Goal: Task Accomplishment & Management: Use online tool/utility

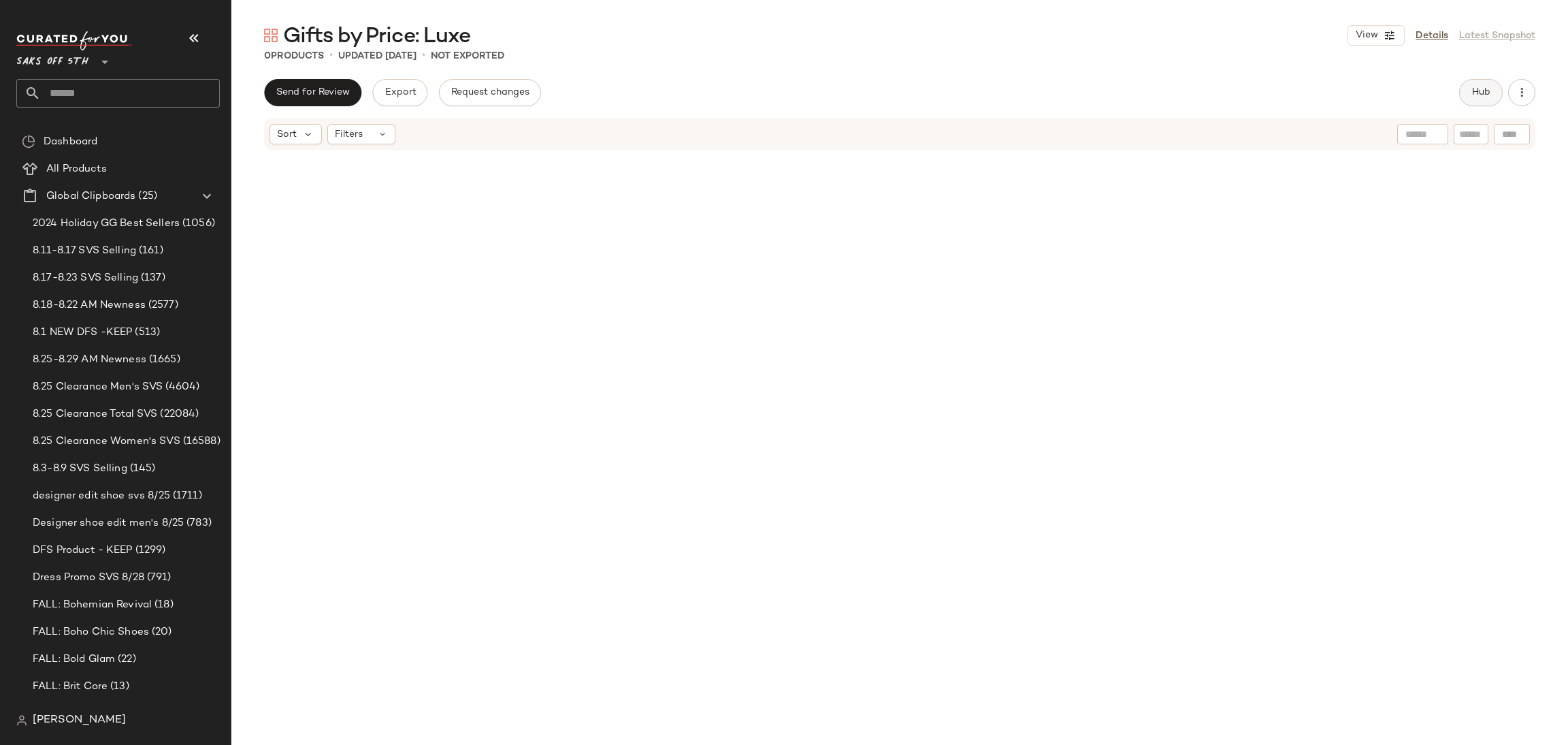
click at [1478, 87] on span "Hub" at bounding box center [1481, 93] width 19 height 11
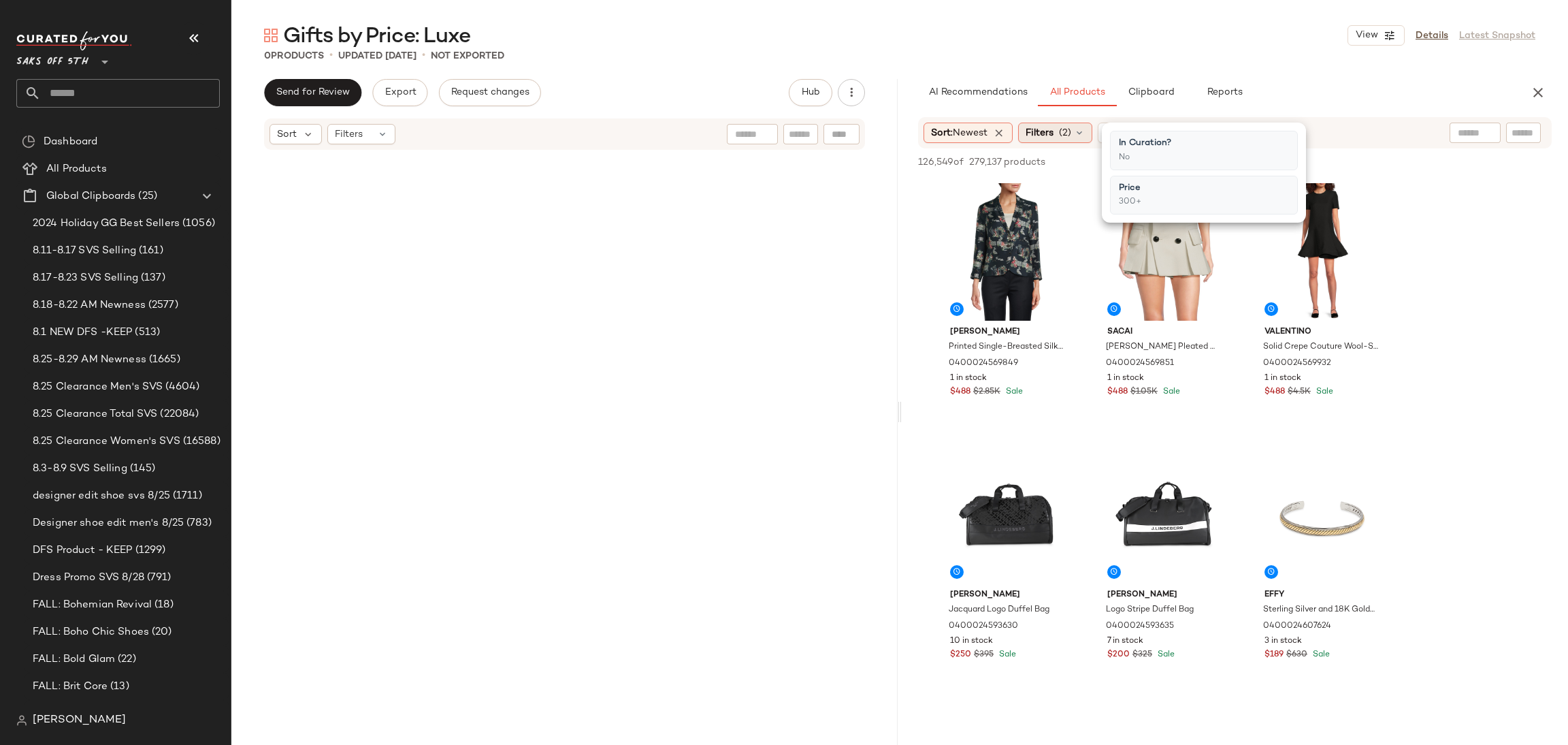
click at [1071, 135] on span "(2)" at bounding box center [1065, 133] width 13 height 14
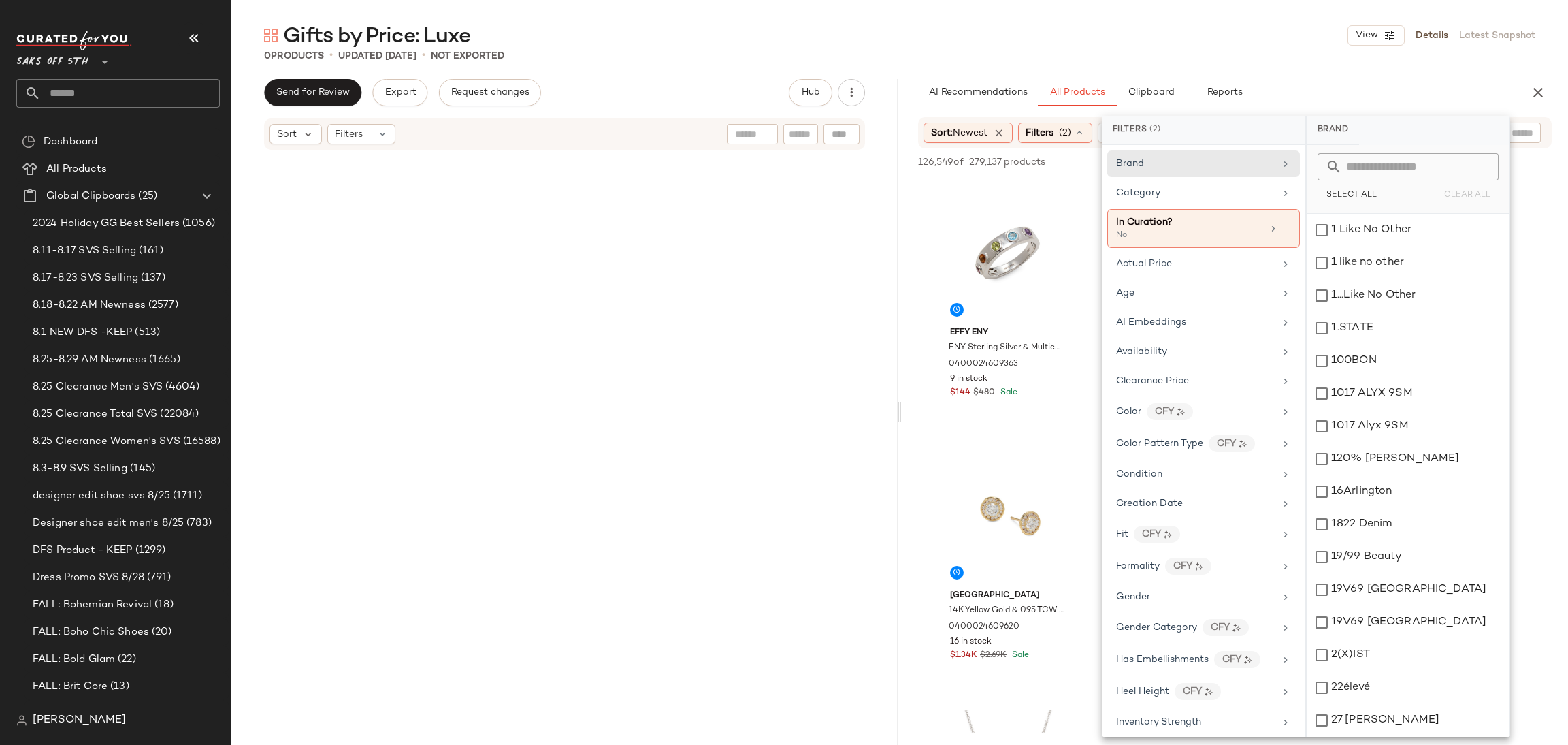
click at [1218, 35] on div "Gifts by Price: Luxe View Details Latest Snapshot" at bounding box center [900, 35] width 1337 height 27
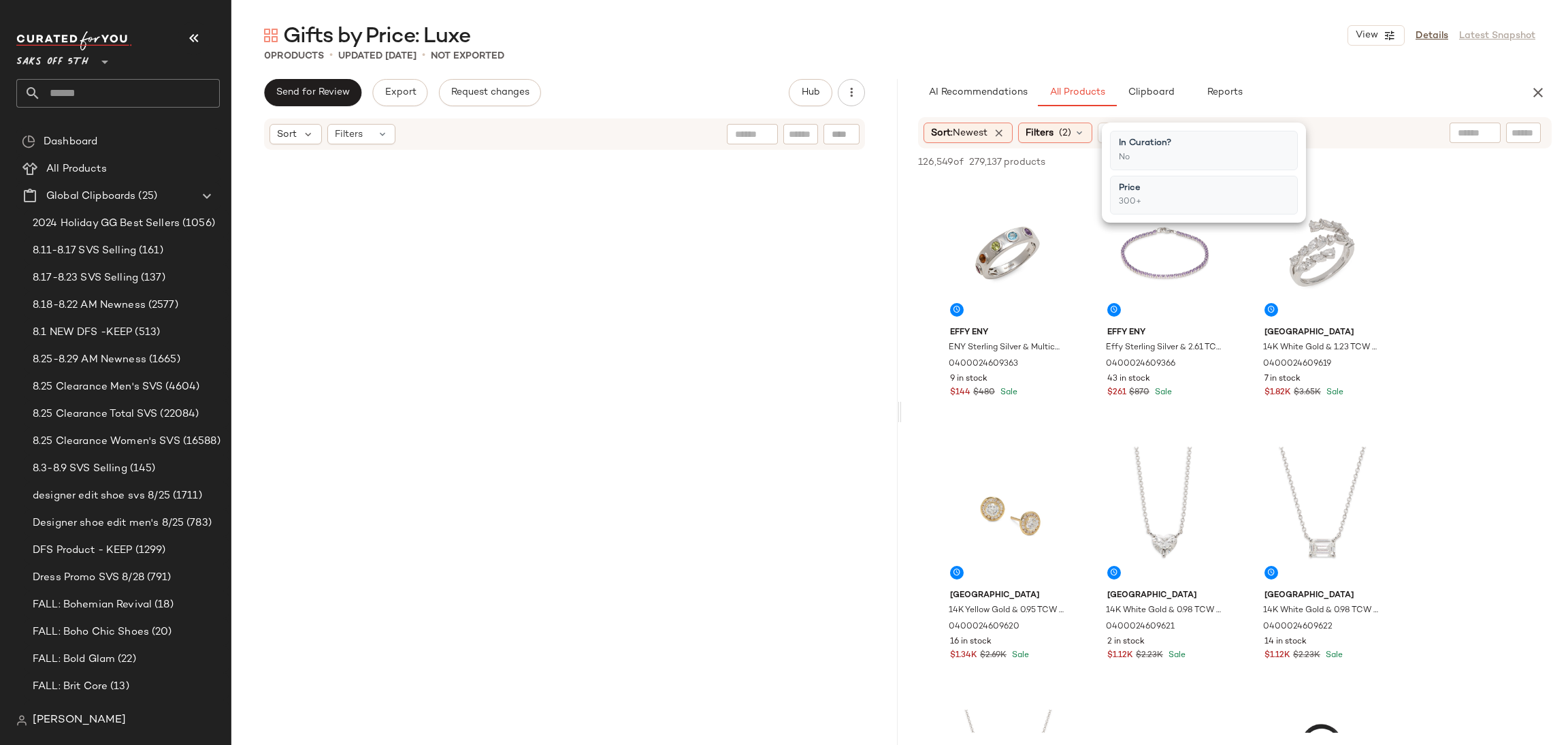
click at [1218, 35] on div "Gifts by Price: Luxe View Details Latest Snapshot" at bounding box center [900, 35] width 1337 height 27
click at [1475, 131] on div at bounding box center [1416, 132] width 170 height 20
click at [1492, 135] on div at bounding box center [1416, 132] width 170 height 20
click at [1490, 132] on img at bounding box center [1487, 133] width 13 height 13
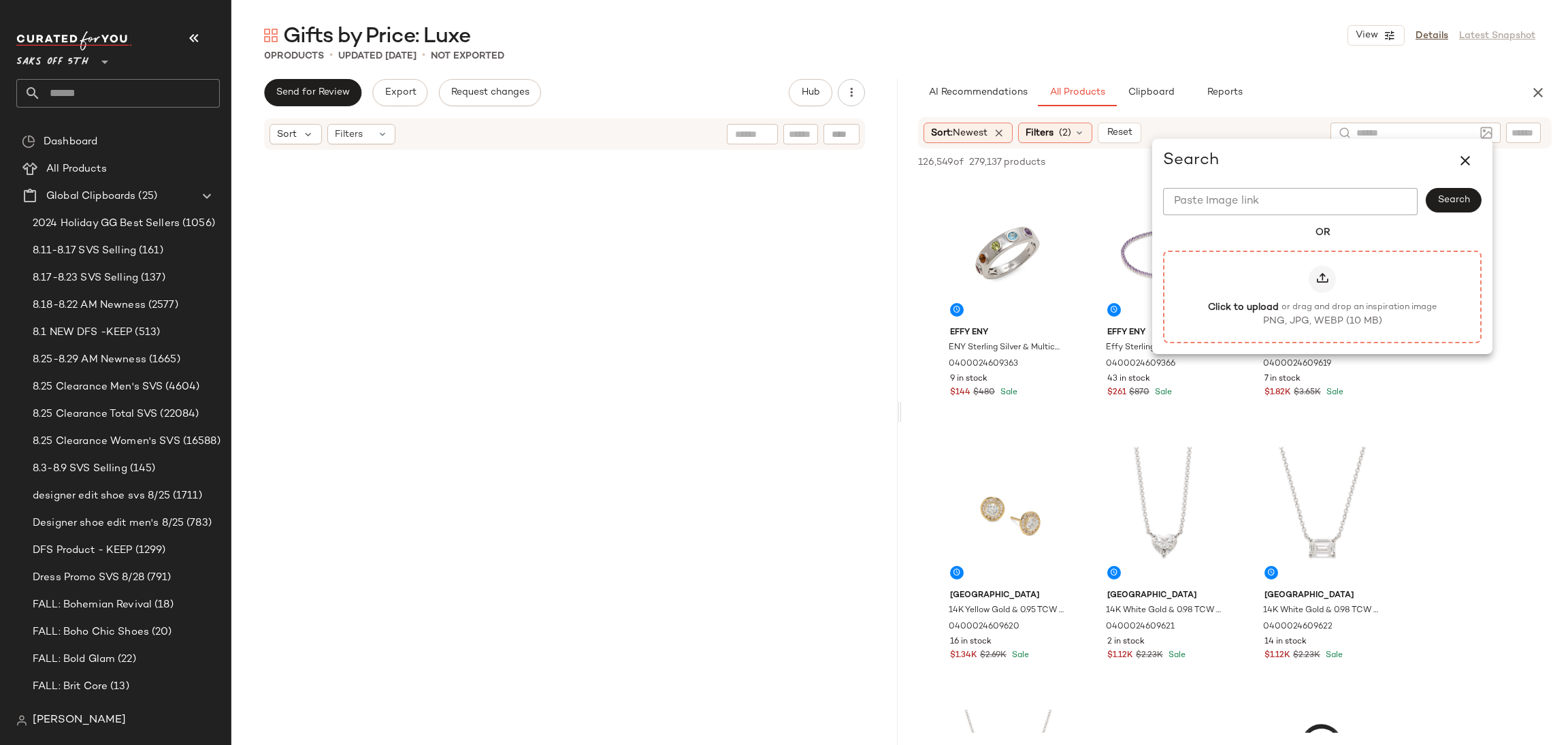
click at [1320, 274] on icon at bounding box center [1322, 278] width 13 height 13
click at [1323, 296] on input "Click to upload or drag and drop an inspiration image PNG, JPG, WEBP (10 MB)" at bounding box center [1323, 296] width 1 height 1
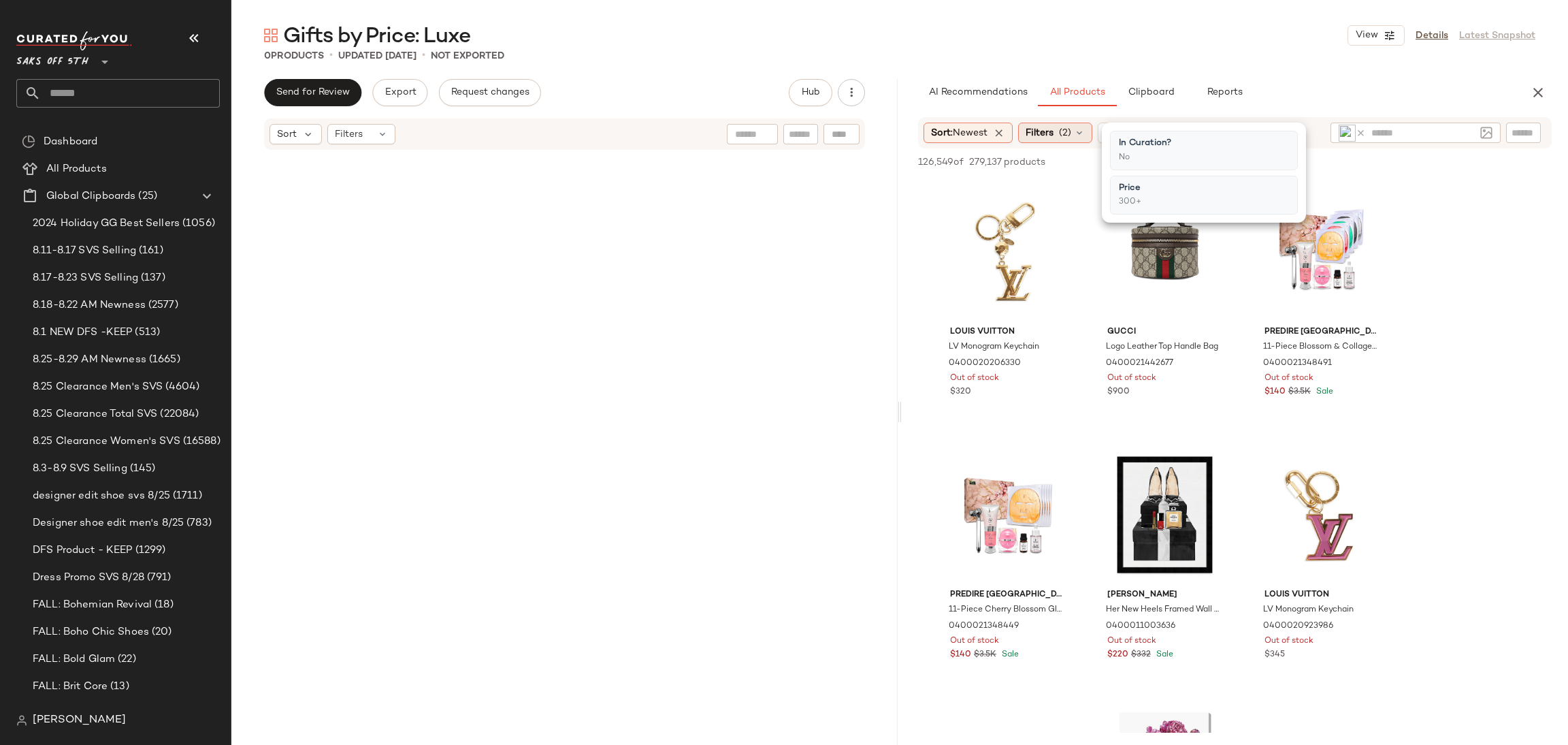
click at [1046, 122] on div "Filters (2)" at bounding box center [1055, 132] width 74 height 20
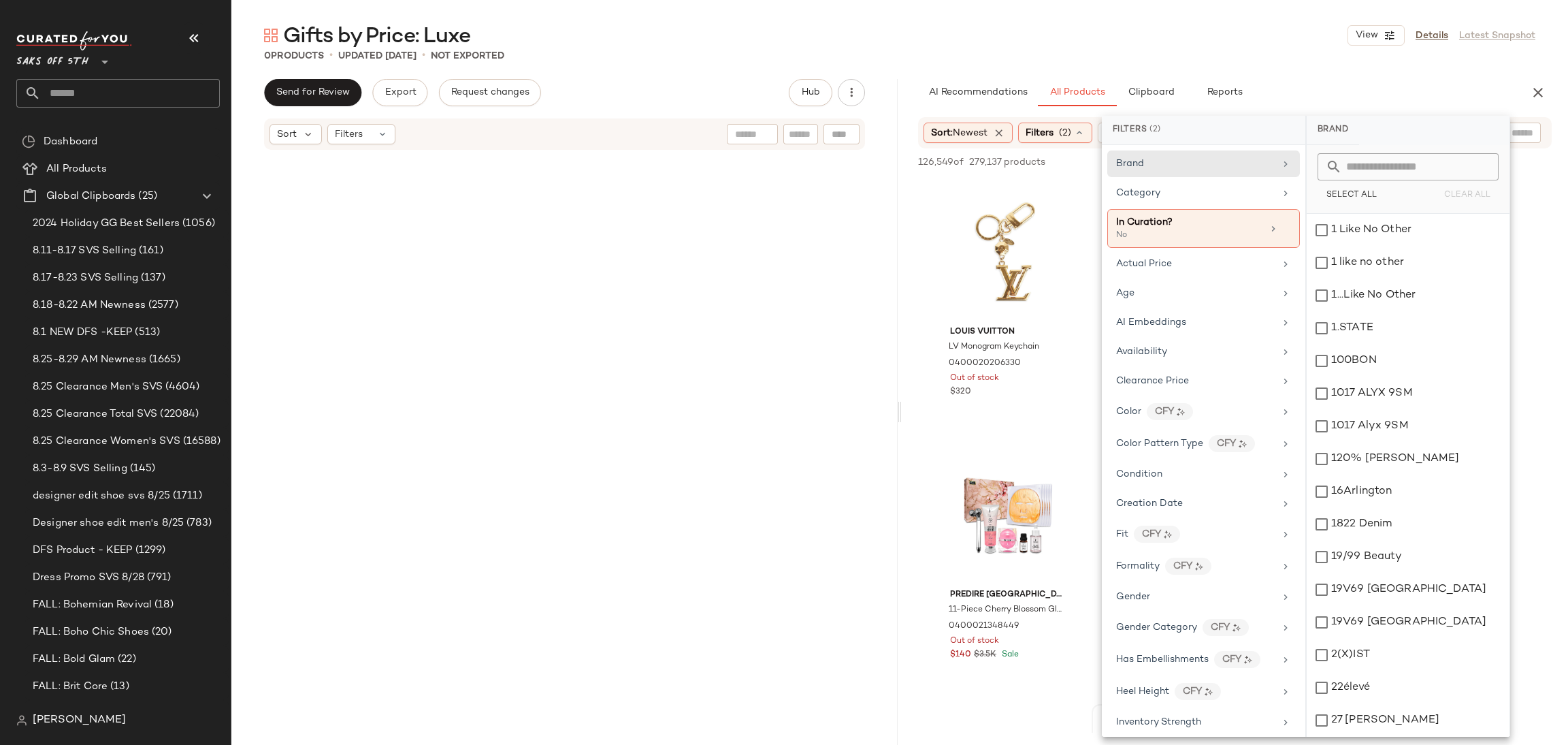
scroll to position [587, 0]
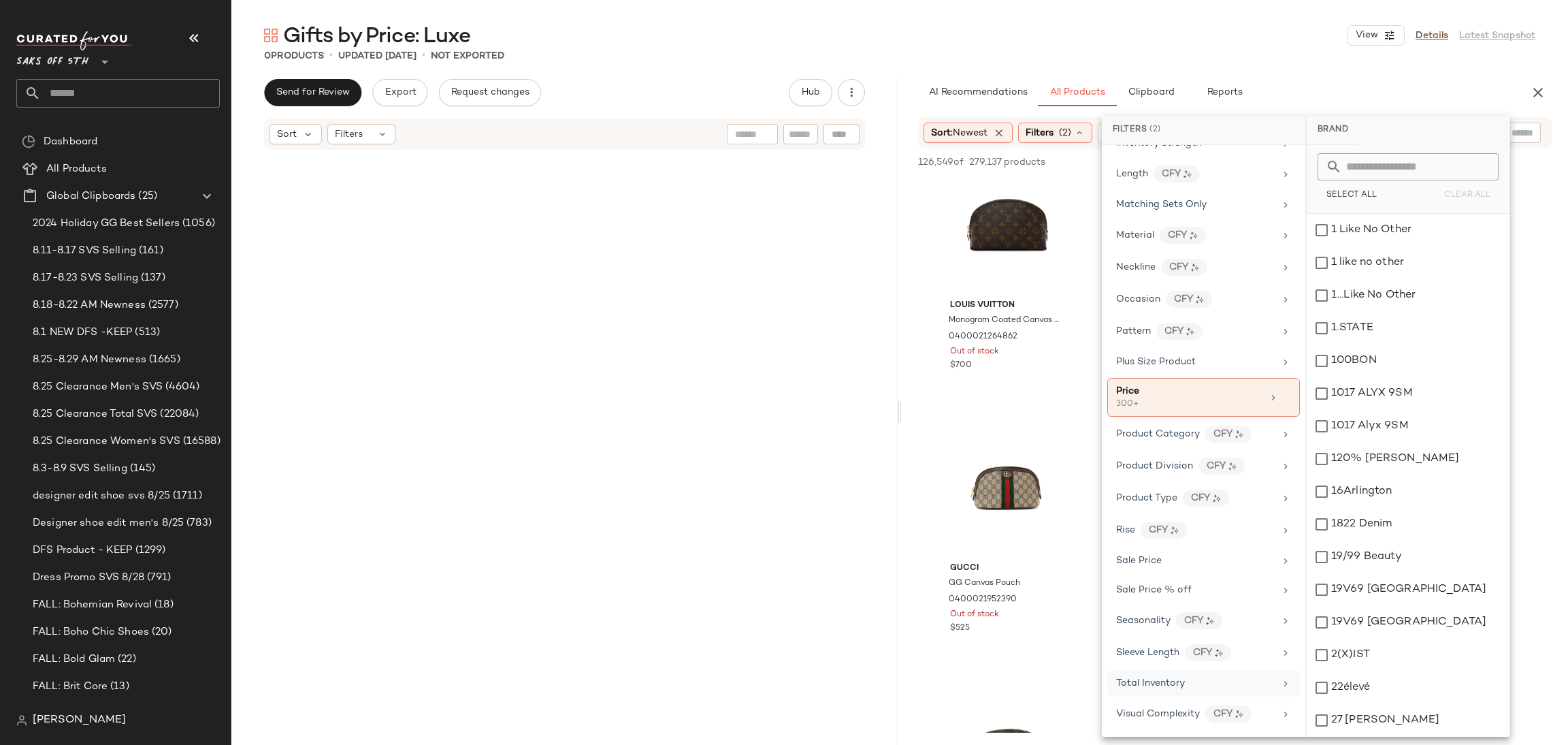
click at [1153, 678] on span "Total Inventory" at bounding box center [1150, 683] width 69 height 10
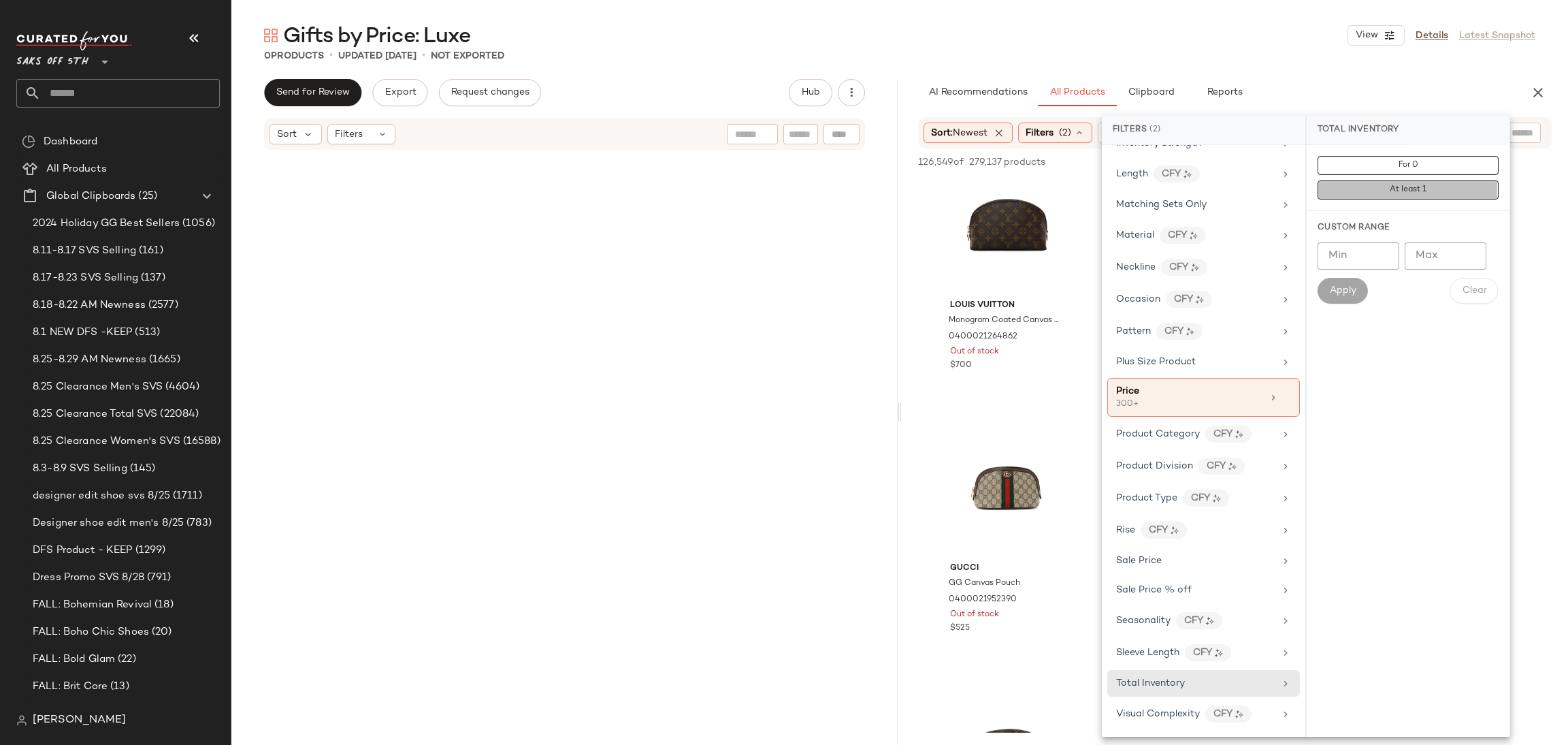
click at [1404, 190] on span "At least 1" at bounding box center [1408, 190] width 38 height 10
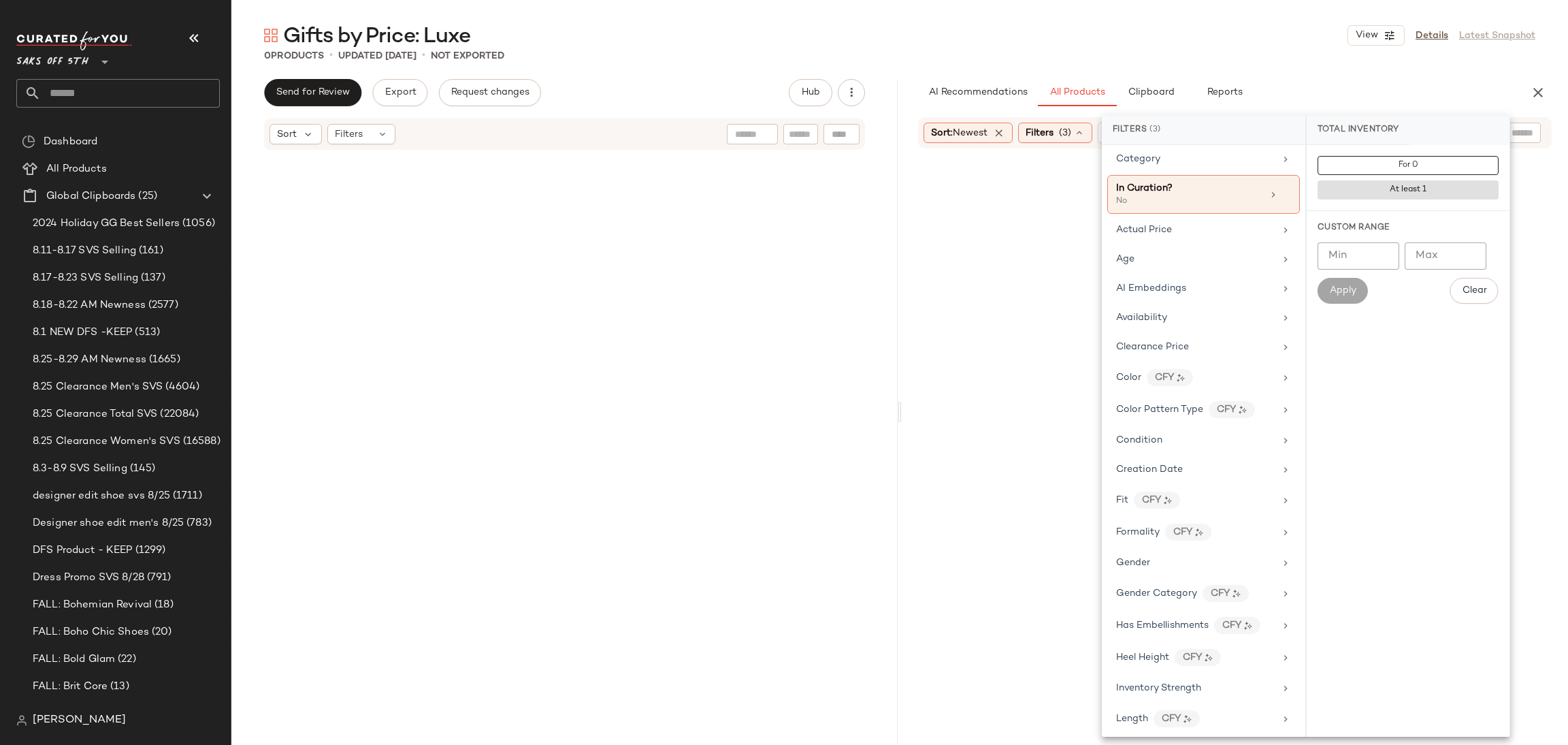
scroll to position [0, 0]
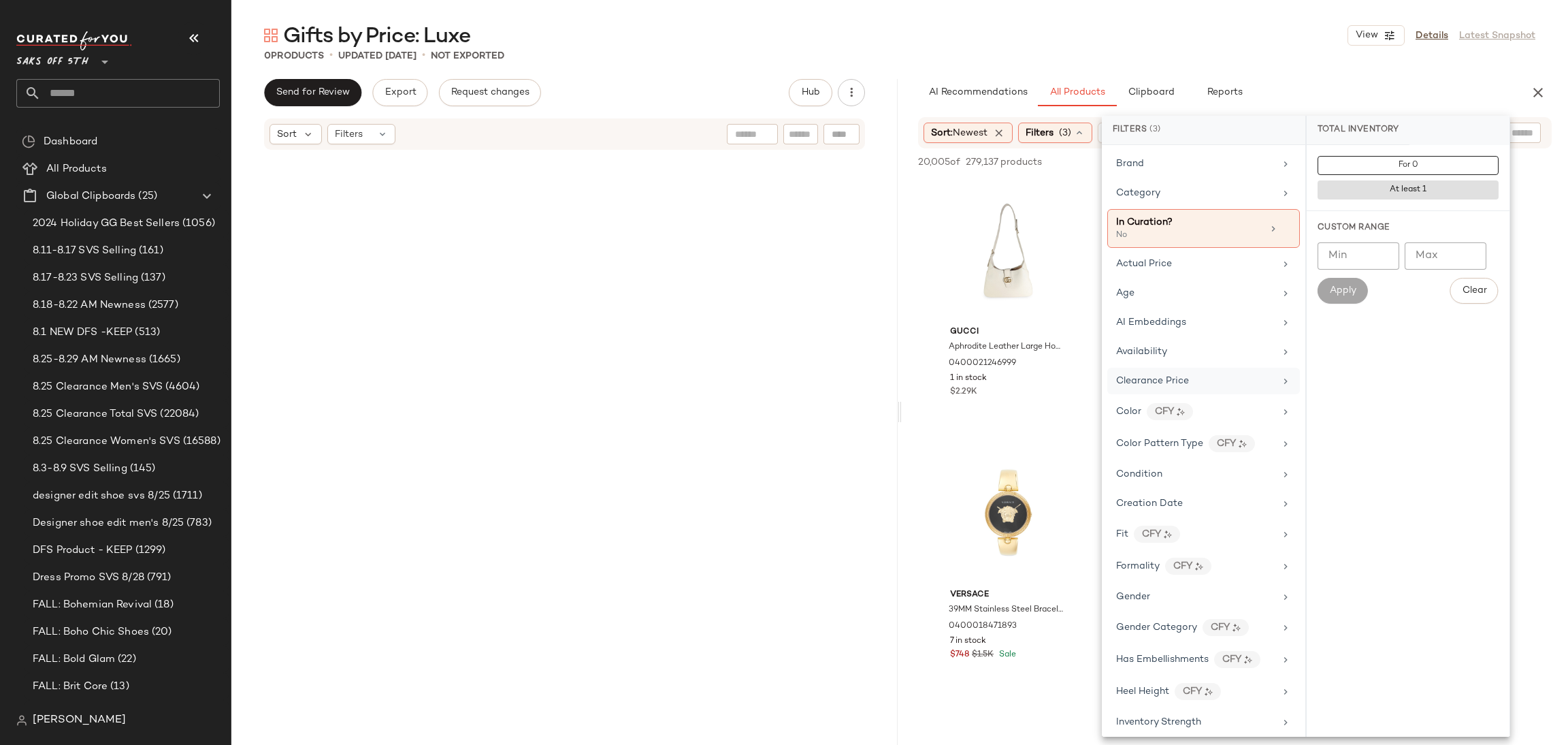
click at [1202, 388] on div "Clearance Price" at bounding box center [1195, 381] width 159 height 14
click at [1393, 194] on span "Not on clearance" at bounding box center [1408, 190] width 66 height 10
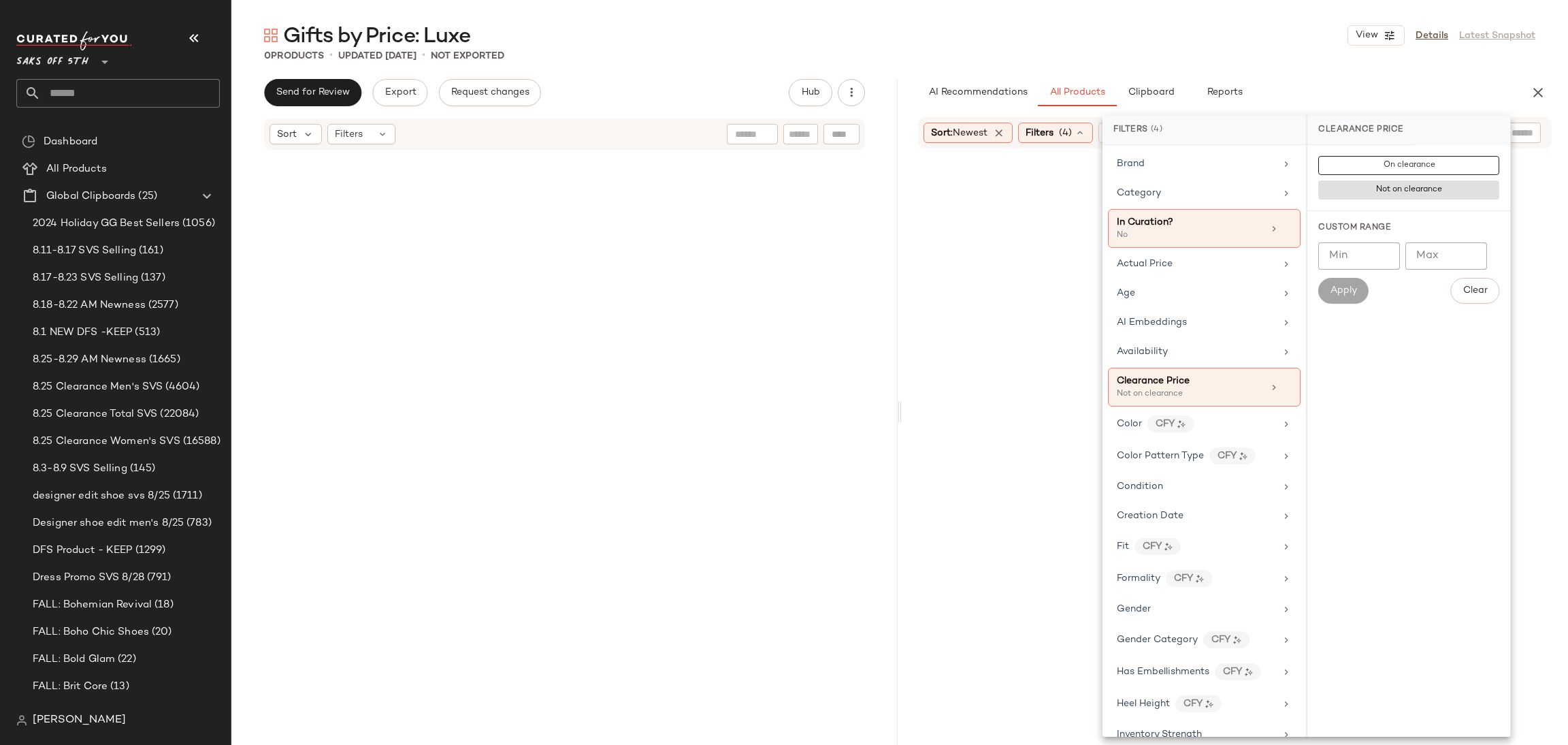
click at [1244, 49] on div "0 Products • updated Aug 28th • Not Exported" at bounding box center [900, 55] width 1337 height 13
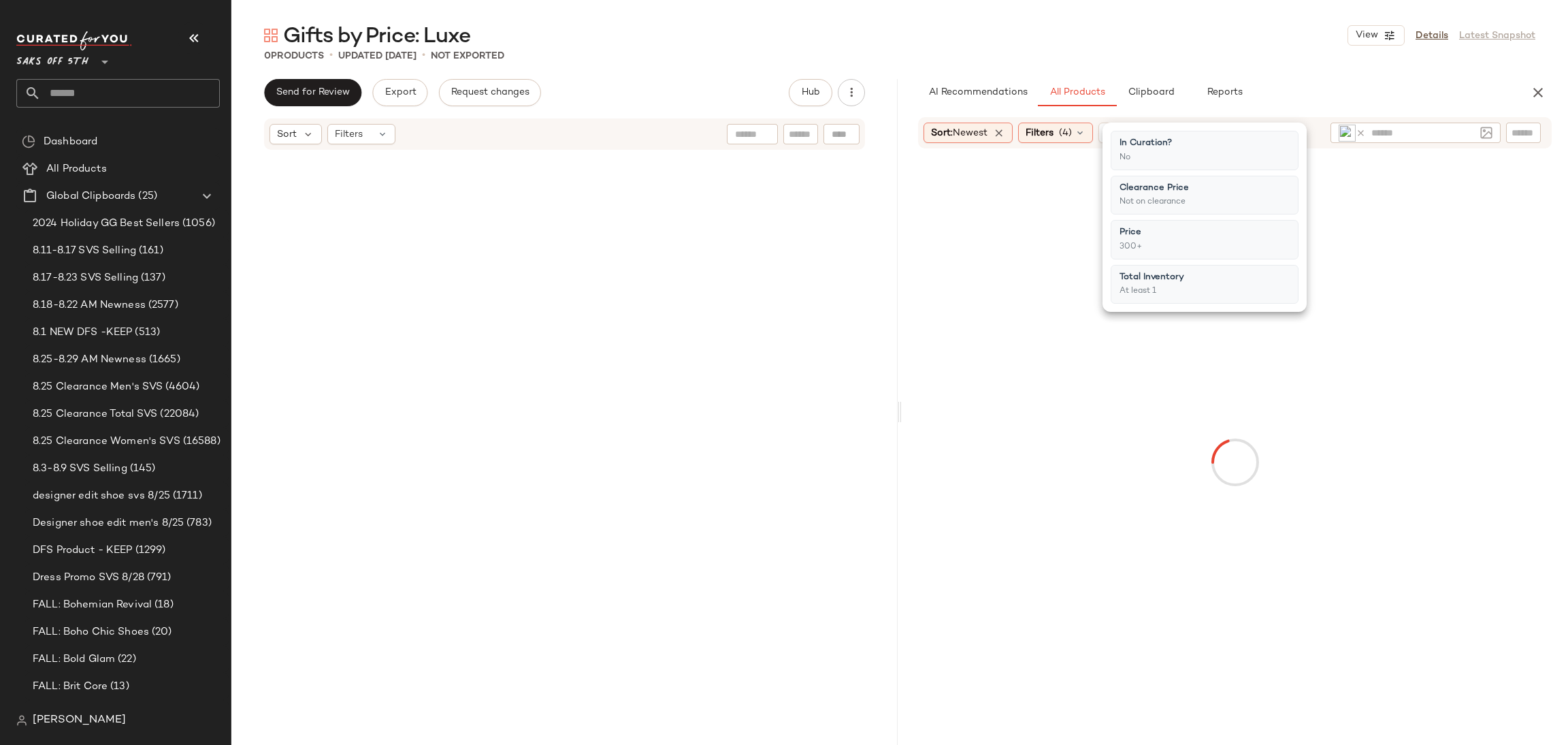
click at [1244, 49] on div "0 Products • updated Aug 28th • Not Exported" at bounding box center [900, 55] width 1337 height 13
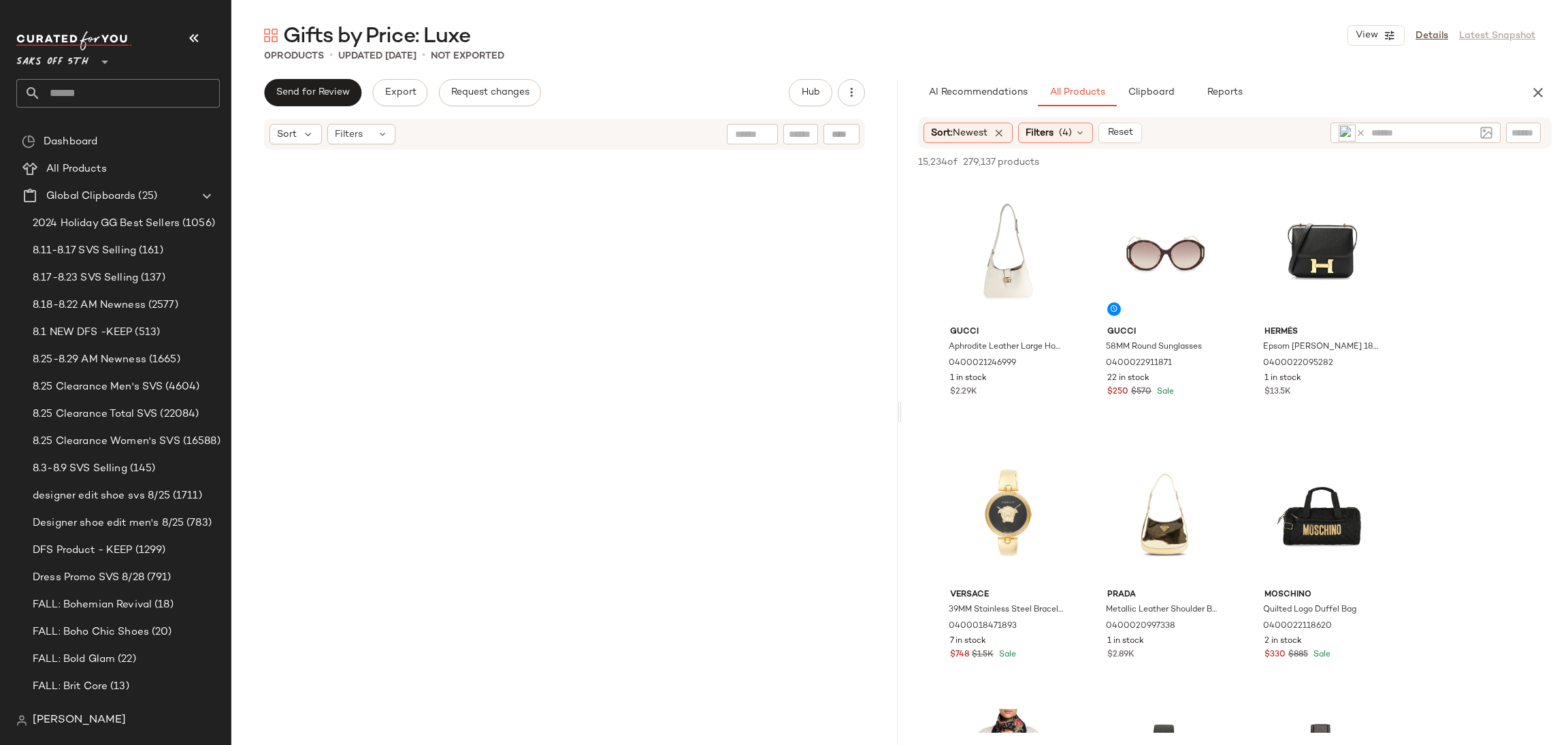
click at [966, 235] on div "View" at bounding box center [1008, 252] width 137 height 138
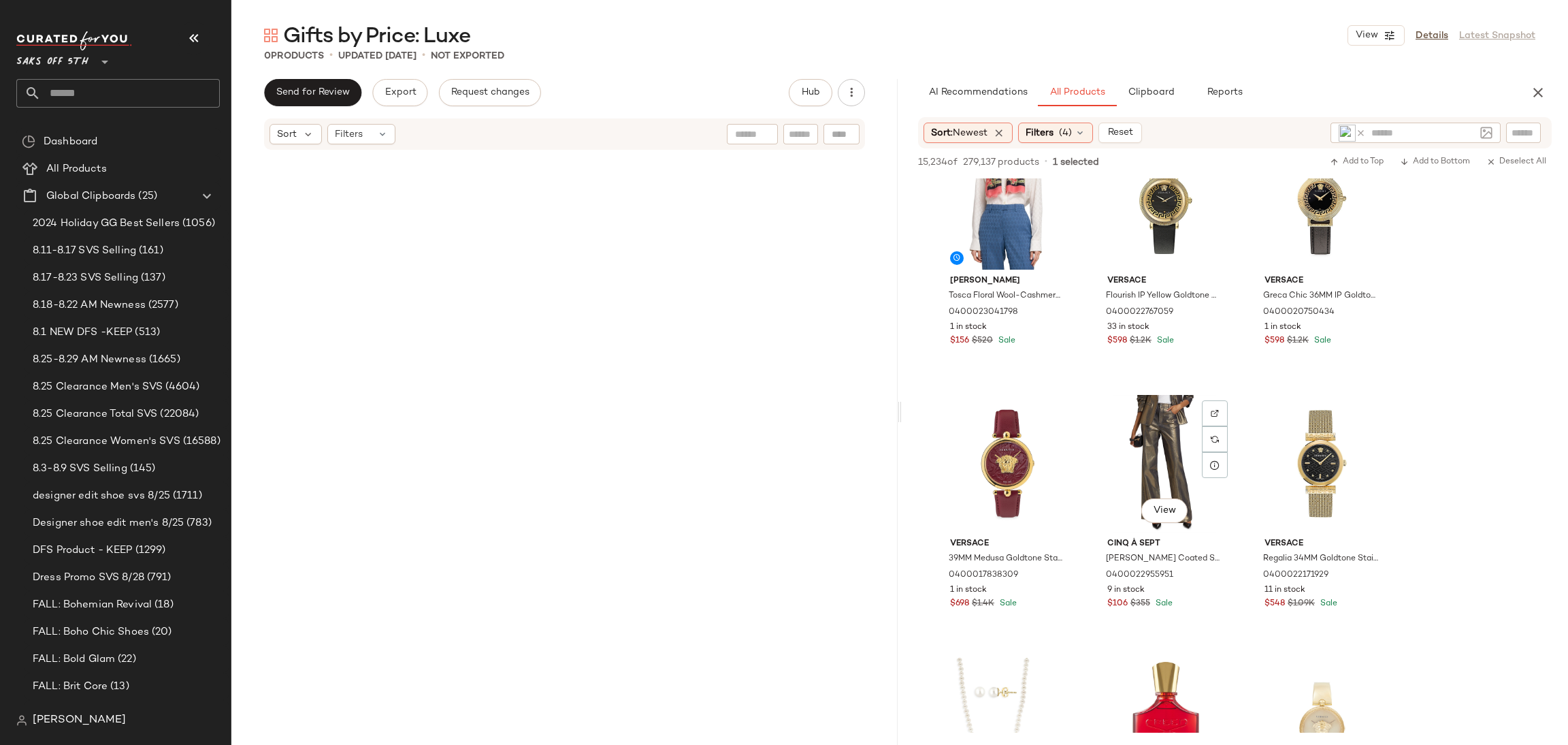
scroll to position [579, 0]
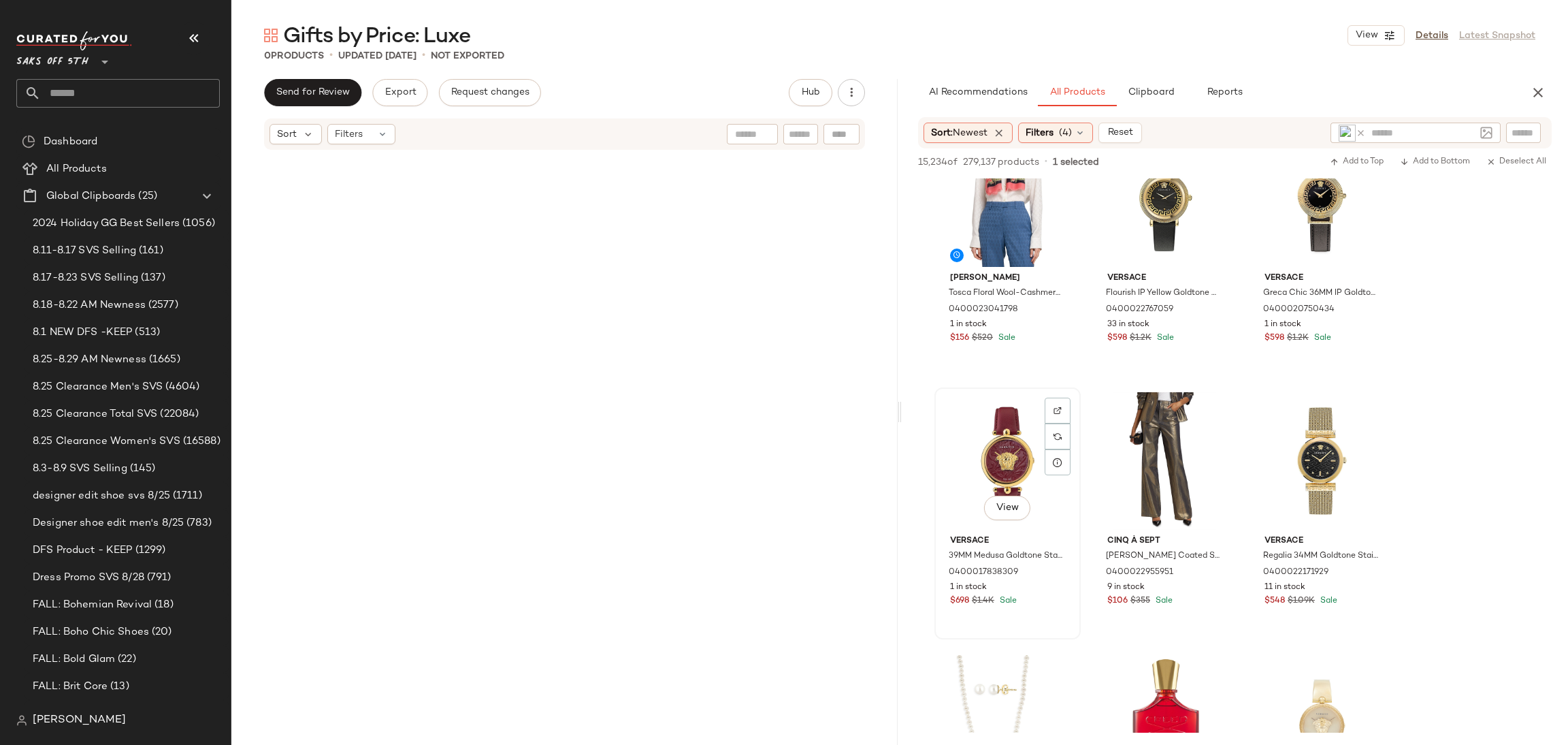
click at [1006, 453] on div "View" at bounding box center [1008, 461] width 137 height 138
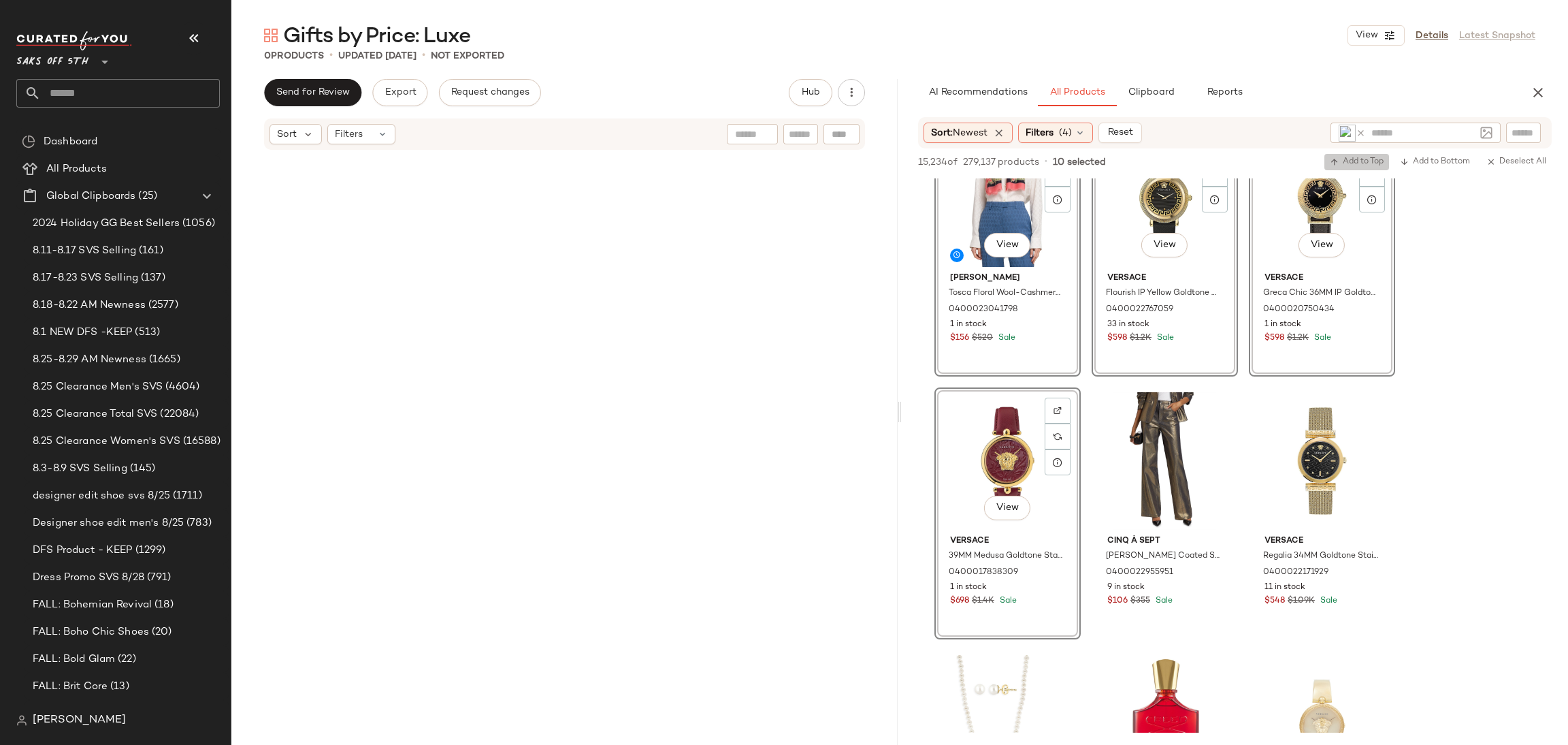
click at [1357, 164] on span "Add to Top" at bounding box center [1357, 162] width 54 height 10
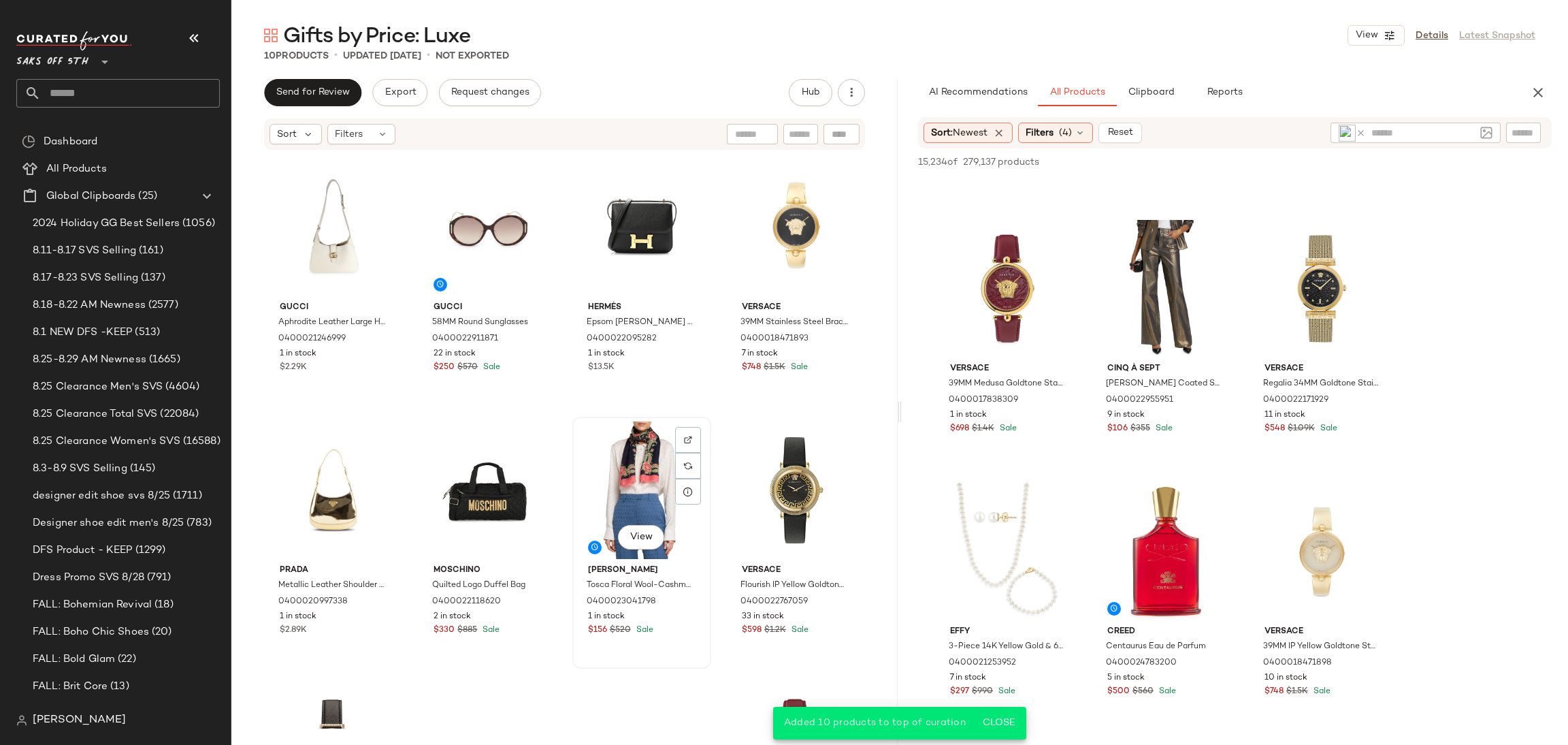
scroll to position [202, 0]
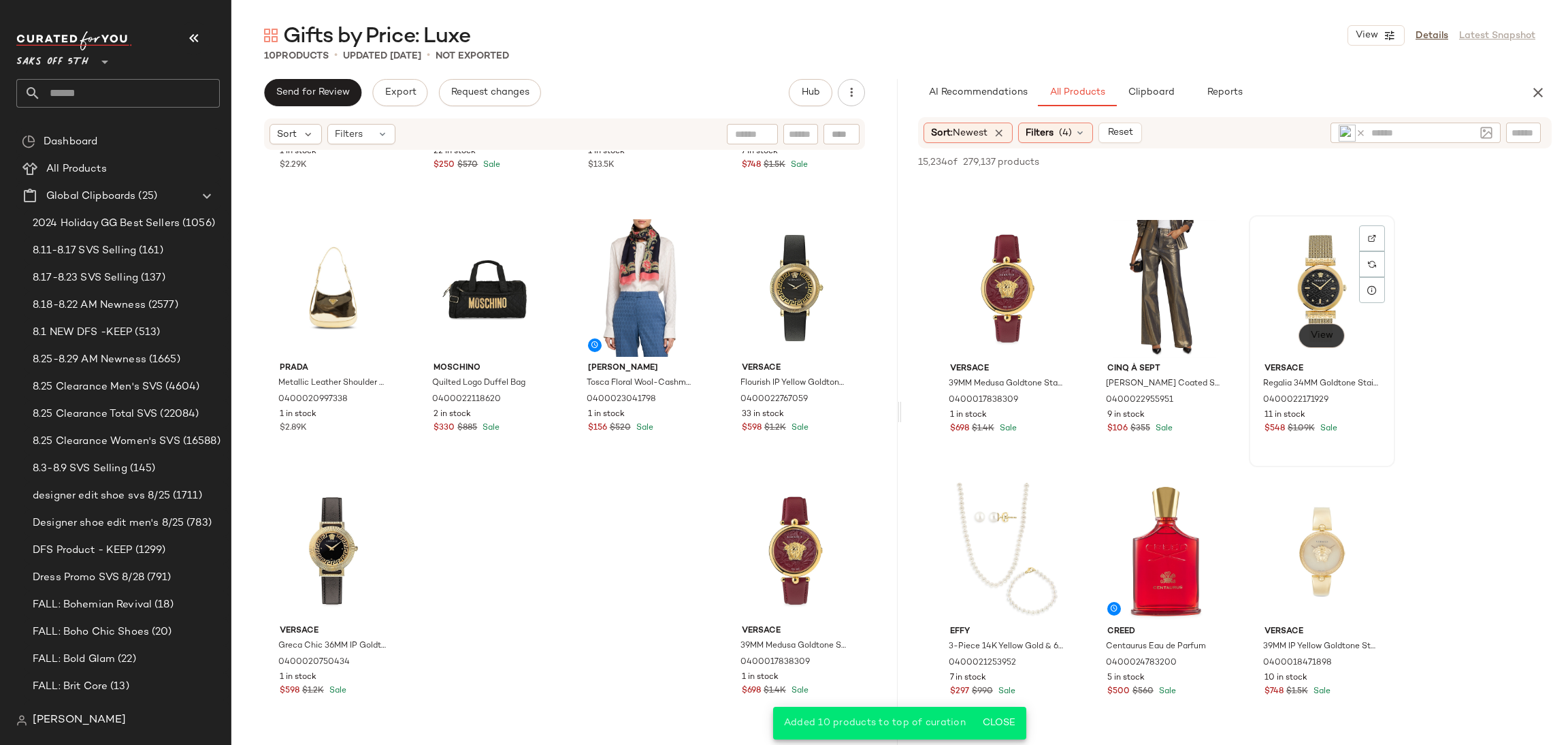
click at [1313, 326] on button "View" at bounding box center [1322, 335] width 46 height 24
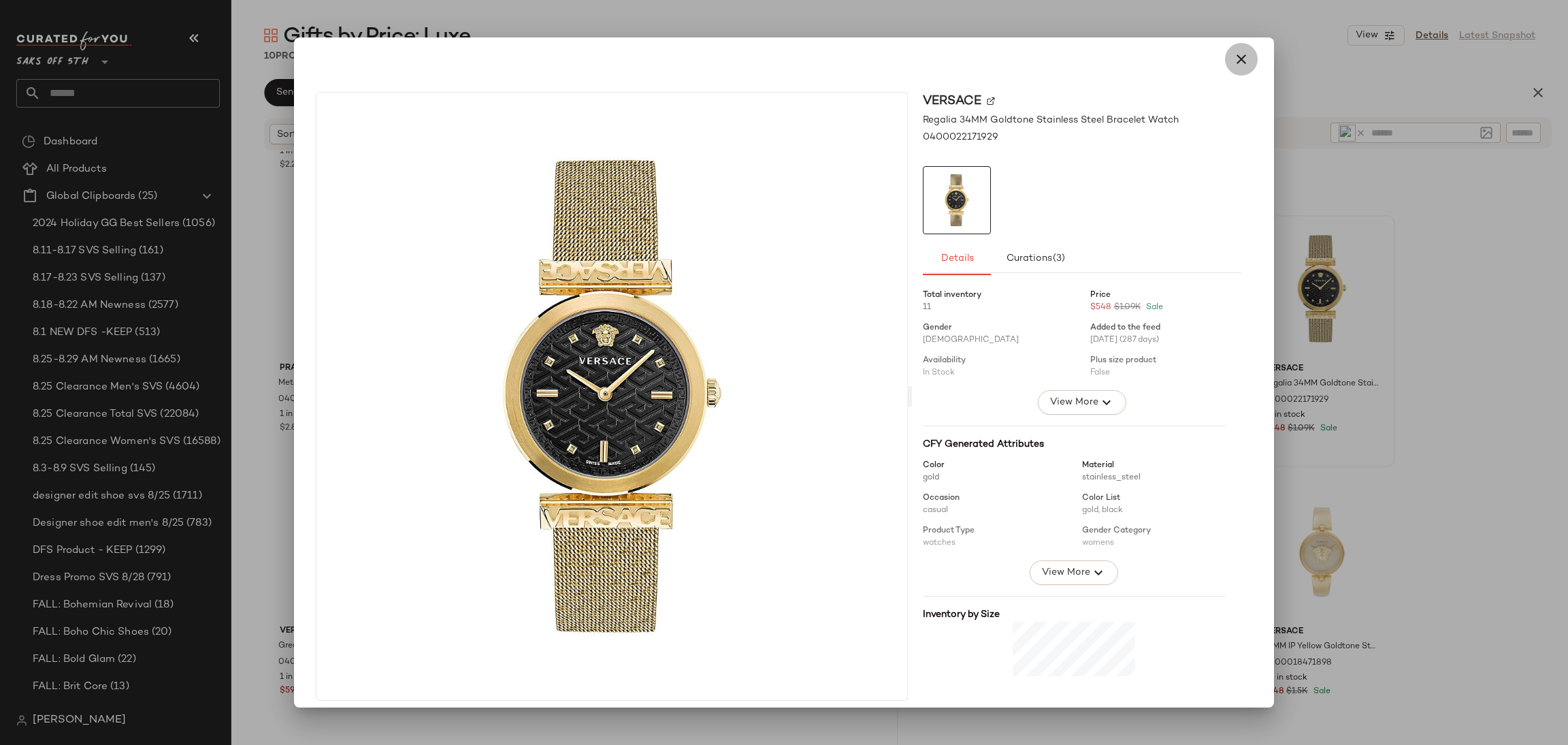
click at [1242, 48] on button "button" at bounding box center [1241, 59] width 33 height 33
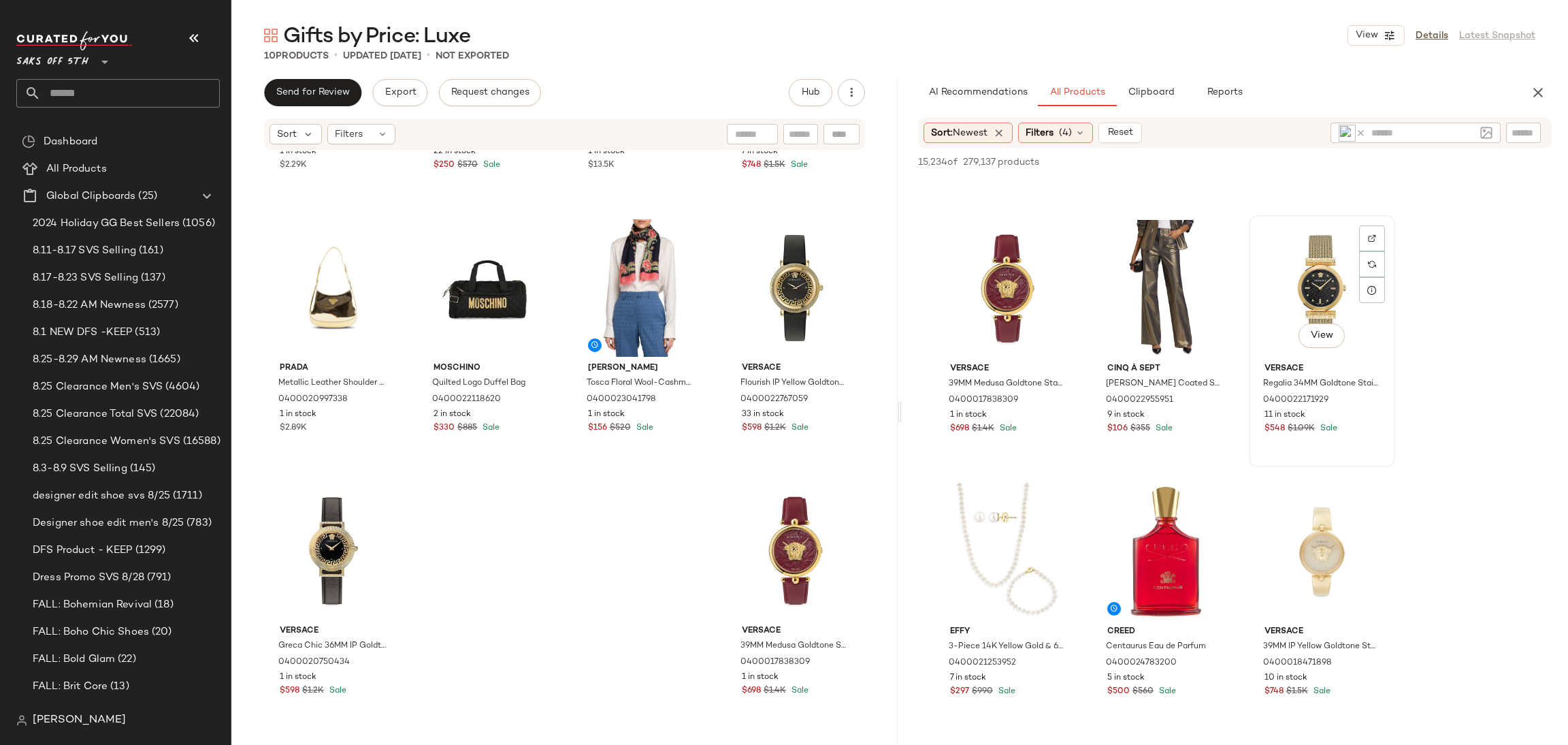
click at [1287, 260] on div "View" at bounding box center [1323, 288] width 137 height 138
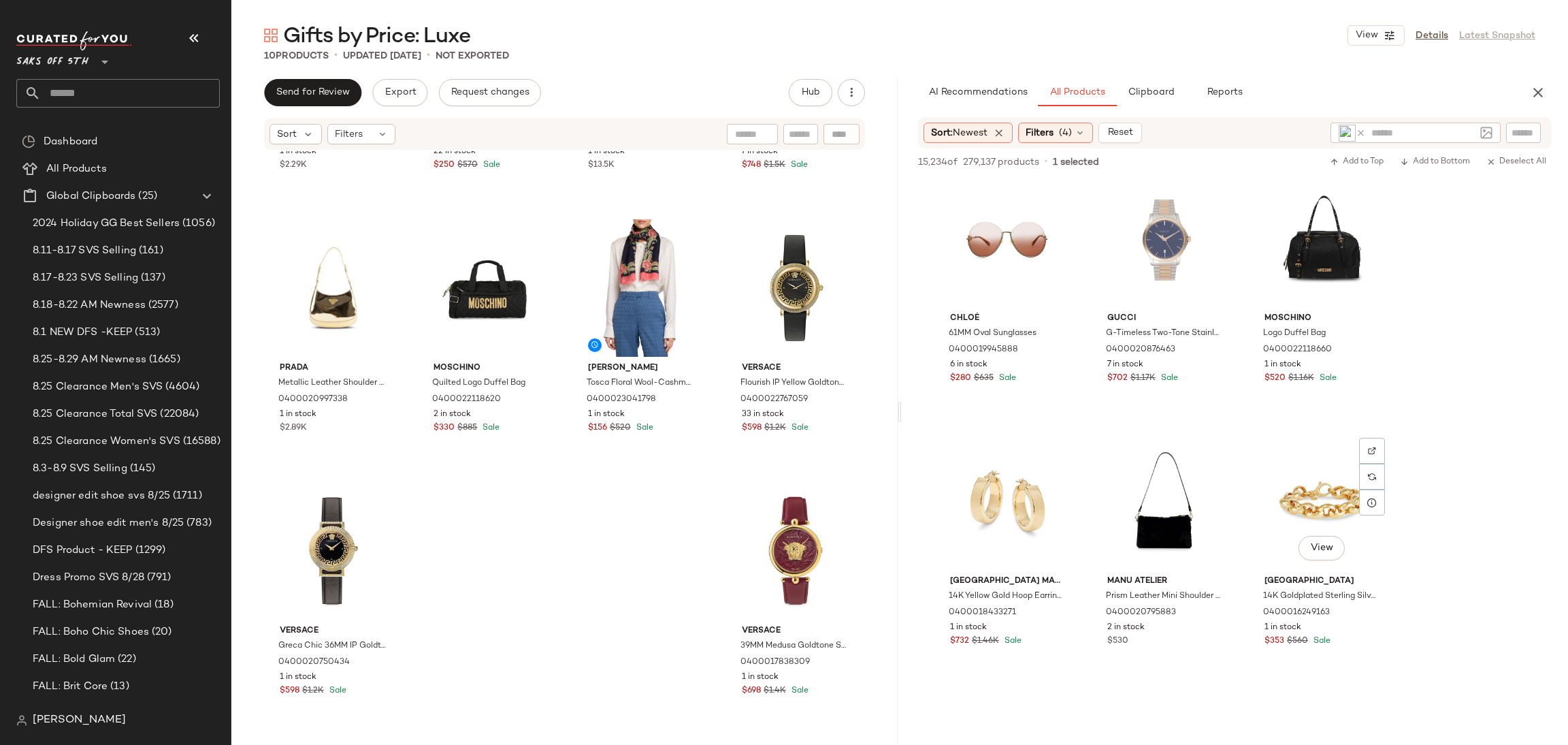
scroll to position [8161, 0]
click at [1291, 477] on div "View" at bounding box center [1323, 500] width 137 height 138
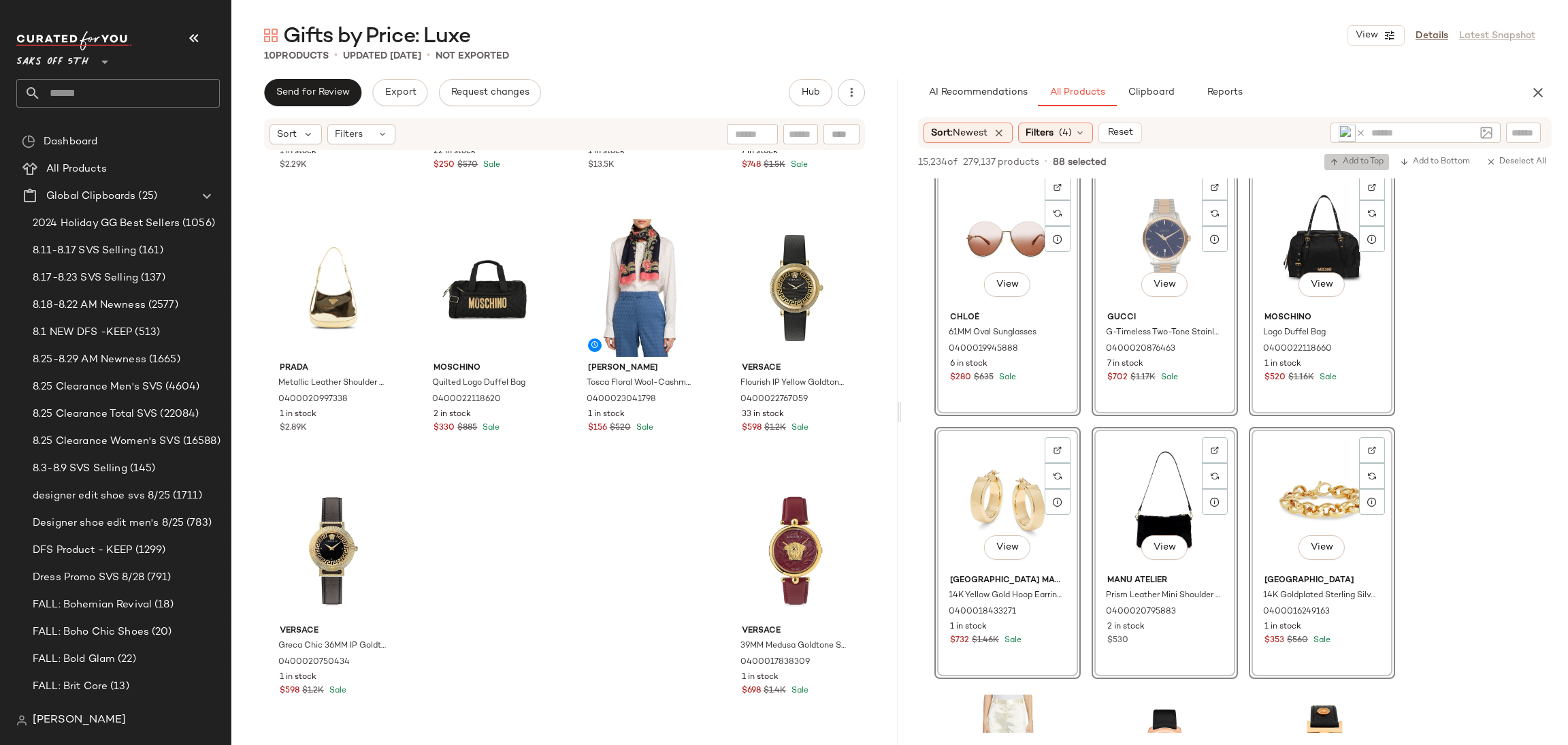
click at [1337, 157] on icon "button" at bounding box center [1335, 162] width 10 height 10
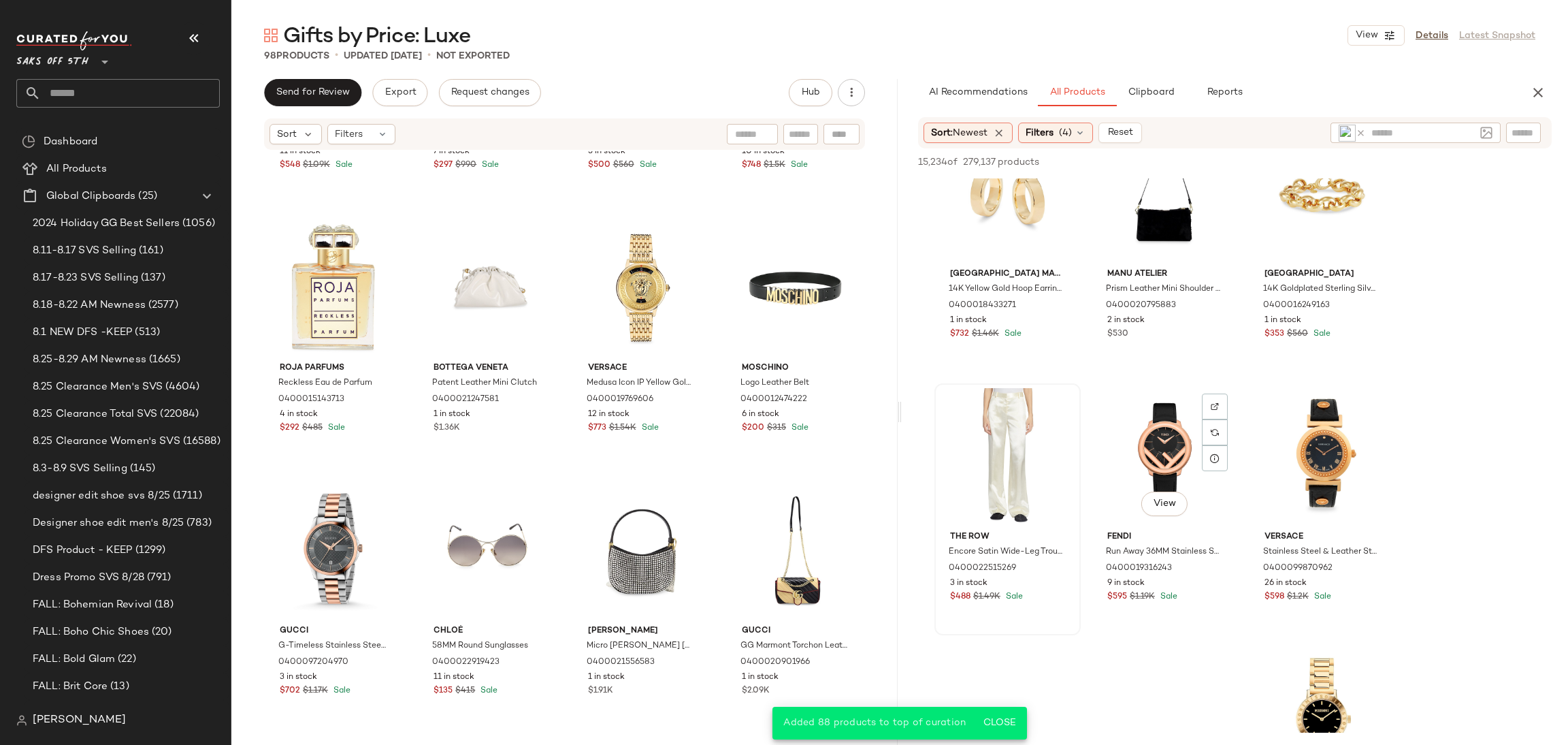
scroll to position [8483, 0]
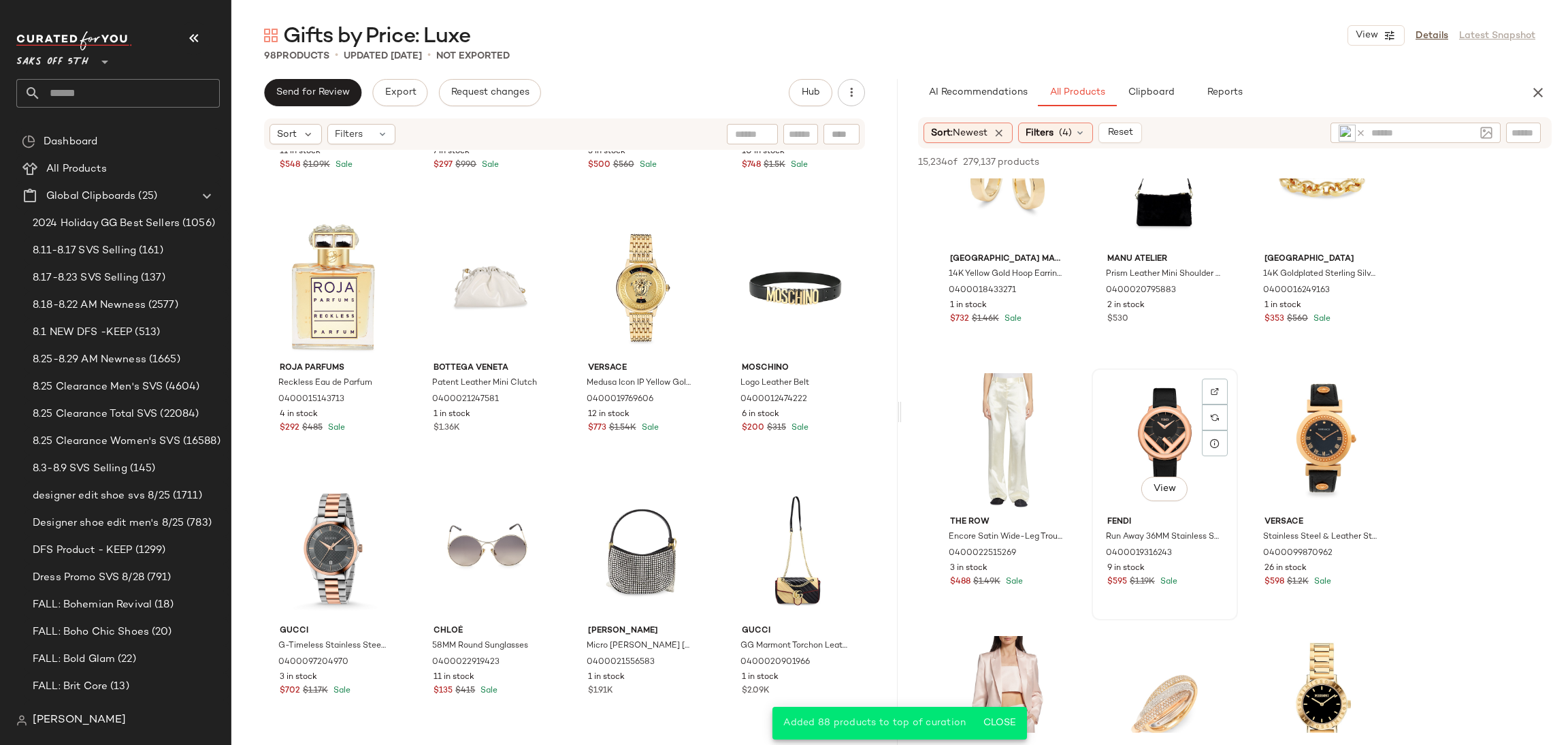
click at [1186, 450] on div "View" at bounding box center [1165, 441] width 137 height 138
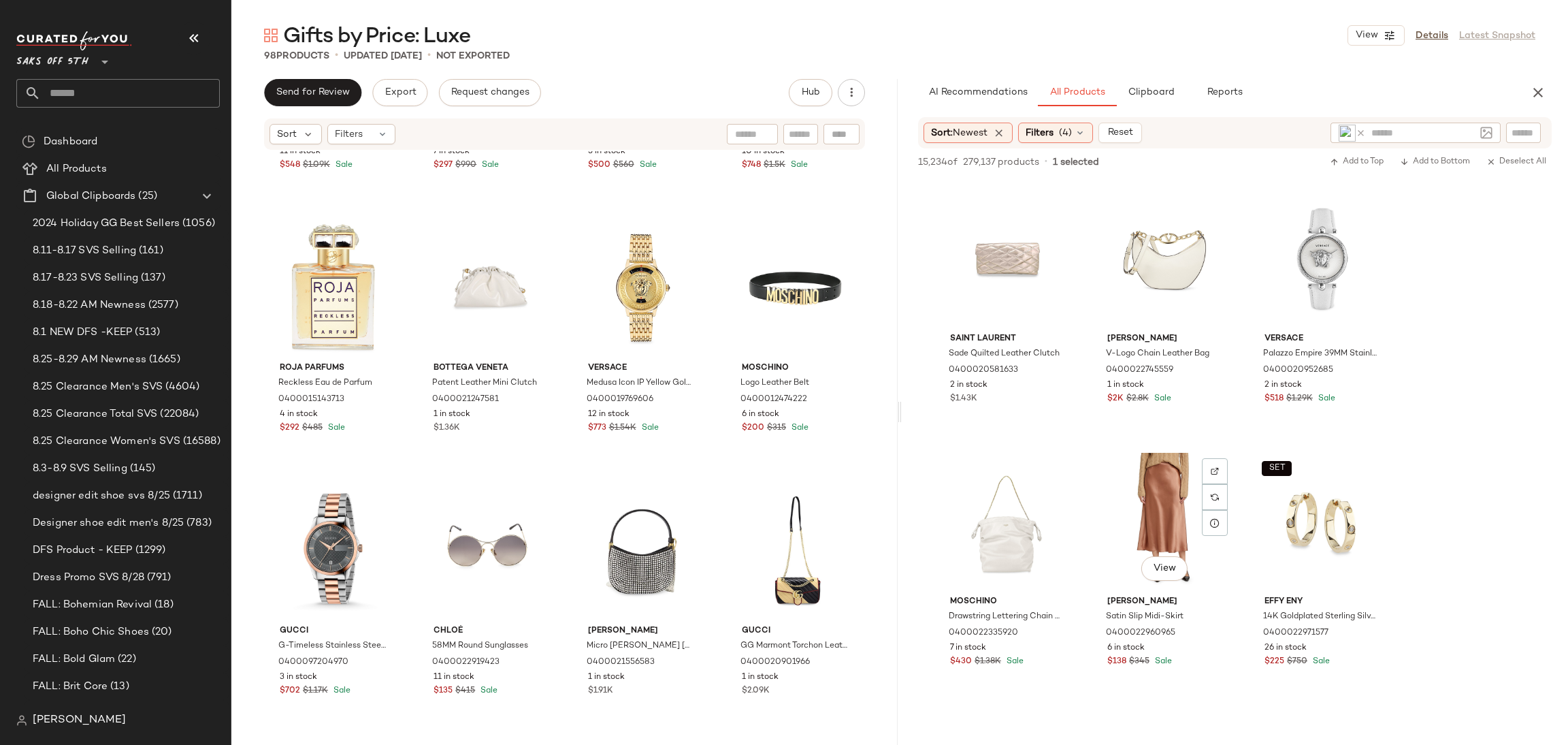
scroll to position [12079, 0]
click at [1010, 510] on div "View" at bounding box center [1008, 524] width 137 height 138
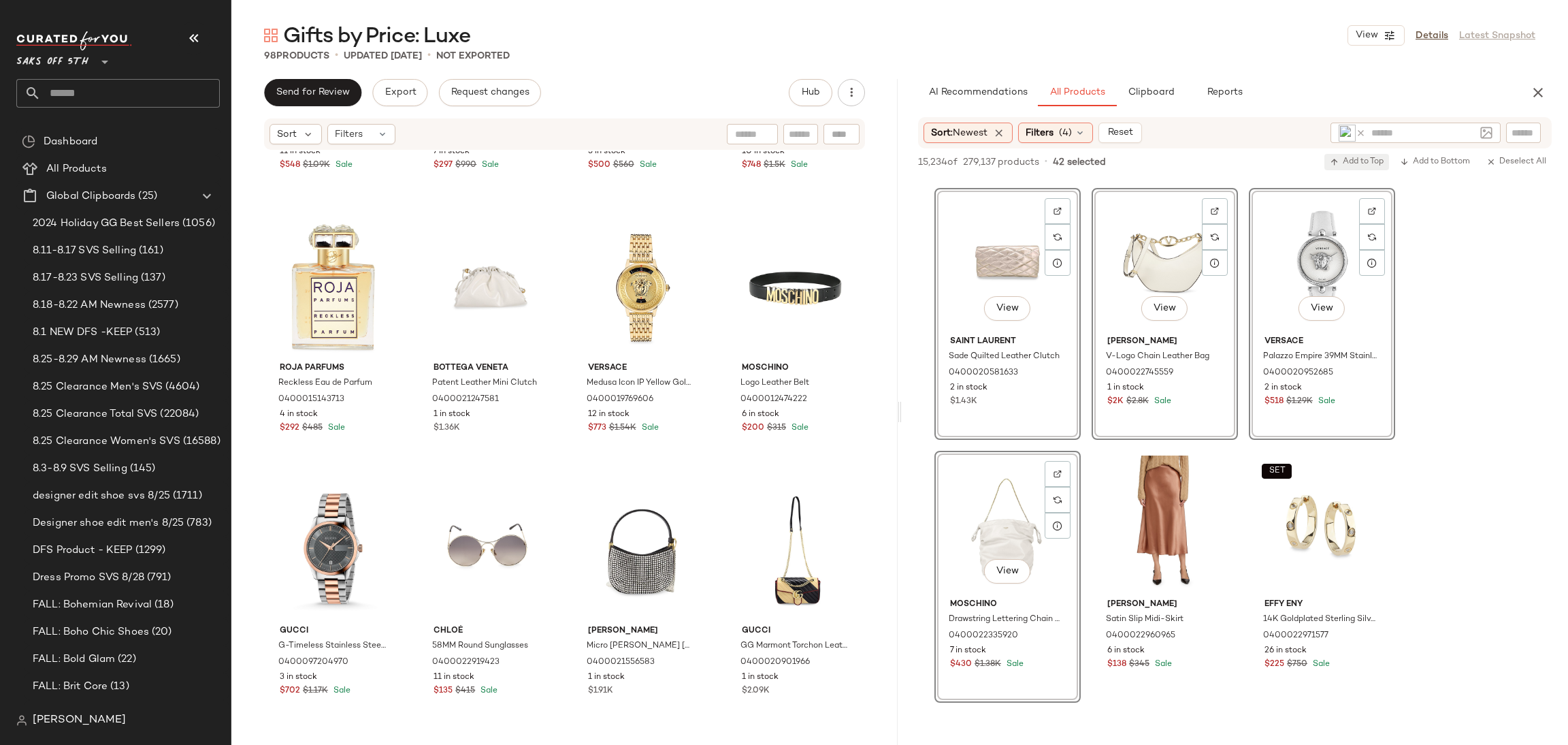
click at [1357, 157] on span "Add to Top" at bounding box center [1357, 162] width 54 height 10
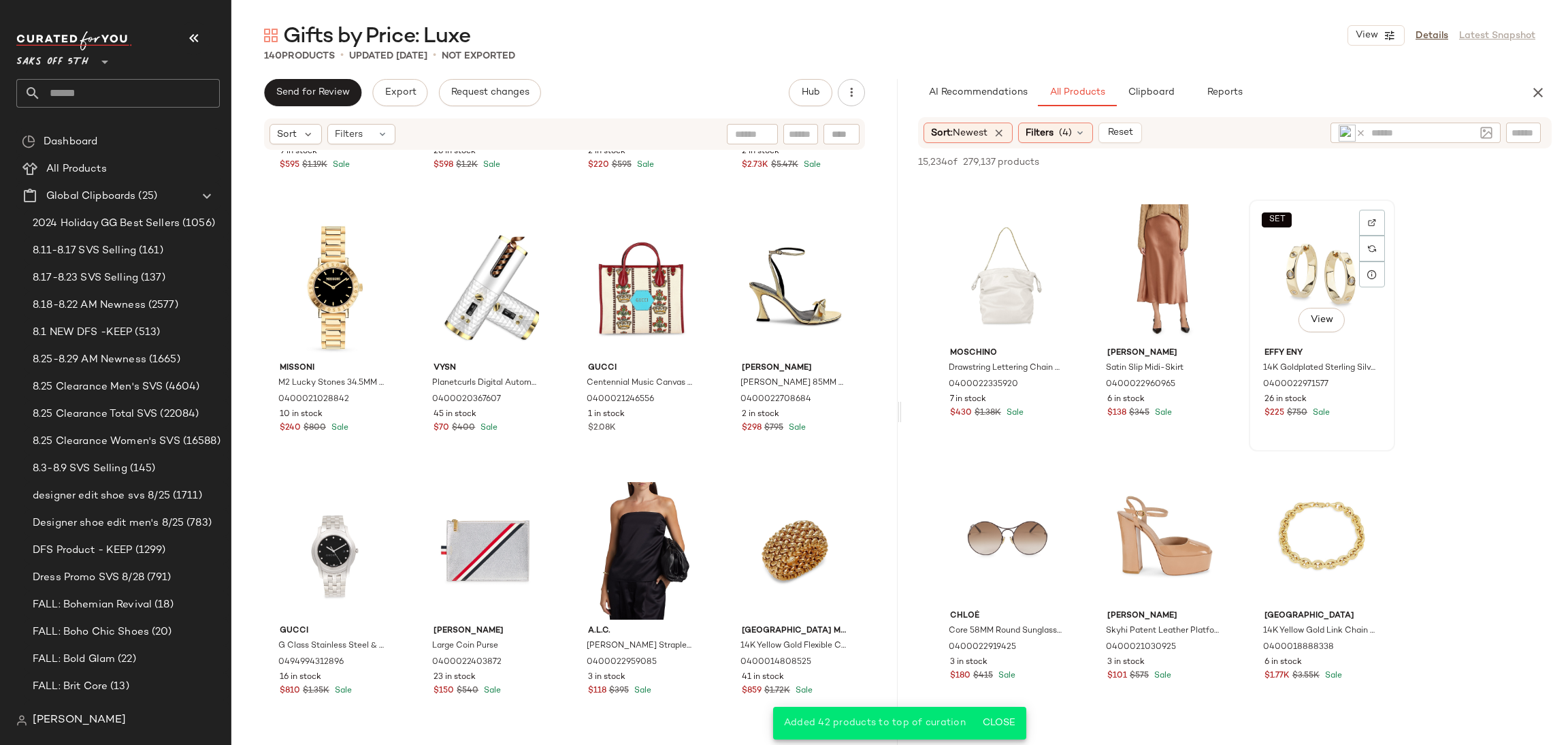
scroll to position [12333, 0]
click at [1334, 246] on div "SET View" at bounding box center [1323, 271] width 137 height 138
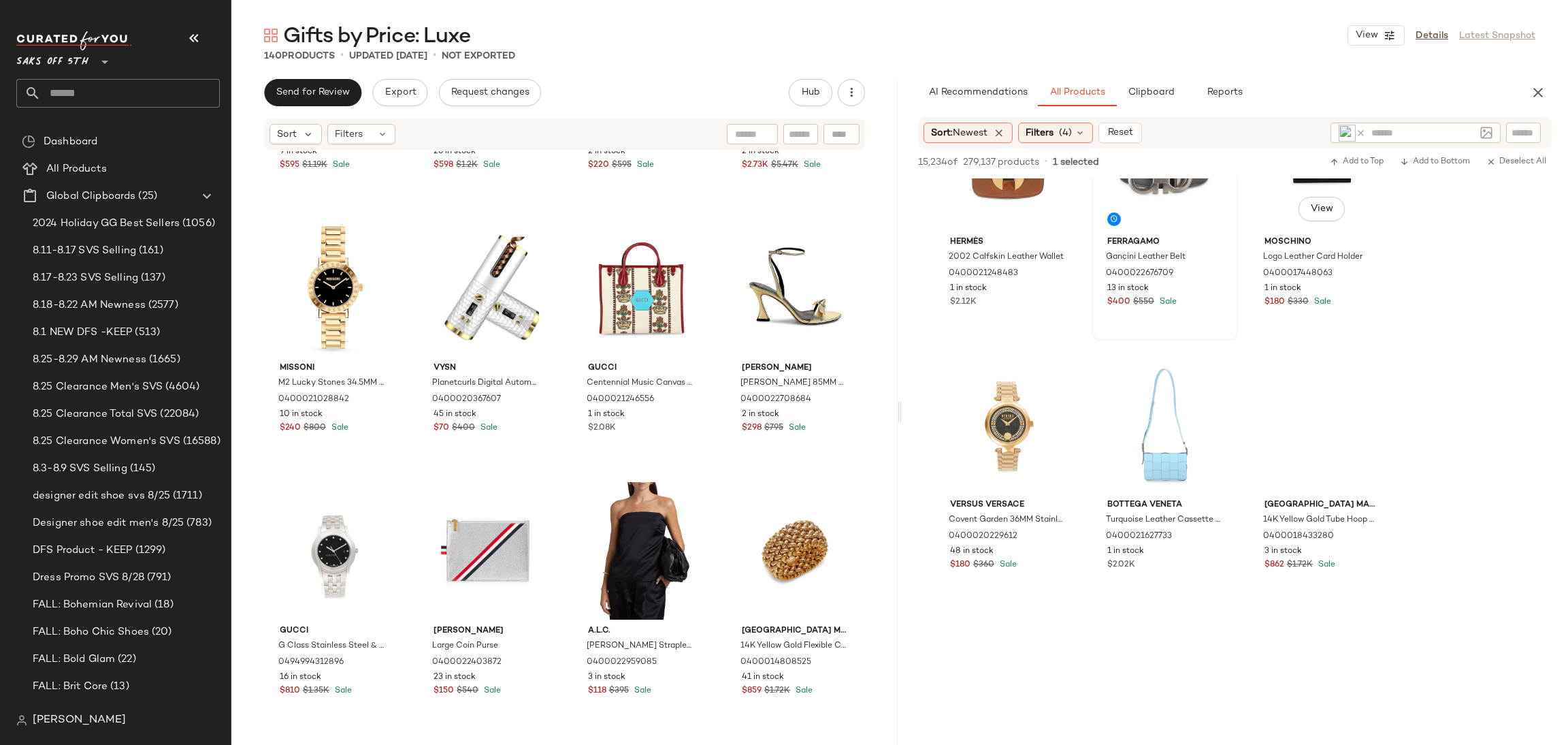
scroll to position [13759, 0]
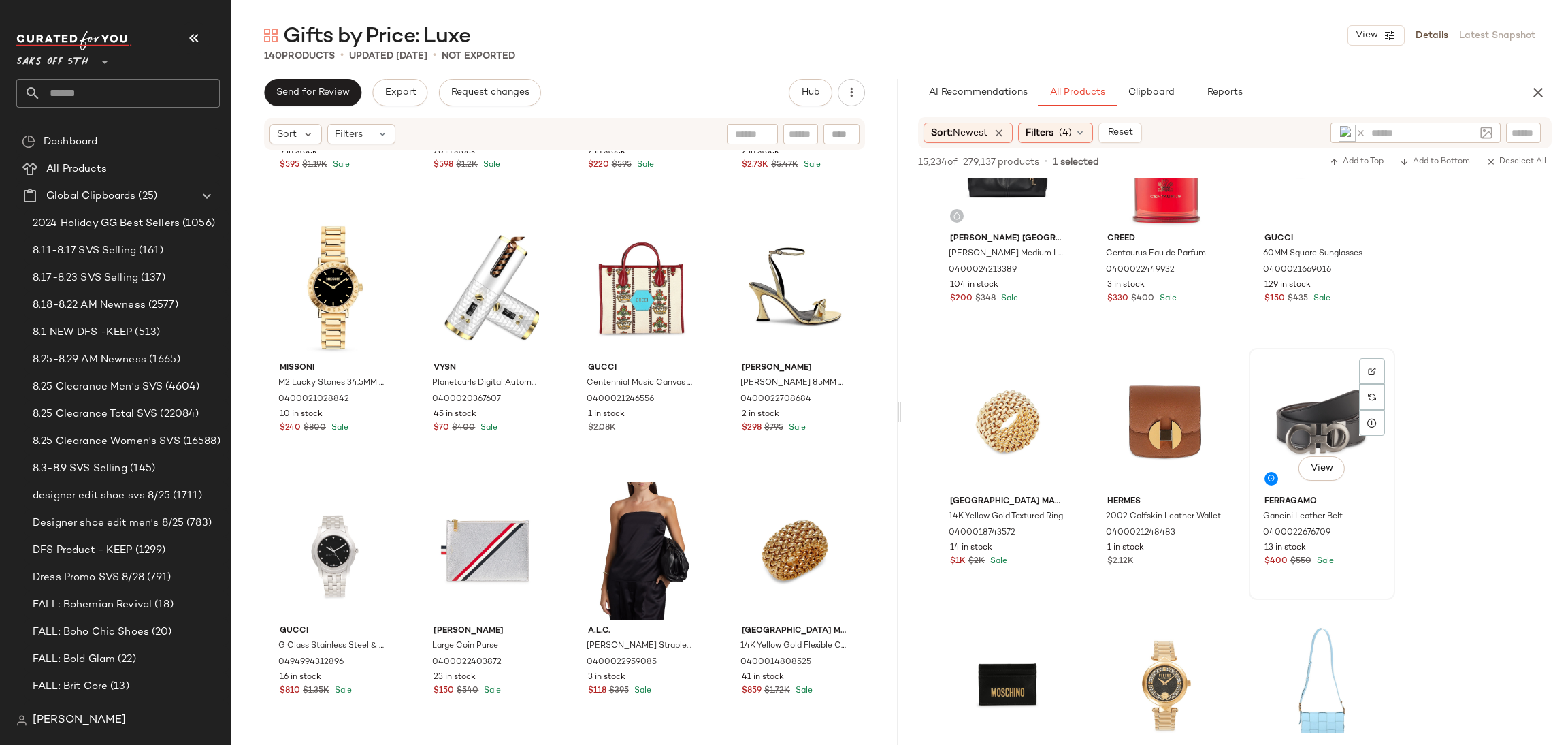
click at [1306, 390] on div "View" at bounding box center [1323, 421] width 137 height 138
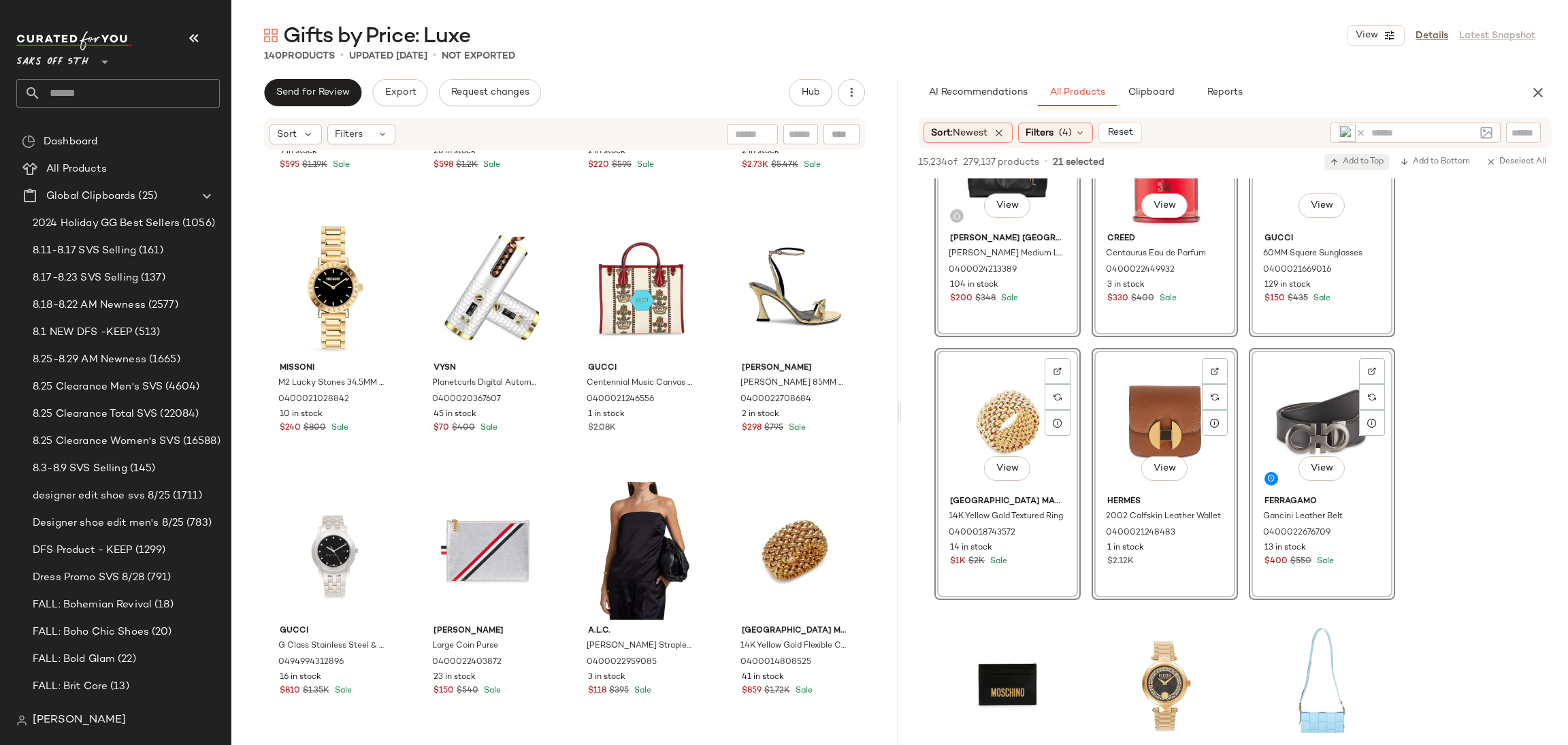
click at [1353, 155] on button "Add to Top" at bounding box center [1357, 162] width 64 height 16
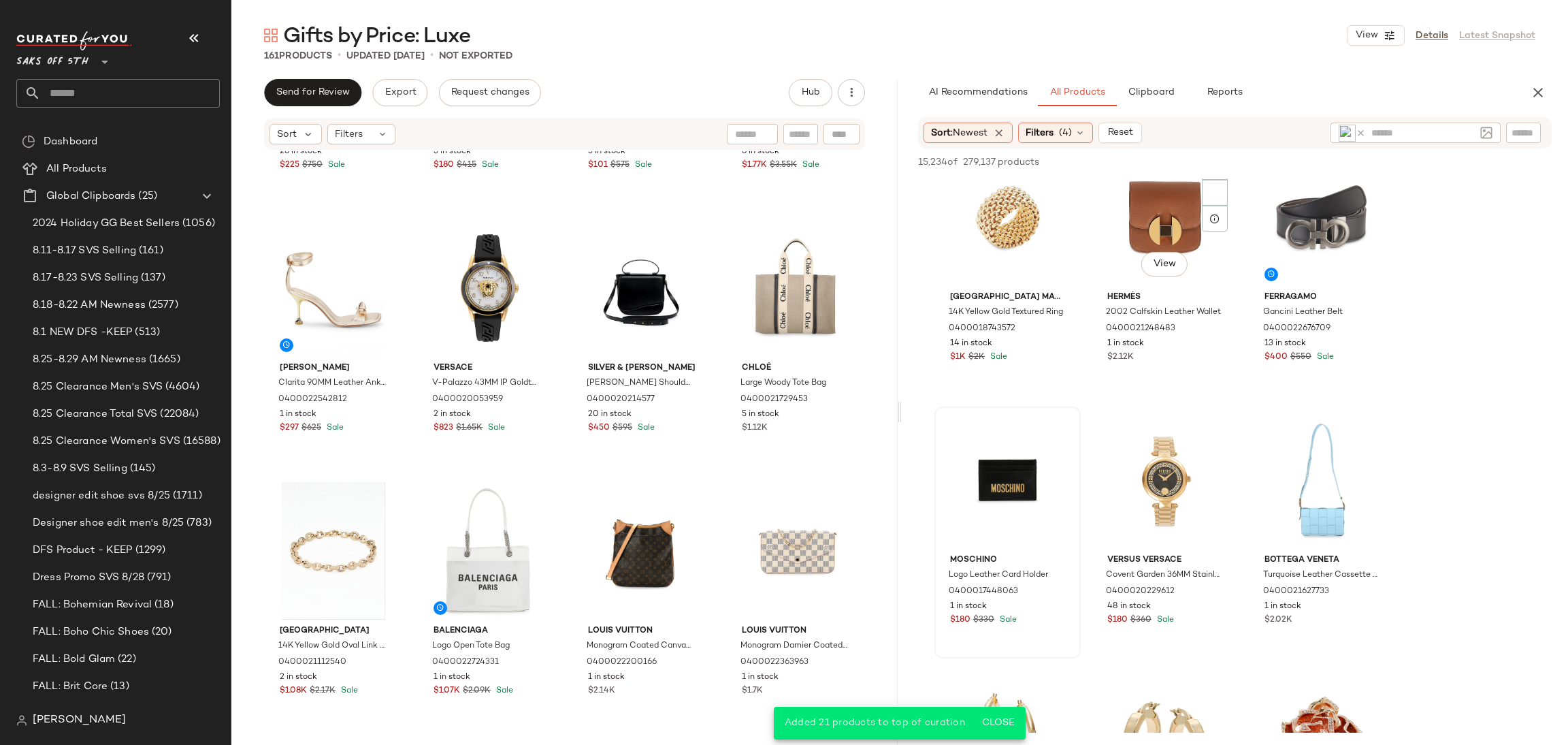
click at [1097, 286] on div "View" at bounding box center [1165, 217] width 137 height 138
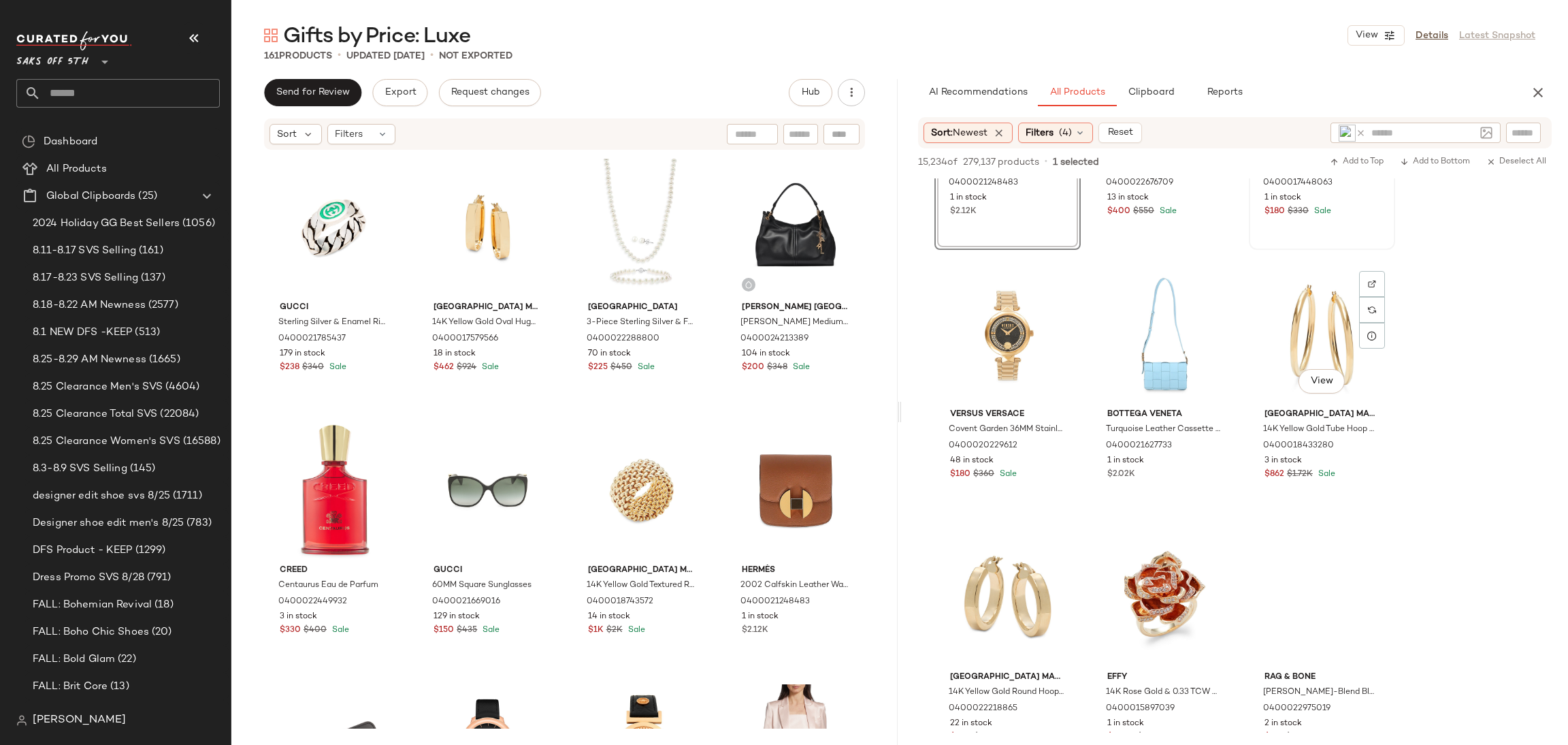
scroll to position [14112, 0]
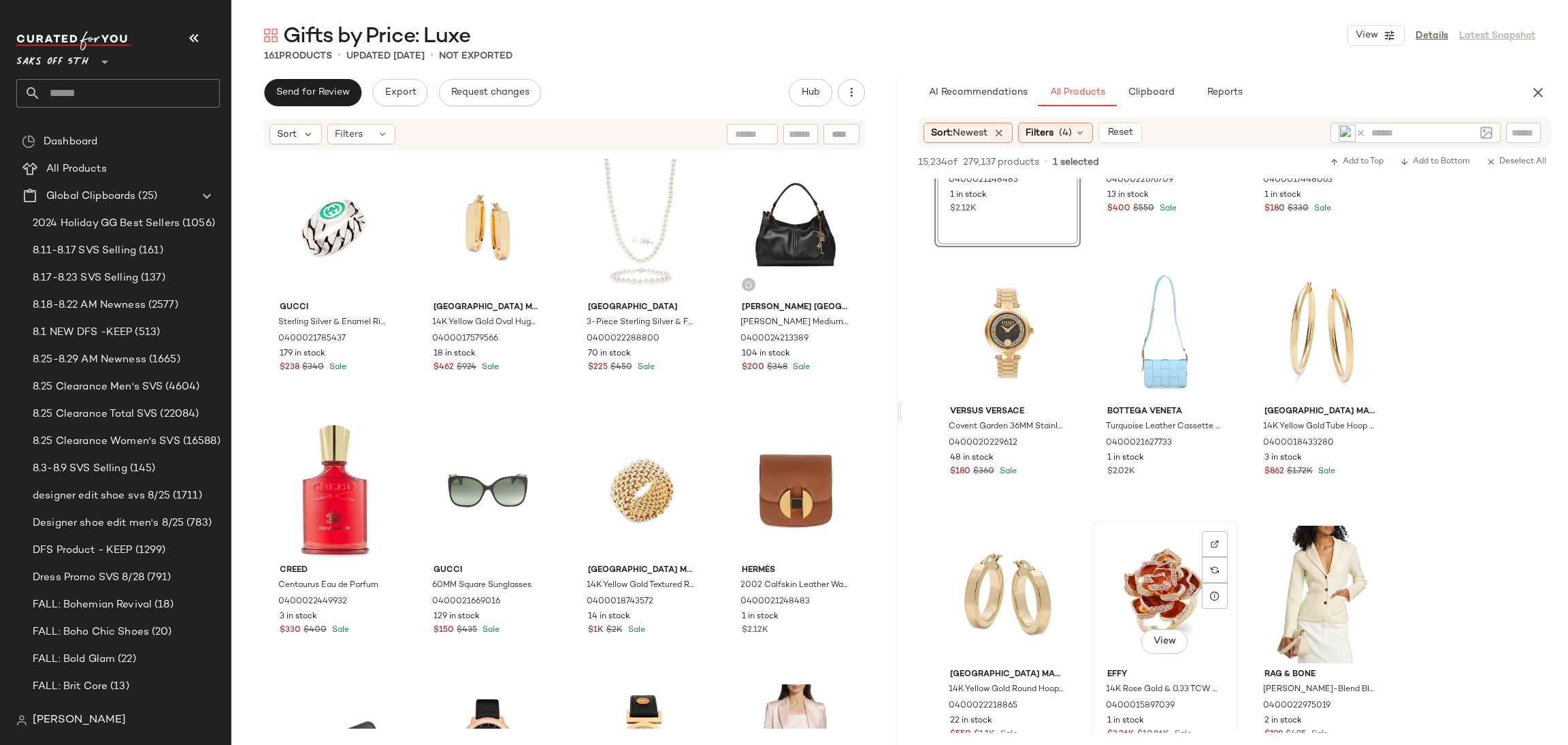
click at [1176, 549] on div "View" at bounding box center [1165, 594] width 137 height 138
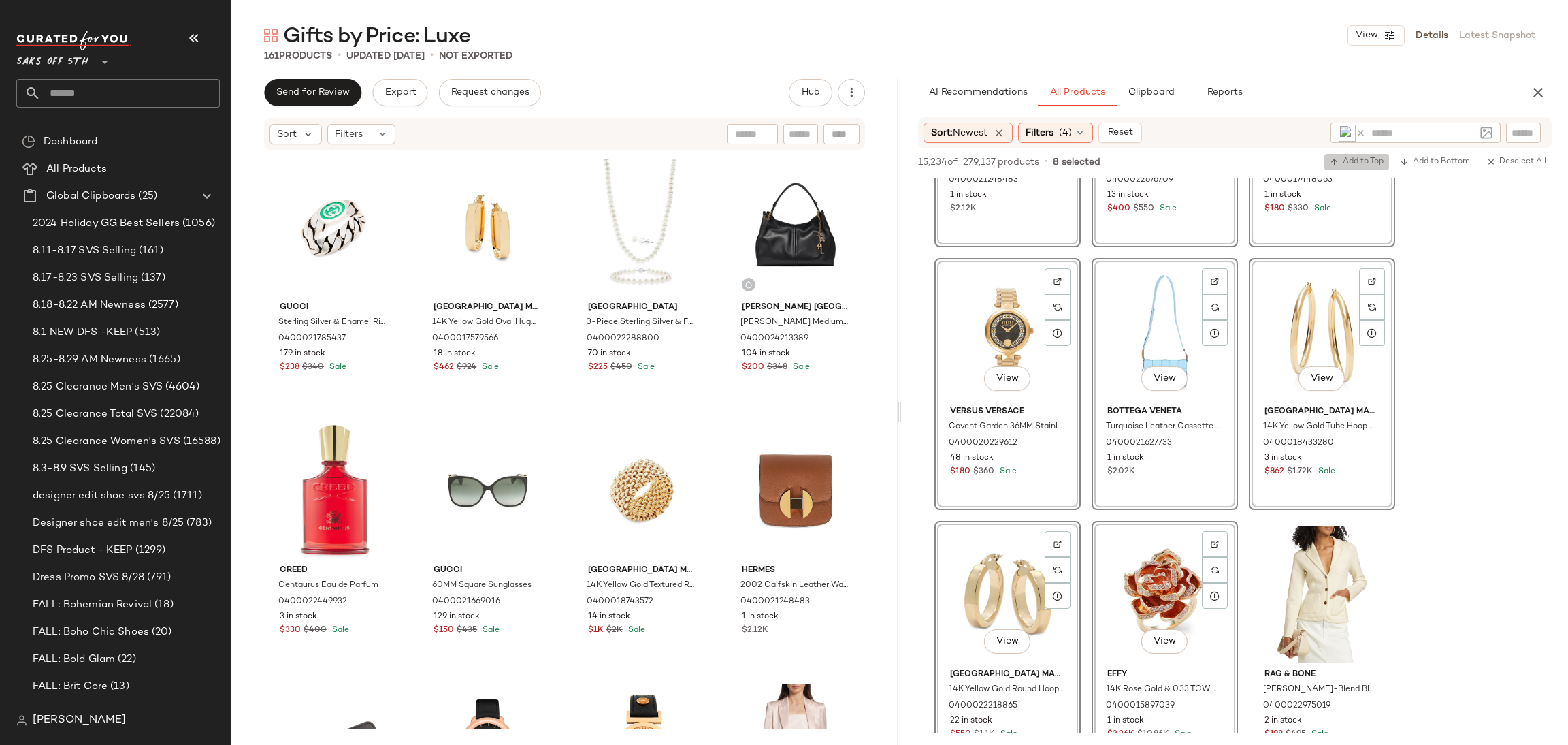
click at [1362, 166] on span "Add to Top" at bounding box center [1357, 162] width 54 height 10
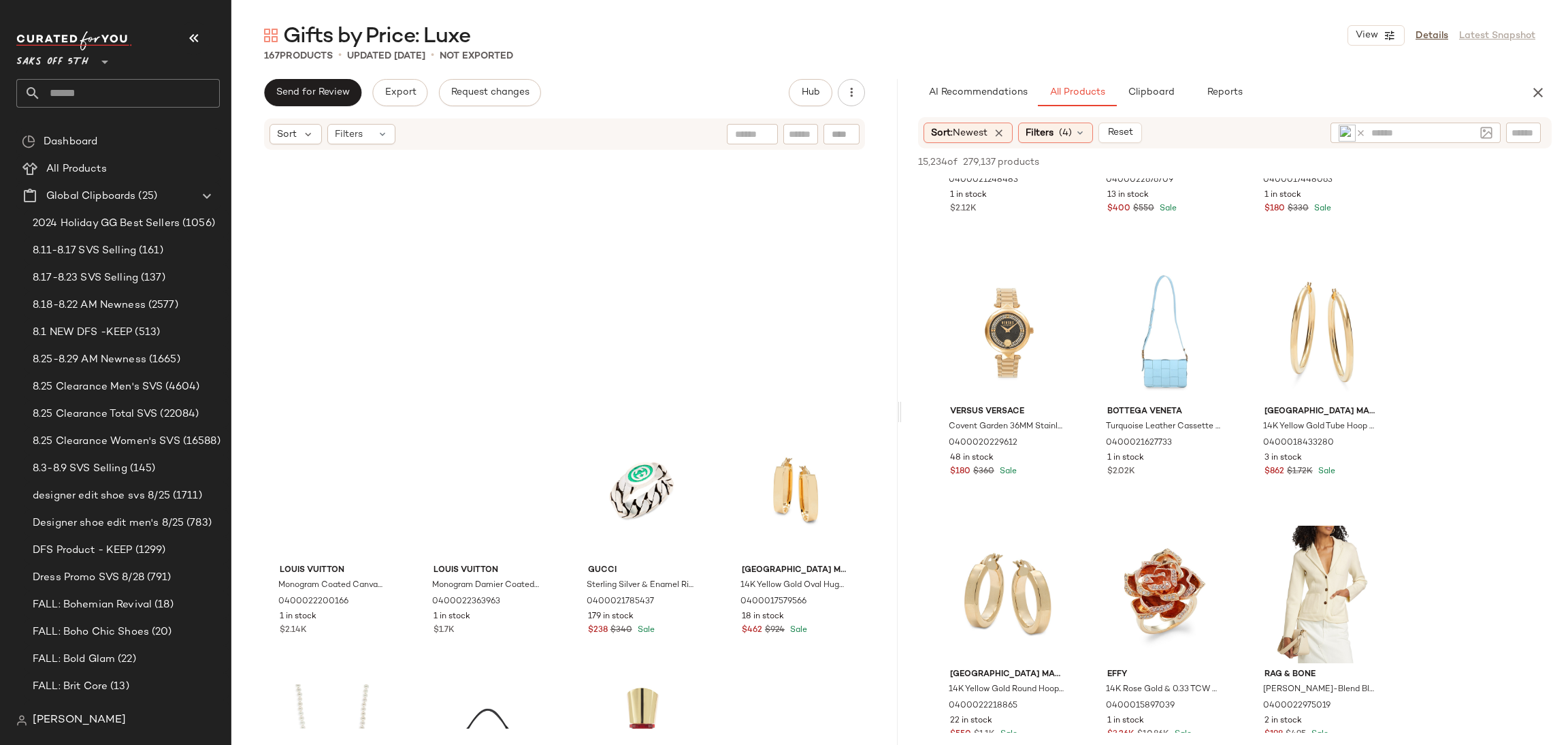
scroll to position [1061, 0]
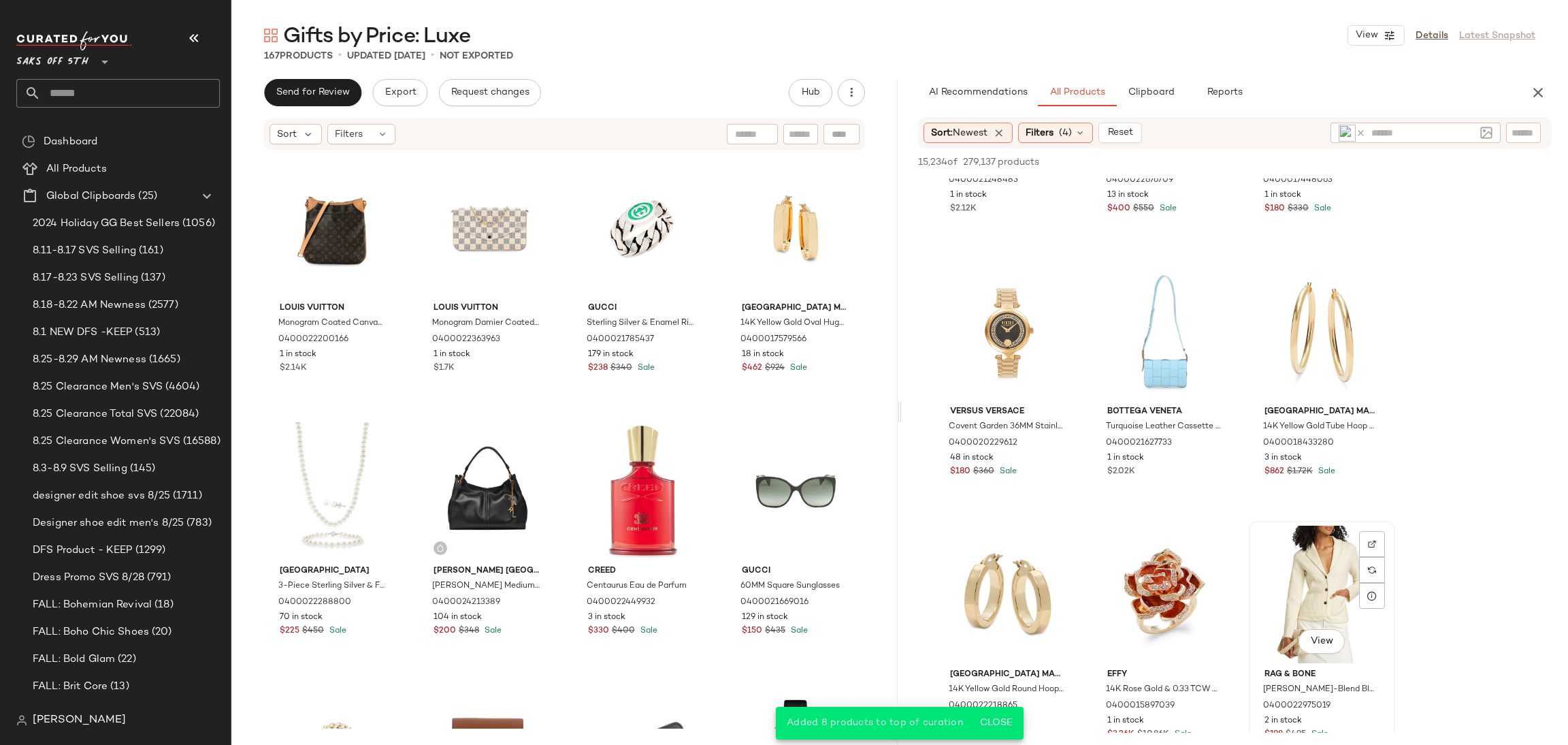
click at [1292, 572] on div "View" at bounding box center [1323, 594] width 137 height 138
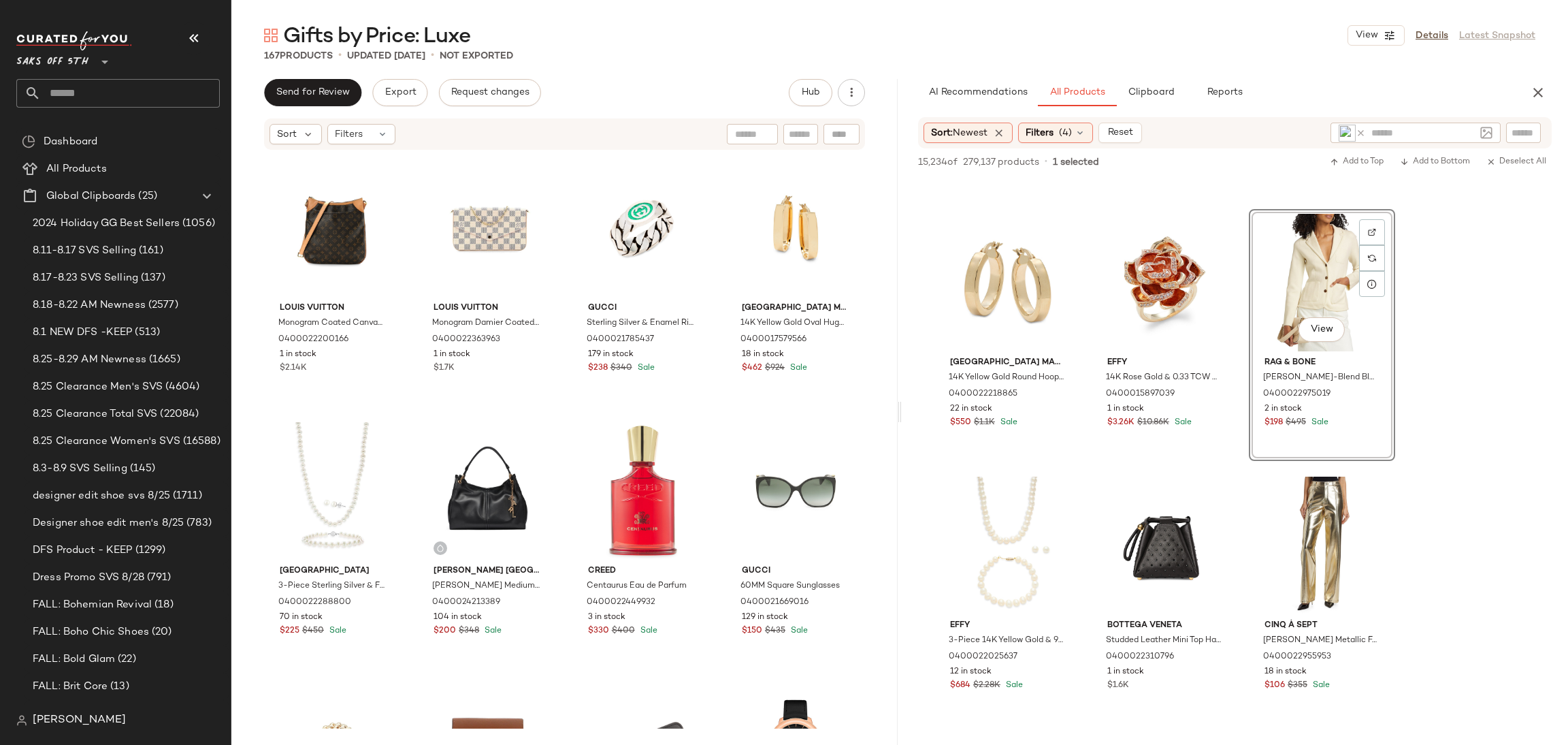
click at [1254, 351] on div "View" at bounding box center [1323, 283] width 137 height 138
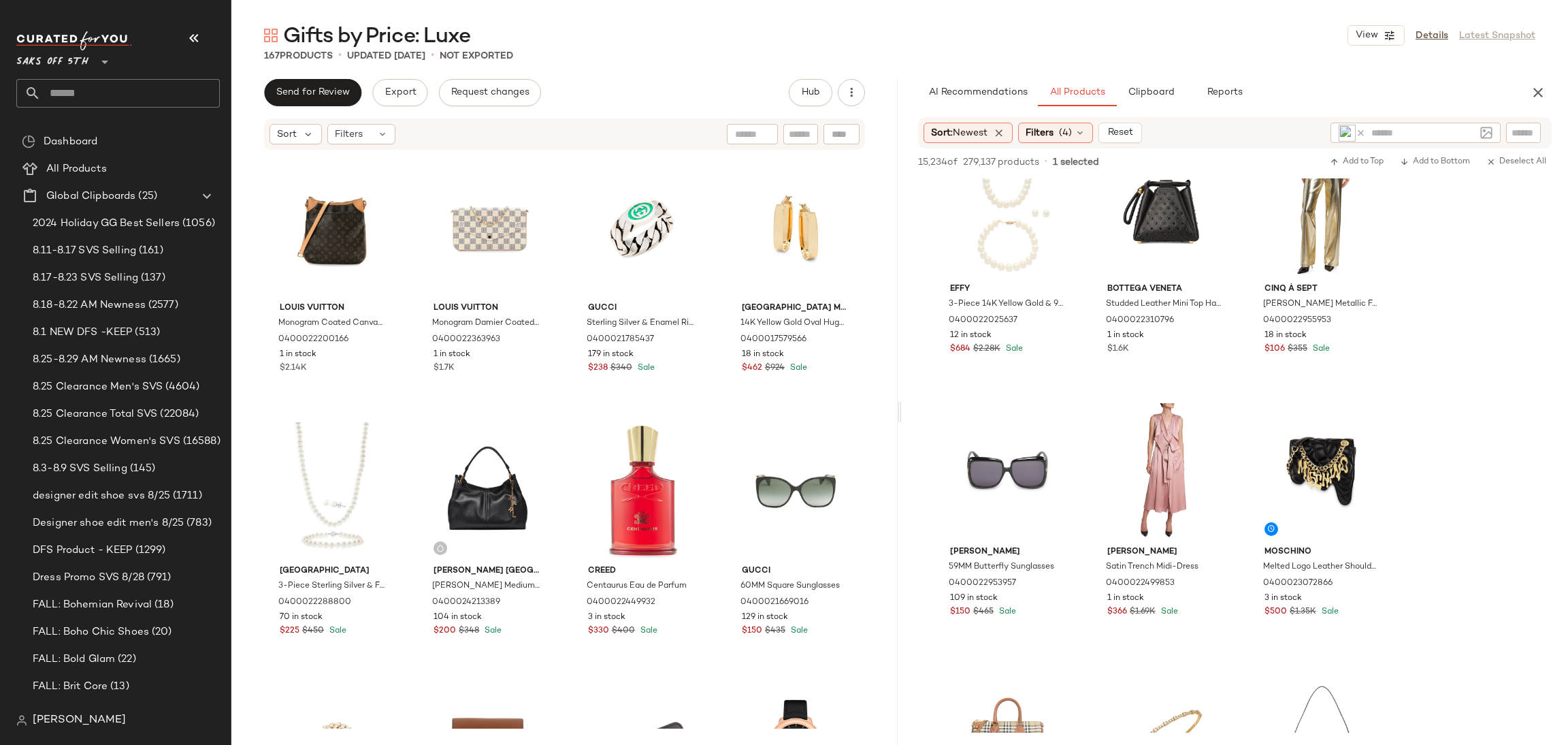
scroll to position [14498, 0]
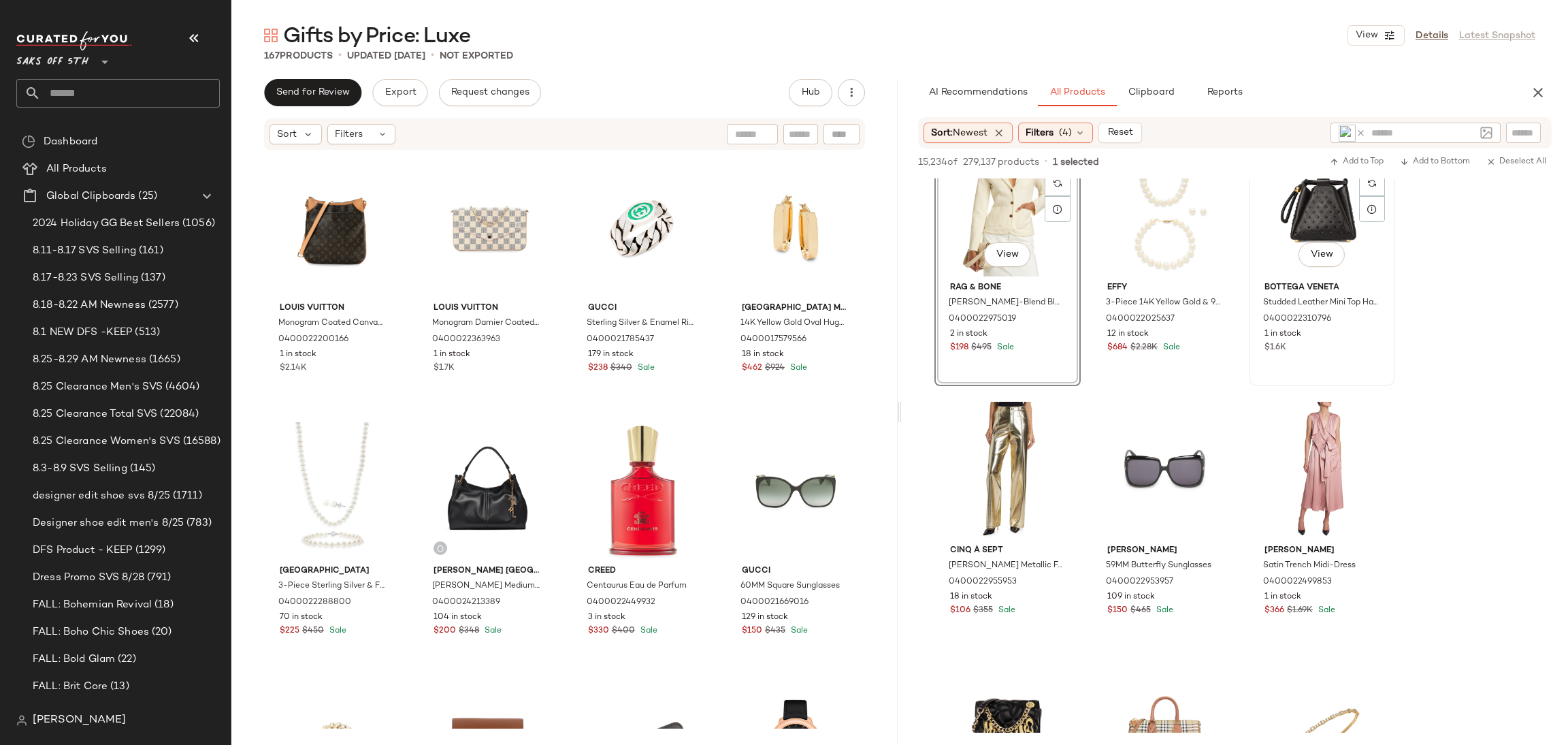
click at [1301, 196] on div "View" at bounding box center [1323, 208] width 137 height 138
click at [1344, 166] on span "Add to Top" at bounding box center [1357, 162] width 54 height 10
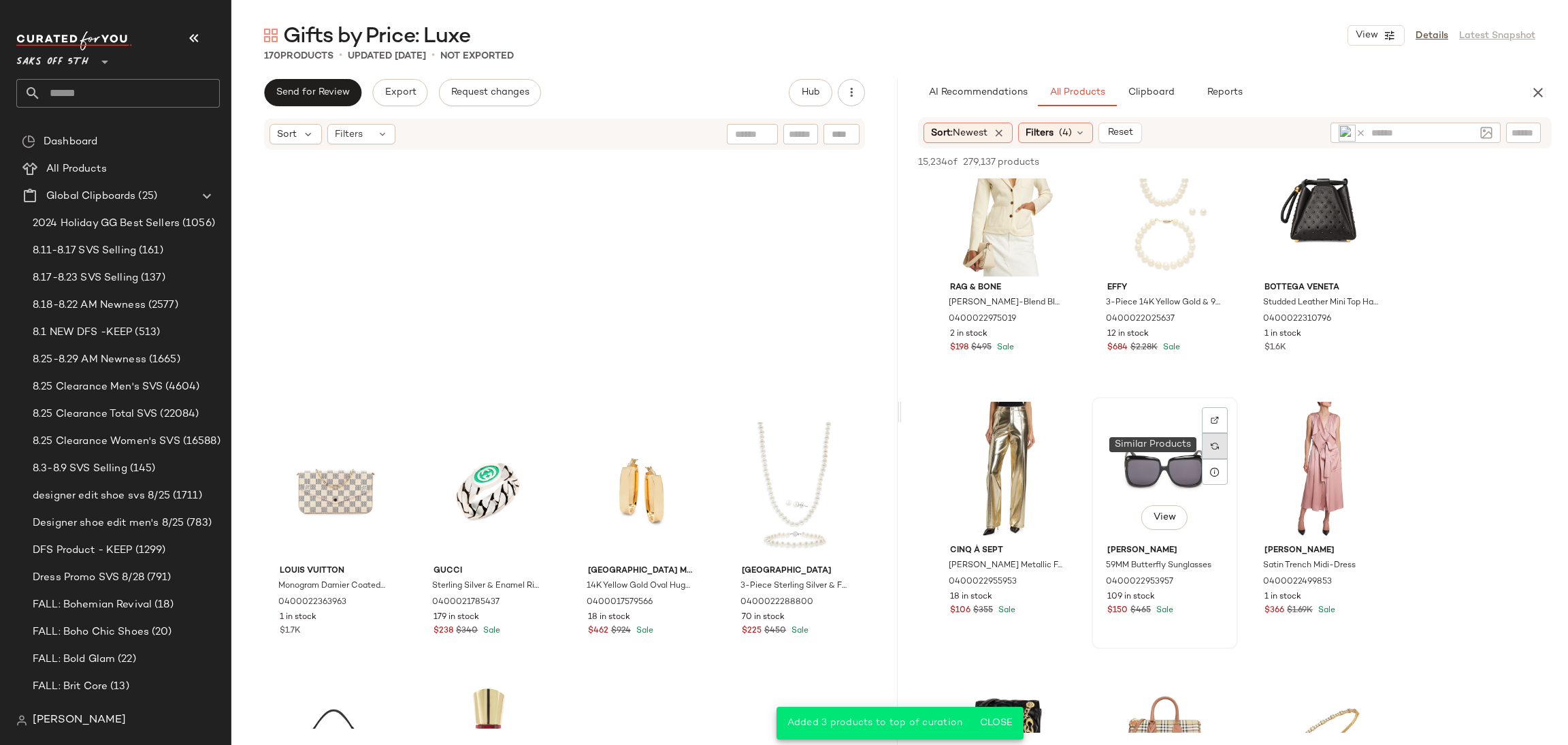
scroll to position [1325, 0]
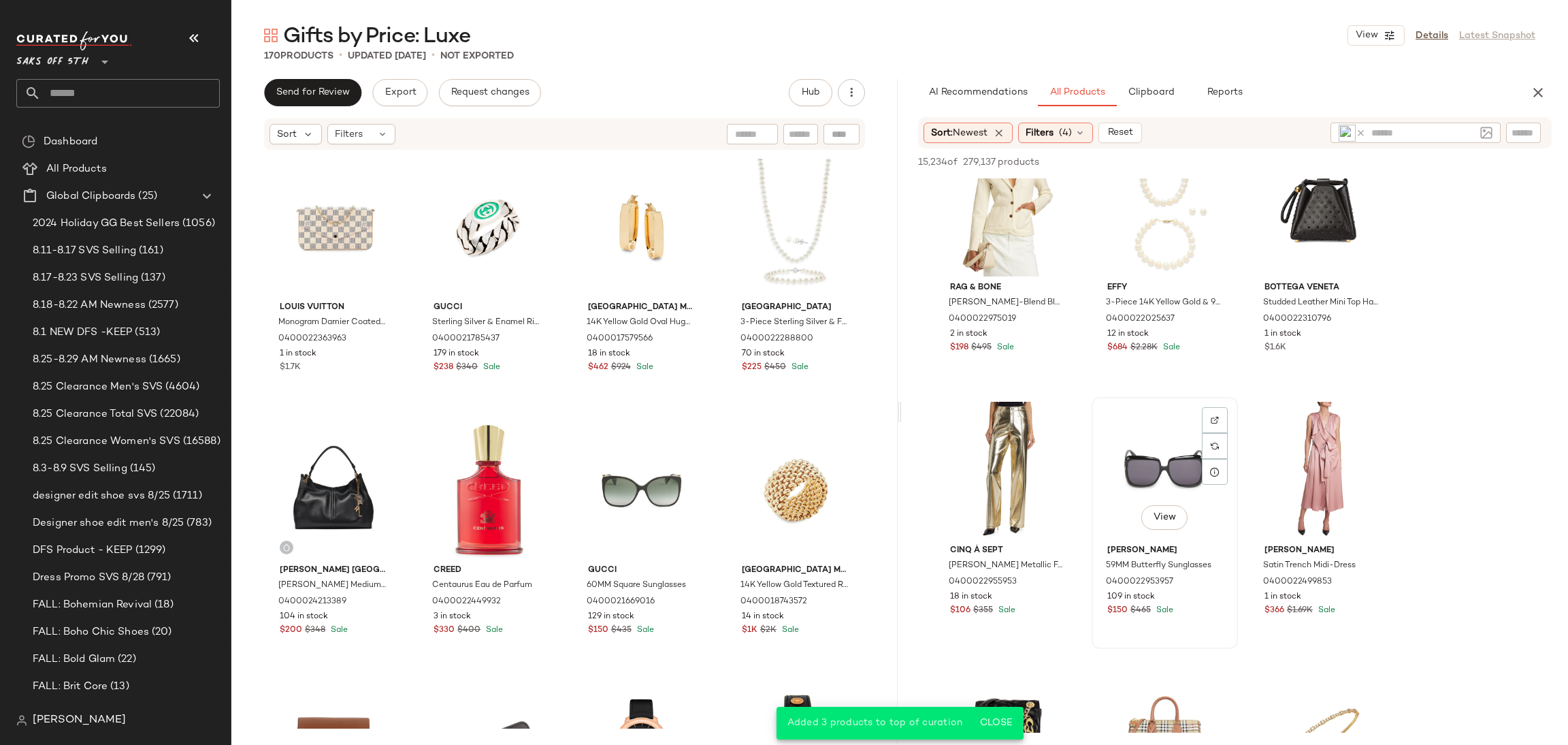
click at [1182, 461] on div "View" at bounding box center [1165, 470] width 137 height 138
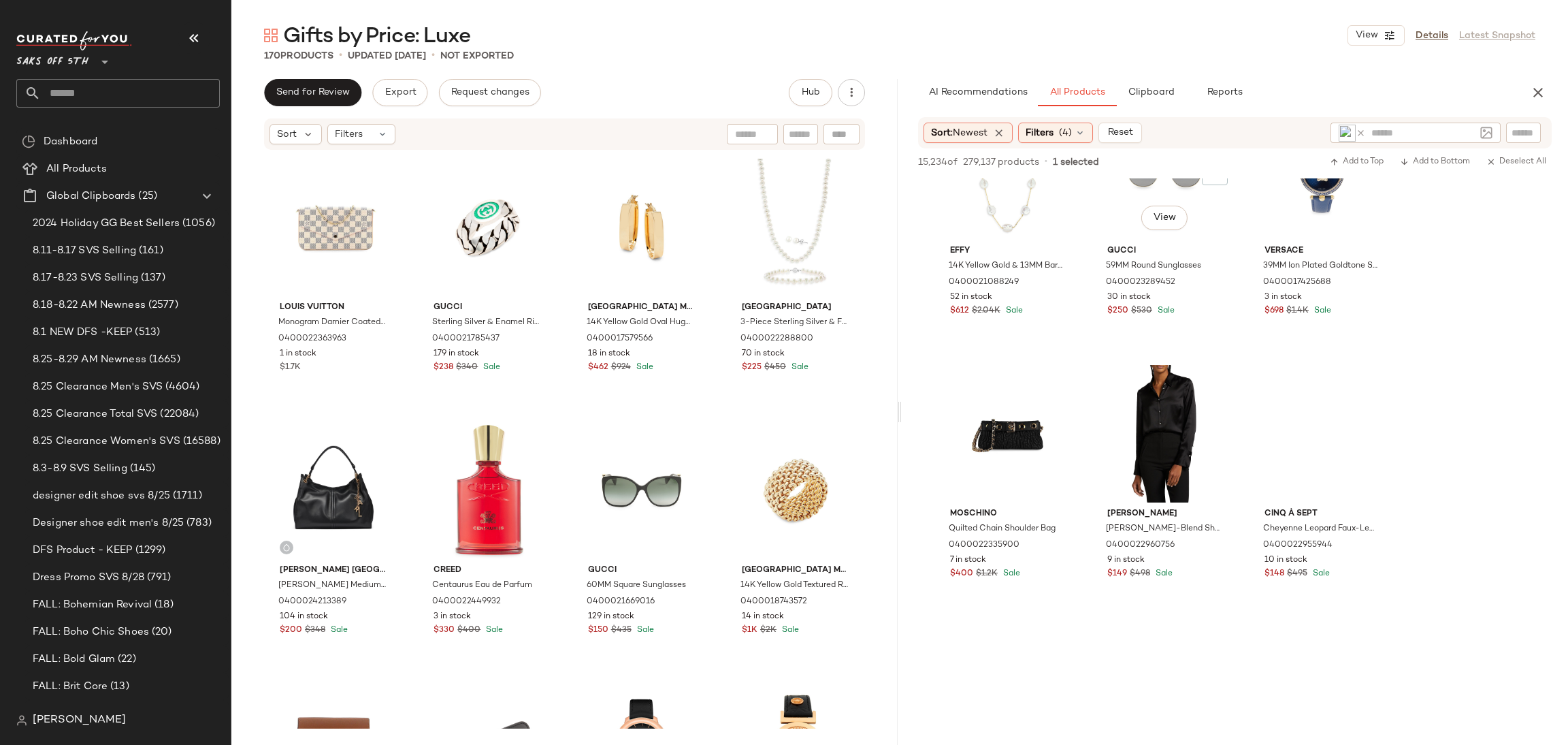
scroll to position [15879, 0]
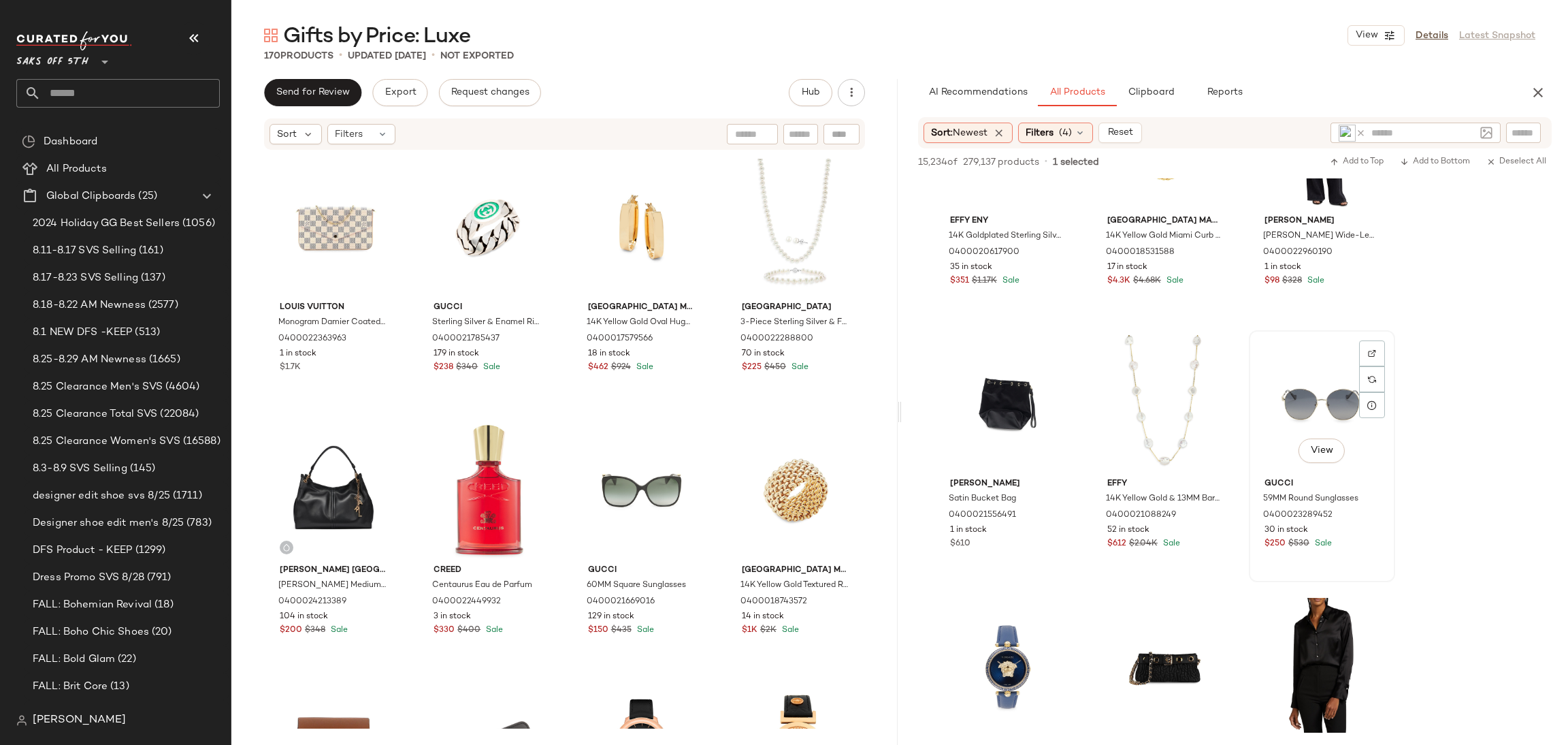
click at [1305, 392] on div "View" at bounding box center [1323, 404] width 137 height 138
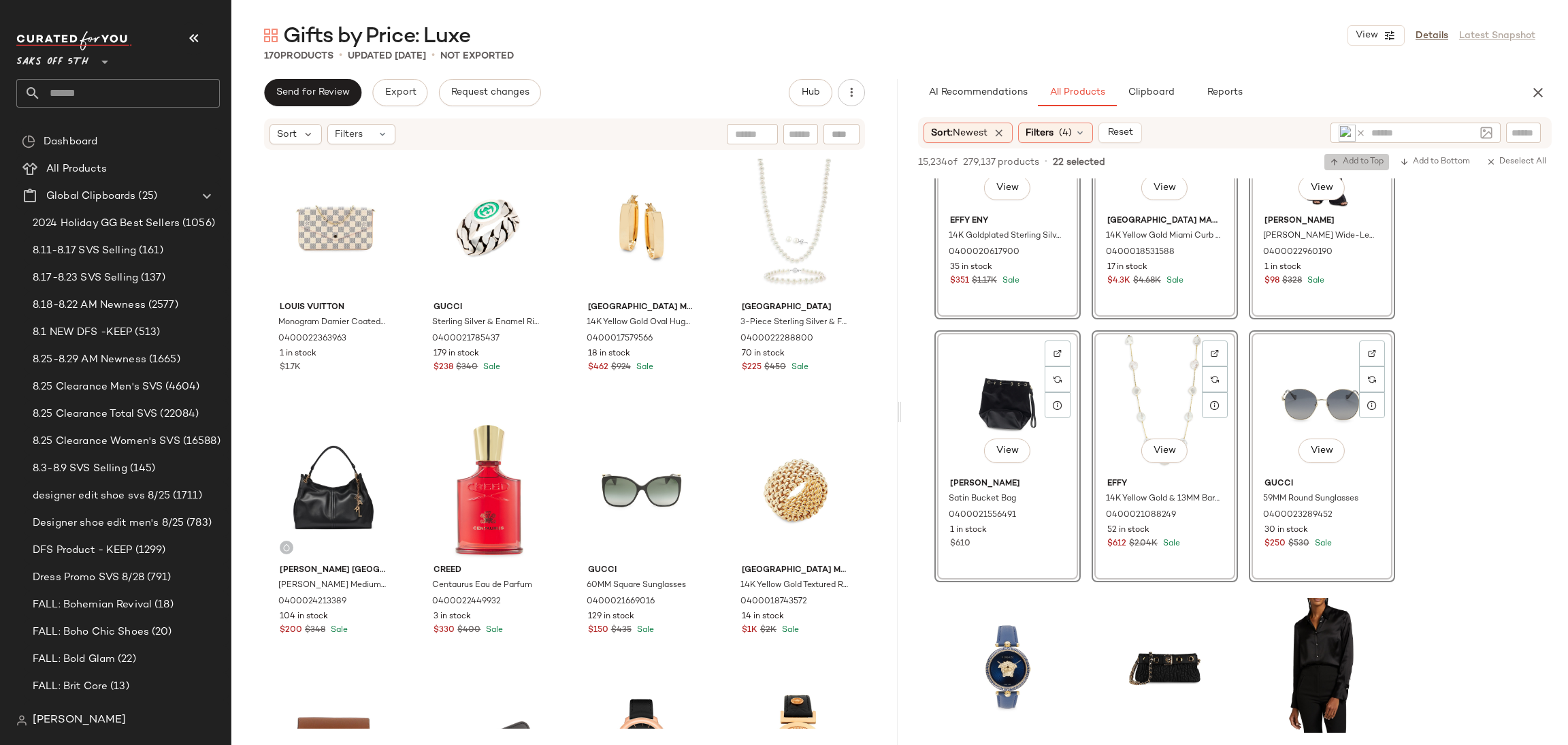
click at [1334, 160] on icon "button" at bounding box center [1335, 162] width 10 height 10
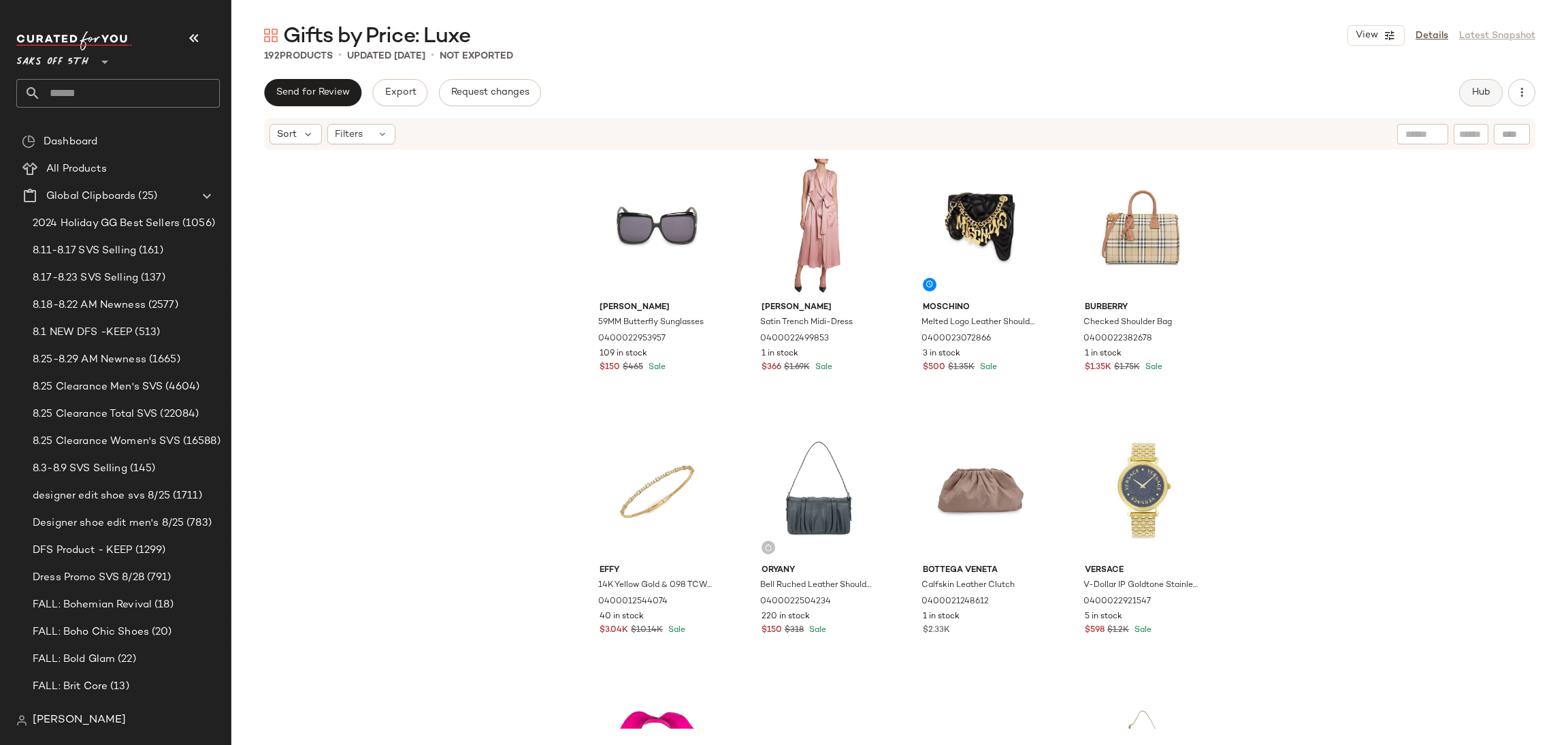
click at [1483, 93] on span "Hub" at bounding box center [1481, 93] width 19 height 11
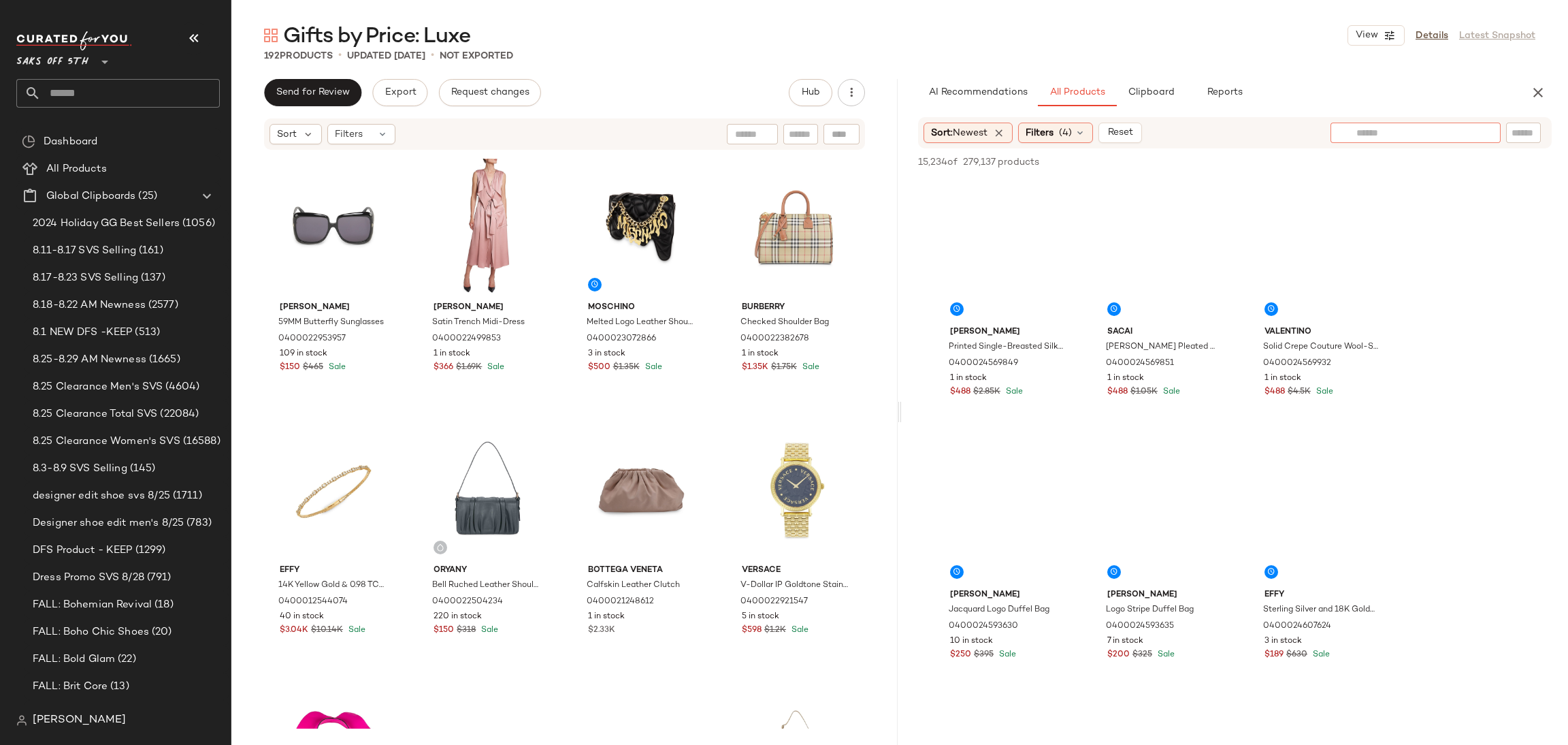
click at [1474, 131] on input "text" at bounding box center [1416, 133] width 118 height 14
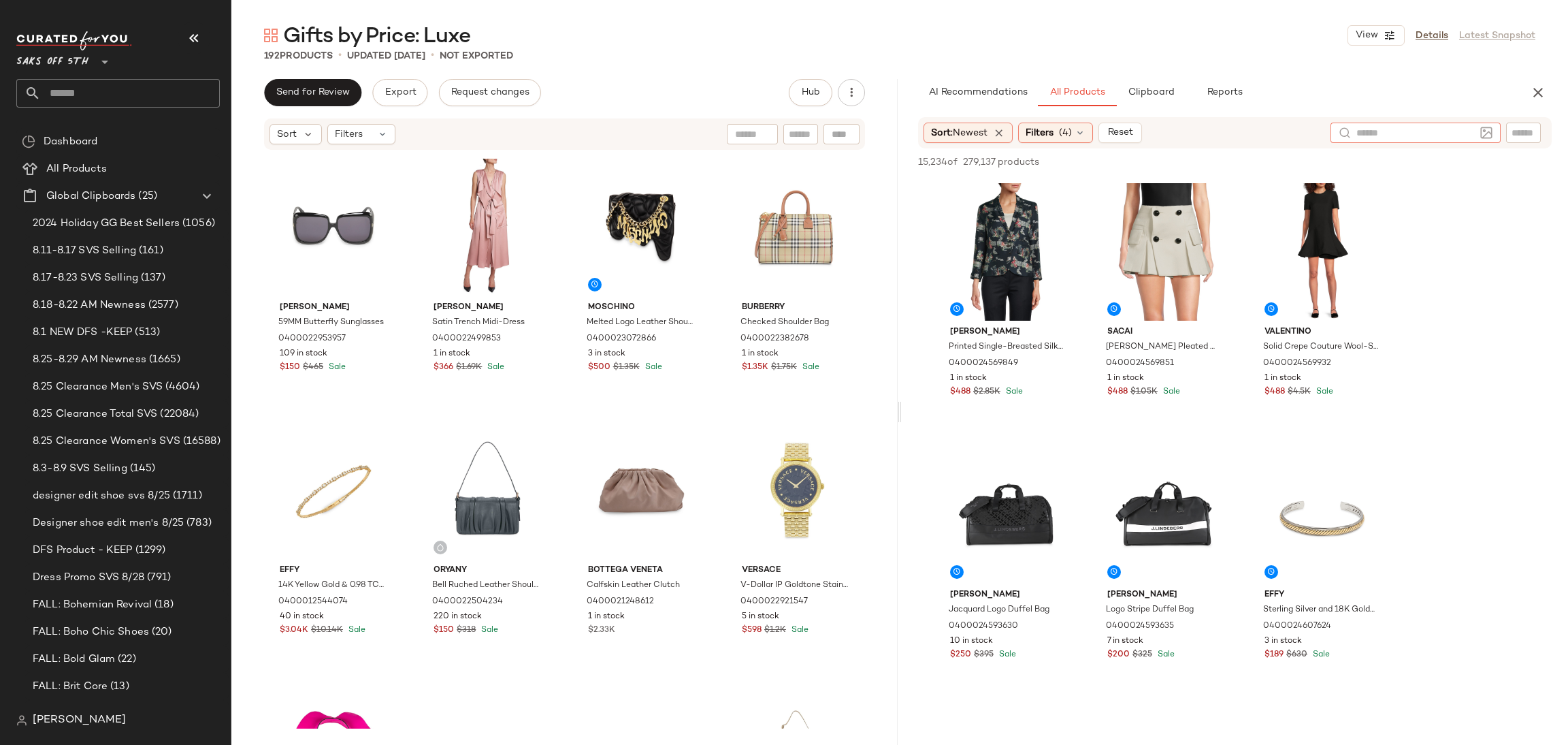
click at [1489, 128] on img at bounding box center [1487, 133] width 13 height 13
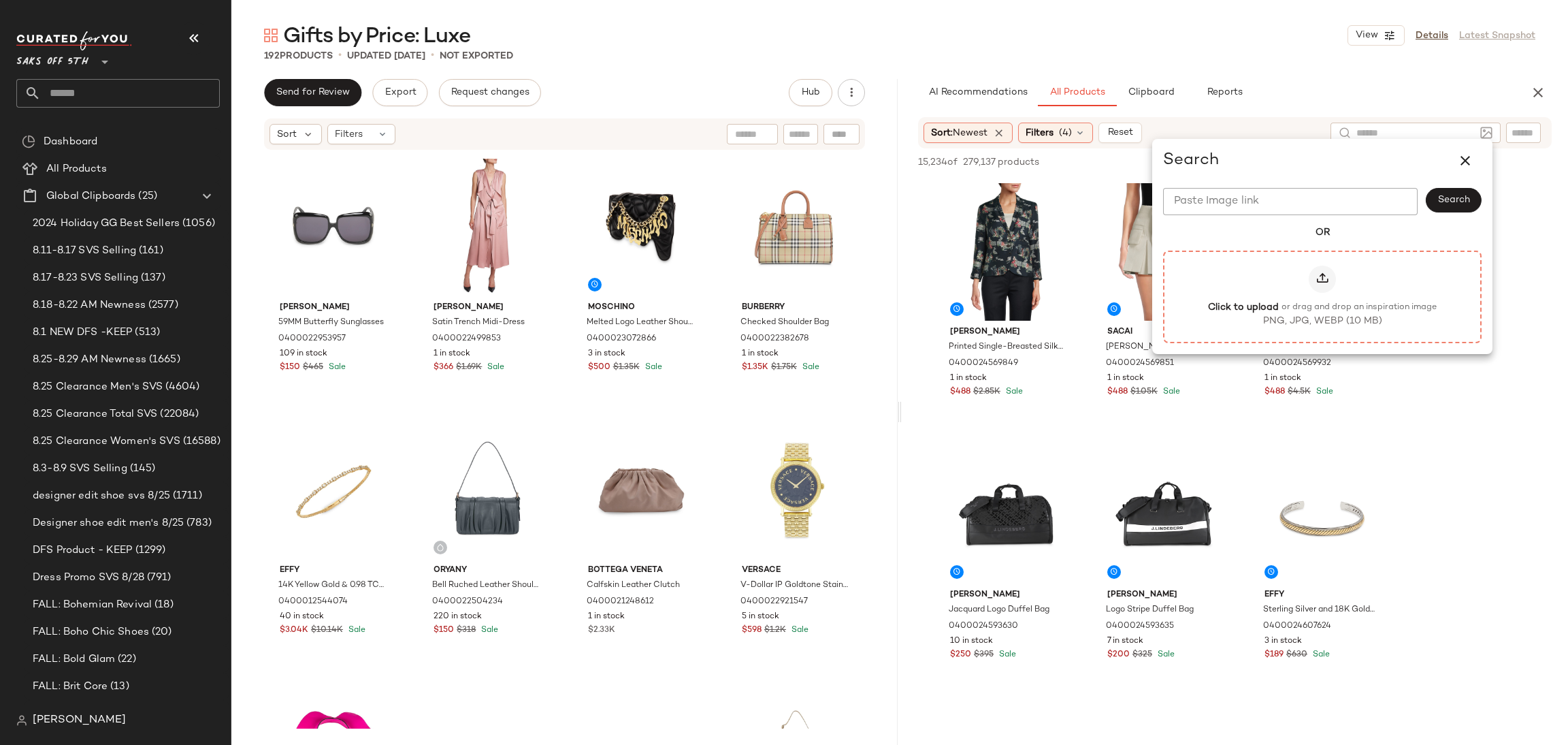
click at [1325, 275] on icon at bounding box center [1322, 278] width 13 height 13
click at [1323, 296] on input "Click to upload or drag and drop an inspiration image PNG, JPG, WEBP (10 MB)" at bounding box center [1323, 296] width 1 height 1
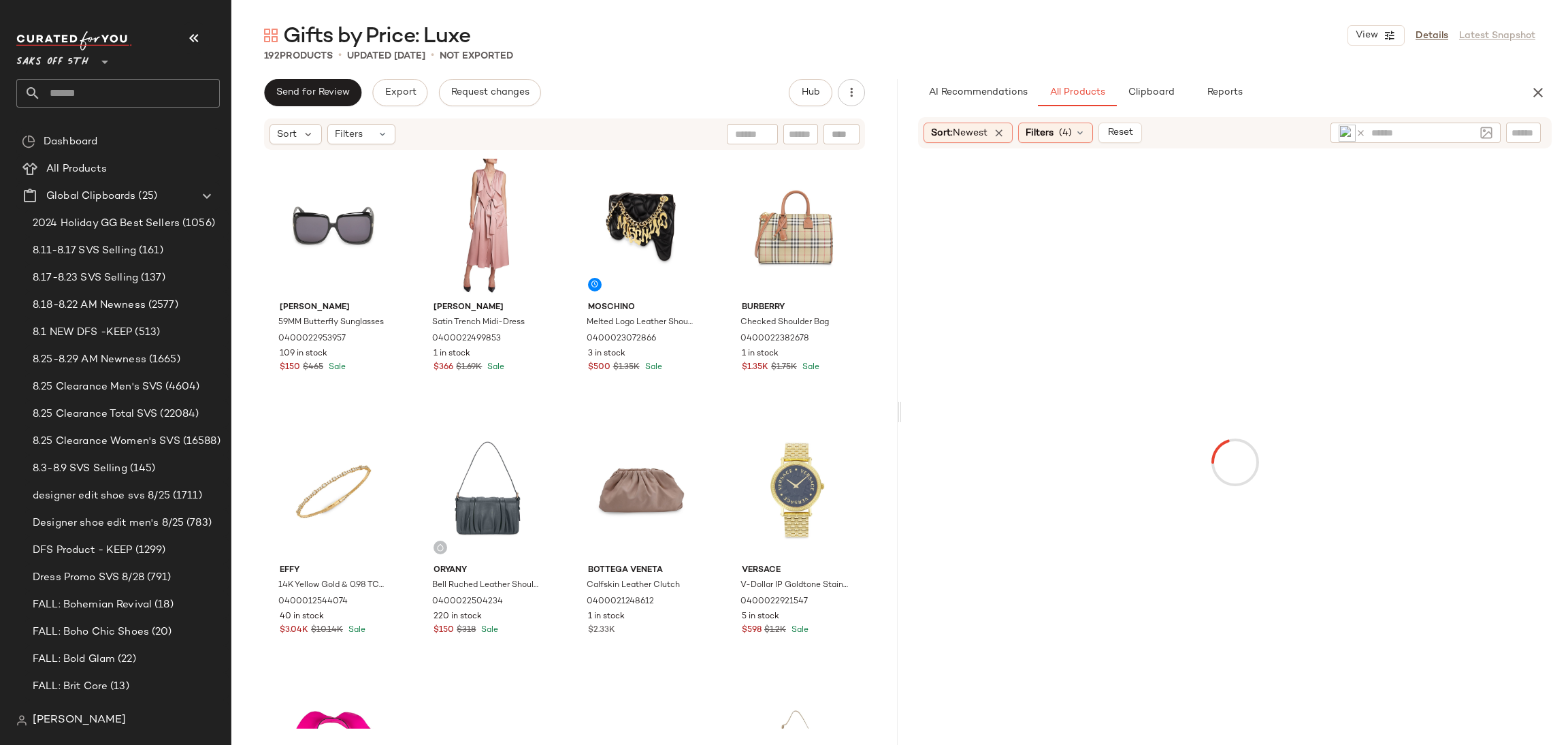
click at [1155, 26] on div "Gifts by Price: Luxe View Details Latest Snapshot" at bounding box center [900, 35] width 1337 height 27
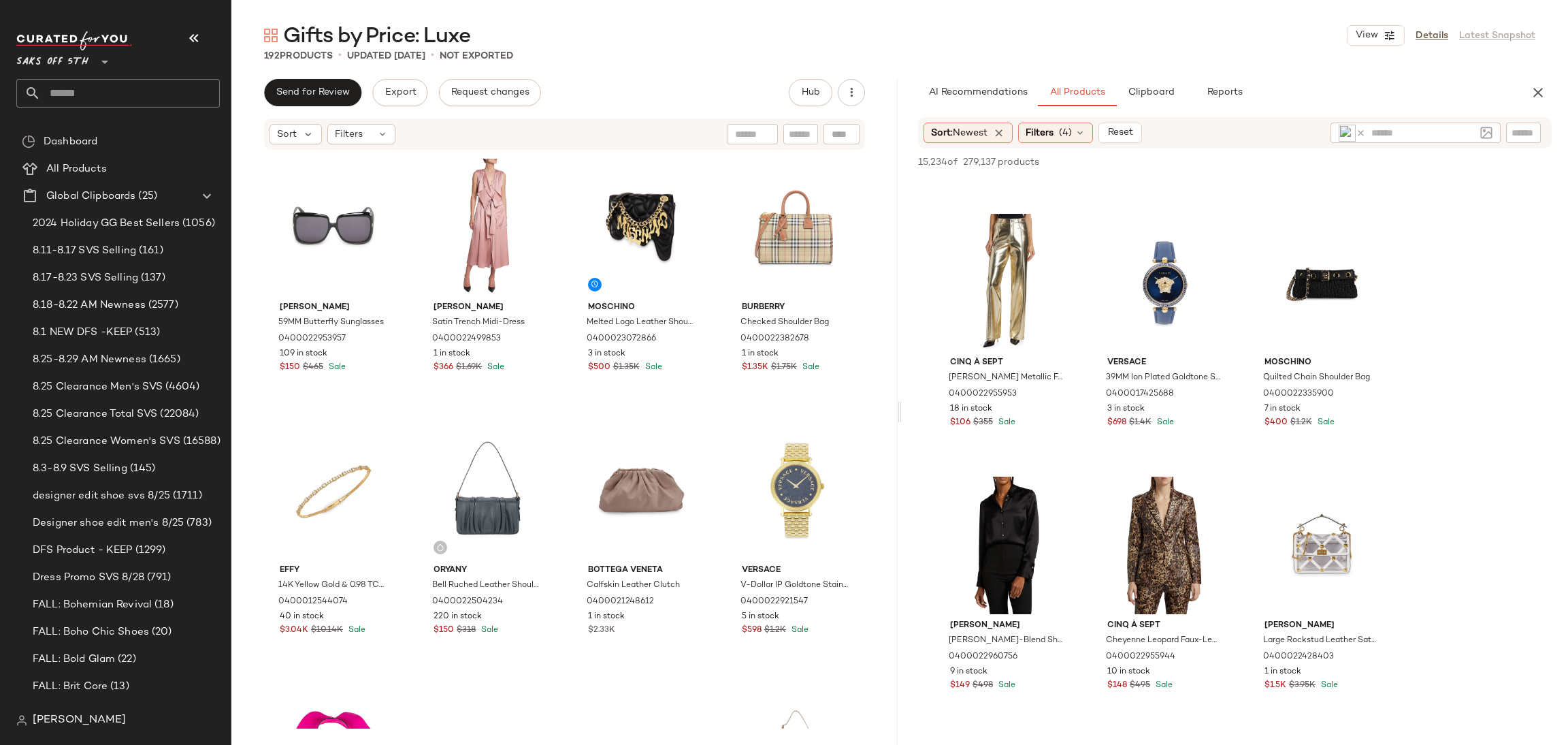
scroll to position [271, 0]
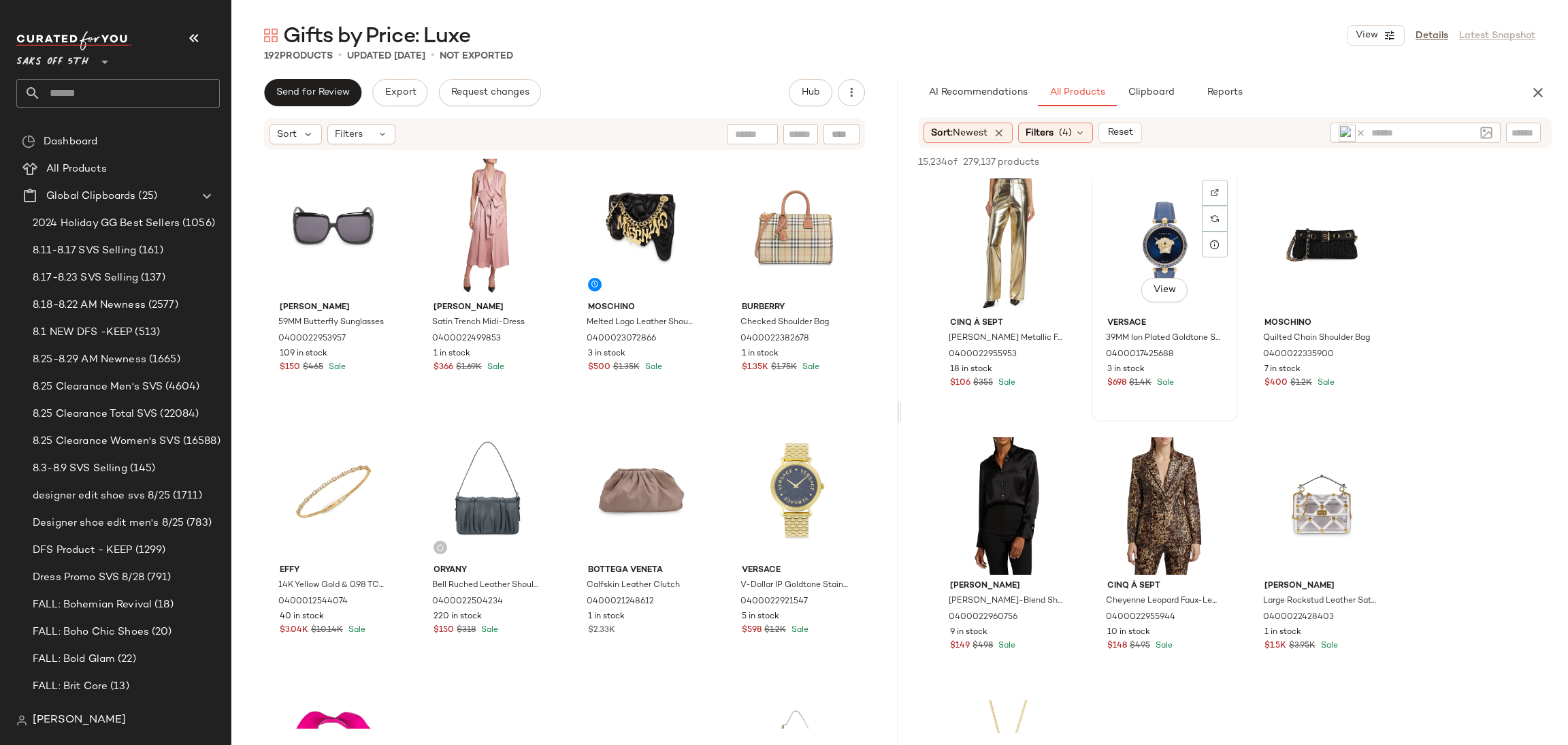
click at [1149, 234] on div "View" at bounding box center [1165, 243] width 137 height 138
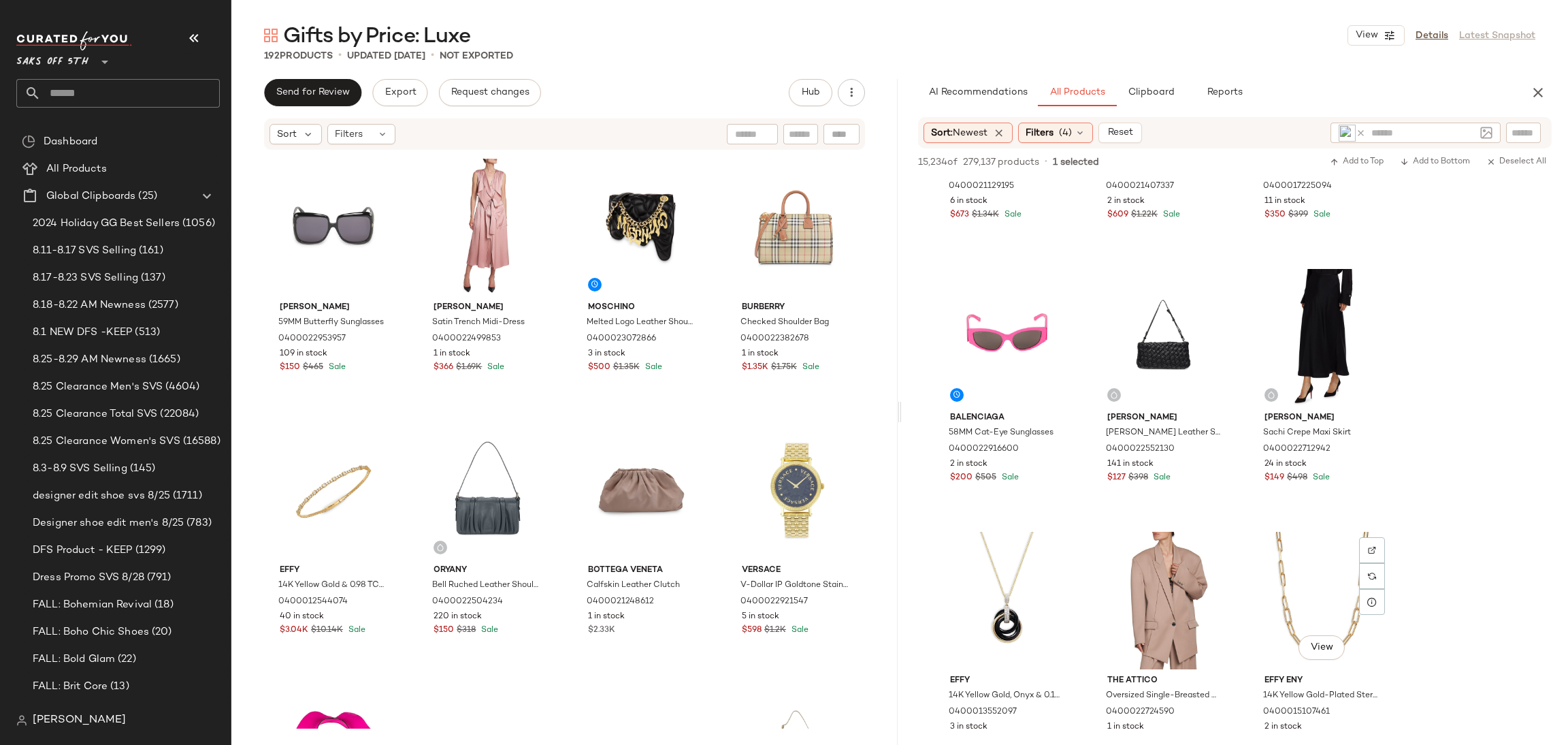
scroll to position [4369, 0]
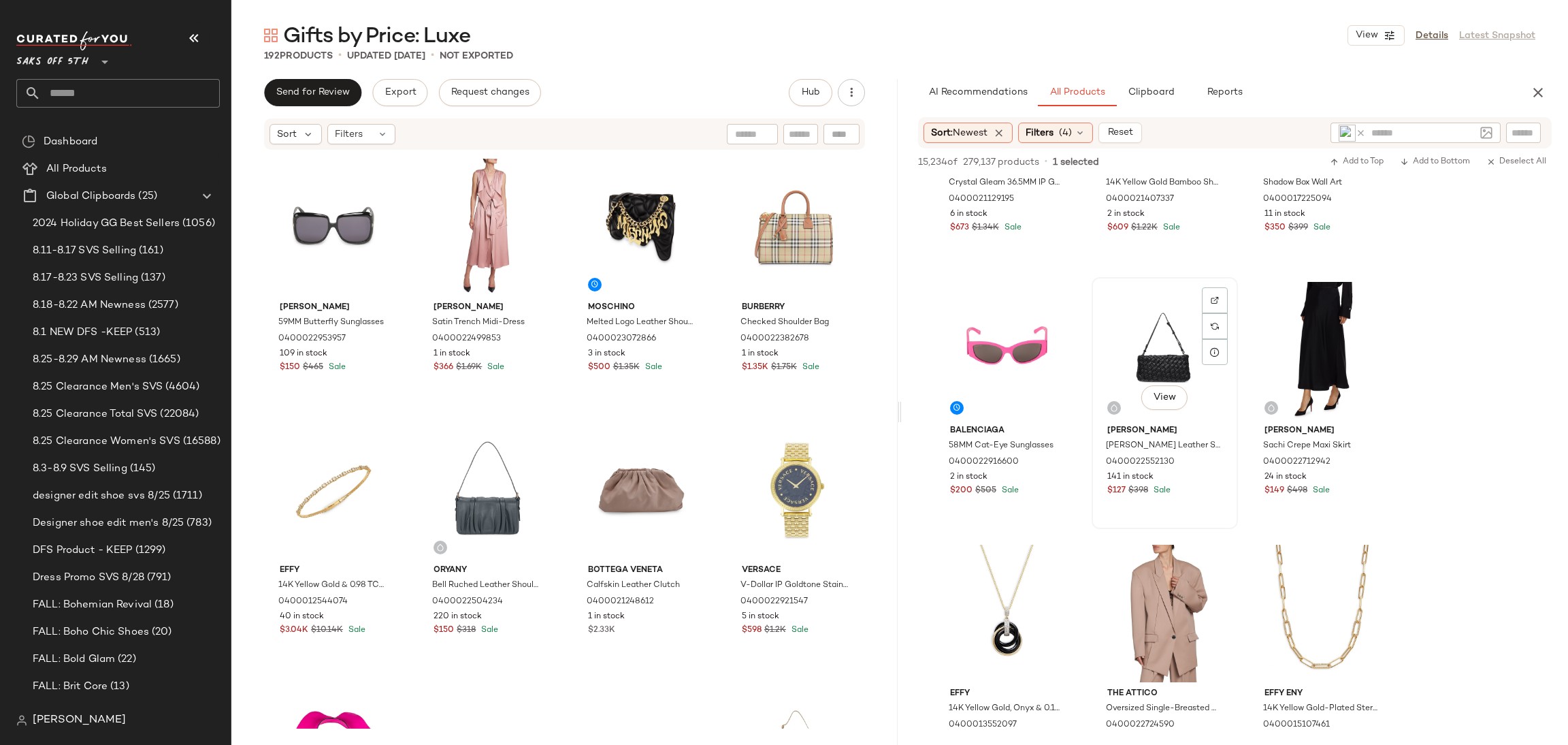
click at [1165, 352] on div "View" at bounding box center [1165, 350] width 137 height 138
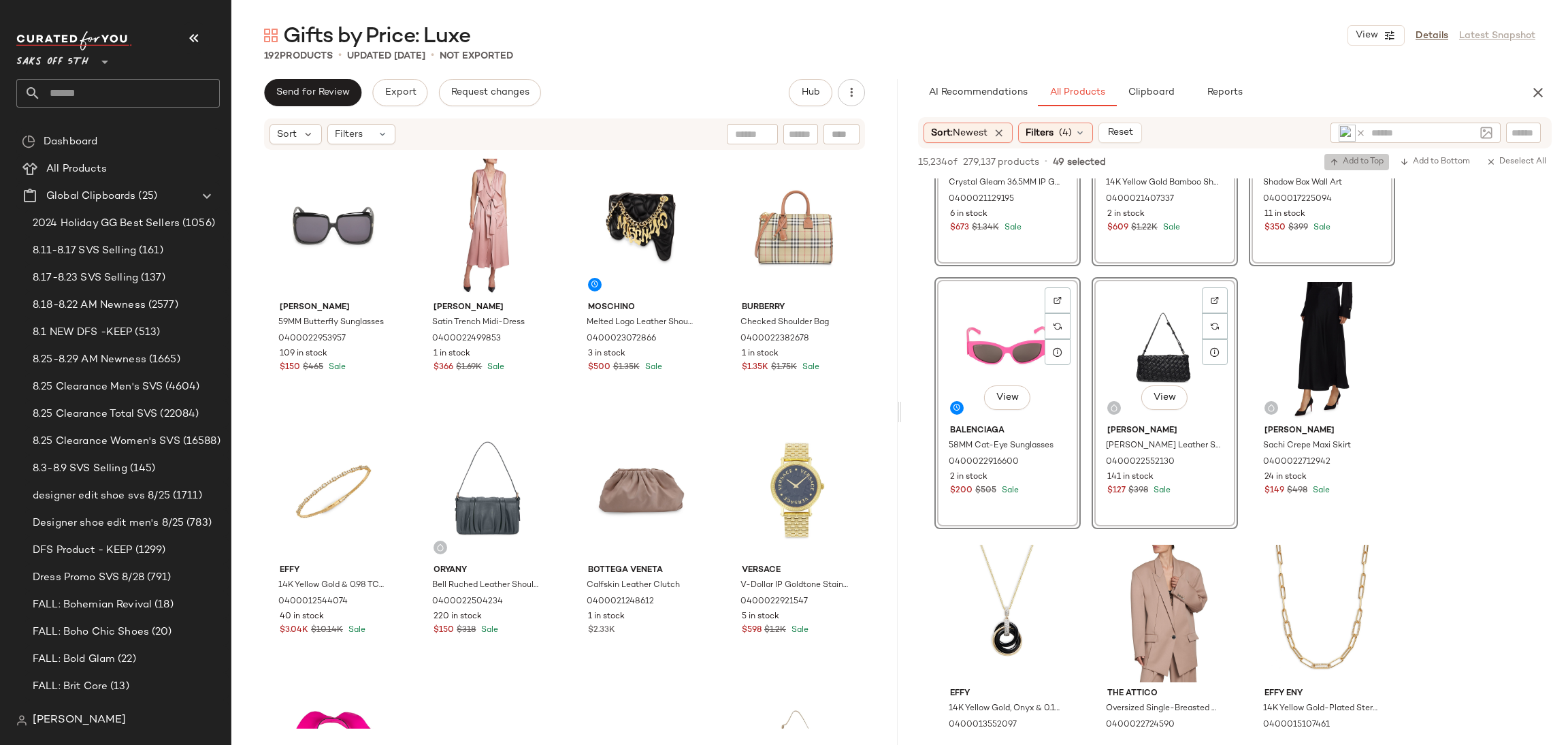
click at [1357, 157] on span "Add to Top" at bounding box center [1357, 162] width 54 height 10
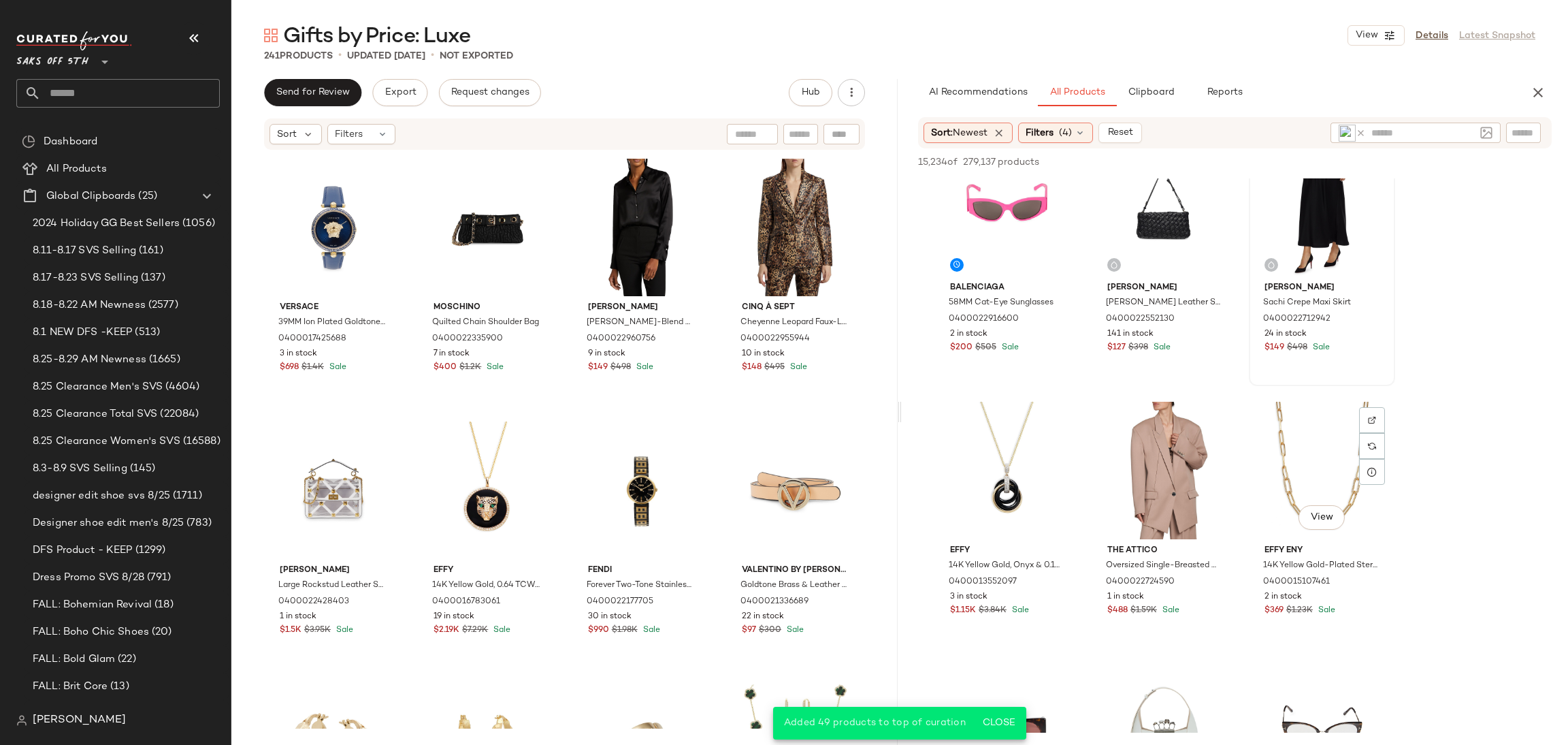
scroll to position [4632, 0]
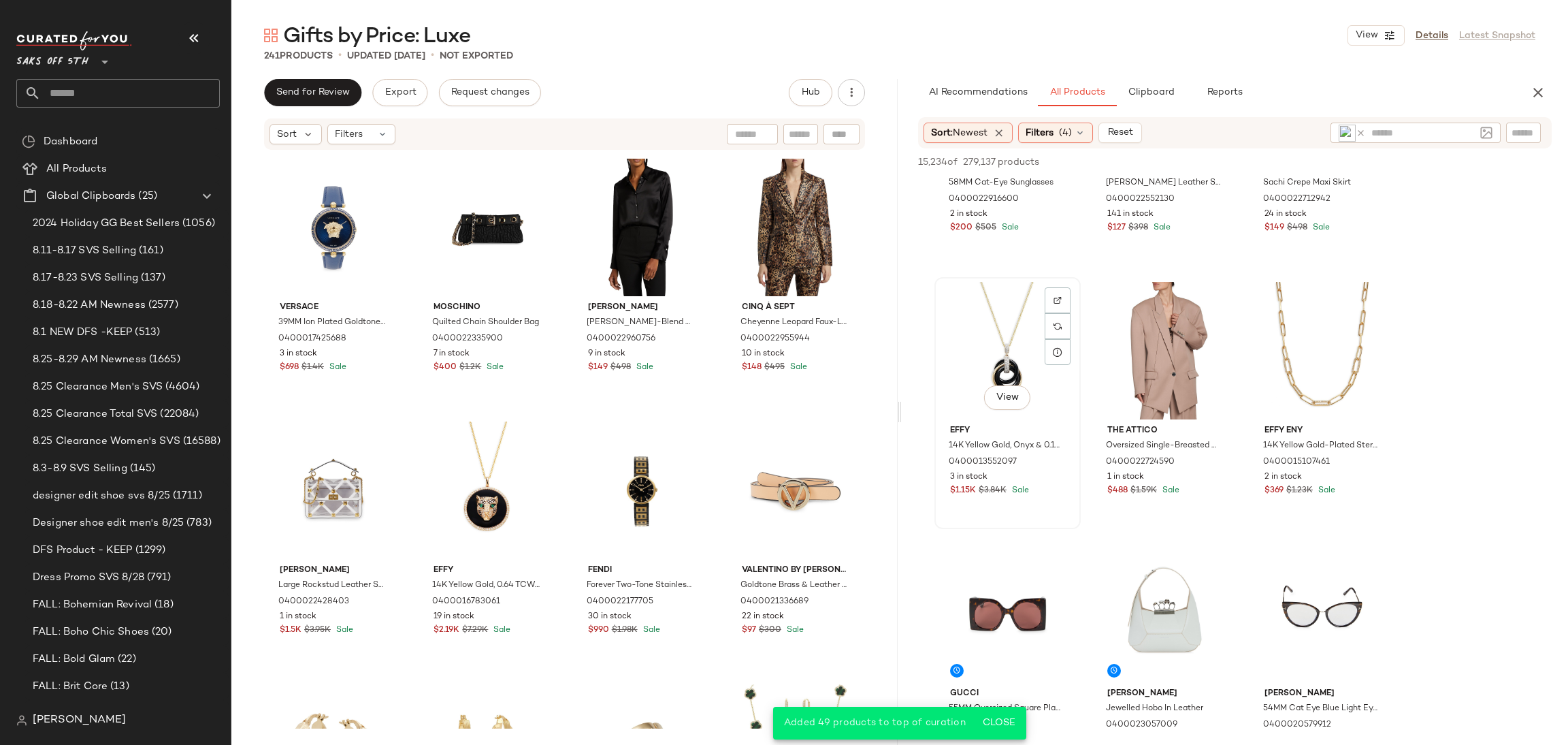
click at [998, 337] on div "View" at bounding box center [1008, 350] width 137 height 138
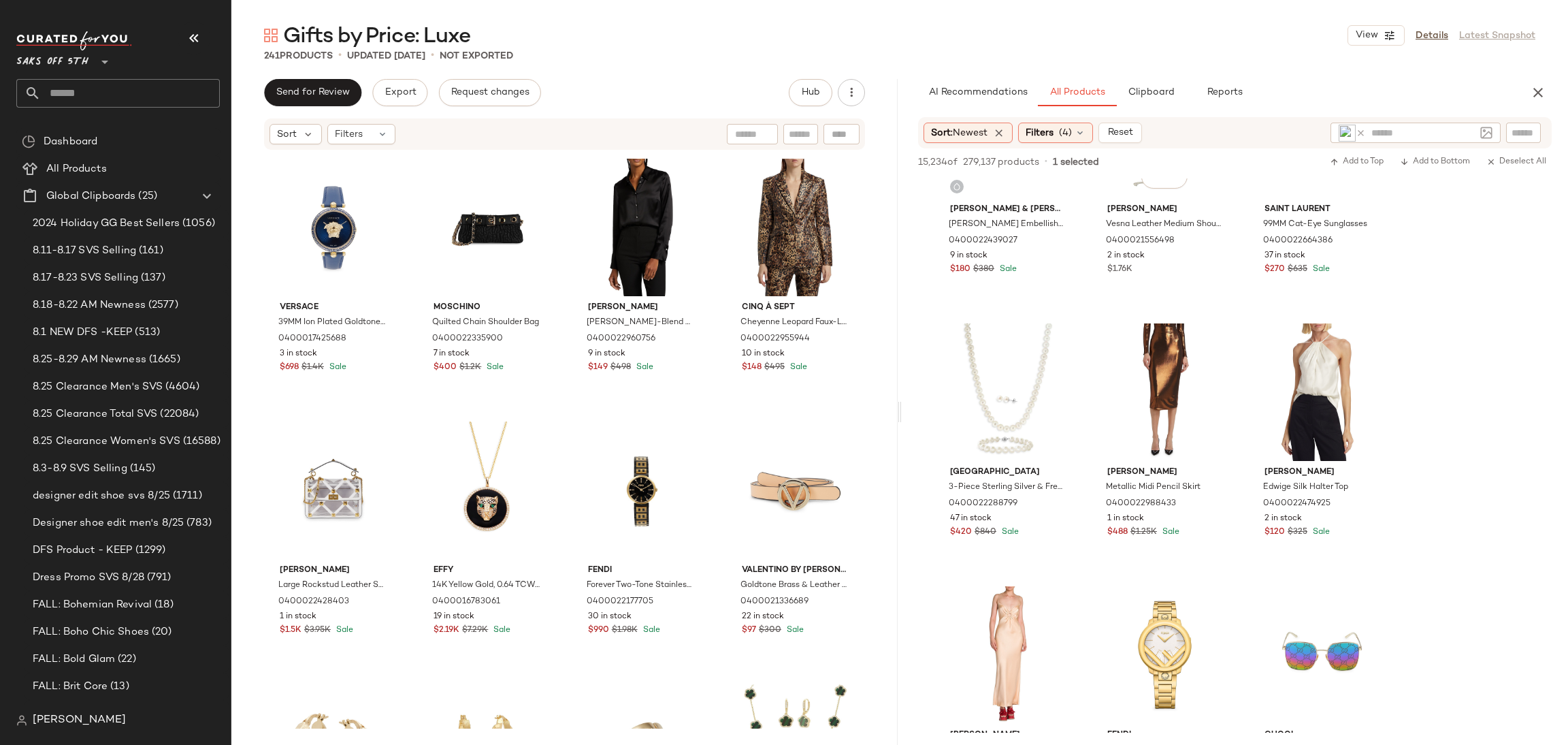
scroll to position [6962, 0]
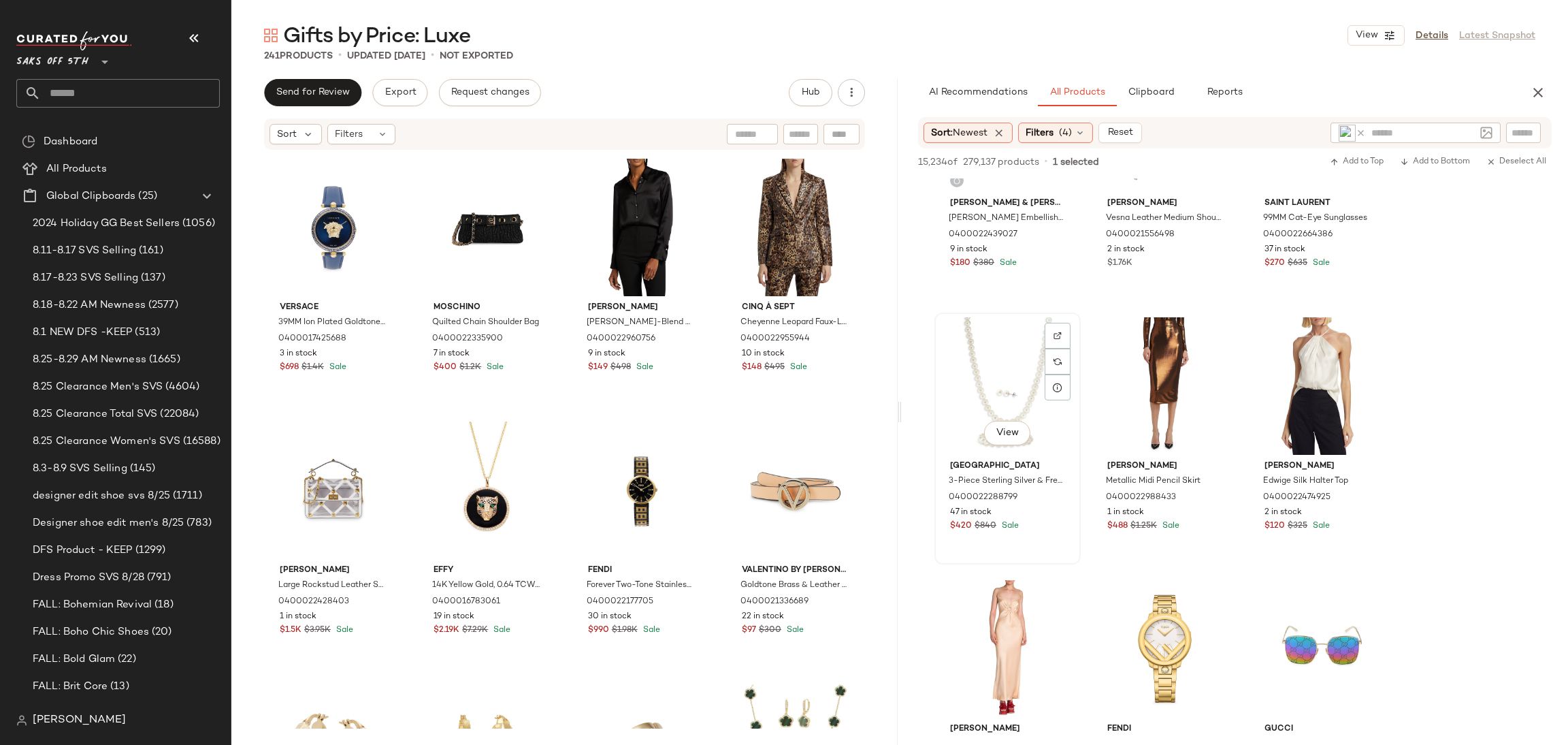
click at [1006, 348] on div "View" at bounding box center [1008, 386] width 137 height 138
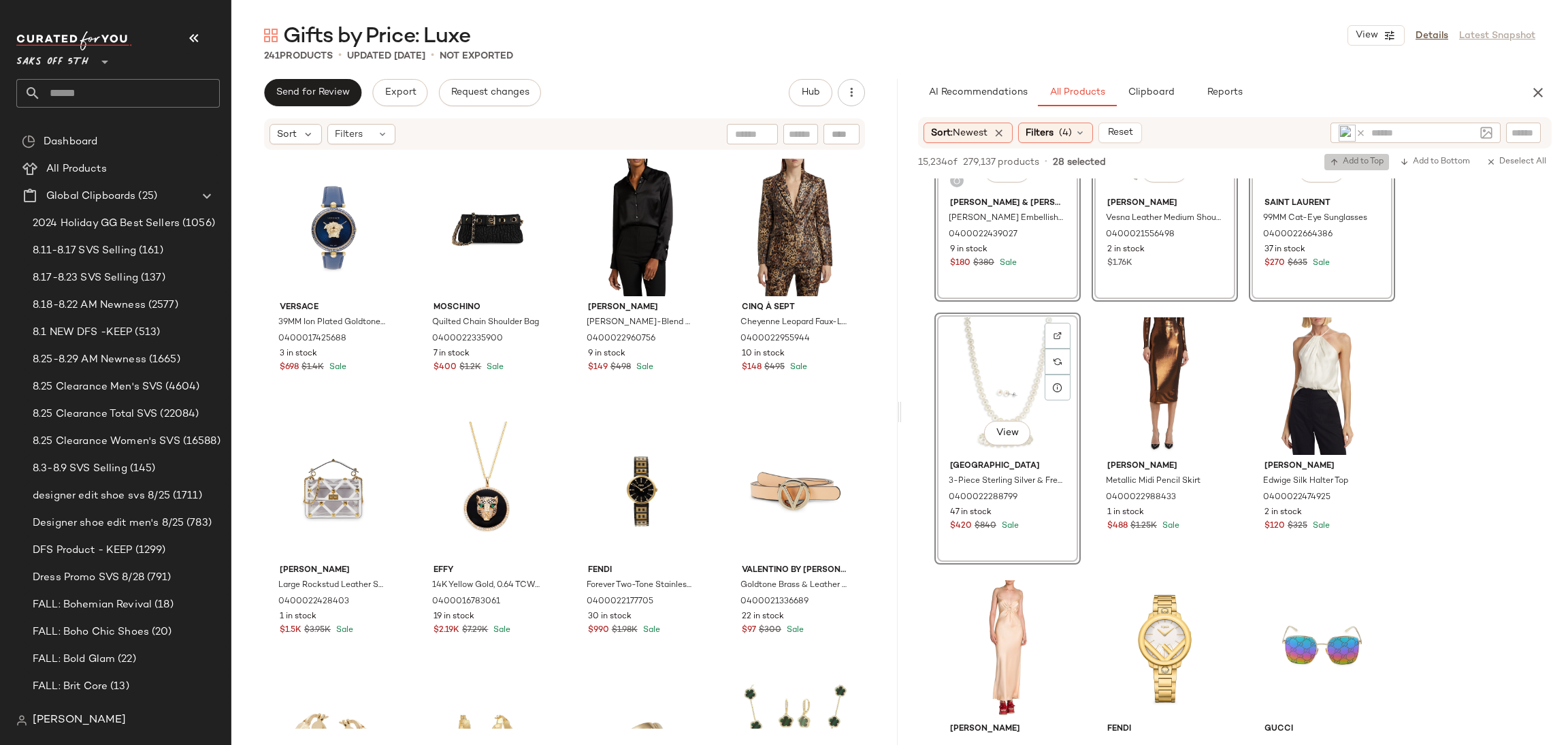
click at [1350, 165] on span "Add to Top" at bounding box center [1357, 162] width 54 height 10
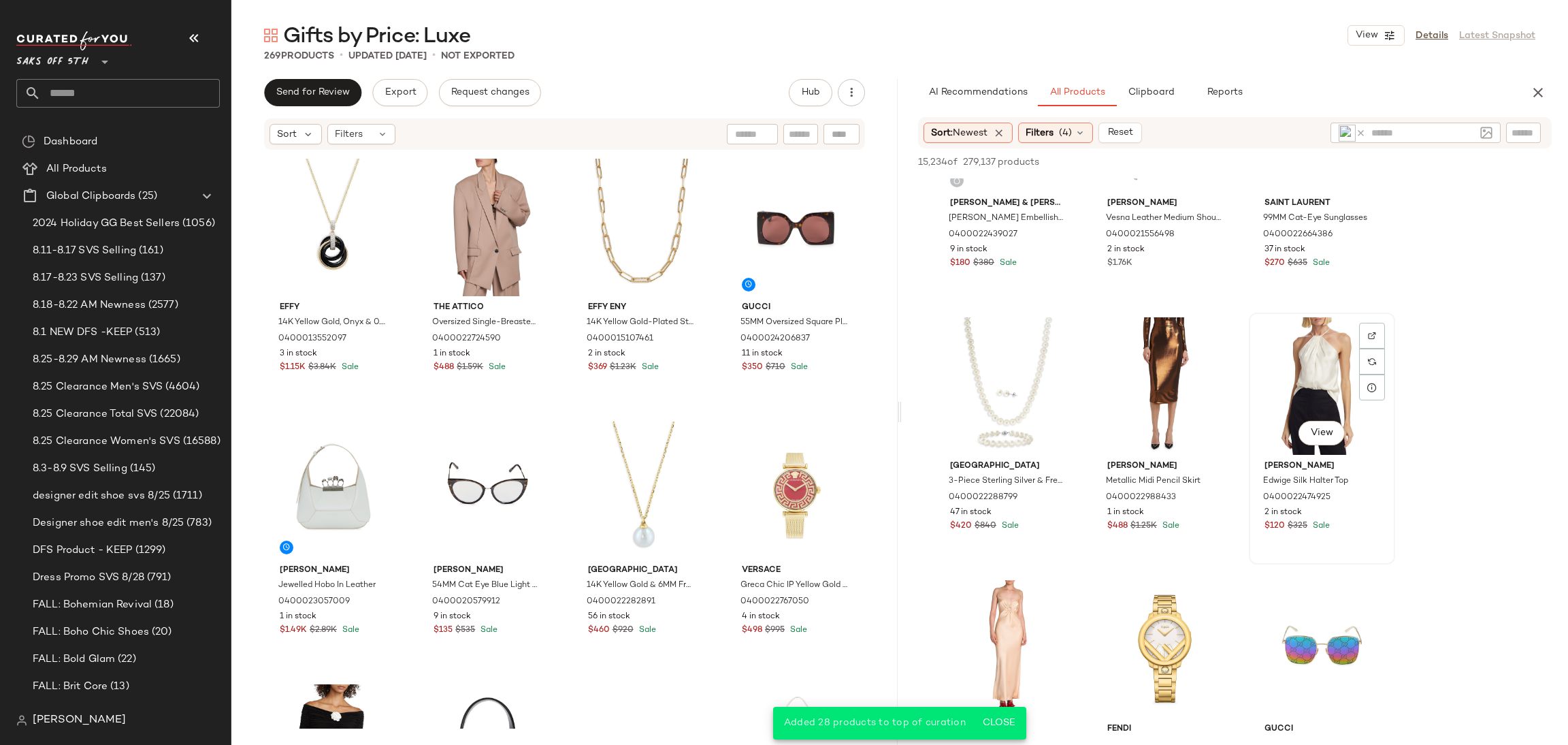
click at [1332, 341] on div "View" at bounding box center [1323, 386] width 137 height 138
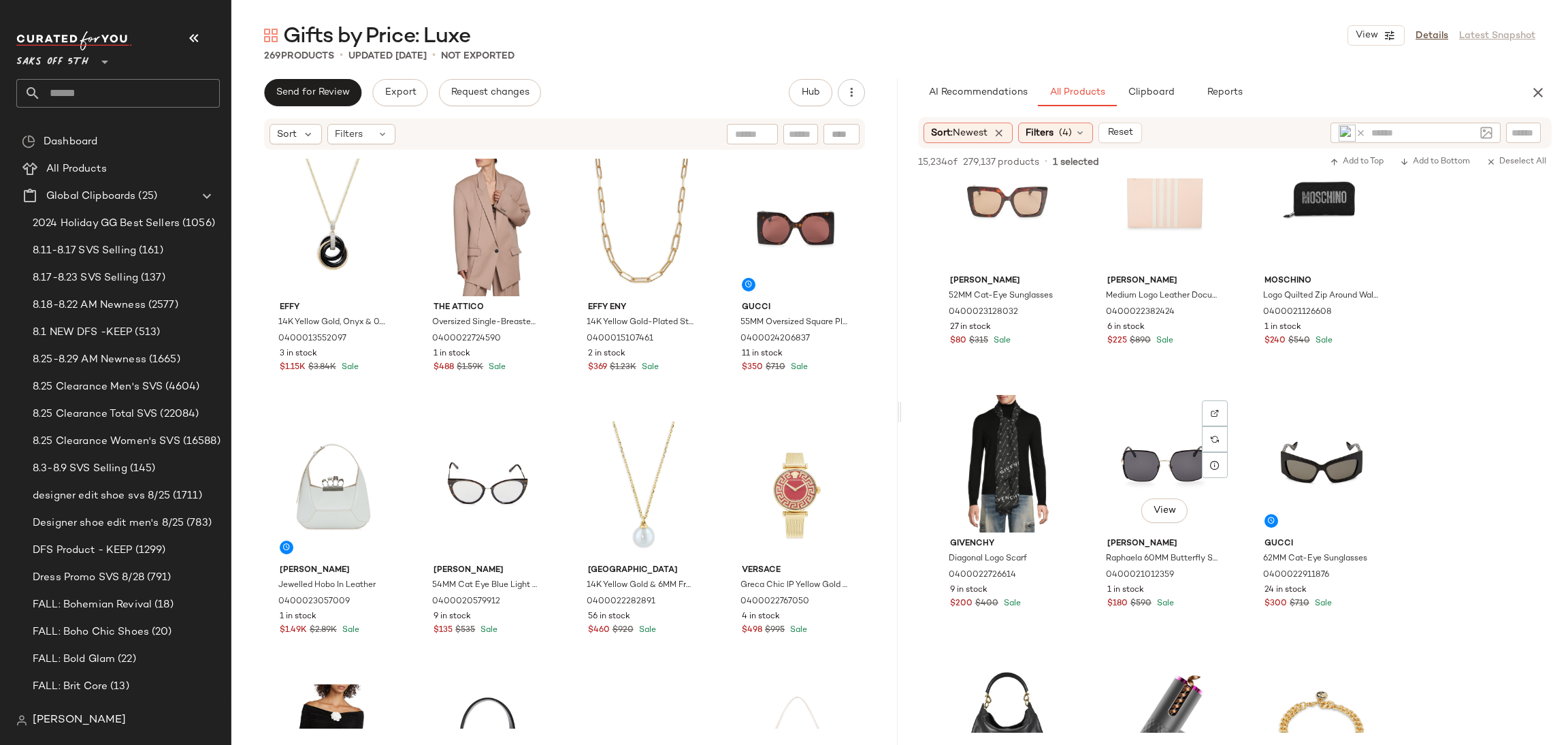
scroll to position [9511, 0]
click at [1306, 189] on div "View" at bounding box center [1323, 202] width 137 height 138
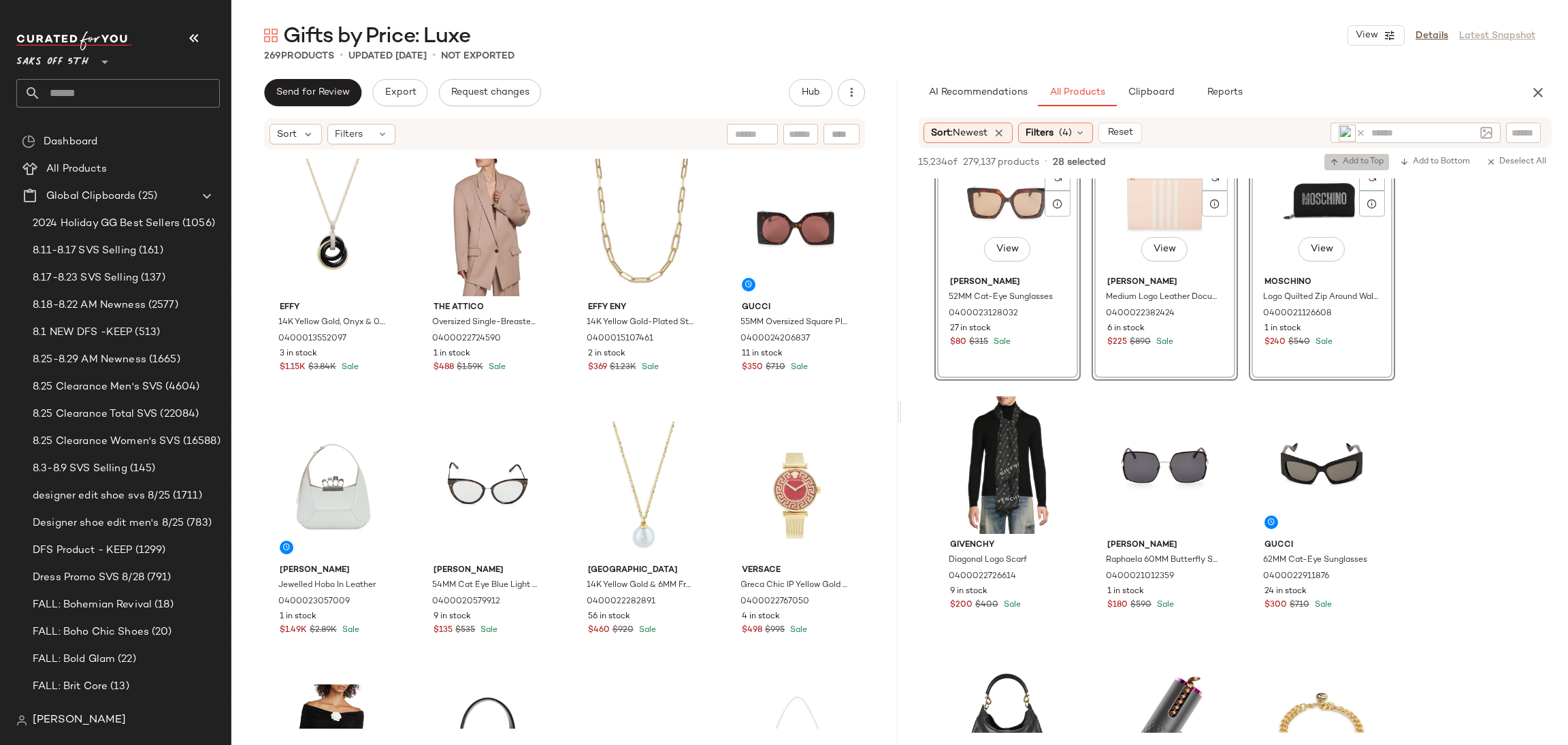
click at [1345, 166] on span "Add to Top" at bounding box center [1357, 162] width 54 height 10
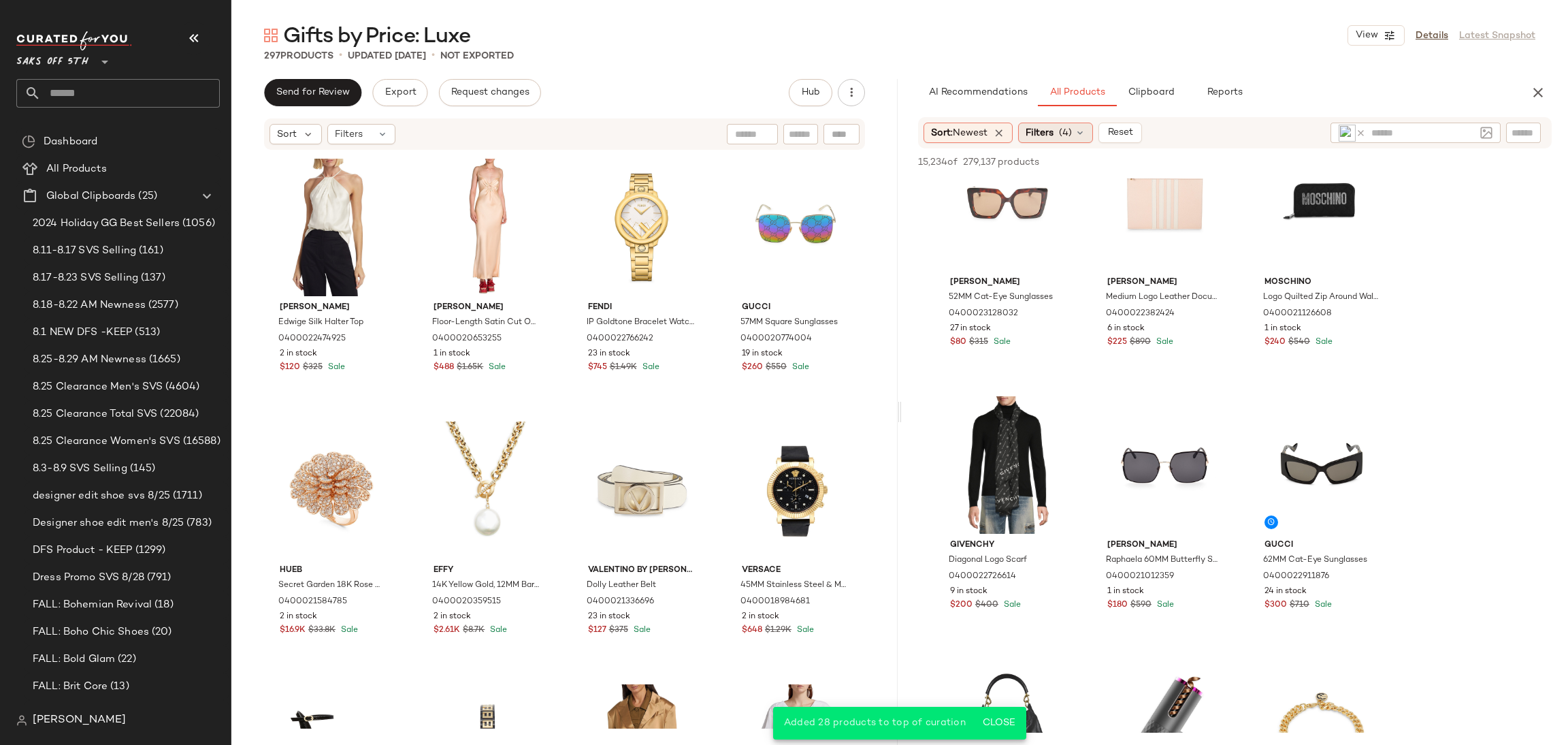
click at [1064, 131] on span "(4)" at bounding box center [1065, 133] width 13 height 14
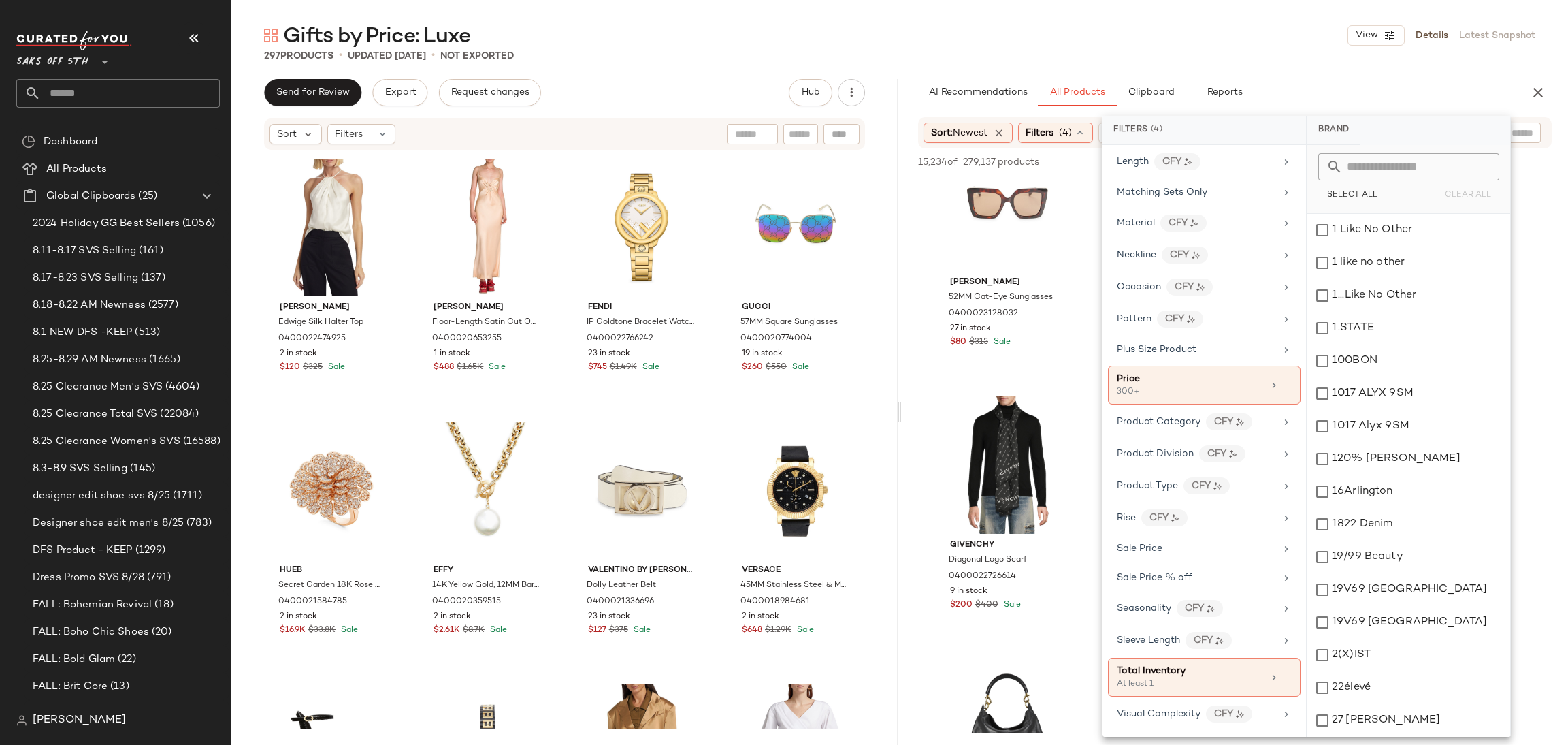
scroll to position [271, 0]
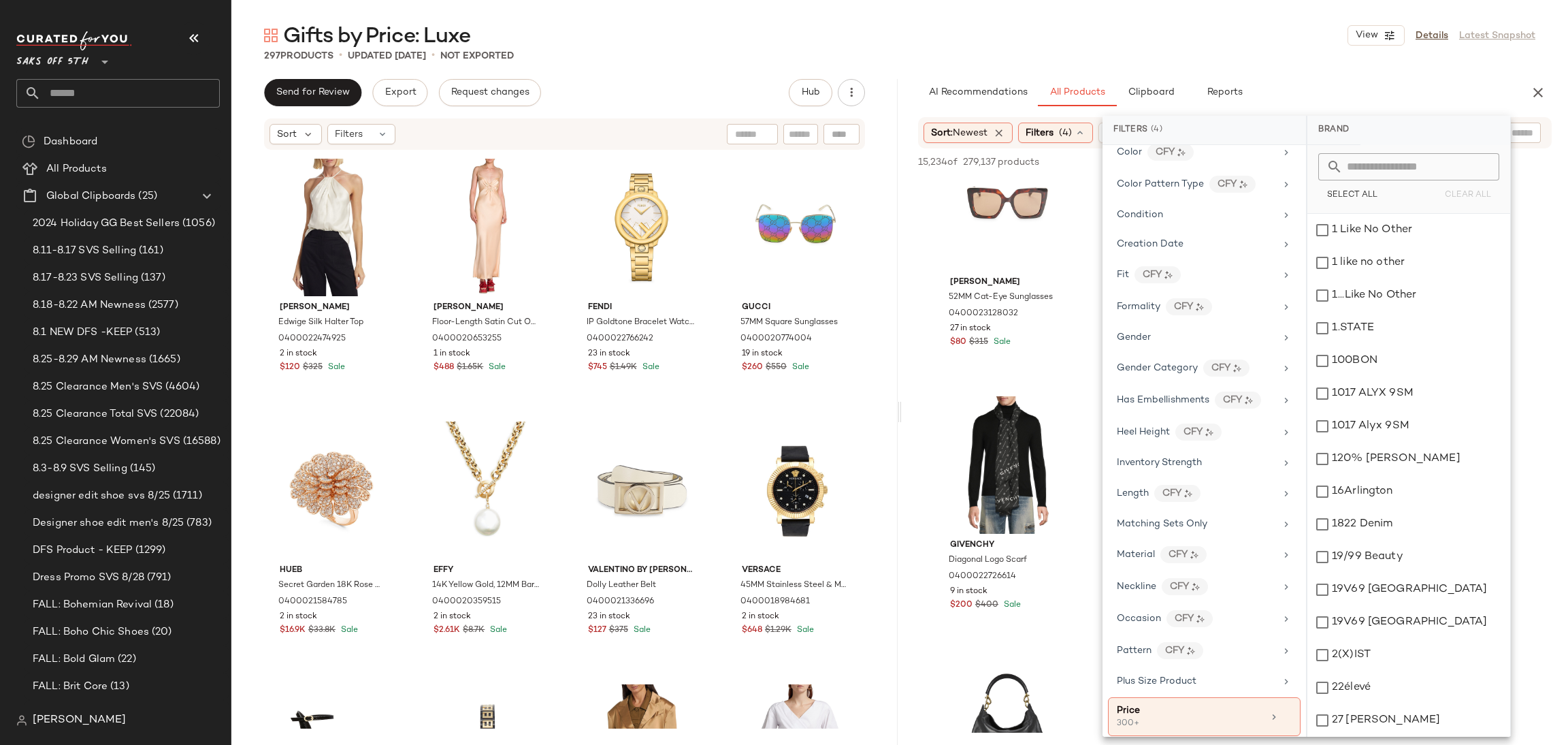
click at [1081, 10] on main "Gifts by Price: Luxe View Details Latest Snapshot 297 Products • updated [DATE]…" at bounding box center [784, 372] width 1568 height 745
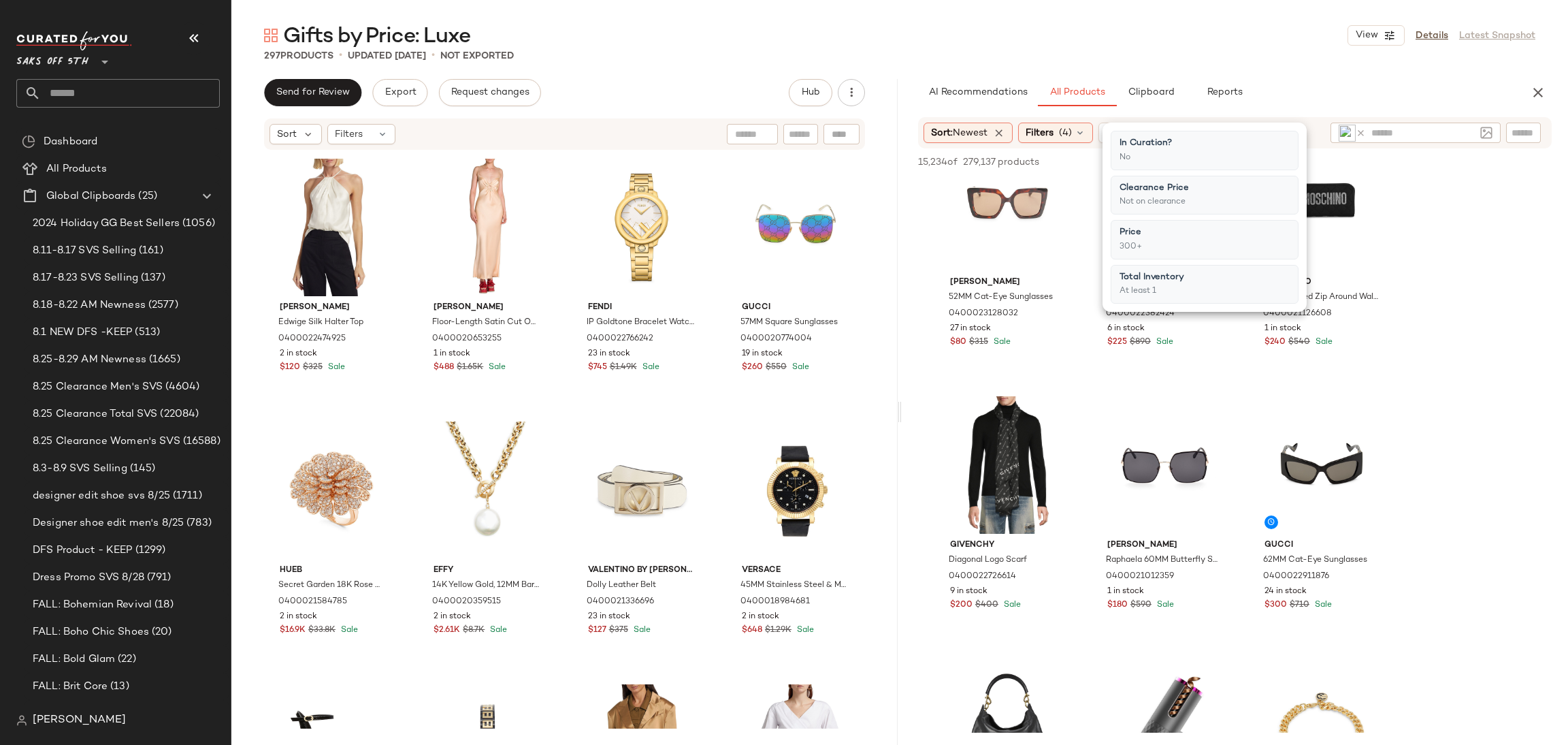
click at [1081, 10] on main "Gifts by Price: Luxe View Details Latest Snapshot 297 Products • updated [DATE]…" at bounding box center [784, 372] width 1568 height 745
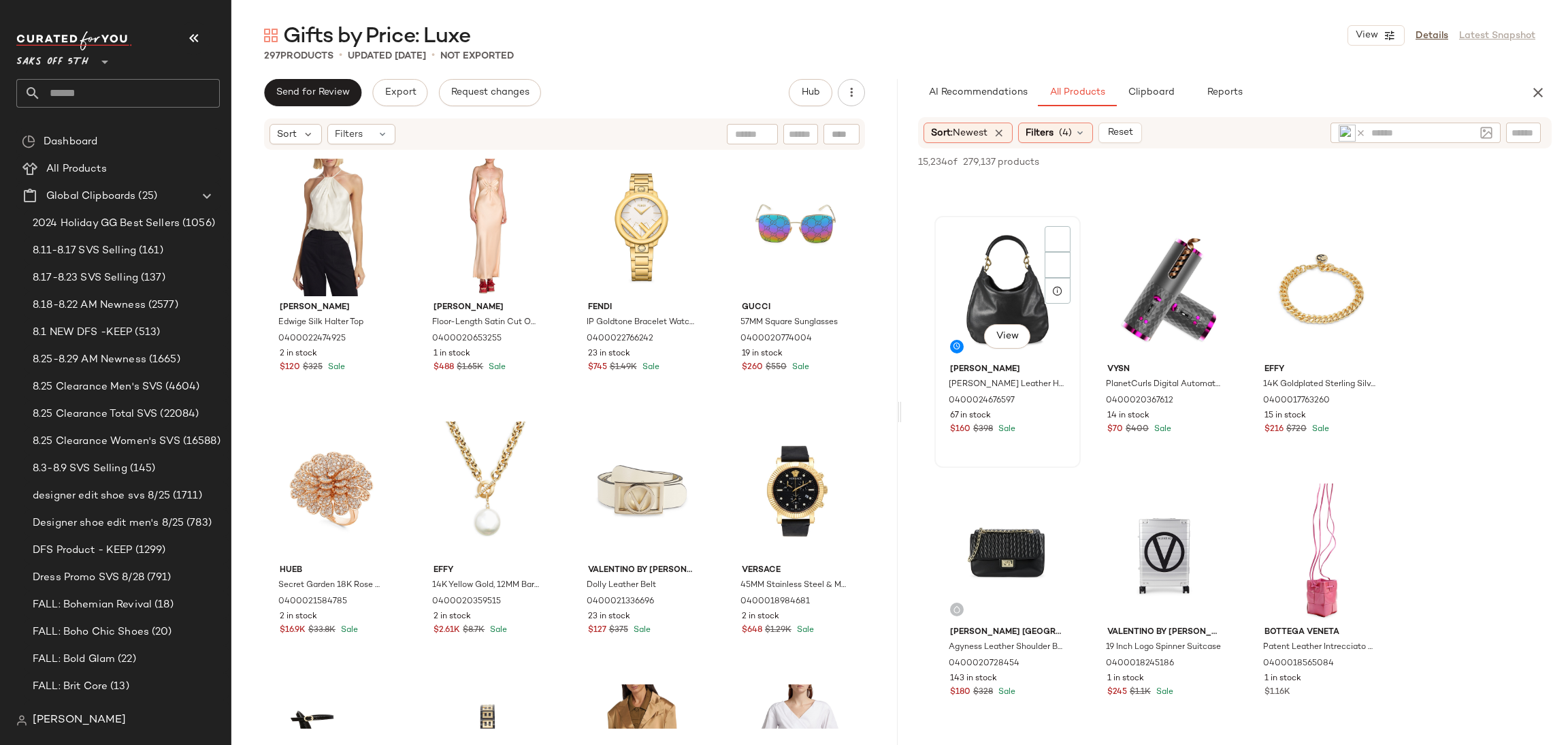
scroll to position [9946, 0]
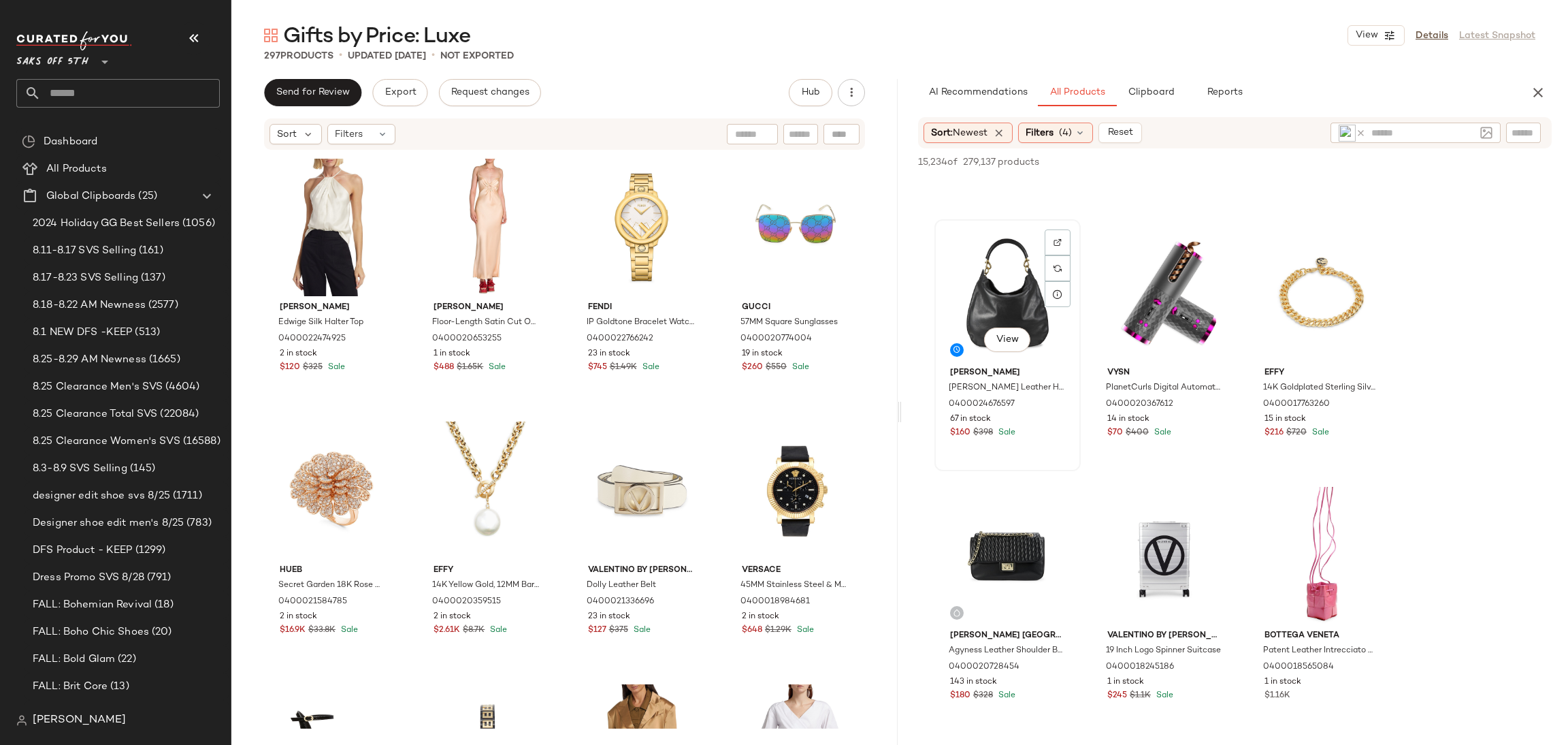
click at [986, 255] on div "View" at bounding box center [1008, 292] width 137 height 138
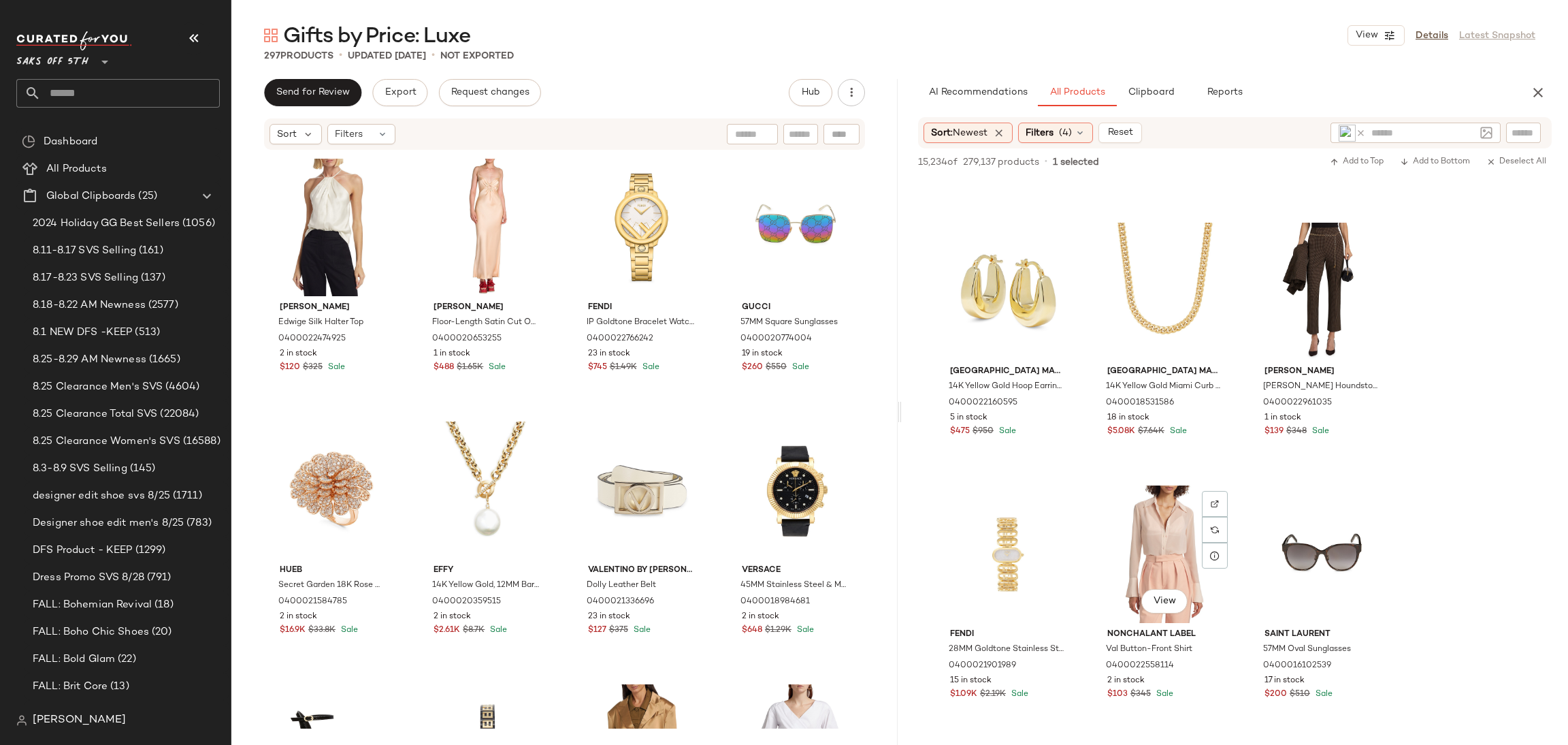
scroll to position [11518, 0]
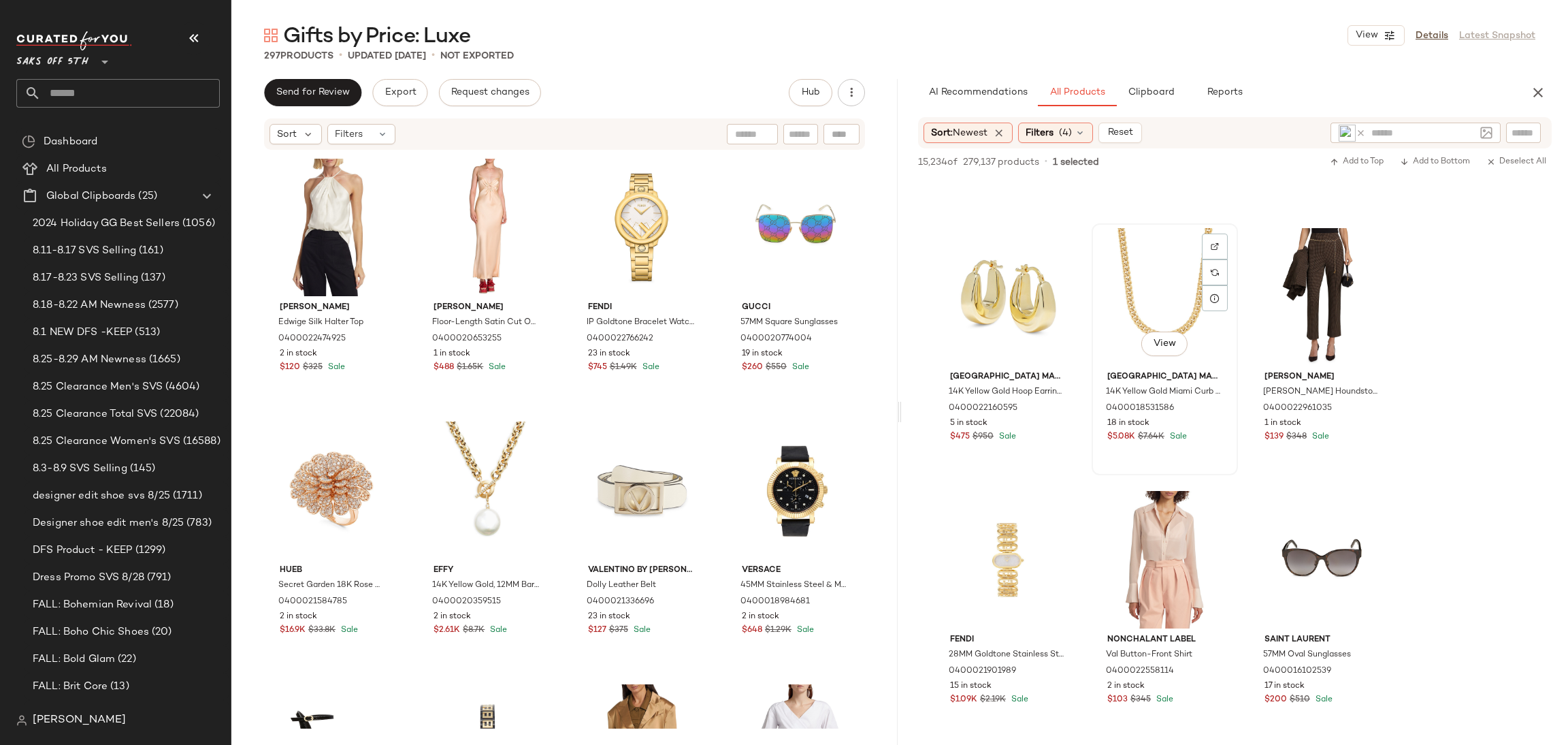
click at [1174, 262] on div "View" at bounding box center [1165, 297] width 137 height 138
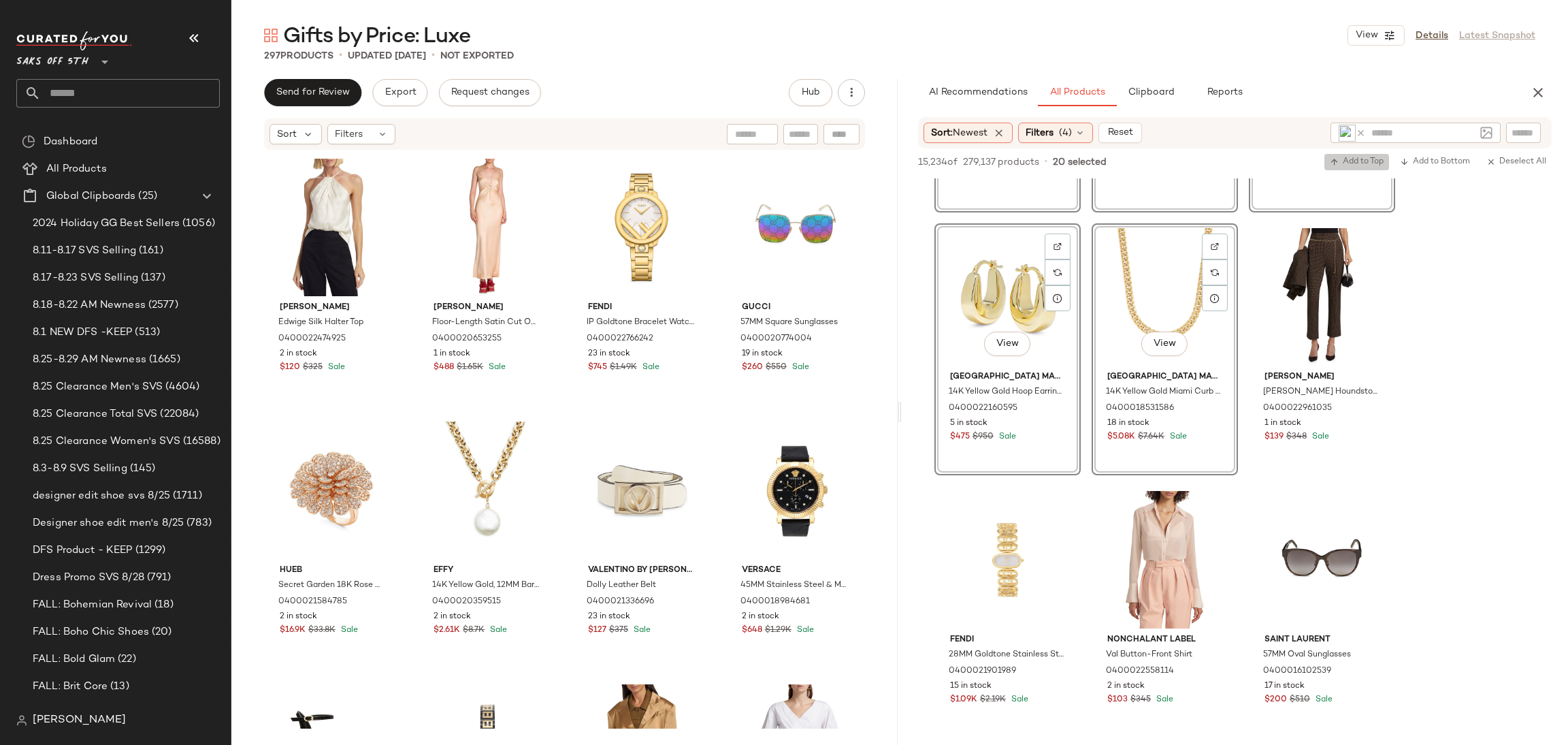
click at [1354, 155] on button "Add to Top" at bounding box center [1357, 162] width 64 height 16
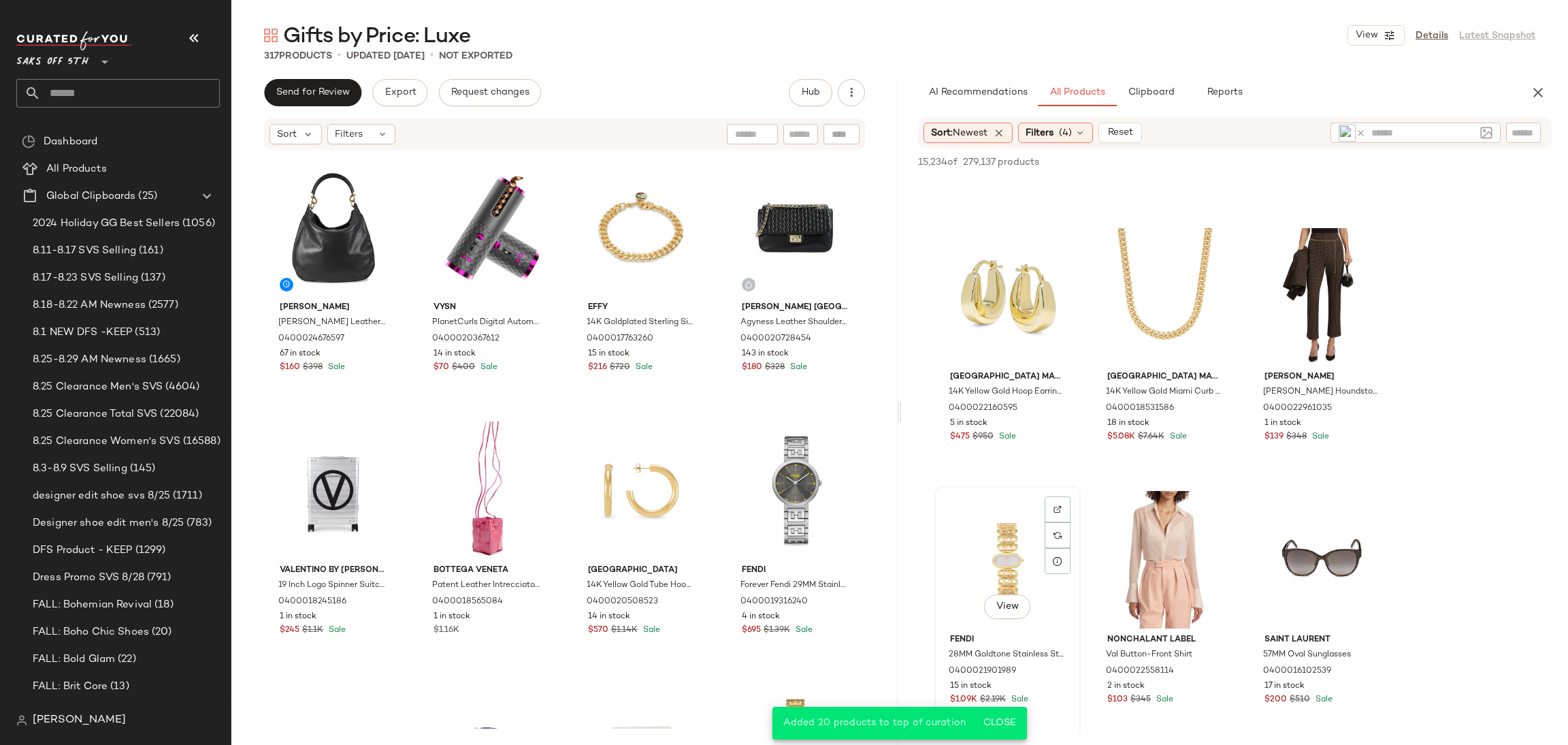
click at [982, 516] on div "View" at bounding box center [1008, 560] width 137 height 138
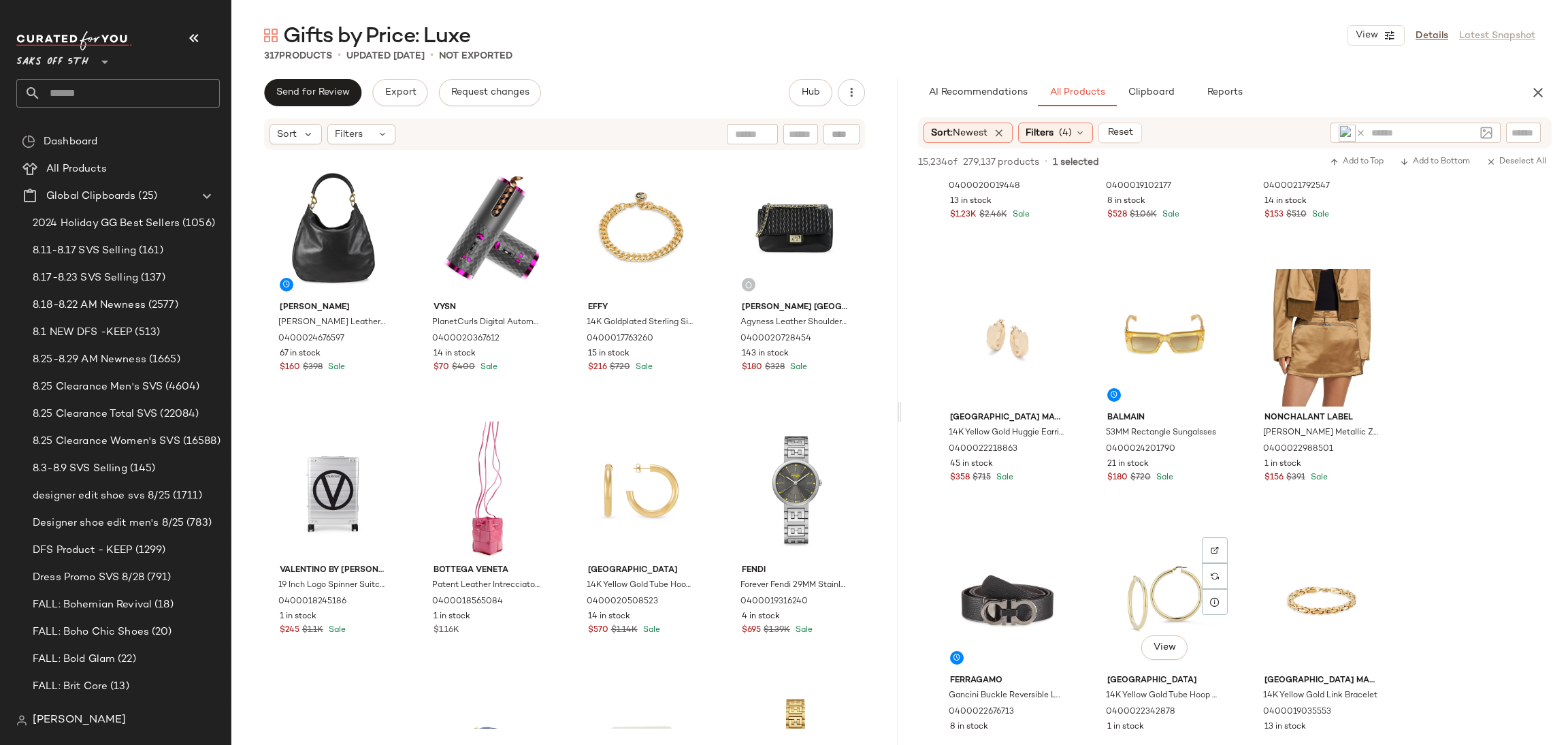
scroll to position [13330, 0]
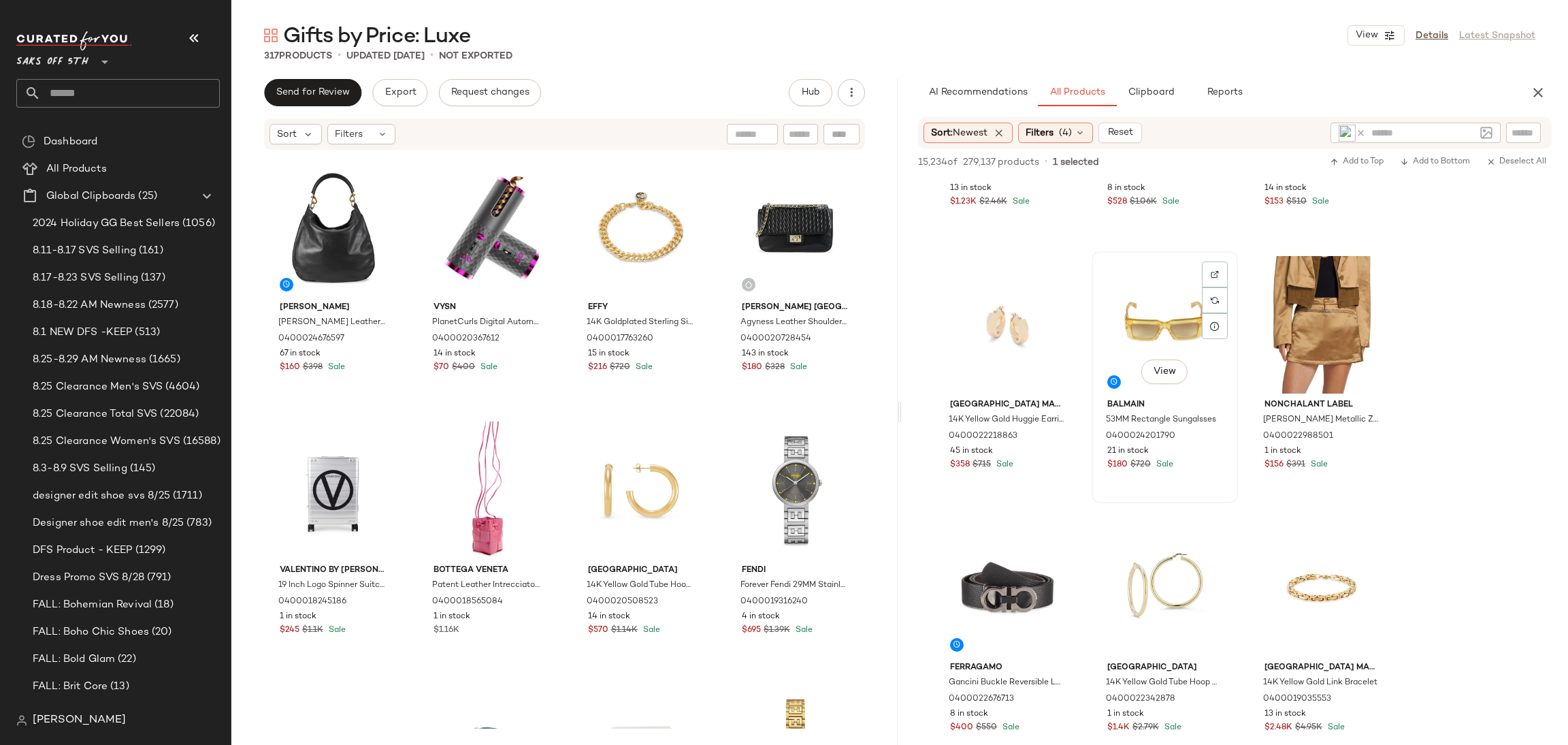
click at [1141, 304] on div "View" at bounding box center [1165, 325] width 137 height 138
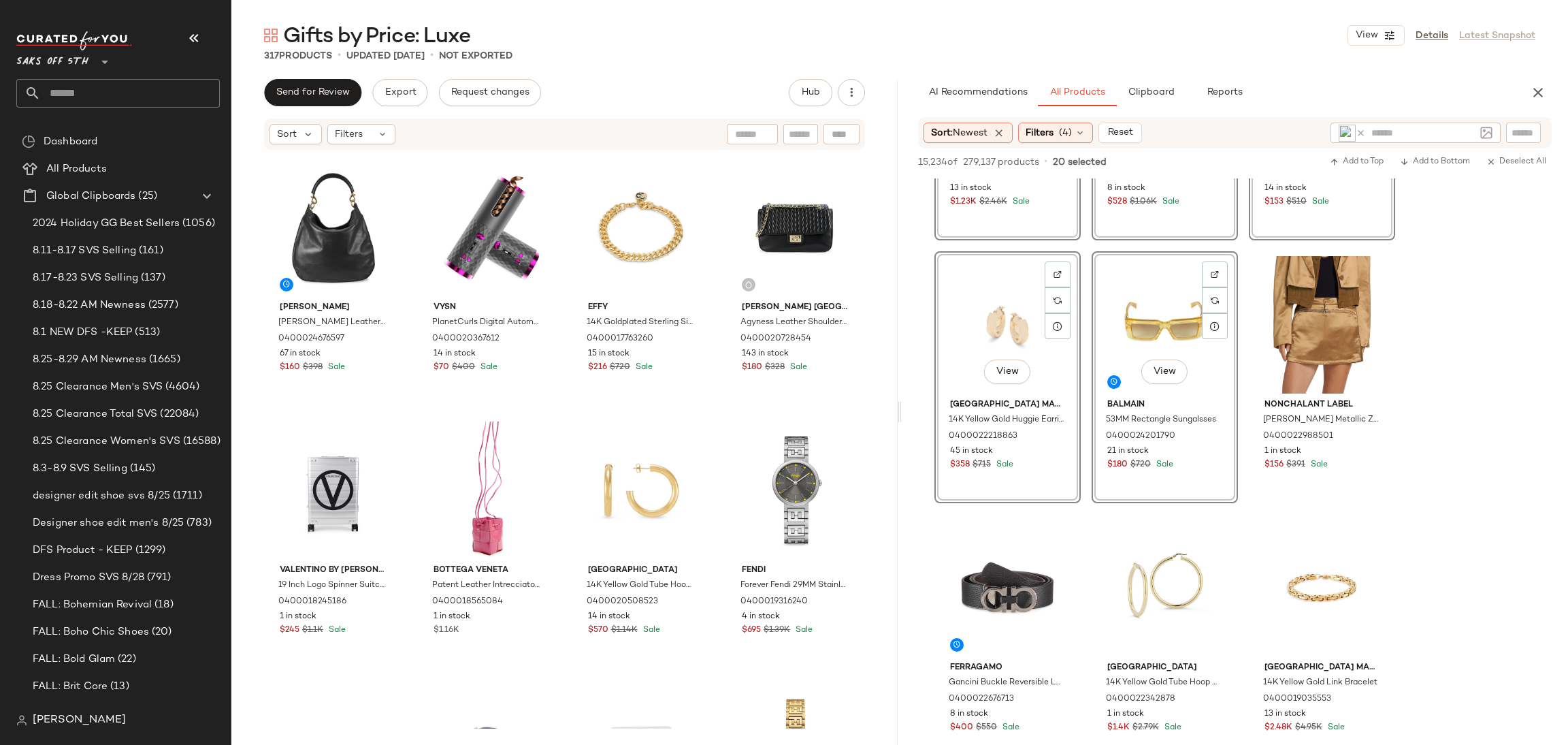
click at [1345, 151] on div "15,234 of 279,137 products • 20 selected Add to Top Add to Bottom Deselect All" at bounding box center [1235, 163] width 667 height 30
click at [1349, 169] on button "Add to Top" at bounding box center [1357, 162] width 64 height 16
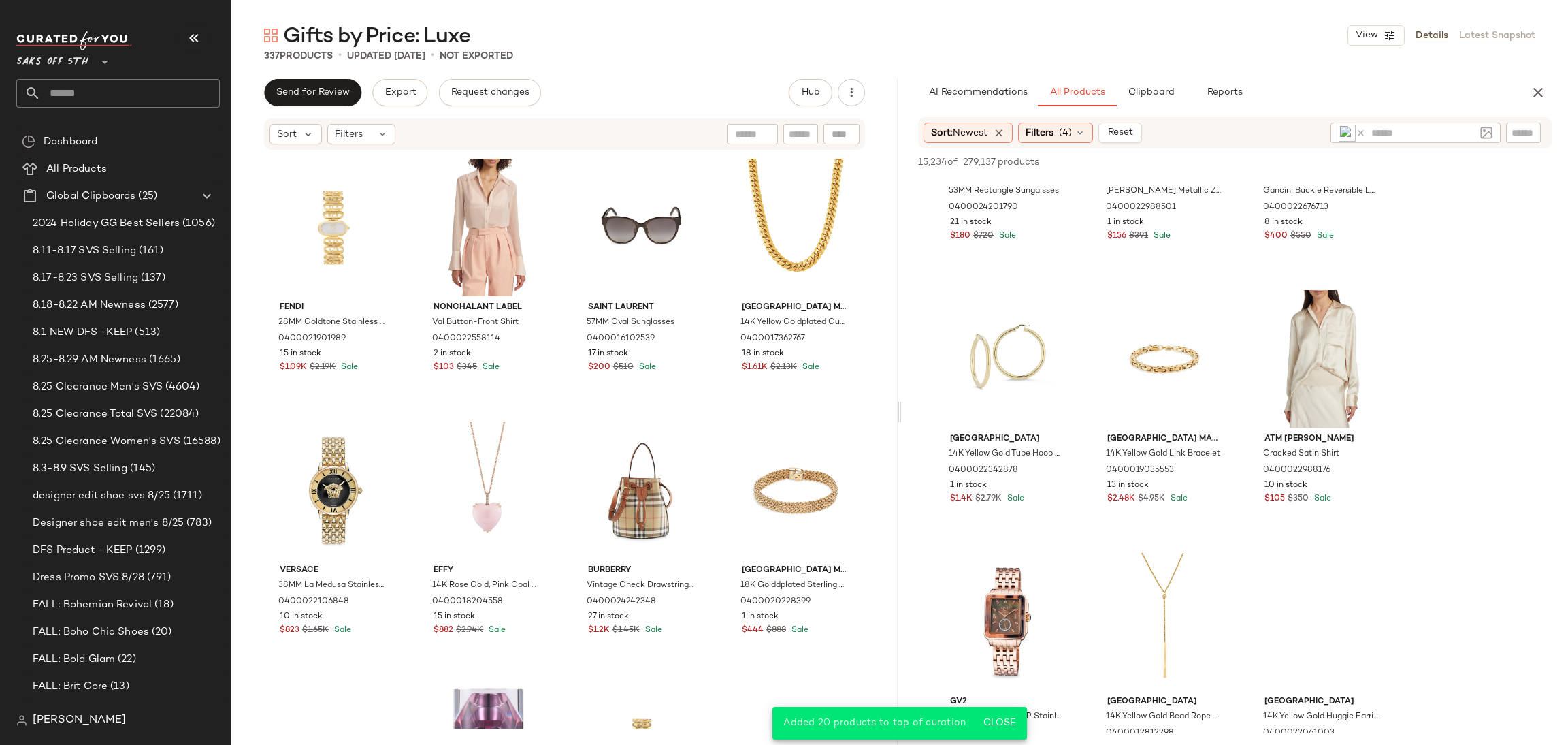
scroll to position [13295, 0]
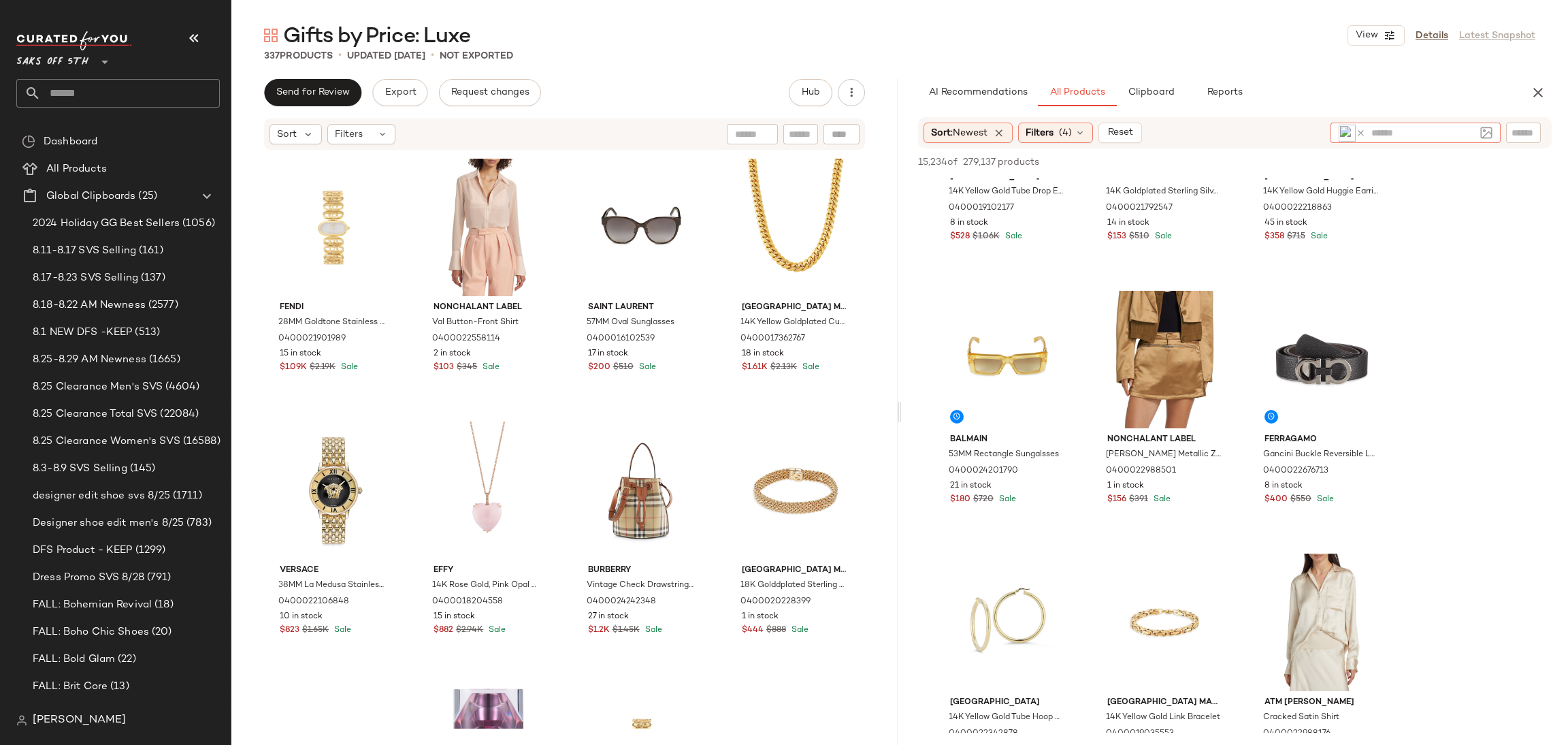
click at [1357, 132] on icon at bounding box center [1361, 133] width 10 height 10
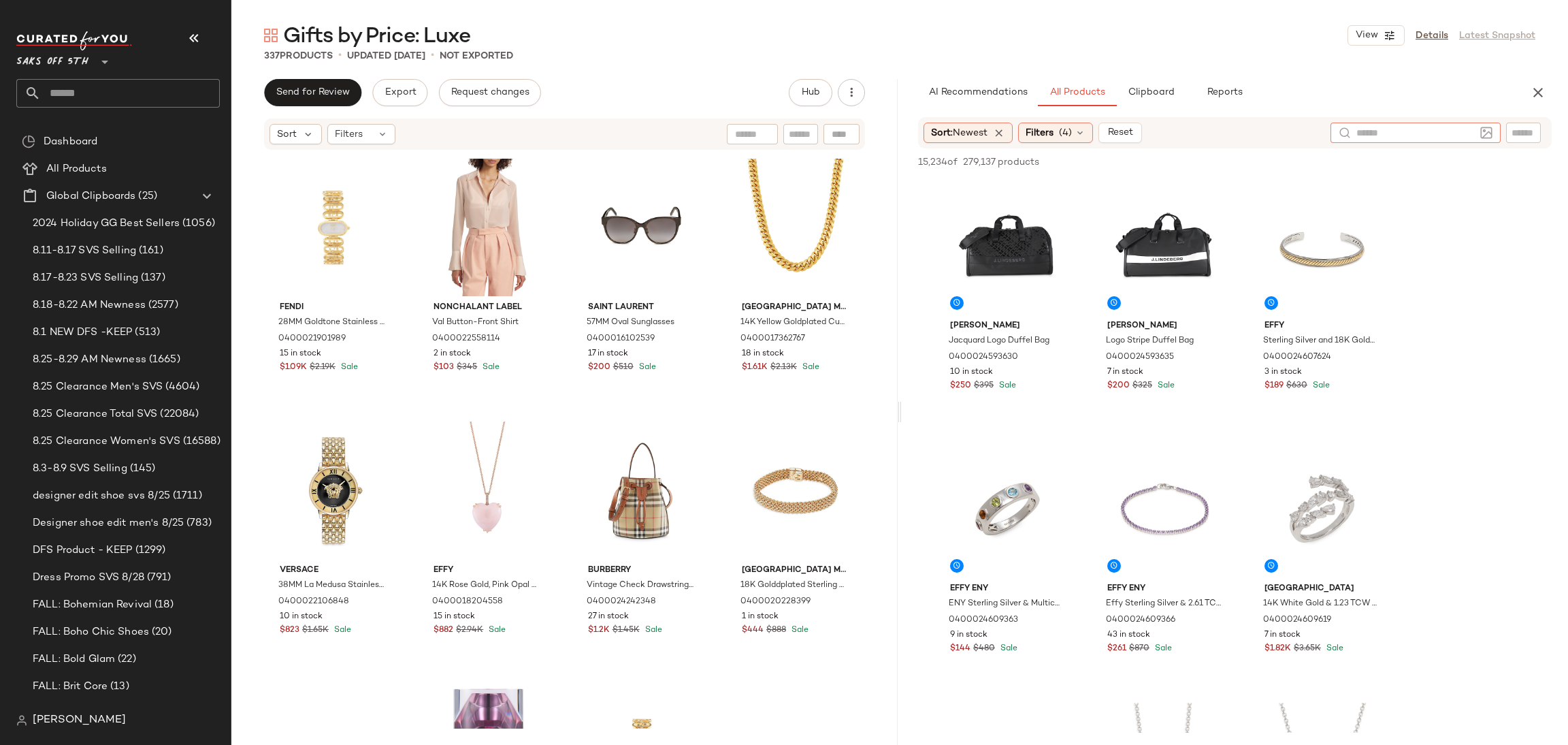
scroll to position [0, 0]
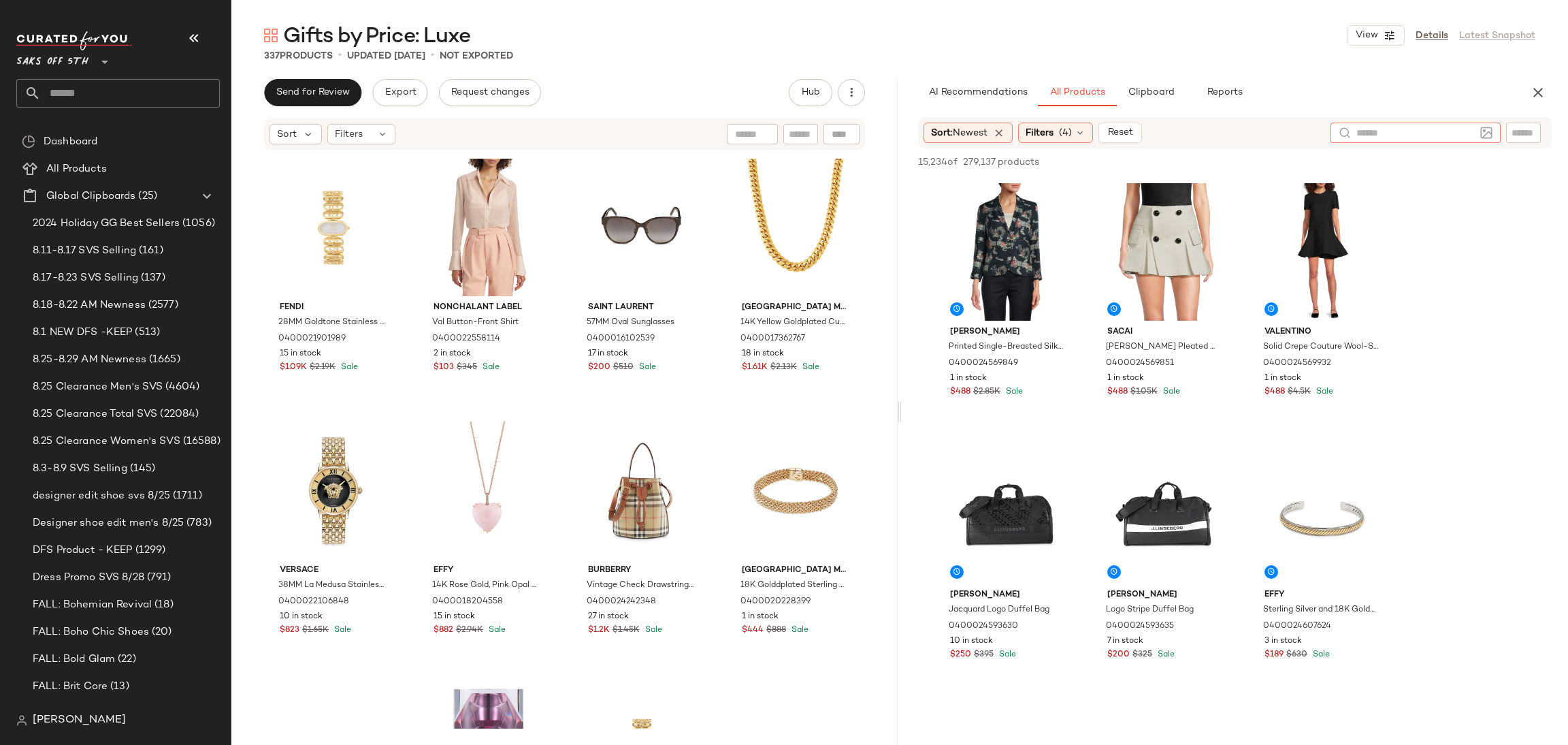
click at [1488, 133] on img at bounding box center [1487, 133] width 13 height 13
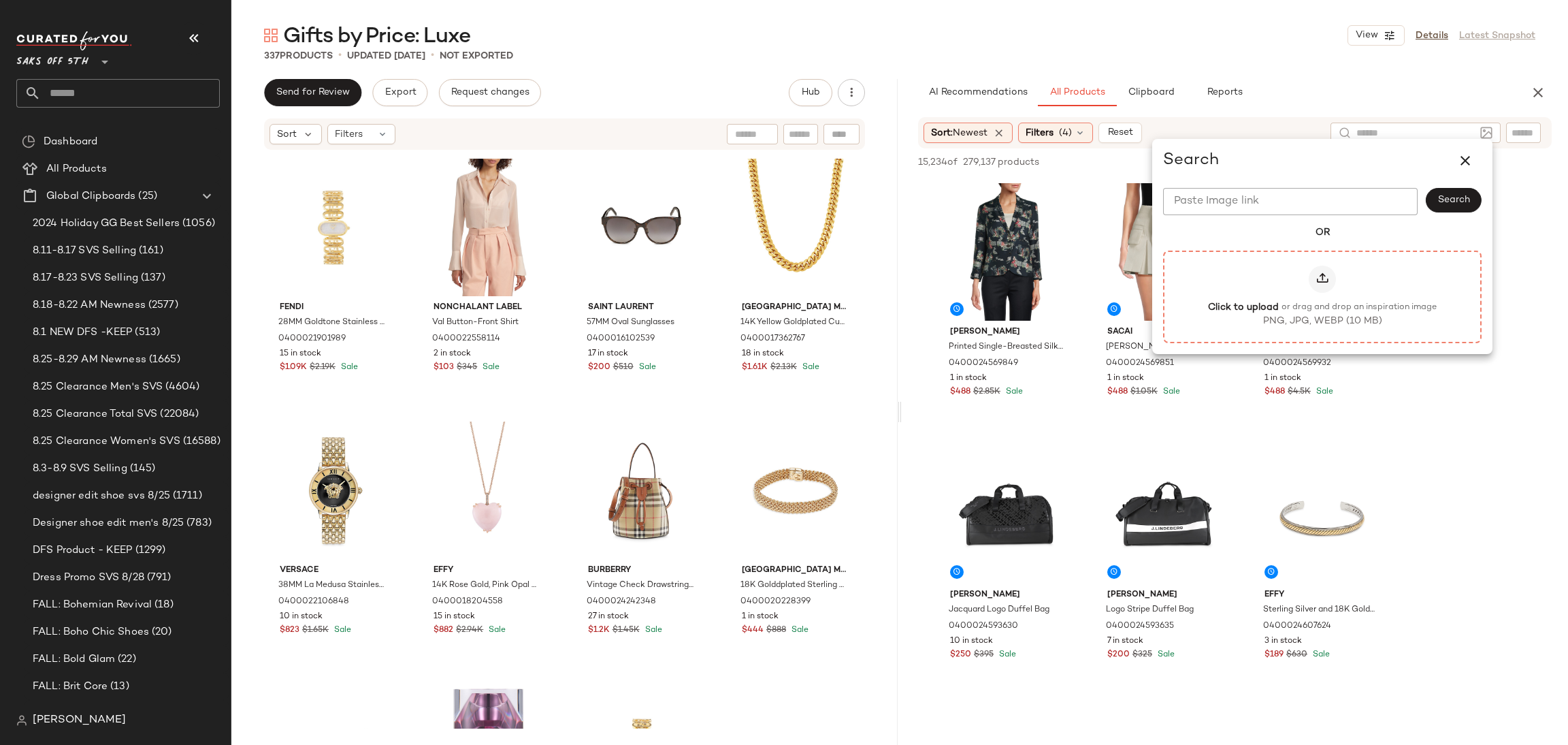
click at [1318, 274] on icon at bounding box center [1322, 278] width 13 height 13
click at [1323, 296] on input "Click to upload or drag and drop an inspiration image PNG, JPG, WEBP (10 MB)" at bounding box center [1323, 296] width 1 height 1
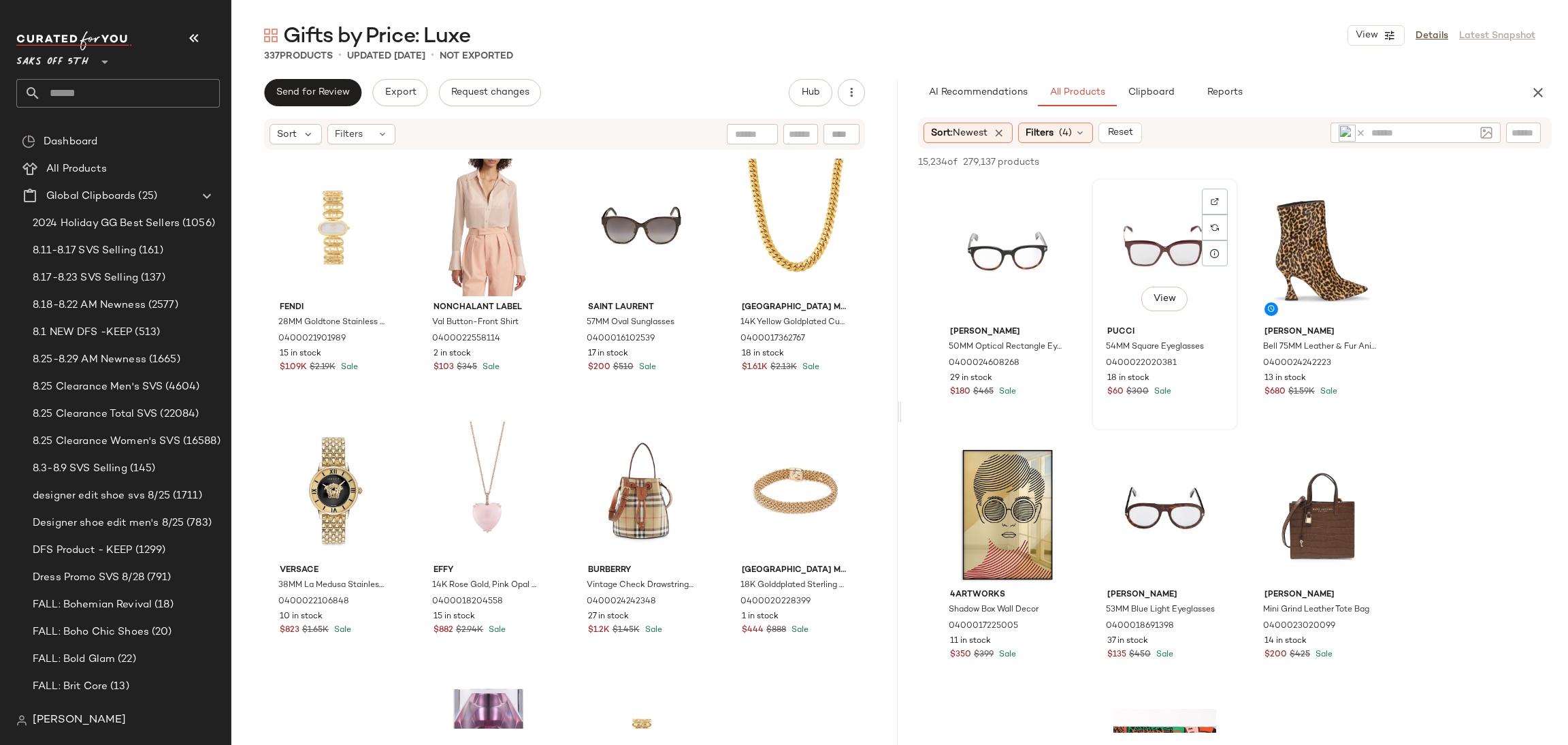
click at [1140, 247] on div "View" at bounding box center [1165, 252] width 137 height 138
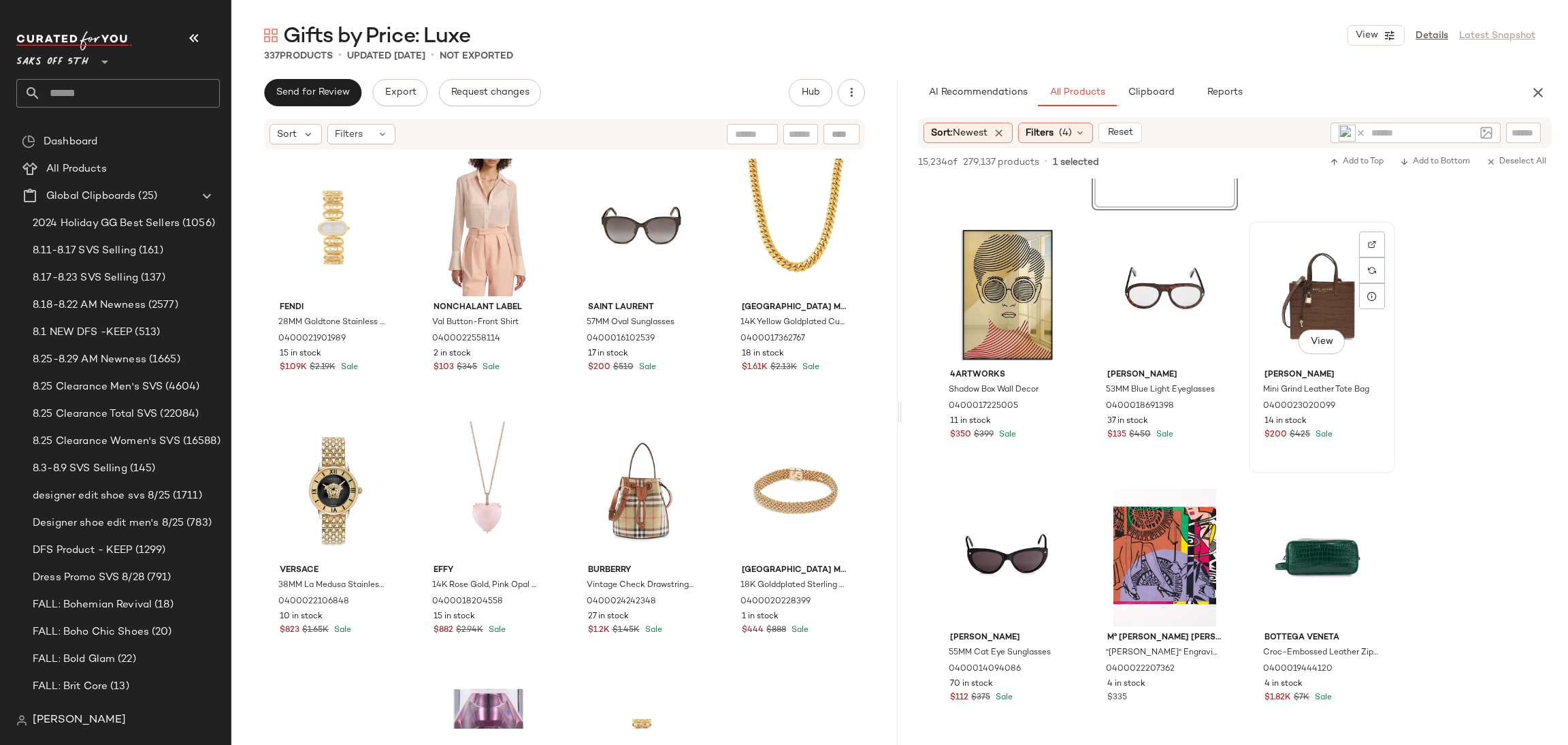
scroll to position [223, 0]
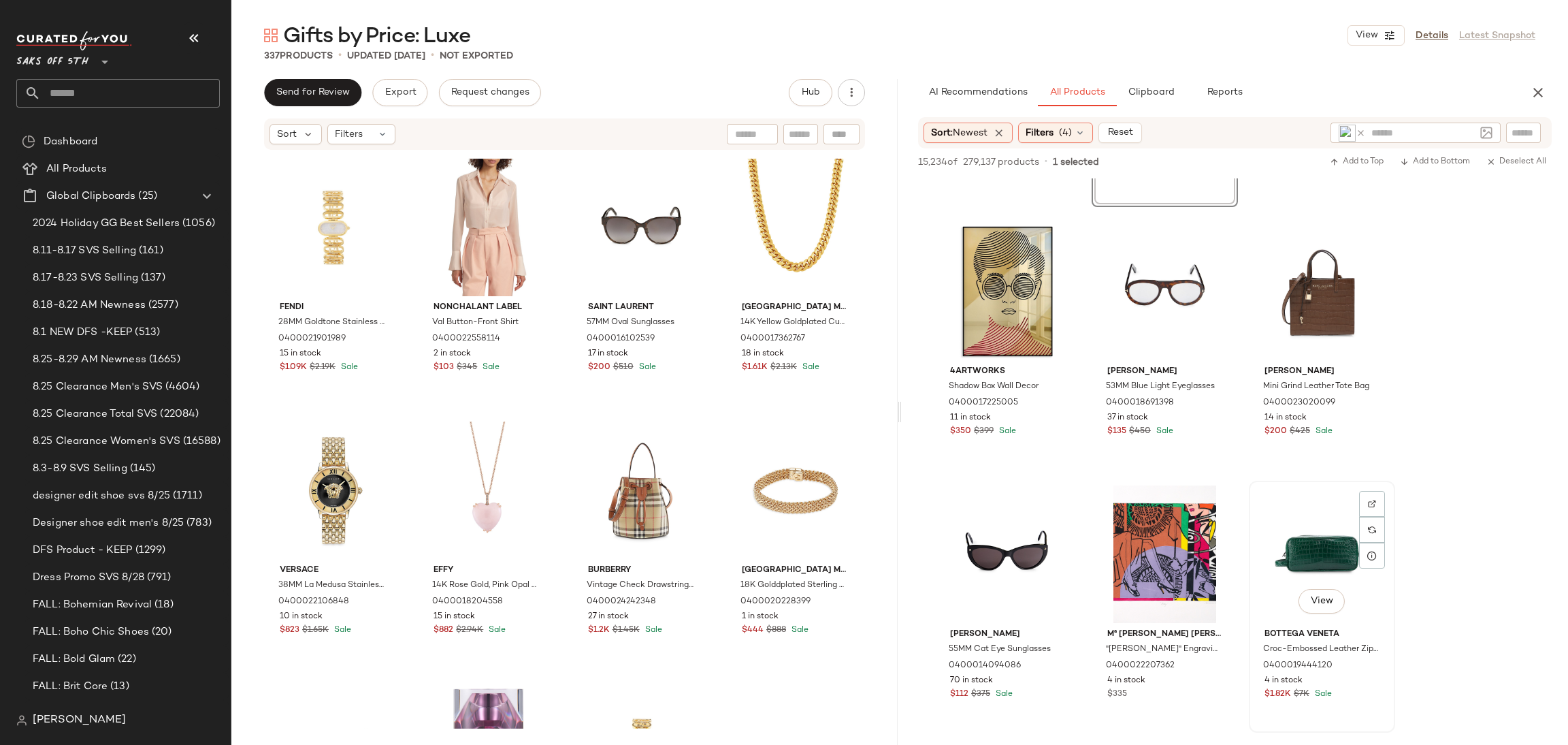
click at [1318, 539] on div "View" at bounding box center [1323, 554] width 137 height 138
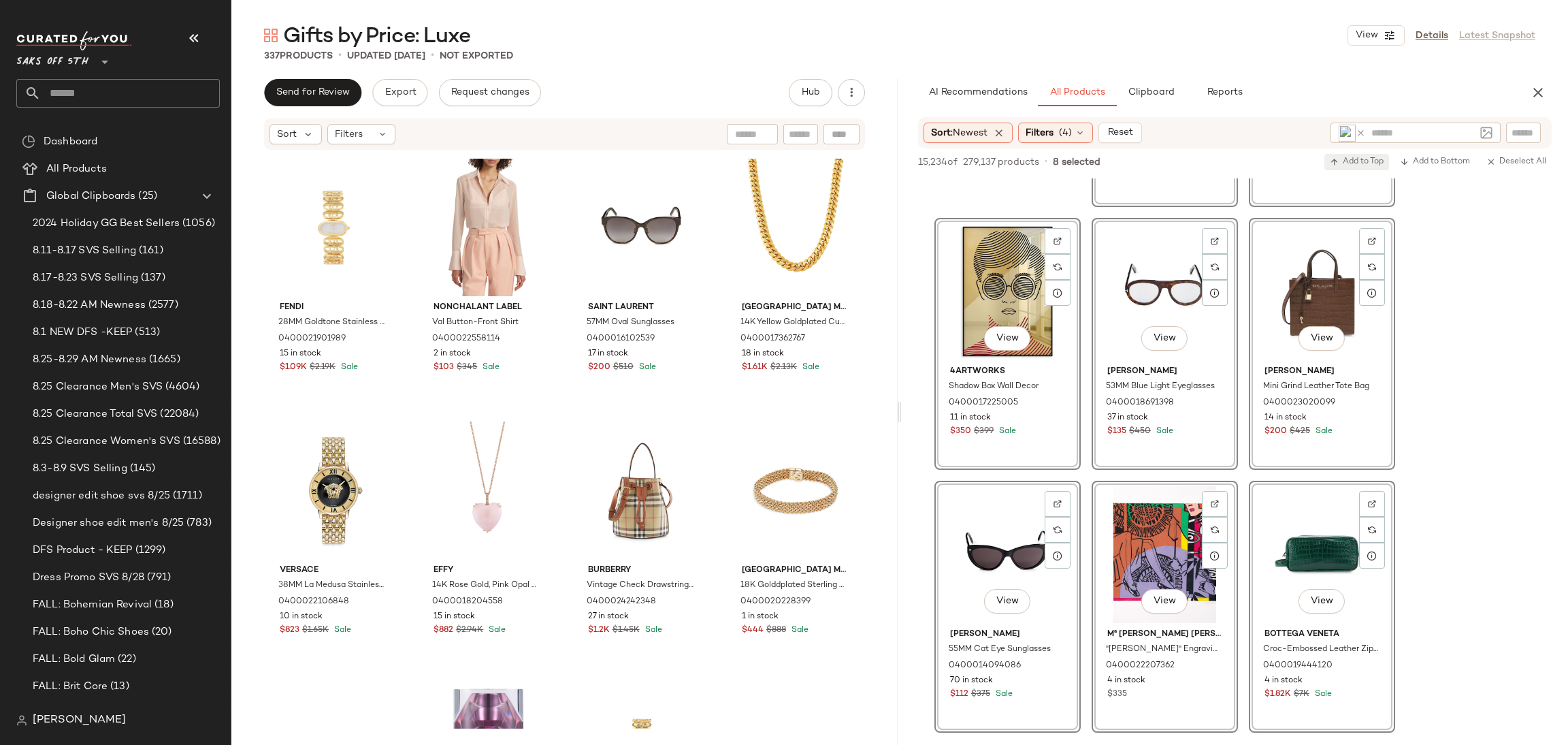
click at [1349, 164] on span "Add to Top" at bounding box center [1357, 162] width 54 height 10
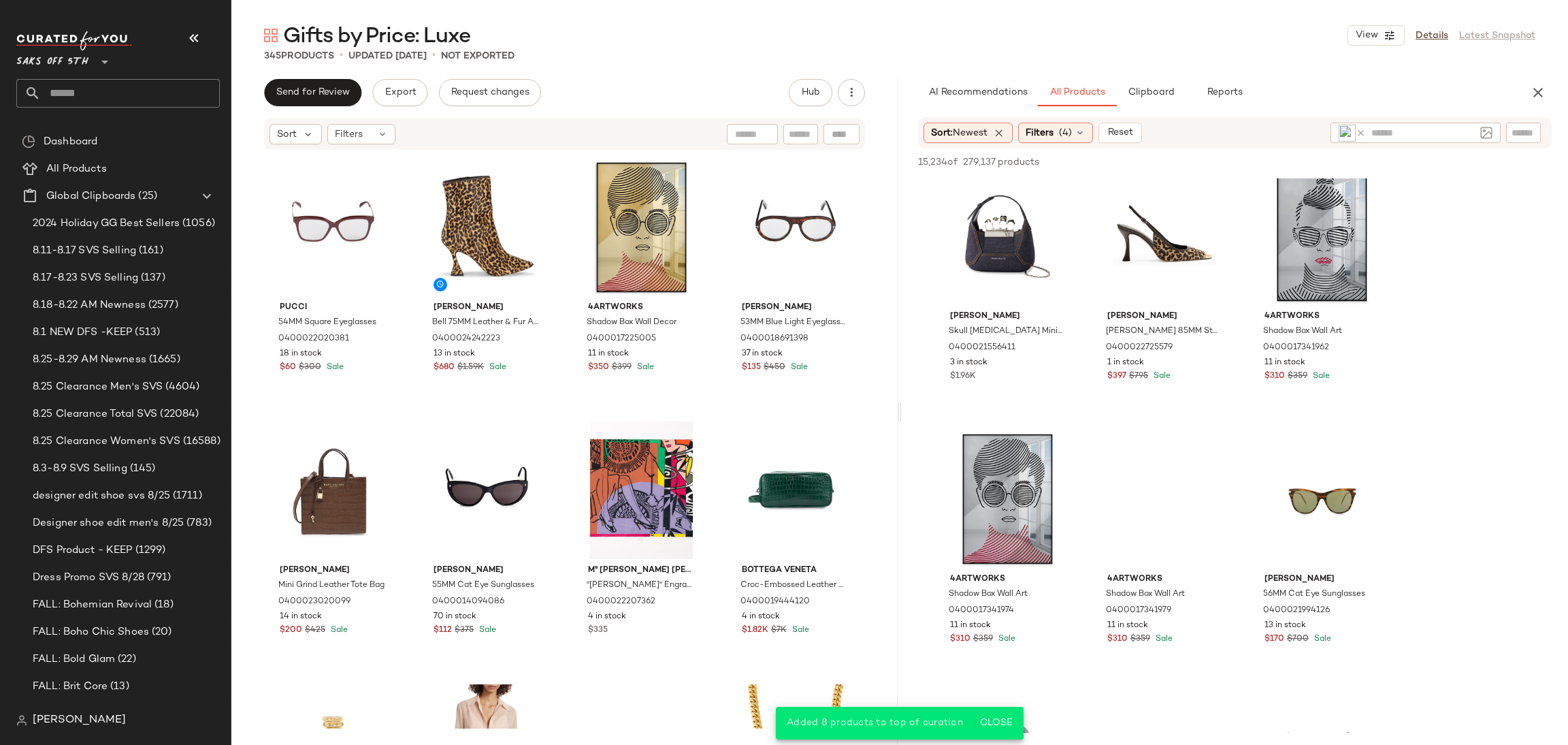
scroll to position [1333, 0]
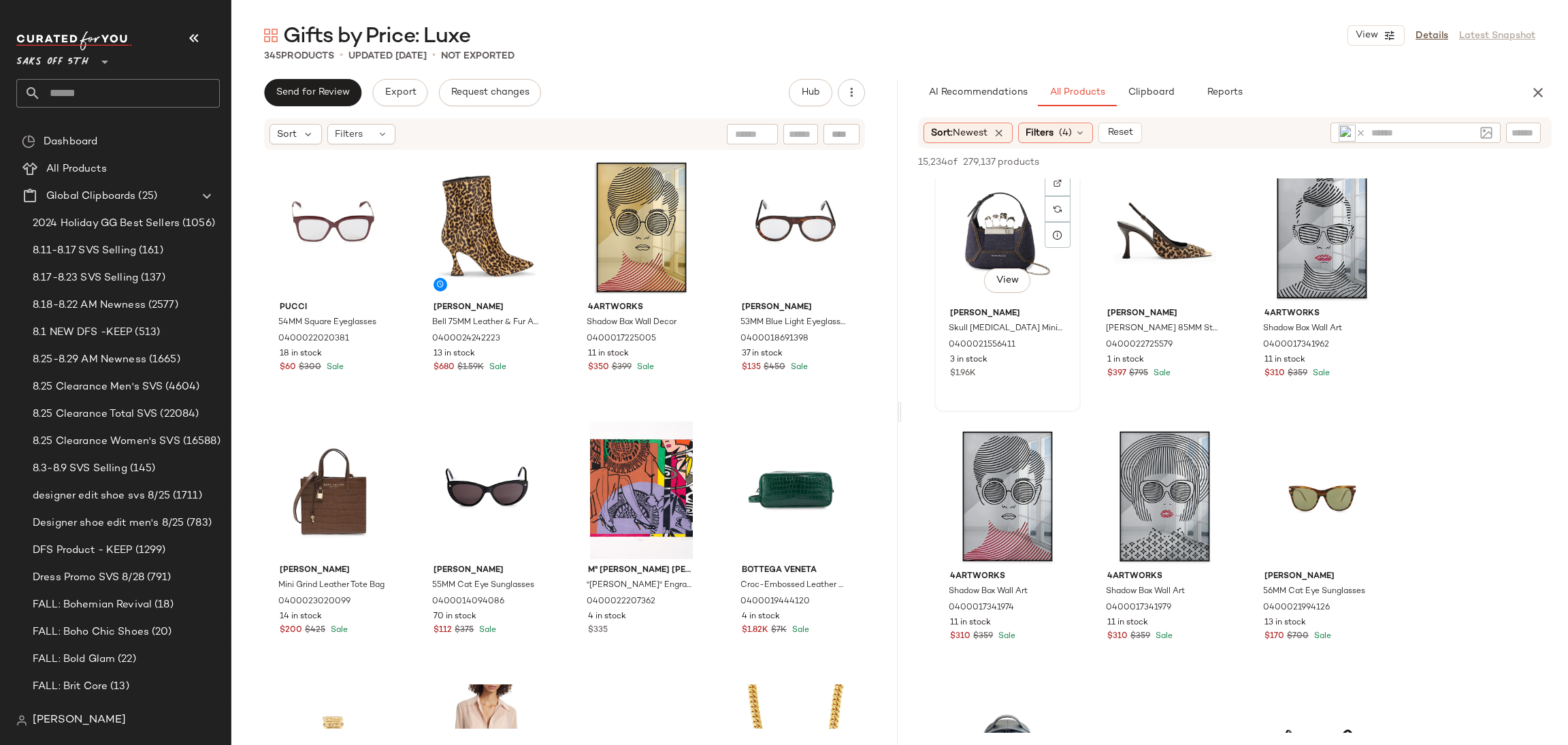
click at [970, 205] on div "View" at bounding box center [1008, 234] width 137 height 138
click at [1159, 221] on div "View" at bounding box center [1165, 234] width 137 height 138
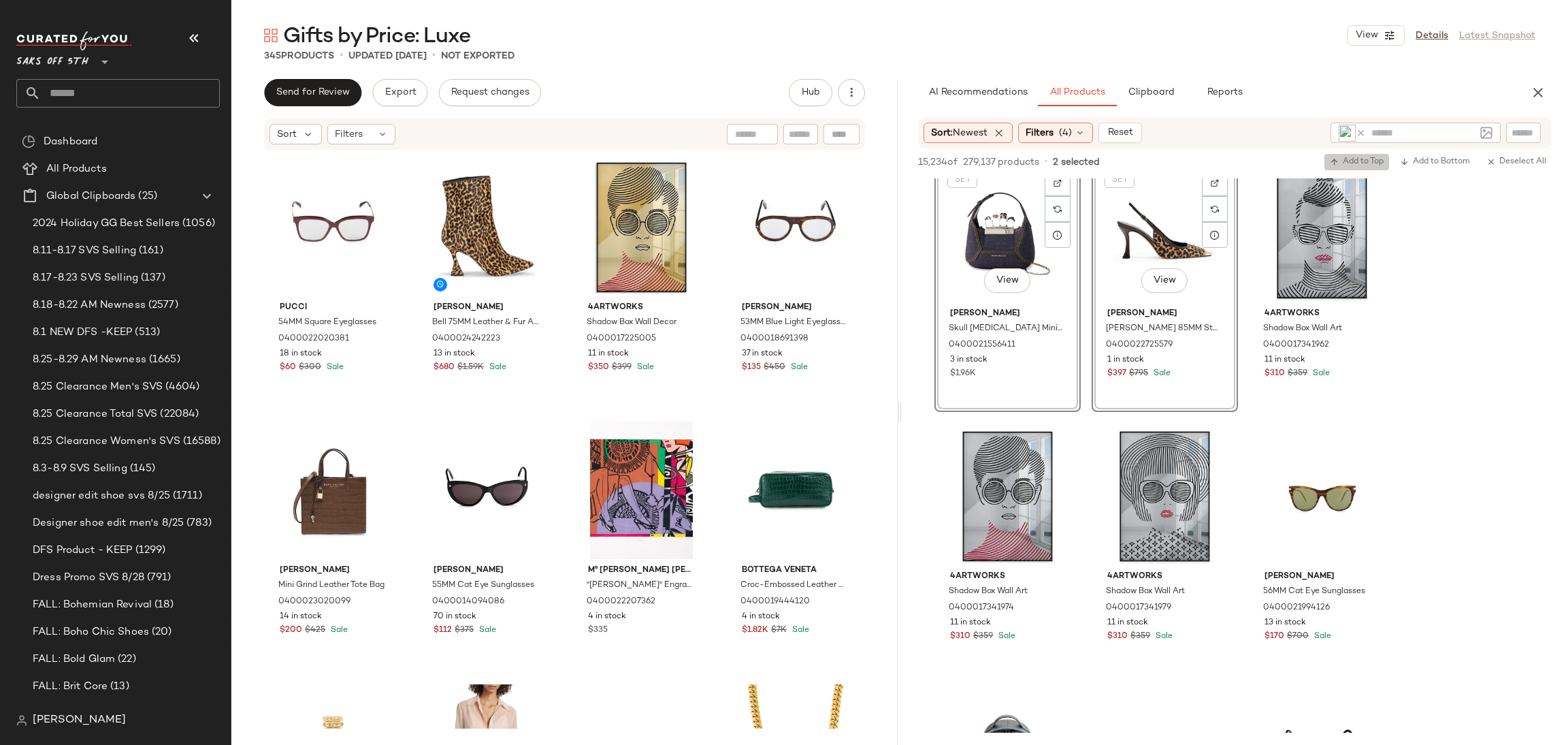
click at [1361, 162] on span "Add to Top" at bounding box center [1357, 162] width 54 height 10
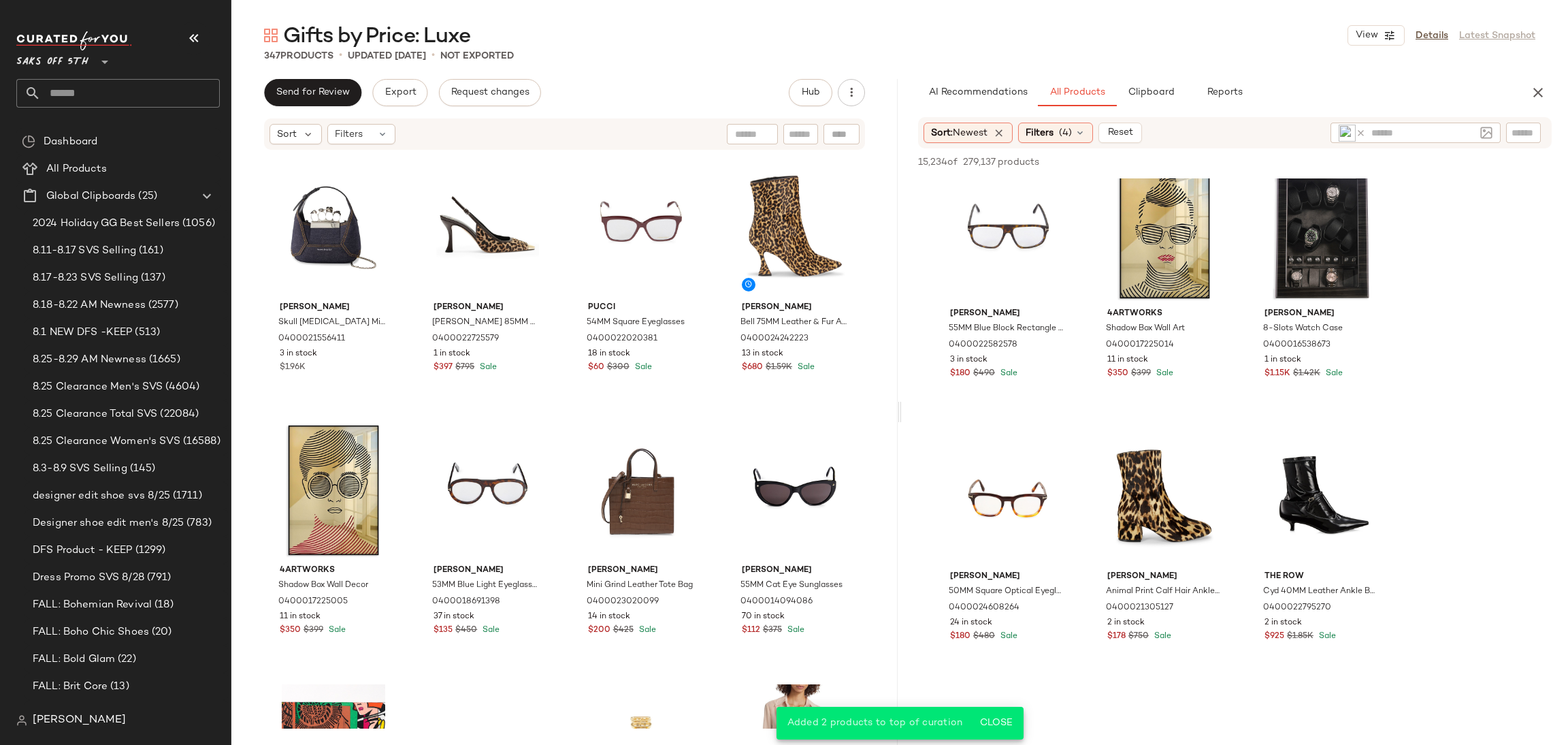
scroll to position [2384, 0]
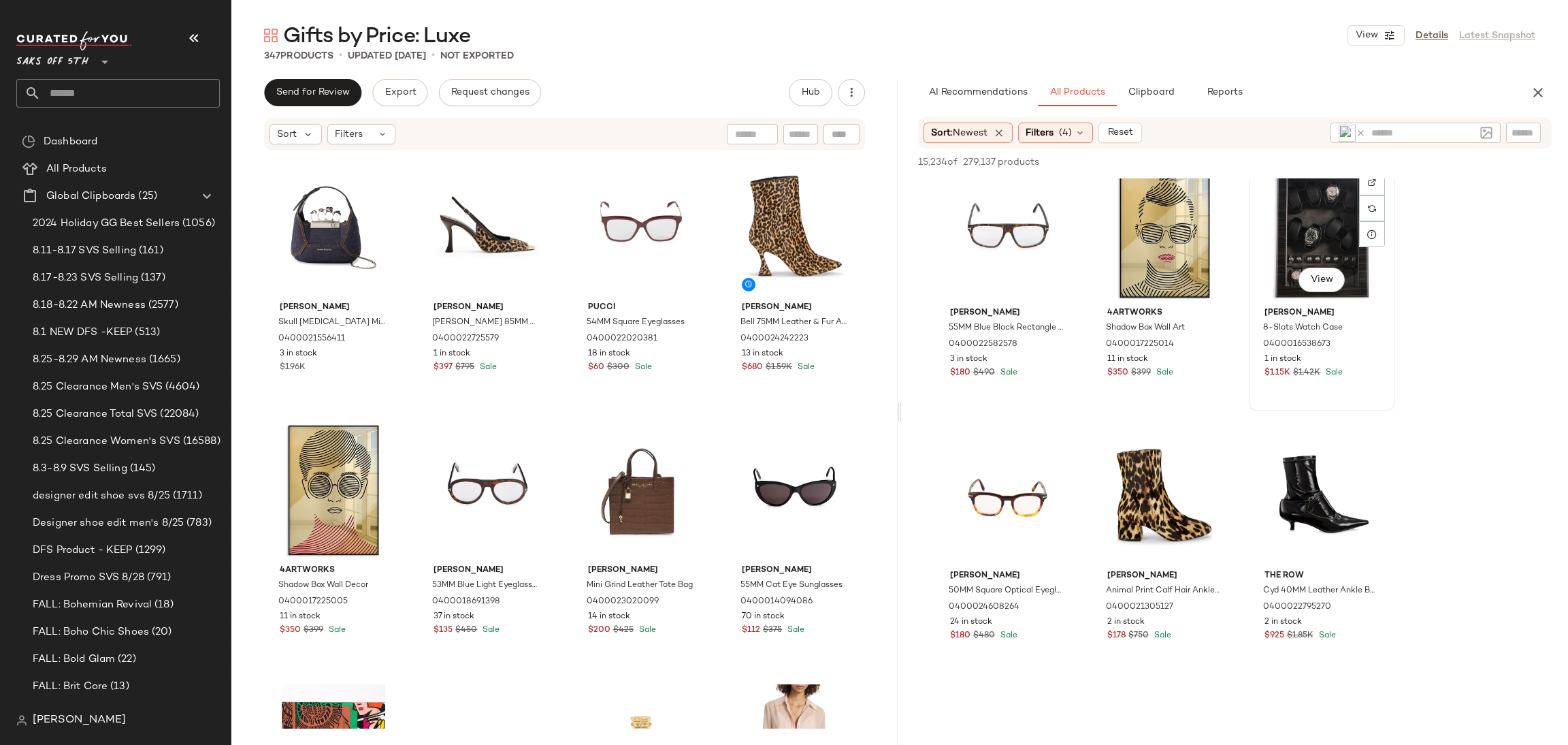
click at [1304, 247] on div "View" at bounding box center [1323, 233] width 137 height 138
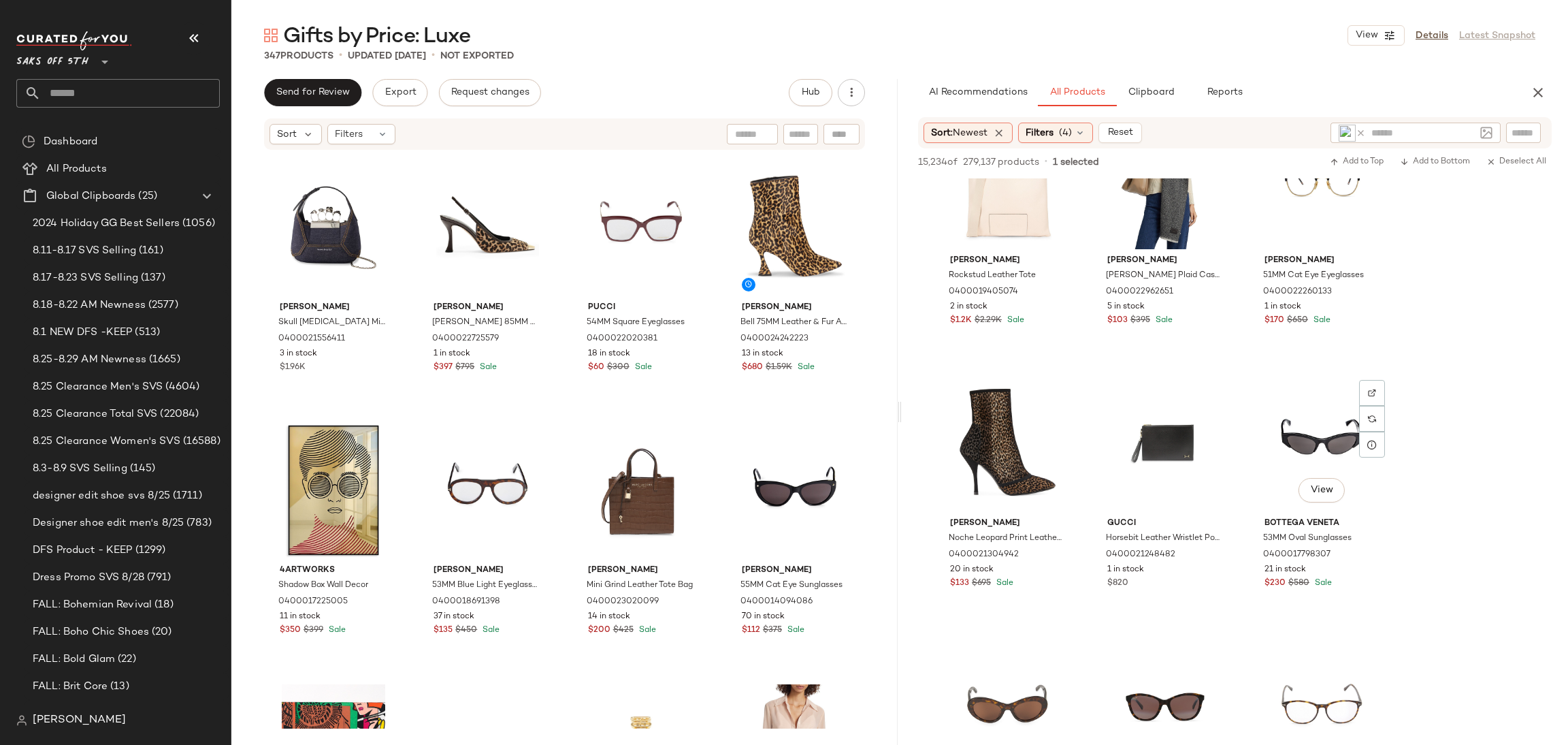
scroll to position [3205, 0]
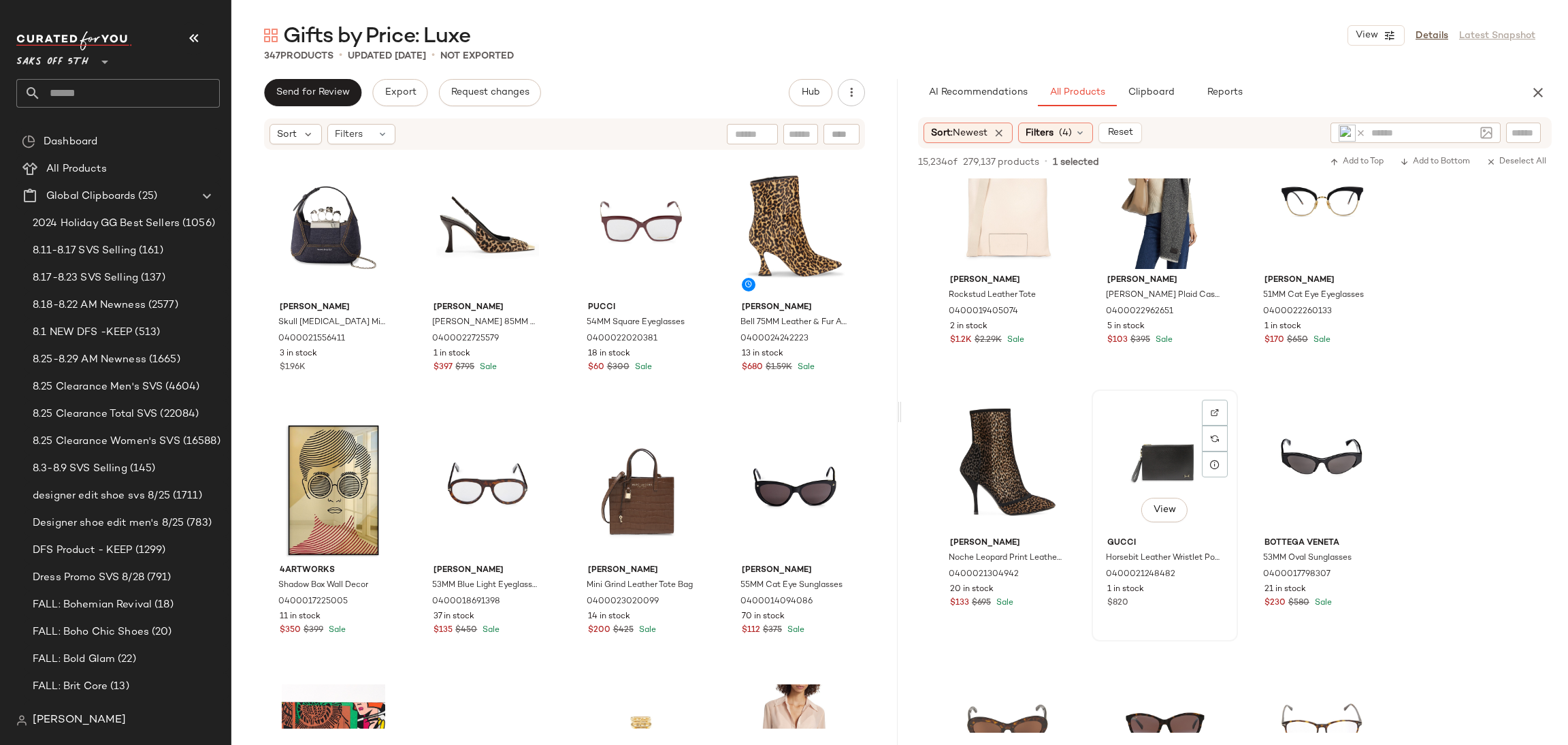
click at [1159, 454] on div "View" at bounding box center [1165, 463] width 137 height 138
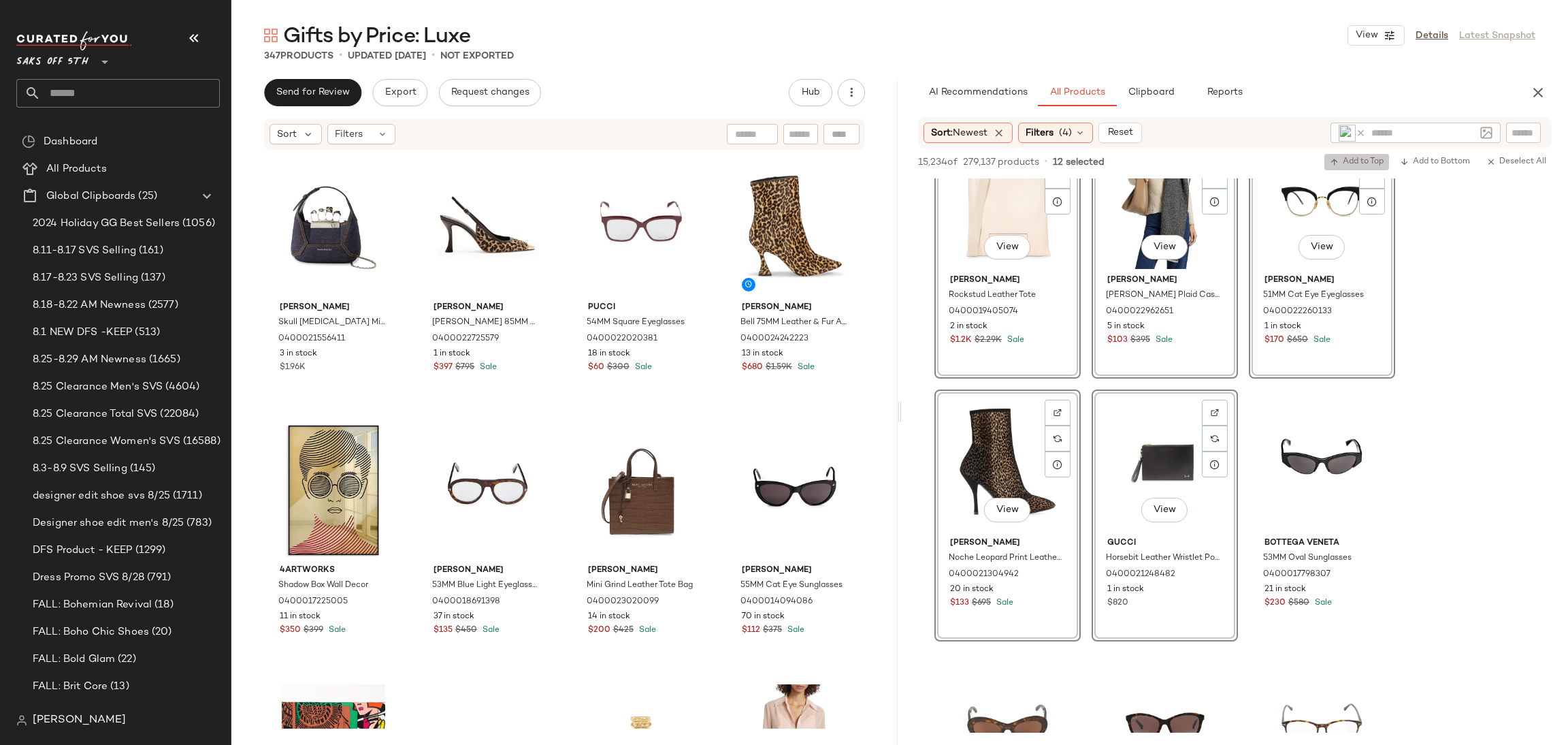
click at [1351, 164] on span "Add to Top" at bounding box center [1357, 162] width 54 height 10
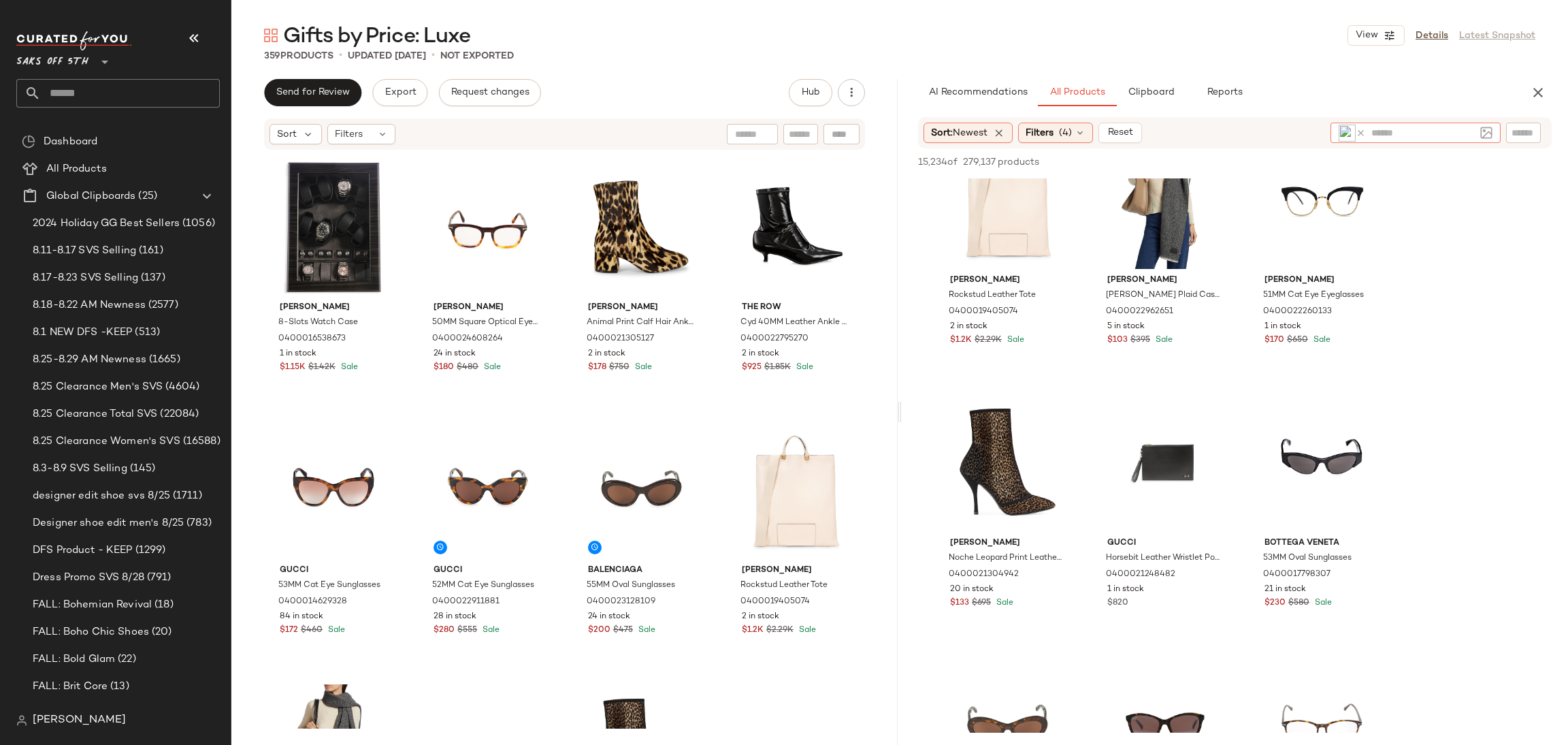
click at [1357, 135] on icon at bounding box center [1361, 133] width 10 height 10
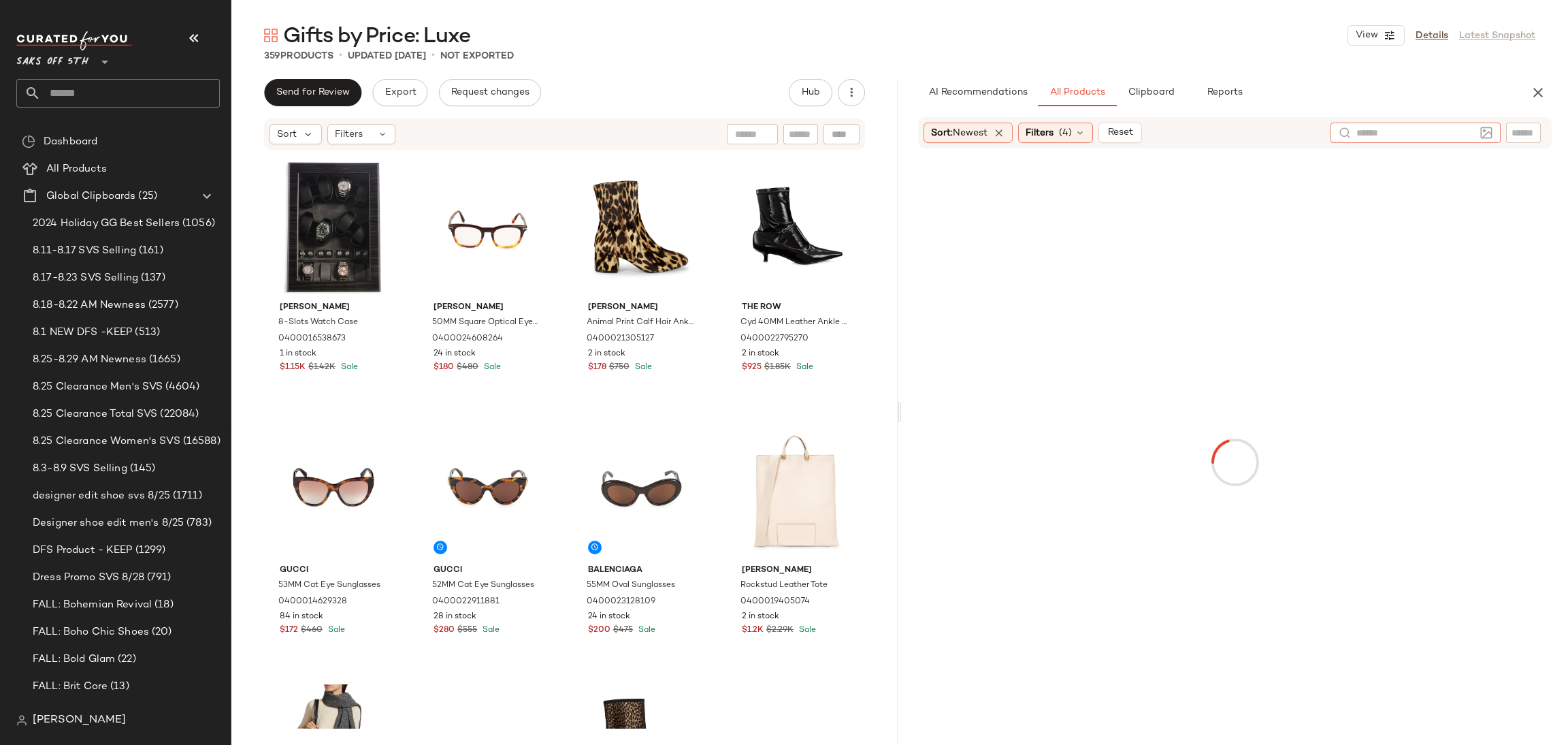
click at [1483, 132] on img at bounding box center [1487, 133] width 13 height 13
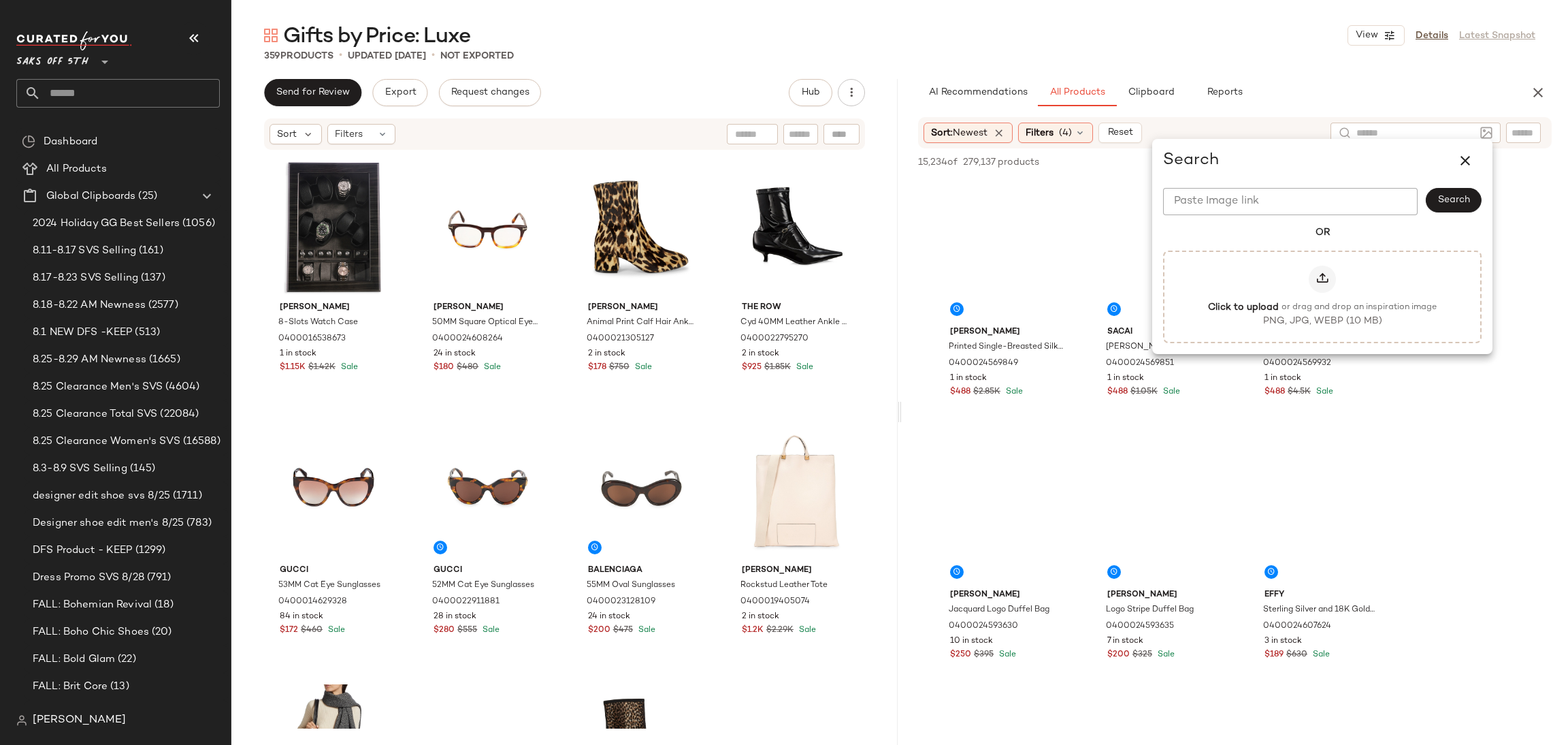
click at [1329, 269] on div at bounding box center [1323, 279] width 27 height 27
click at [1323, 296] on input "Click to upload or drag and drop an inspiration image PNG, JPG, WEBP (10 MB)" at bounding box center [1323, 296] width 1 height 1
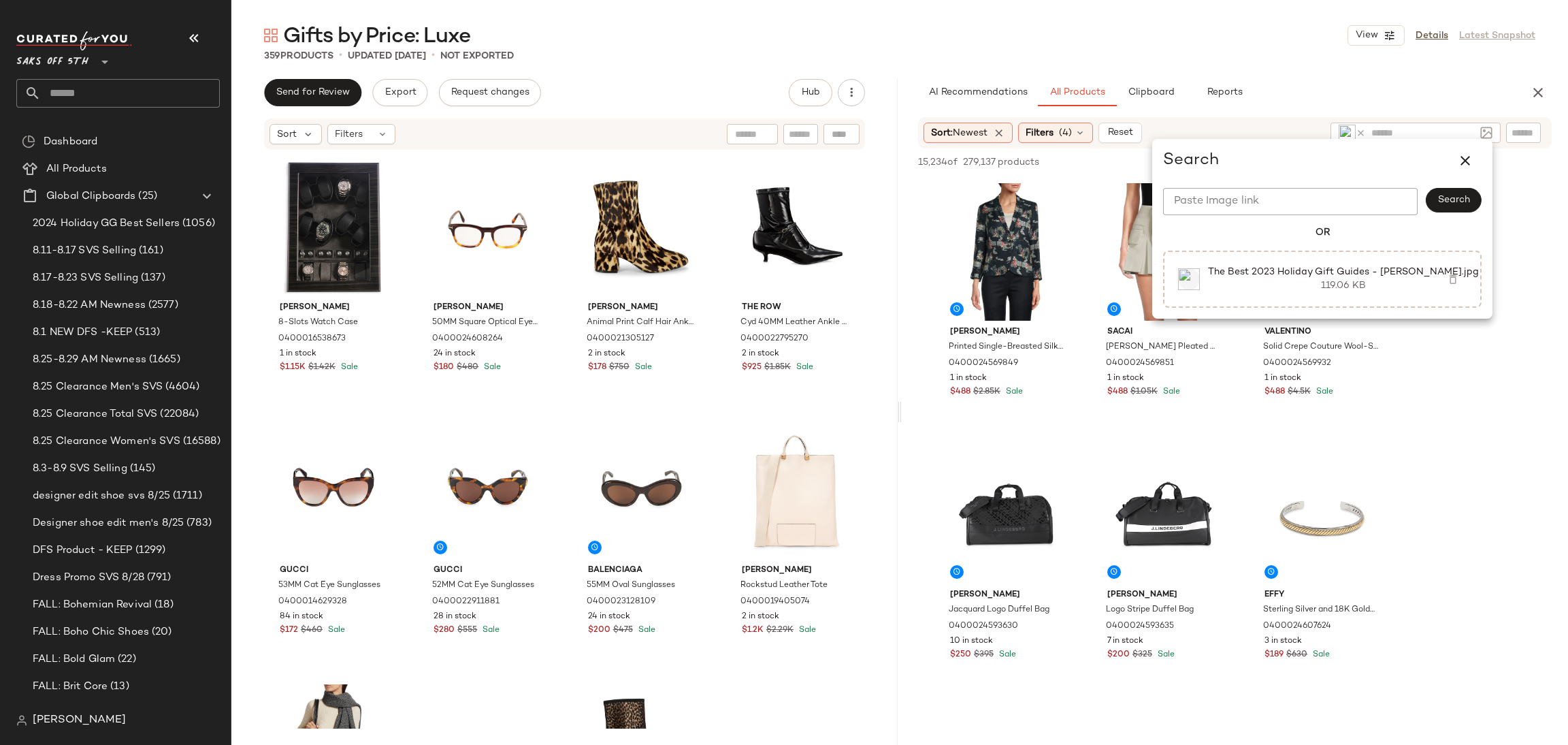
click at [1102, 45] on div "Gifts by Price: Luxe View Details Latest Snapshot" at bounding box center [900, 35] width 1337 height 27
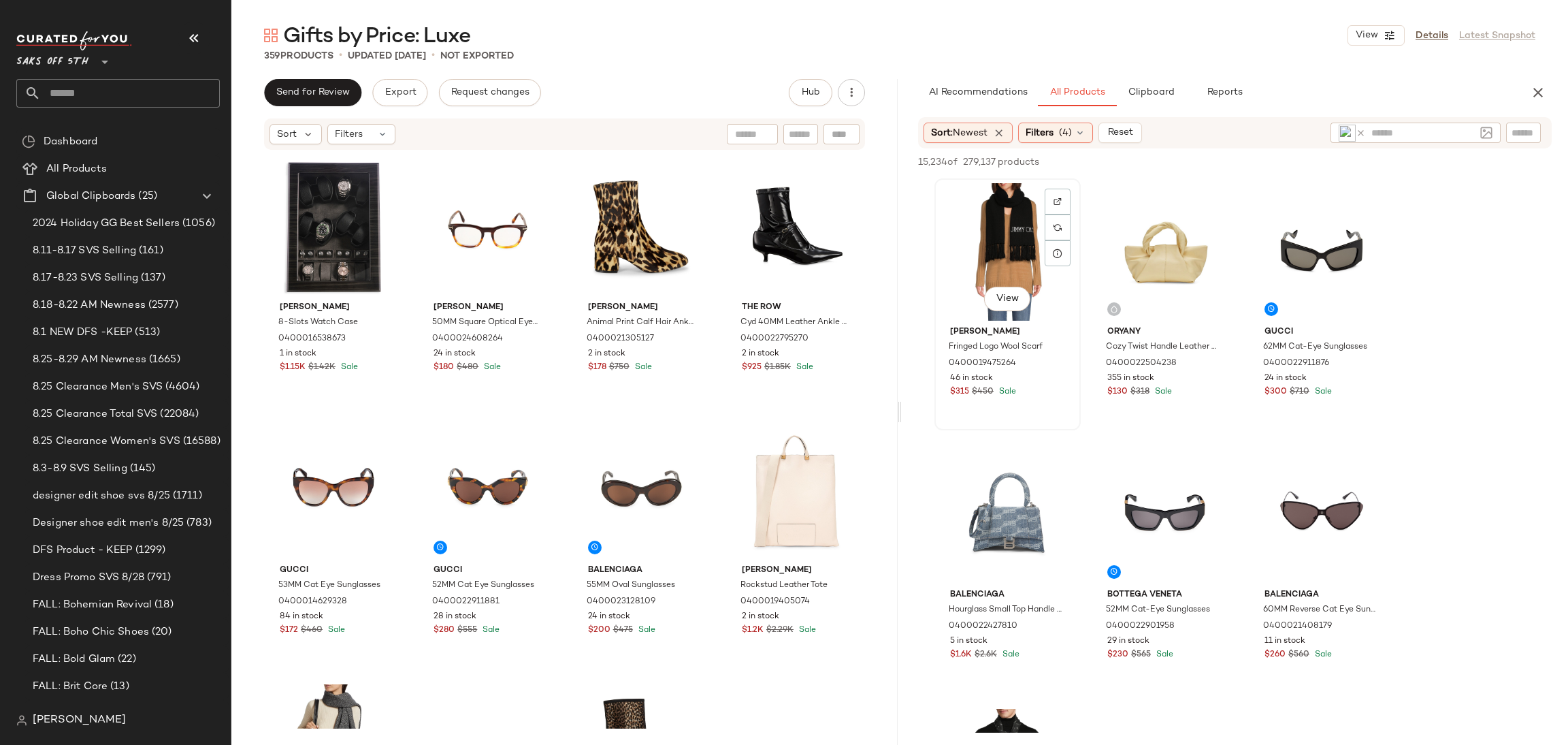
click at [1025, 201] on div "View" at bounding box center [1008, 252] width 137 height 138
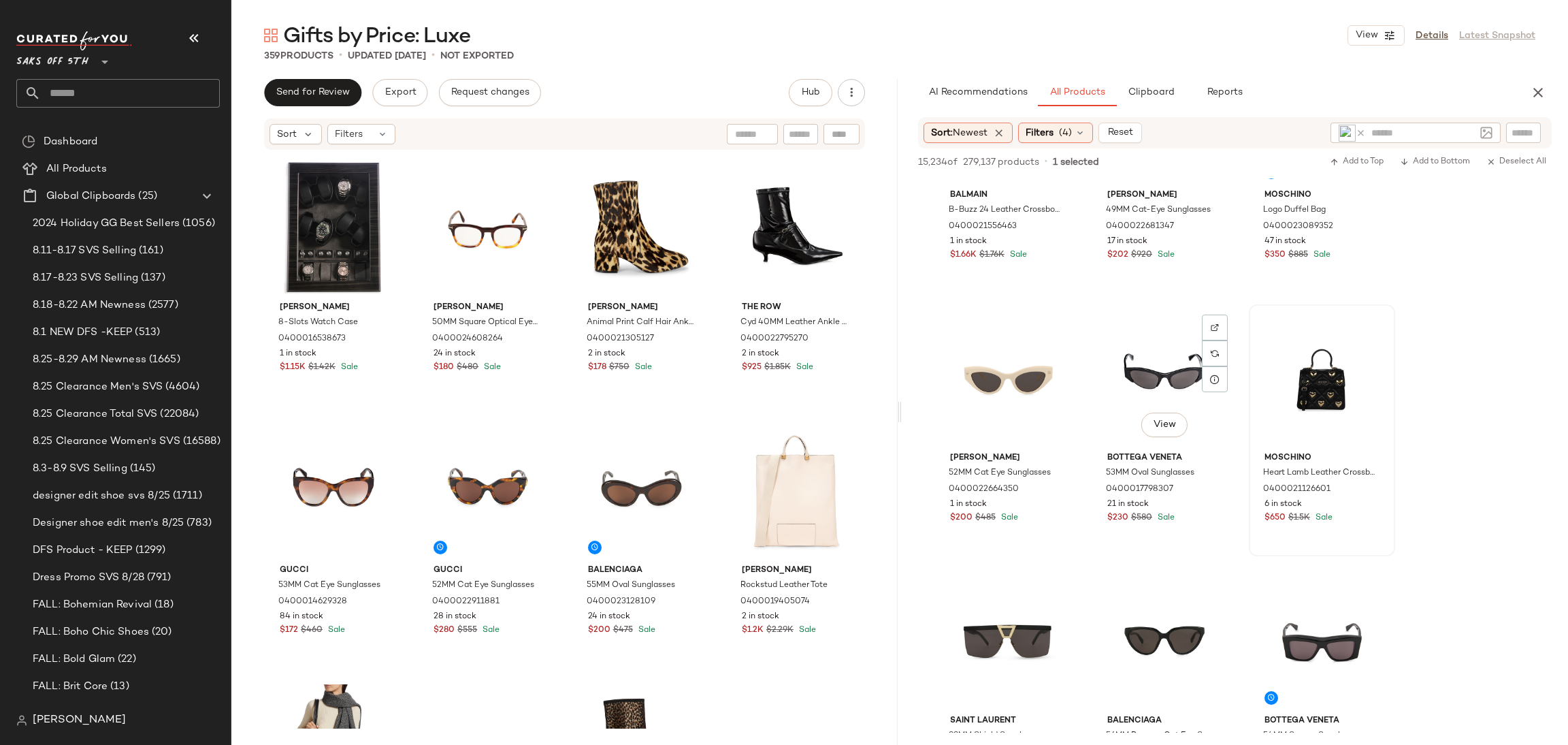
scroll to position [1187, 0]
click at [1306, 386] on div "View" at bounding box center [1323, 378] width 137 height 138
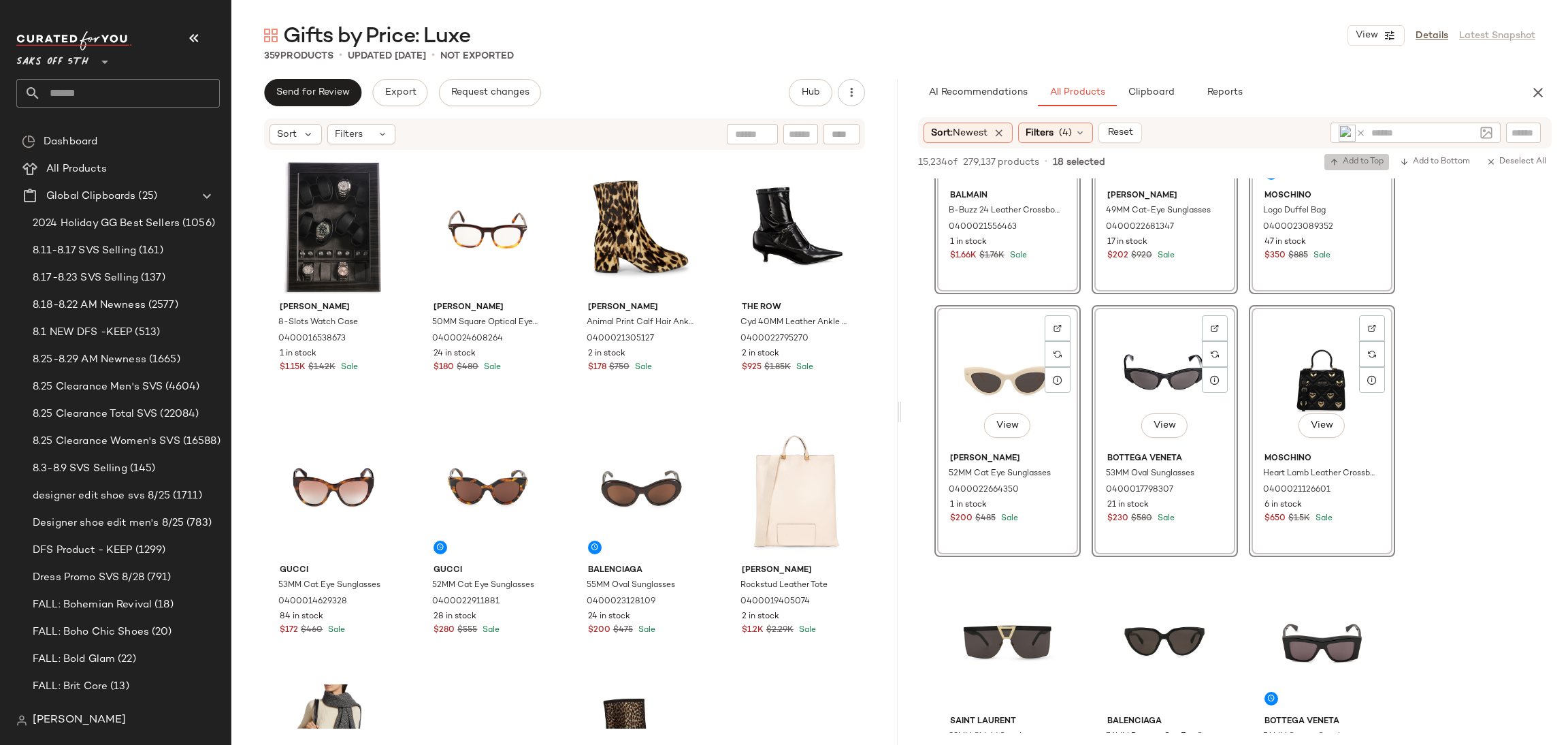
click at [1349, 164] on span "Add to Top" at bounding box center [1357, 162] width 54 height 10
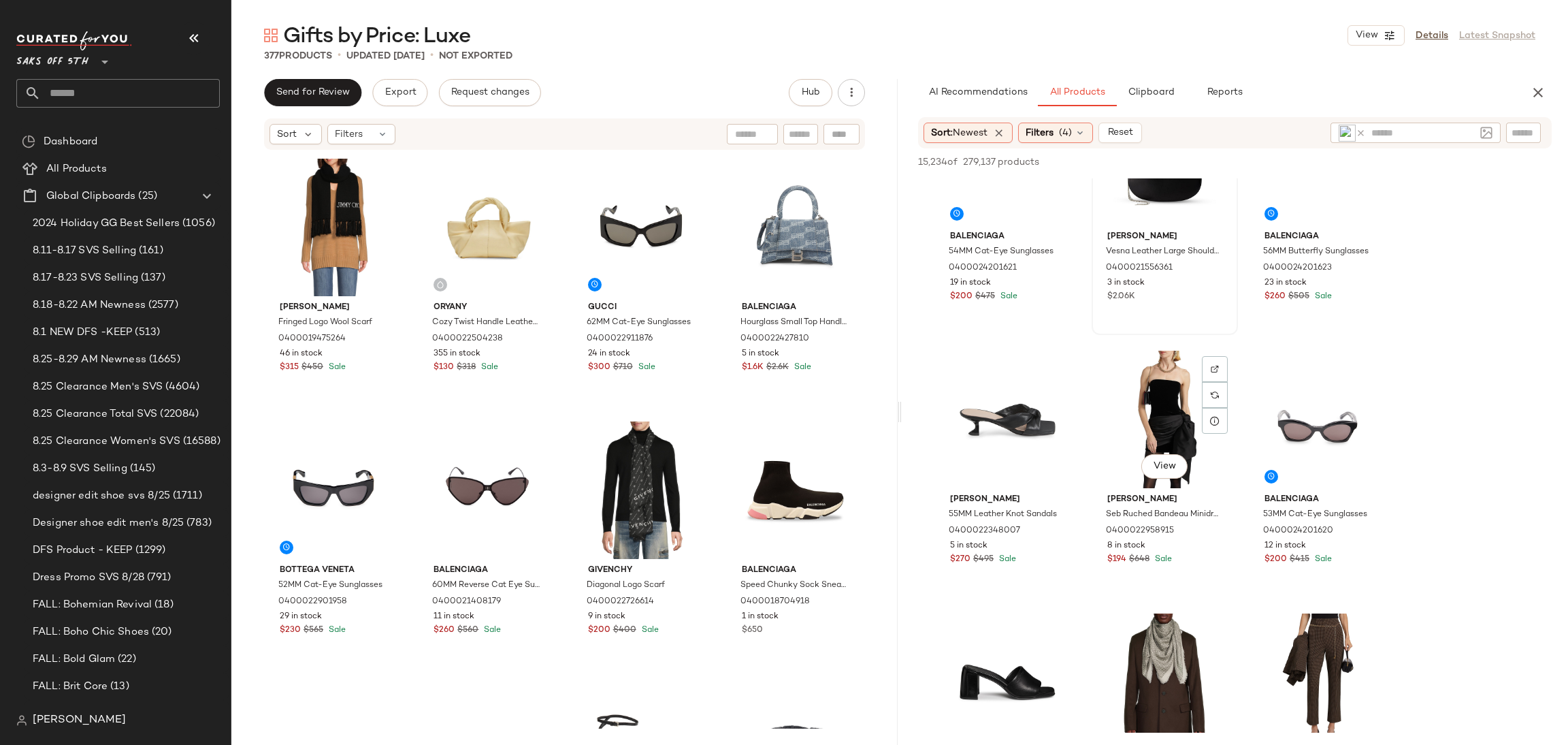
scroll to position [2757, 0]
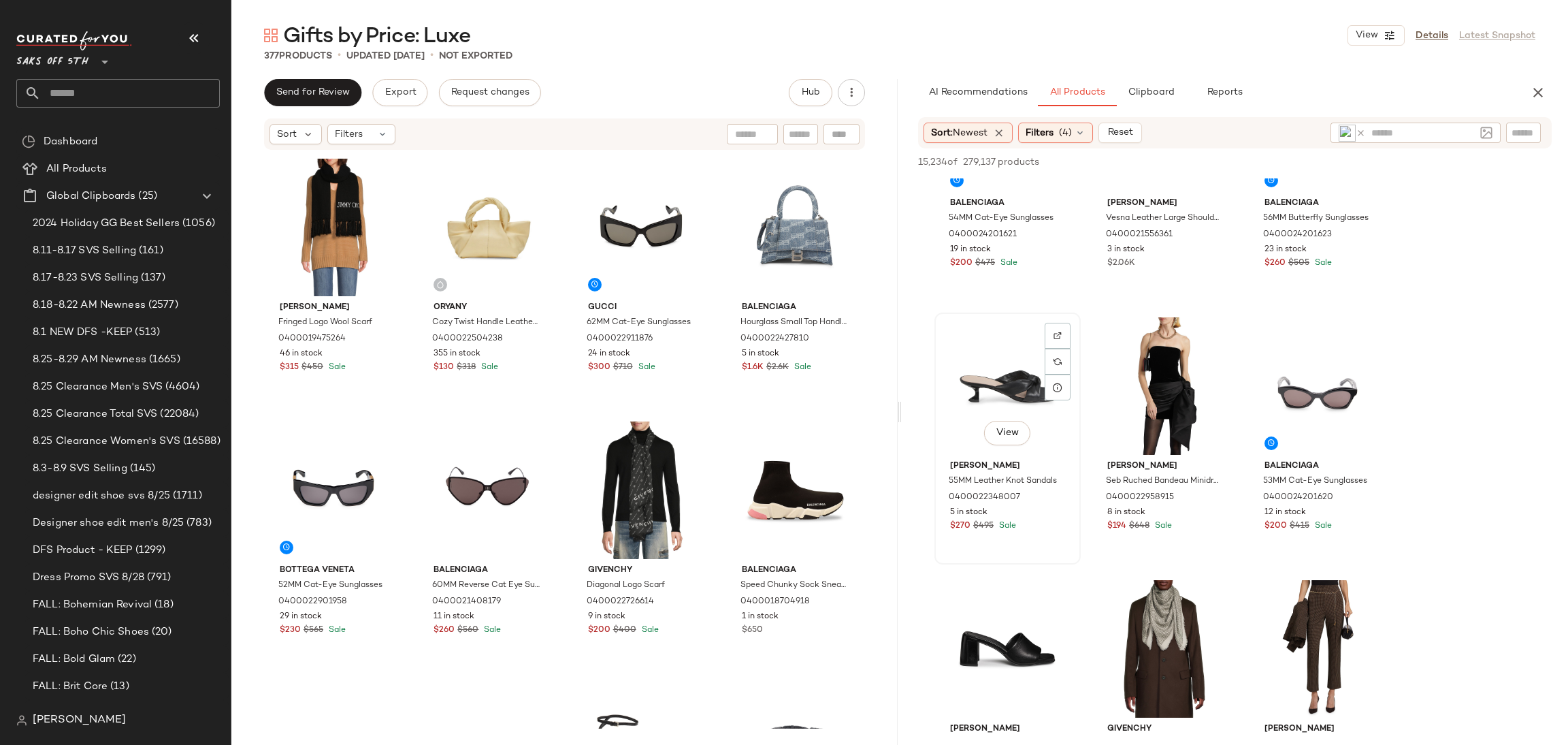
click at [957, 363] on div "View" at bounding box center [1008, 386] width 137 height 138
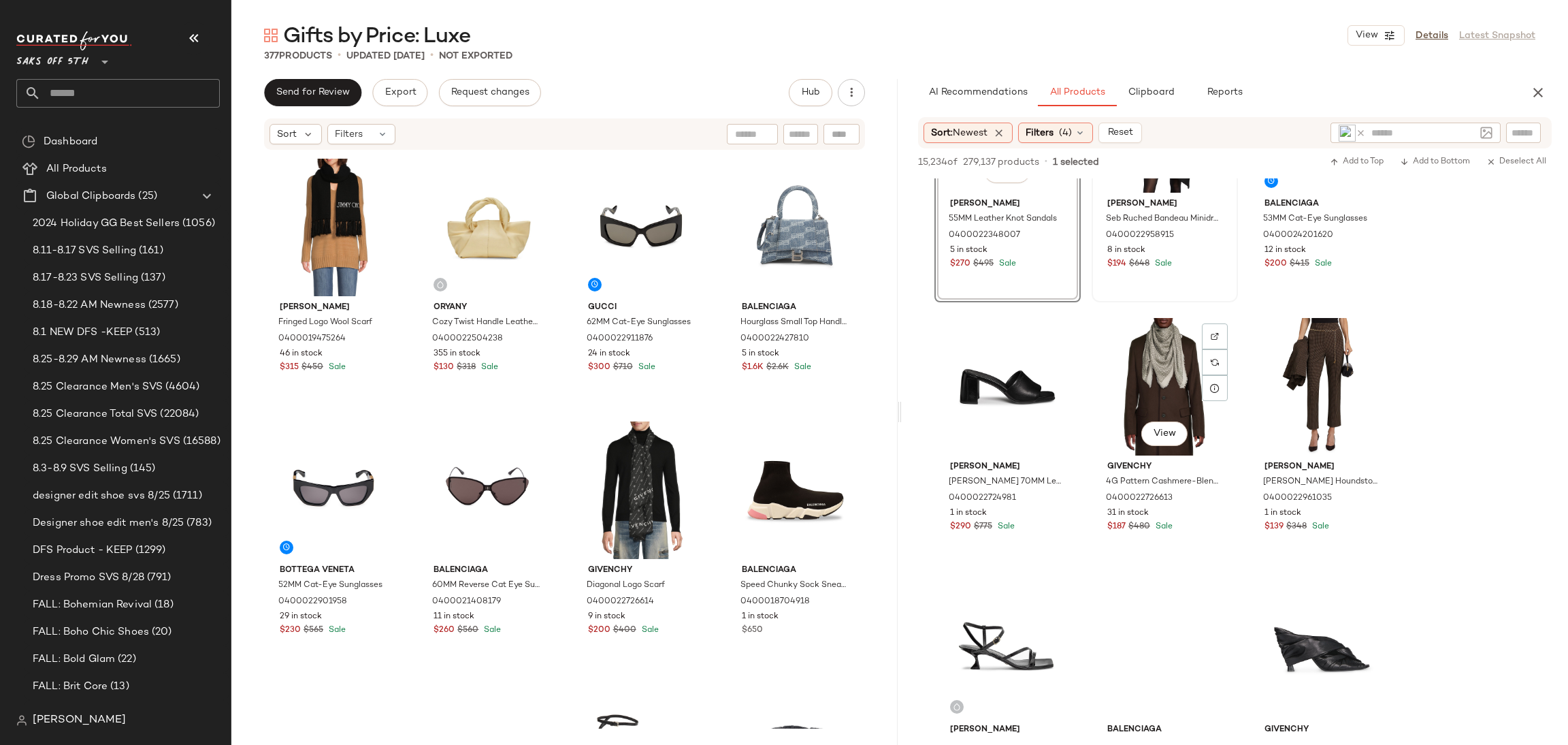
scroll to position [3021, 0]
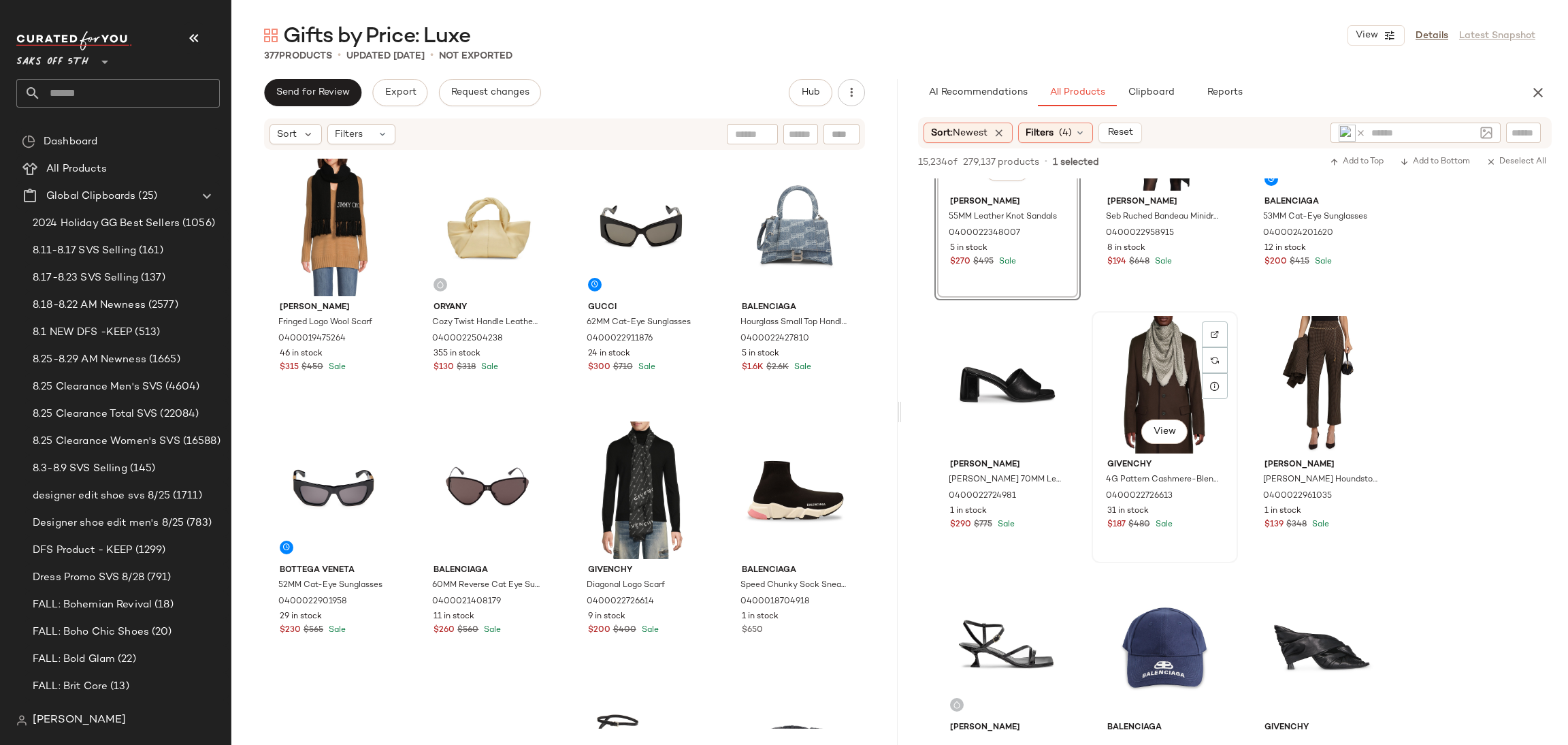
click at [1151, 332] on div "View" at bounding box center [1165, 385] width 137 height 138
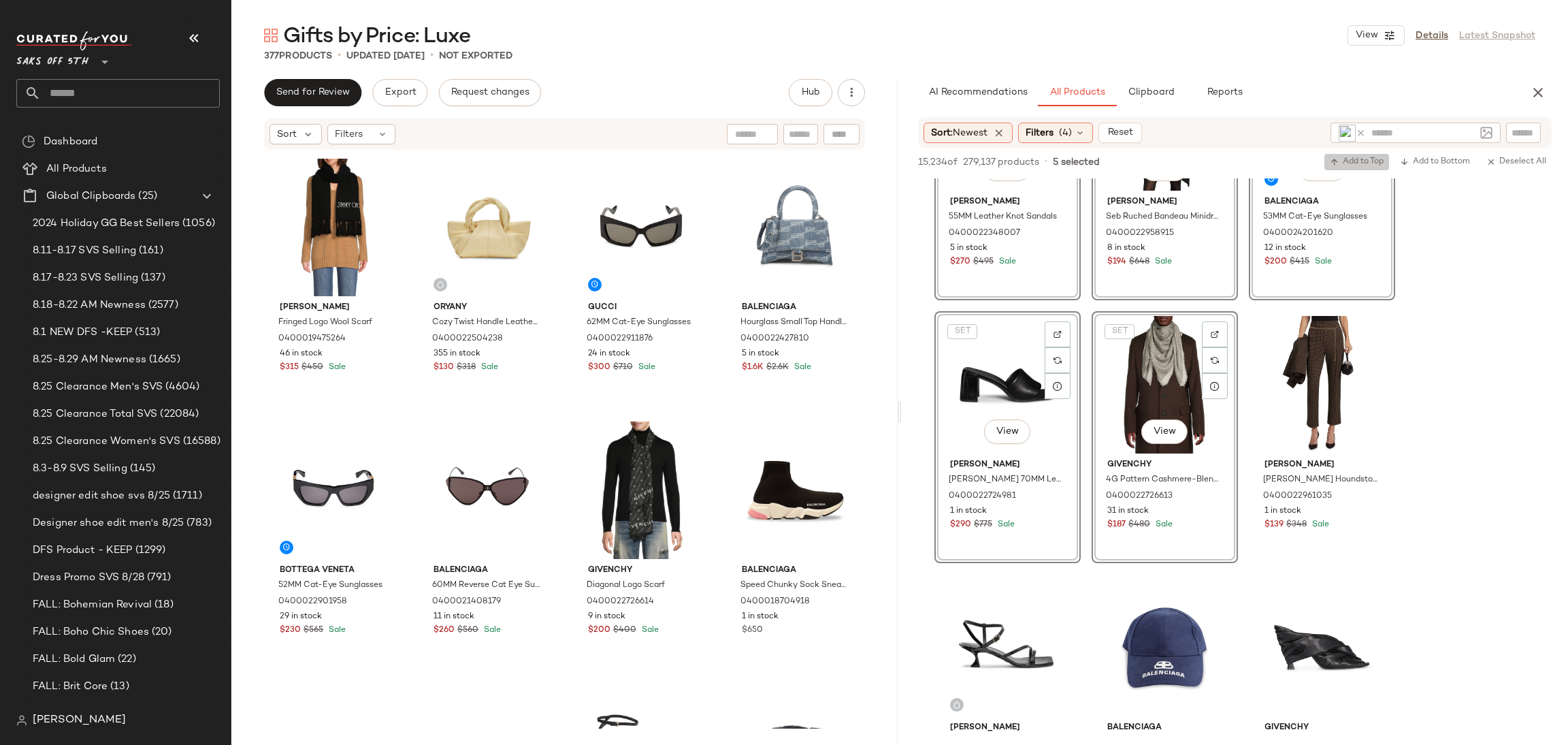
click at [1348, 164] on span "Add to Top" at bounding box center [1357, 162] width 54 height 10
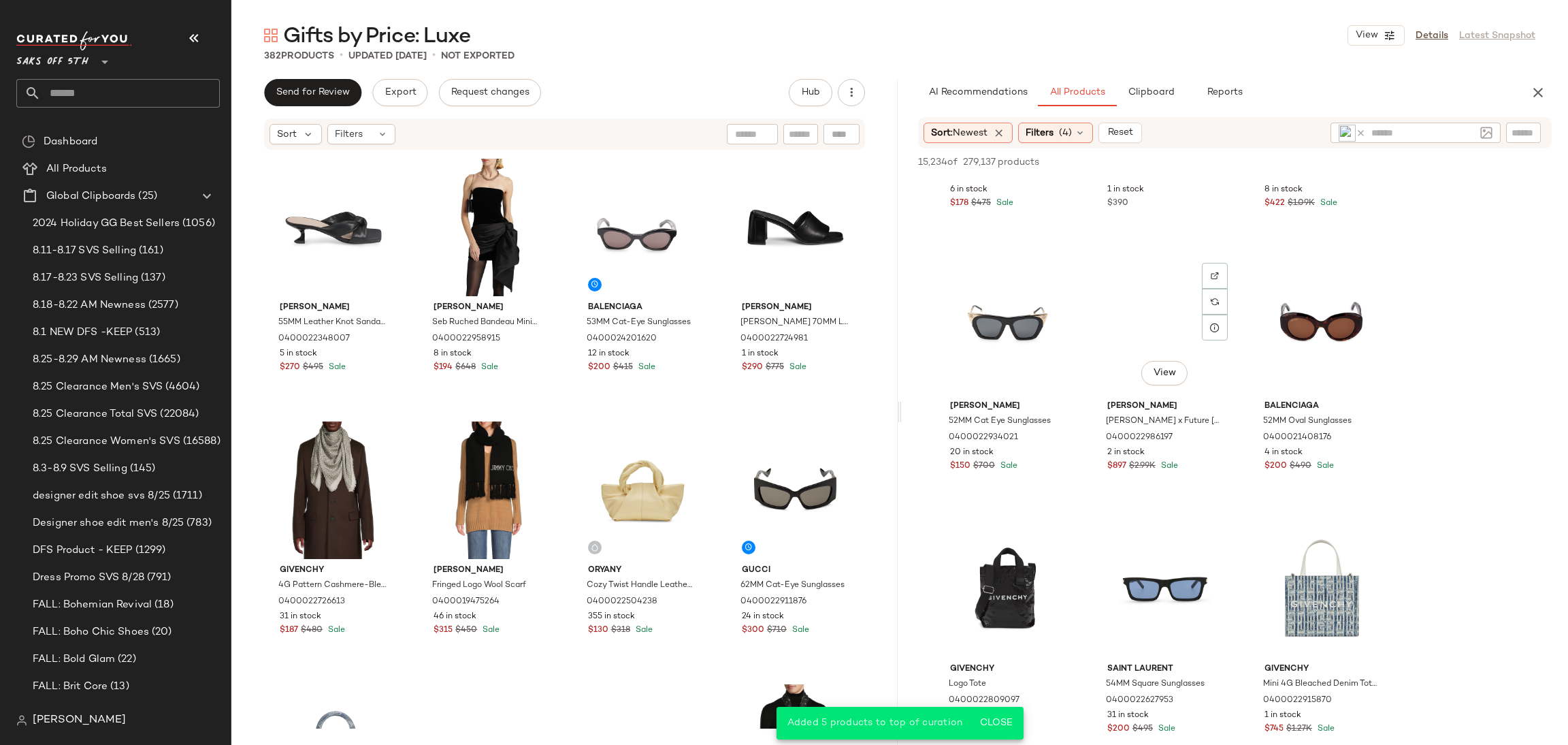
scroll to position [3605, 0]
click at [1161, 295] on div "View" at bounding box center [1165, 326] width 137 height 138
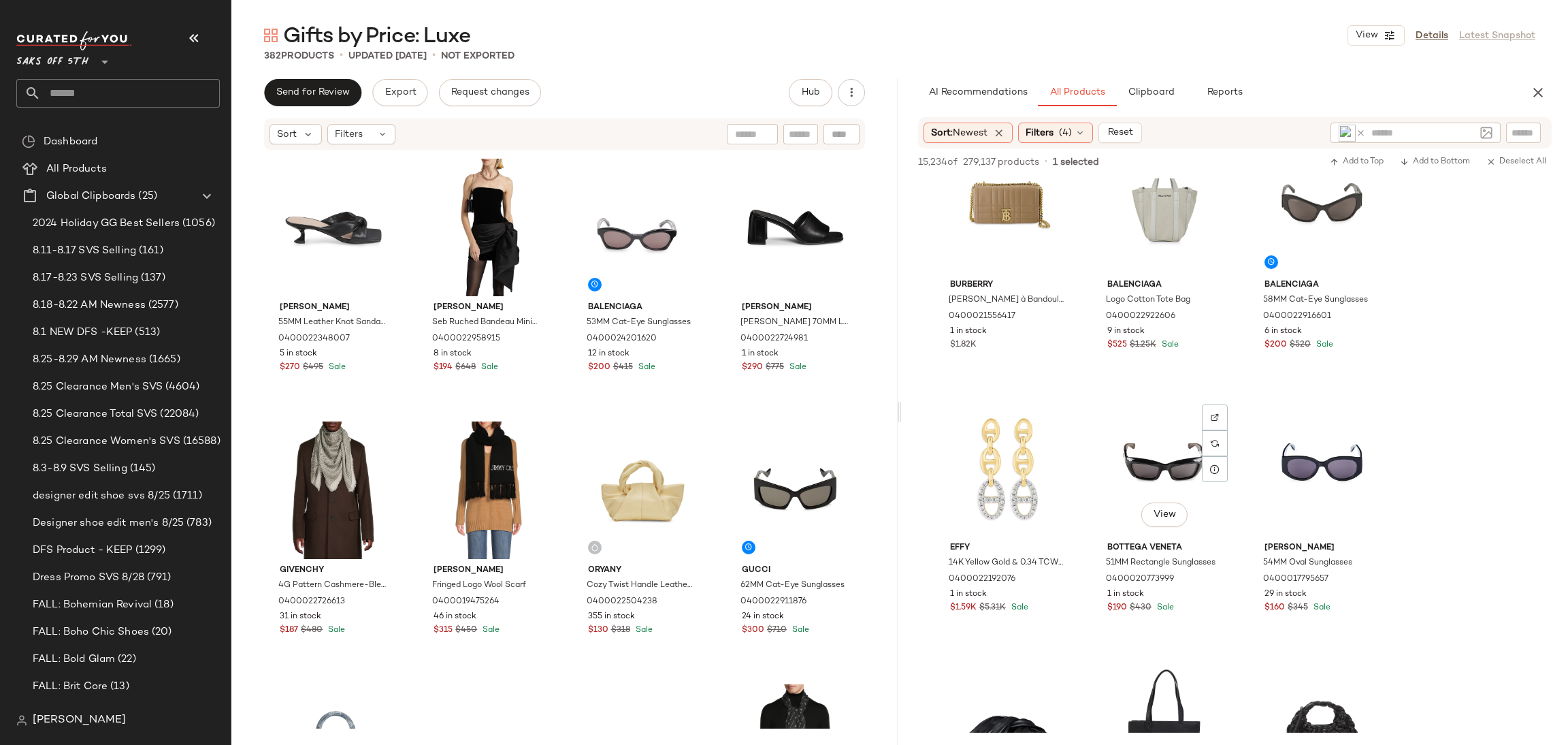
scroll to position [5305, 0]
click at [1158, 455] on div "View" at bounding box center [1165, 466] width 137 height 138
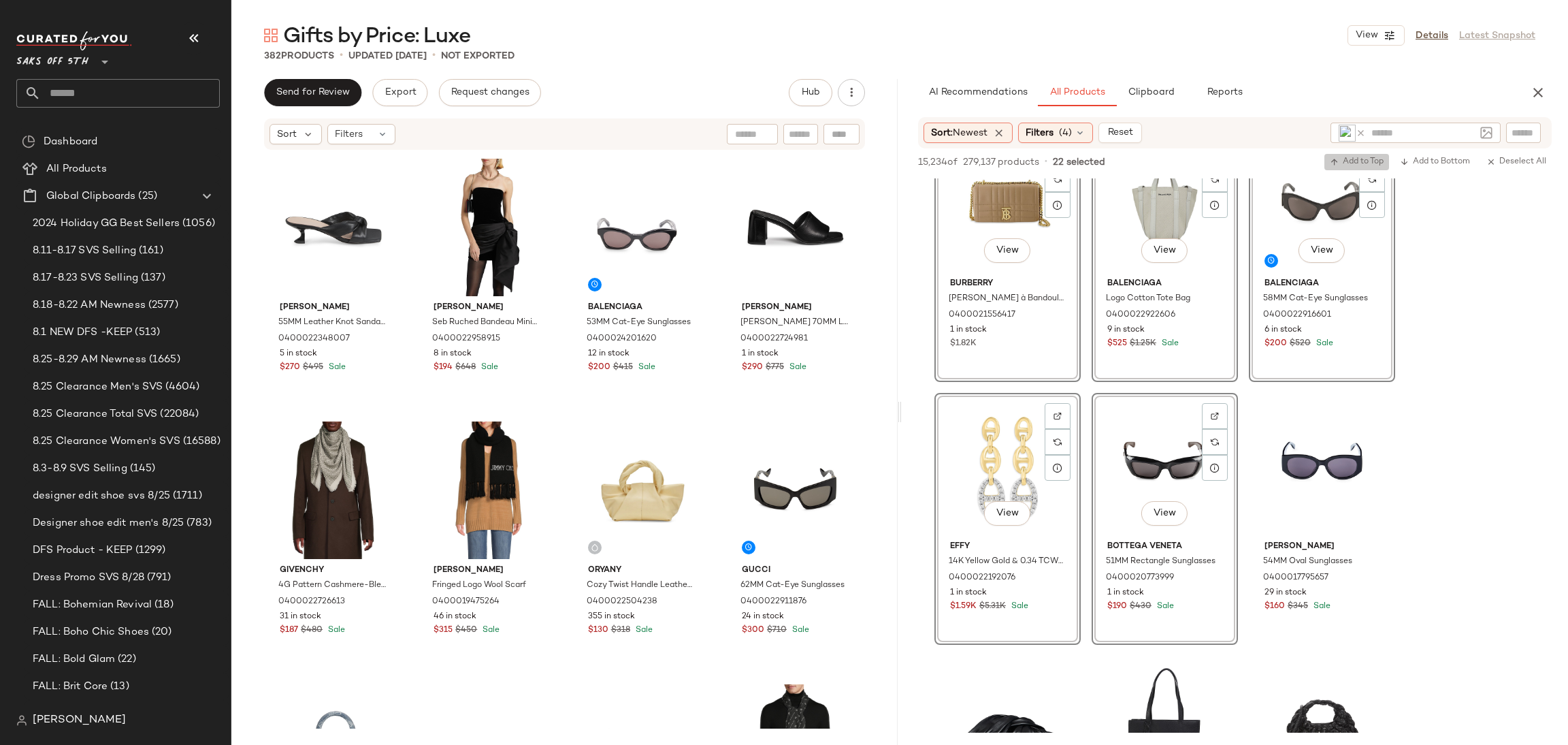
click at [1340, 163] on span "Add to Top" at bounding box center [1357, 162] width 54 height 10
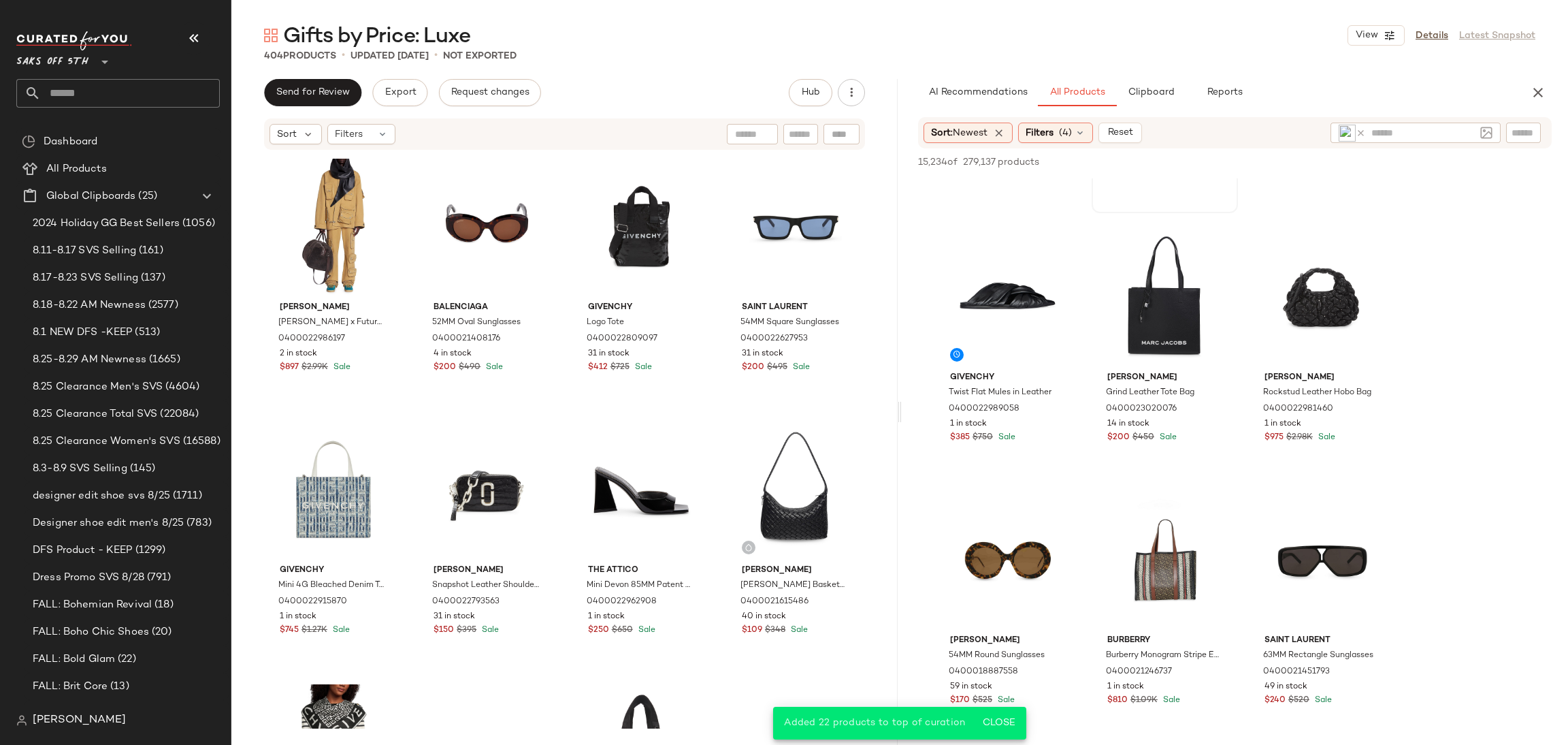
scroll to position [5754, 0]
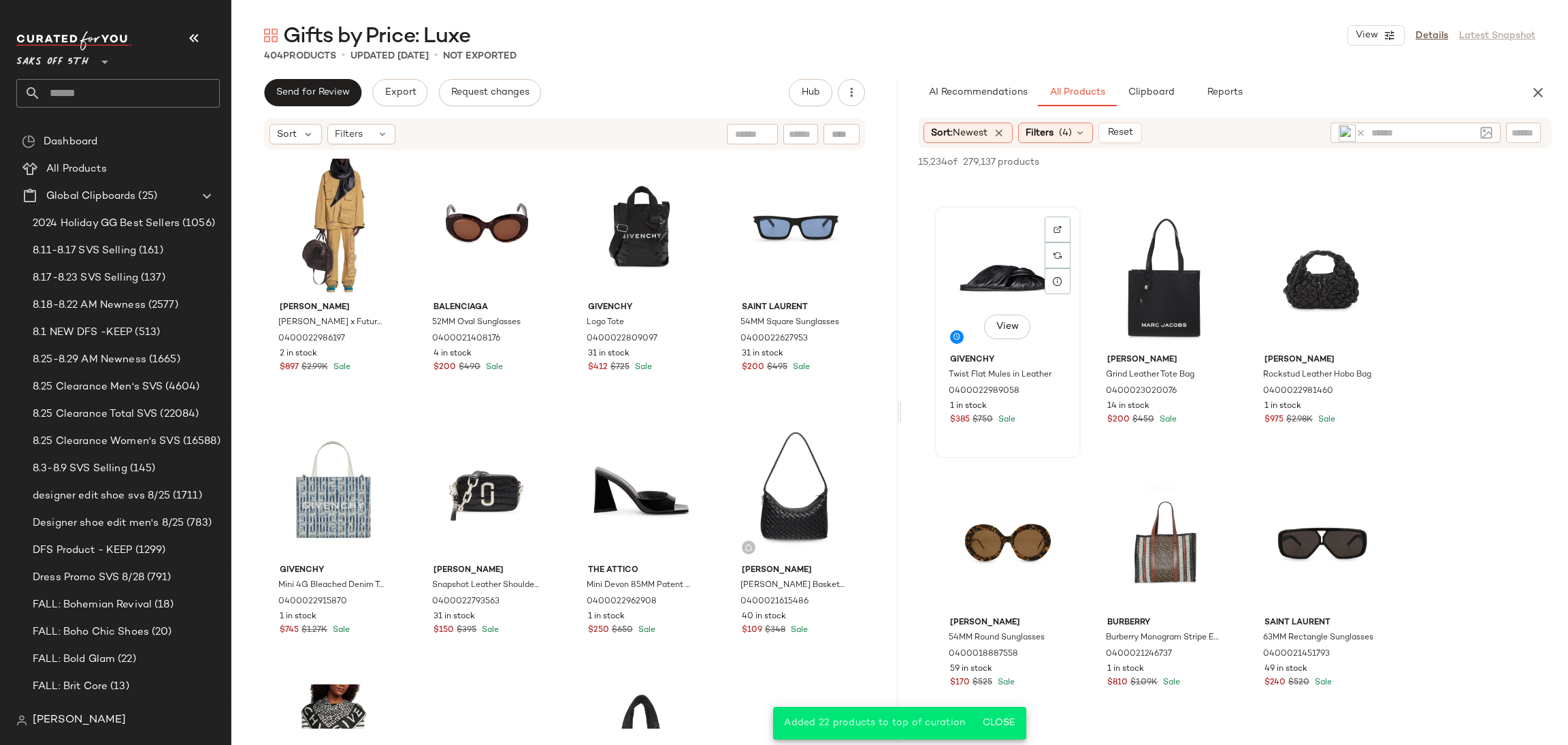
click at [991, 262] on div "View" at bounding box center [1008, 280] width 137 height 138
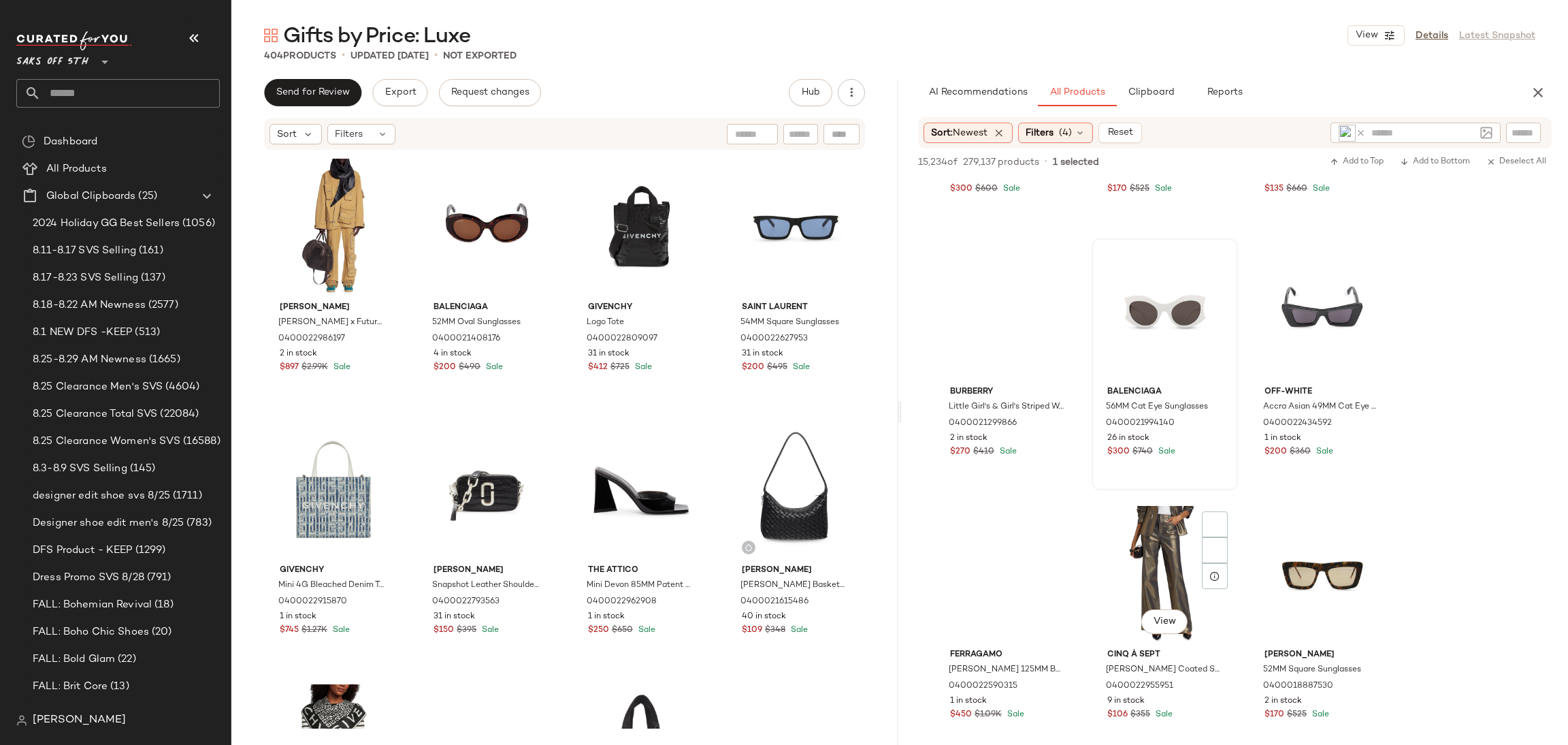
scroll to position [6513, 0]
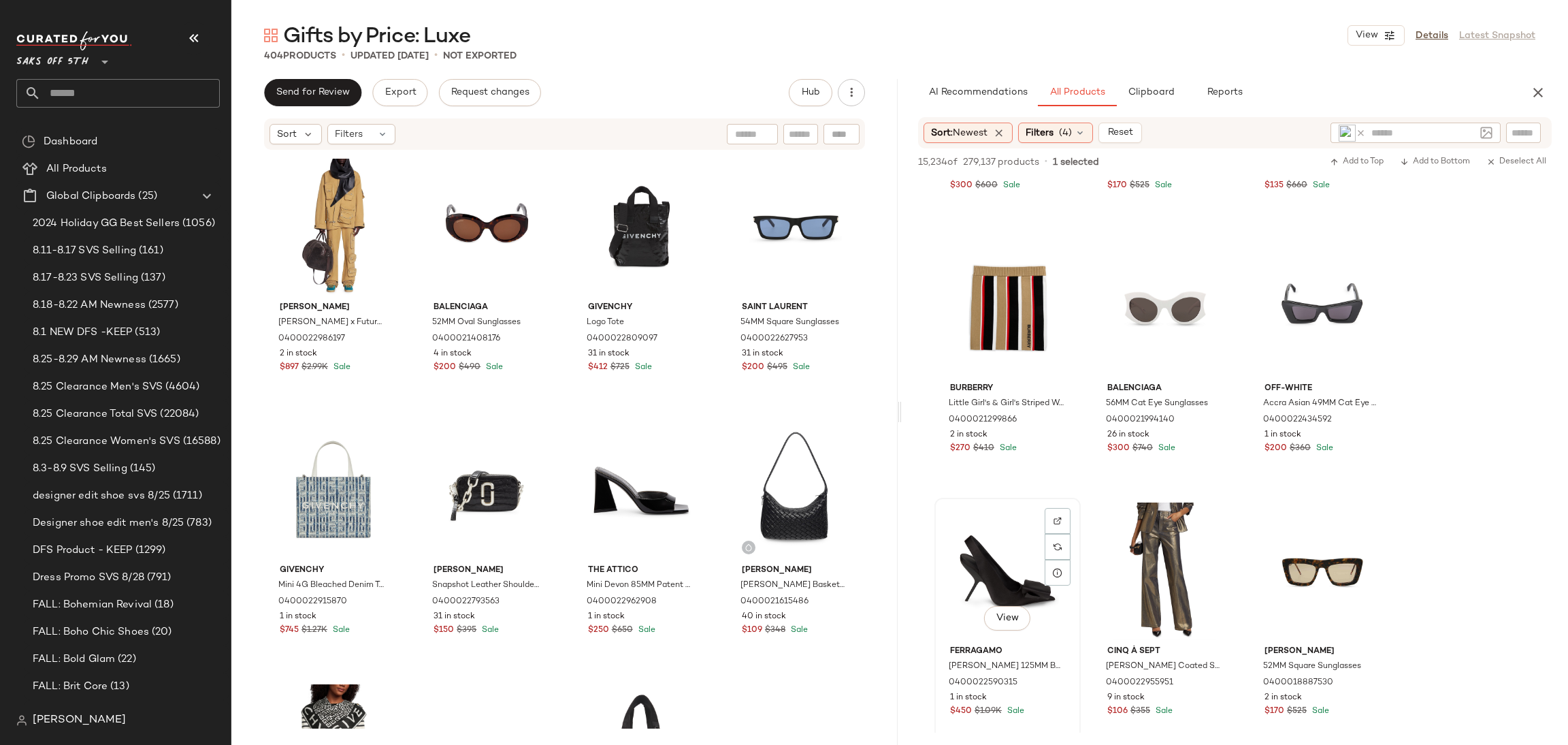
click at [1004, 548] on div "View" at bounding box center [1008, 571] width 137 height 138
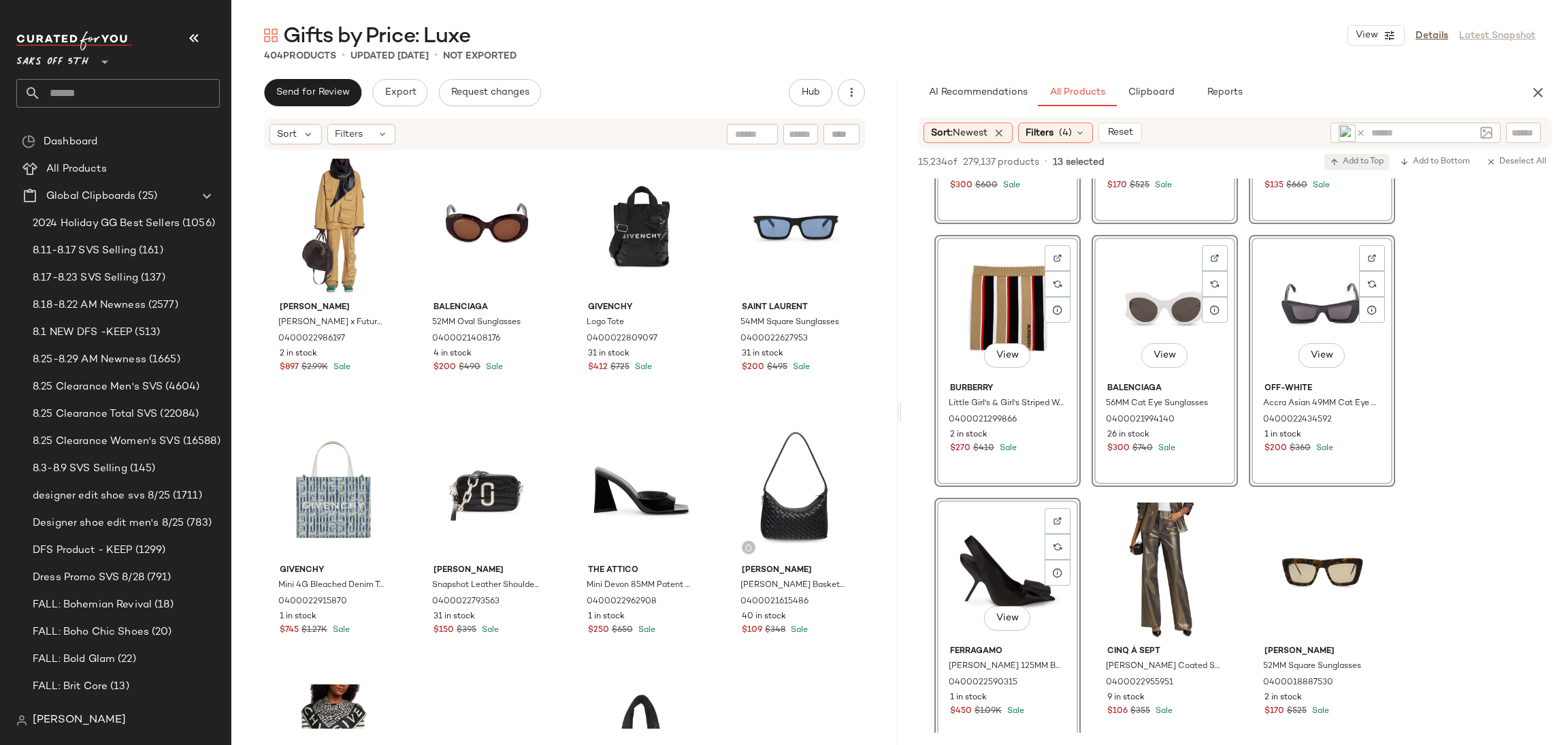
click at [1344, 157] on span "Add to Top" at bounding box center [1357, 162] width 54 height 10
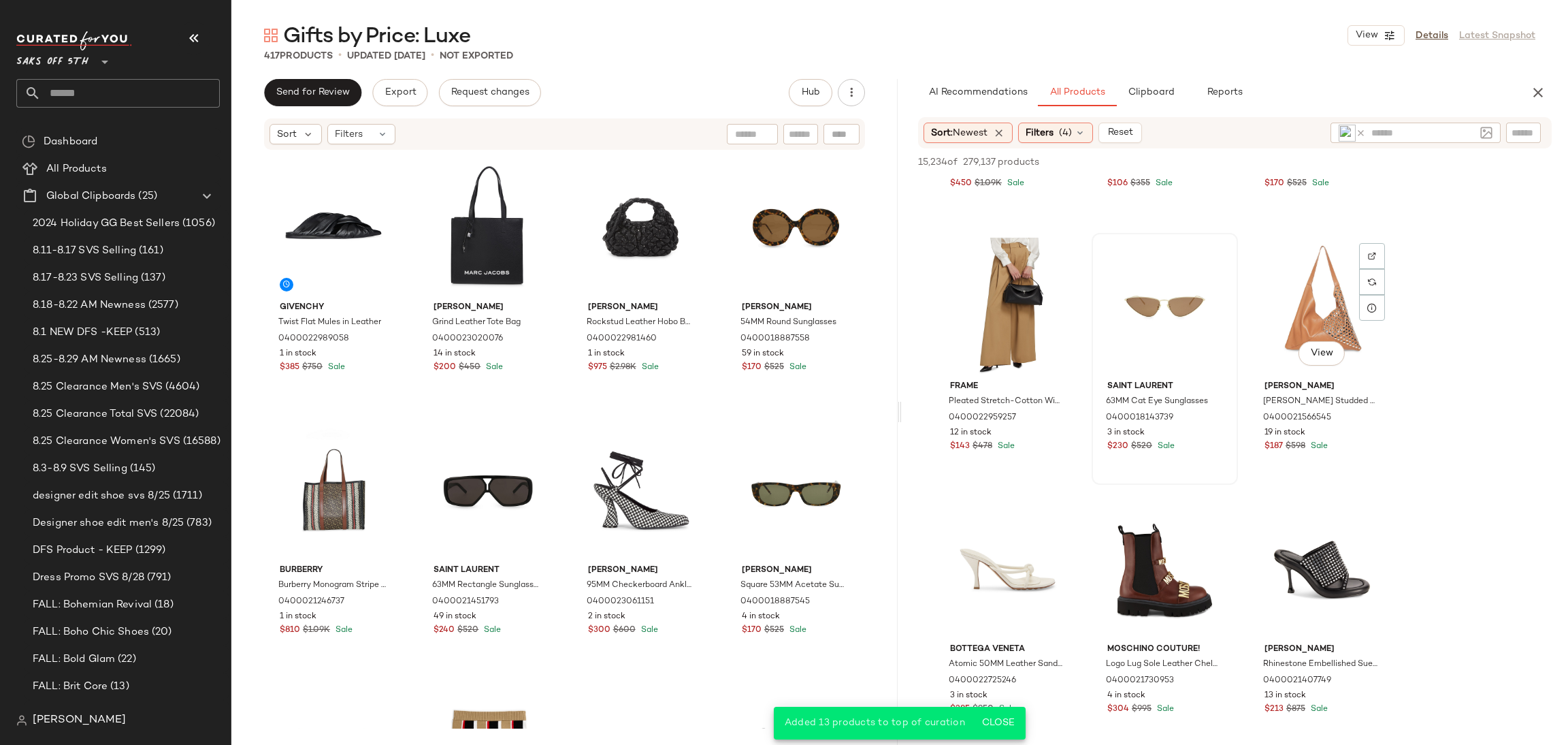
scroll to position [7044, 0]
click at [1210, 312] on div at bounding box center [1215, 306] width 26 height 26
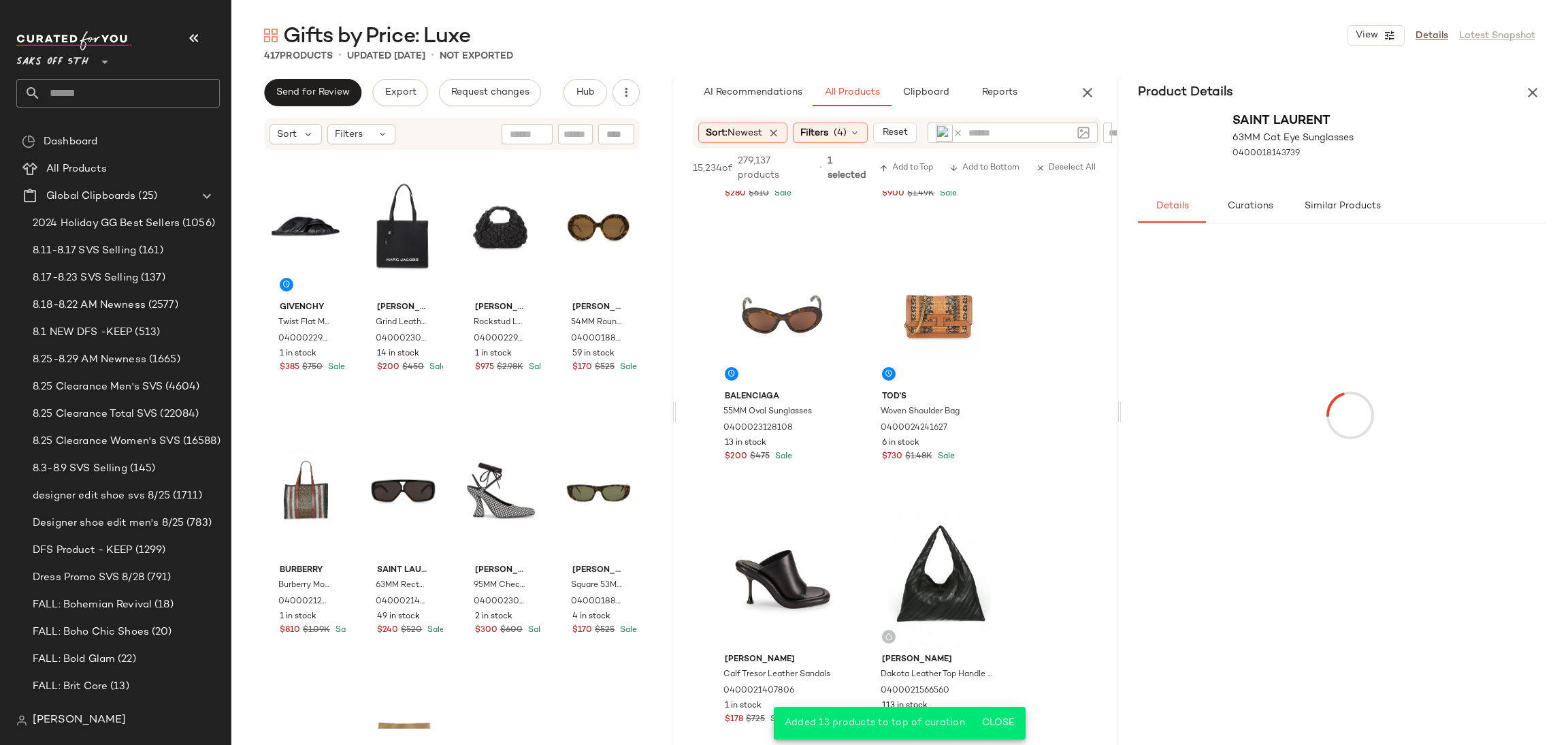
scroll to position [10460, 0]
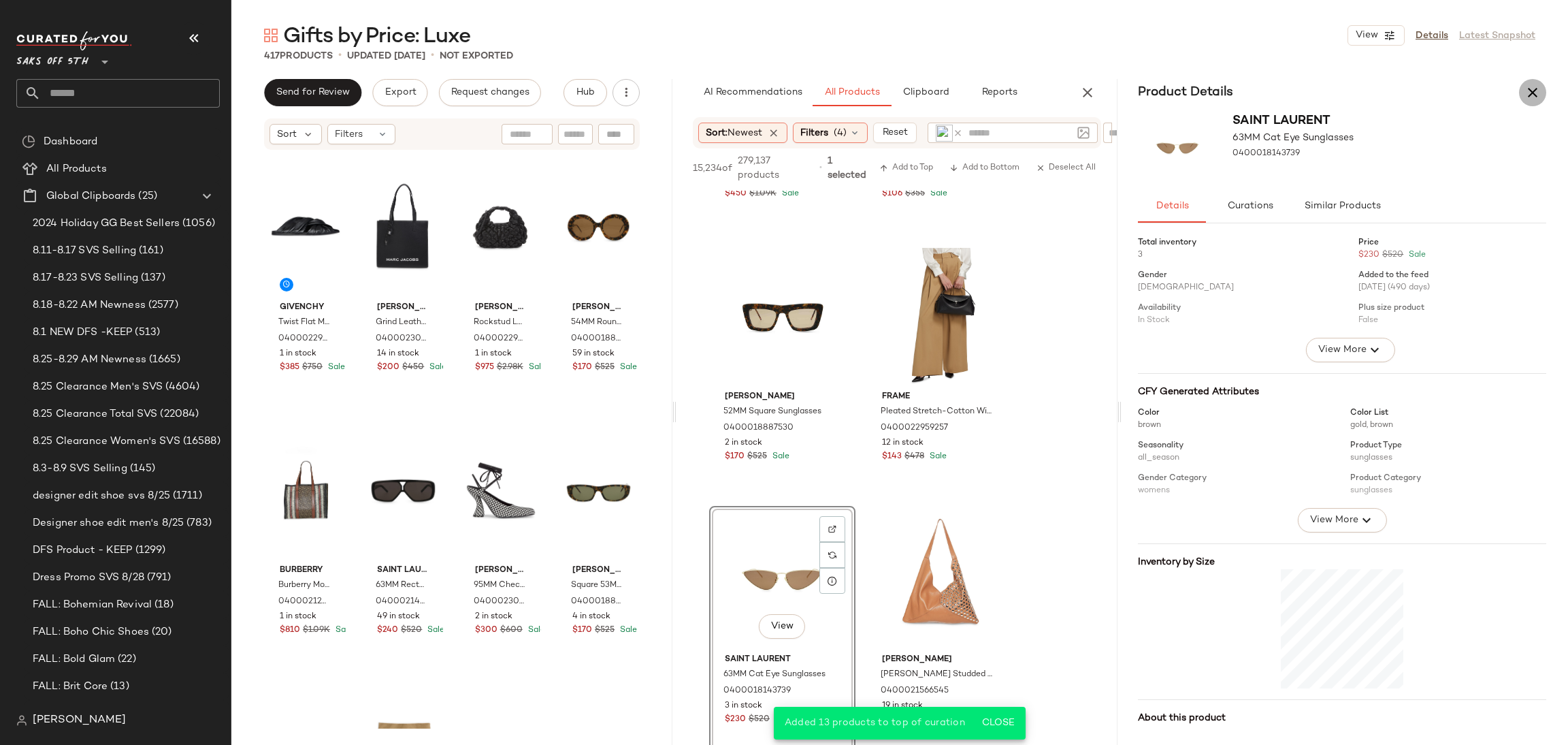
click at [1525, 93] on icon "button" at bounding box center [1532, 92] width 16 height 16
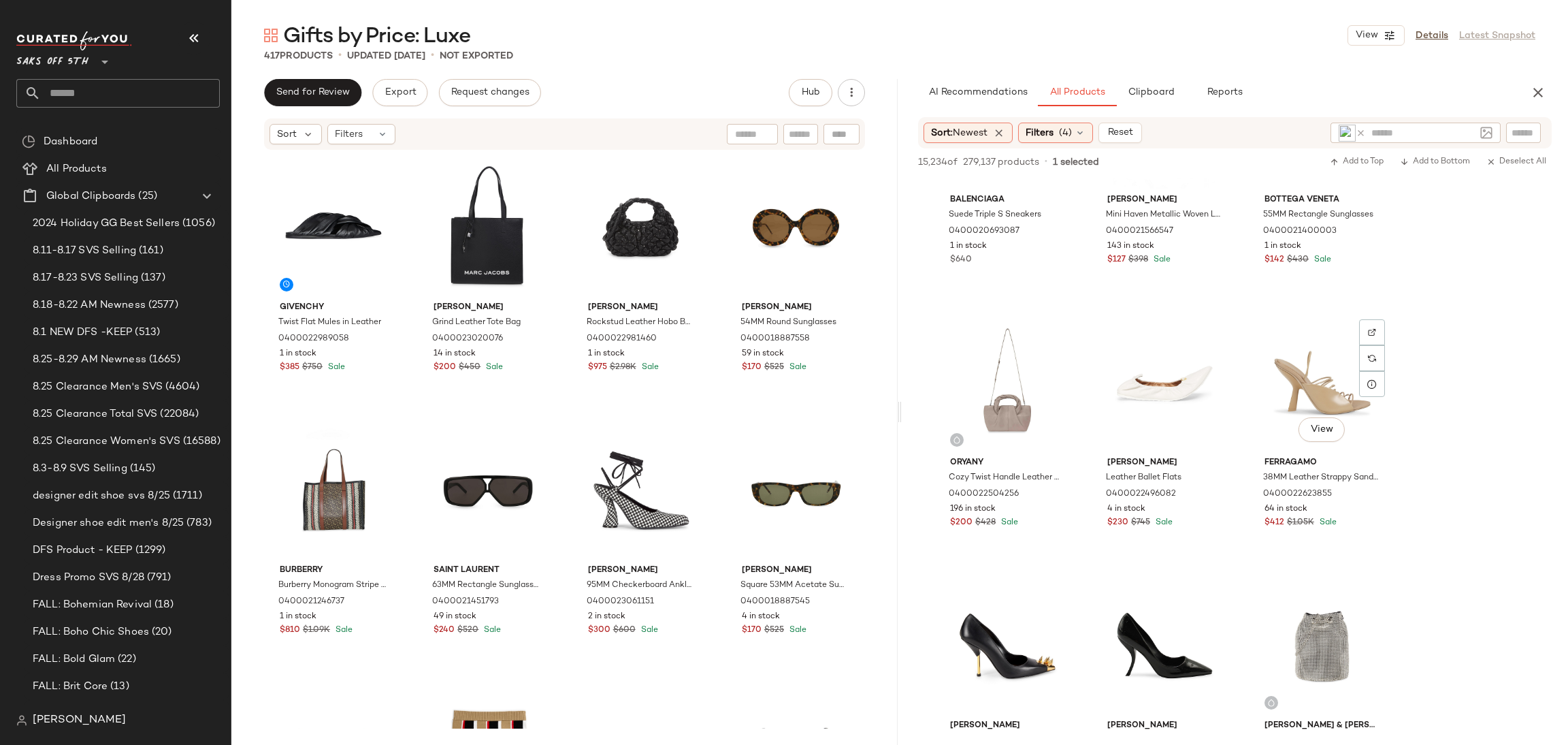
scroll to position [9074, 0]
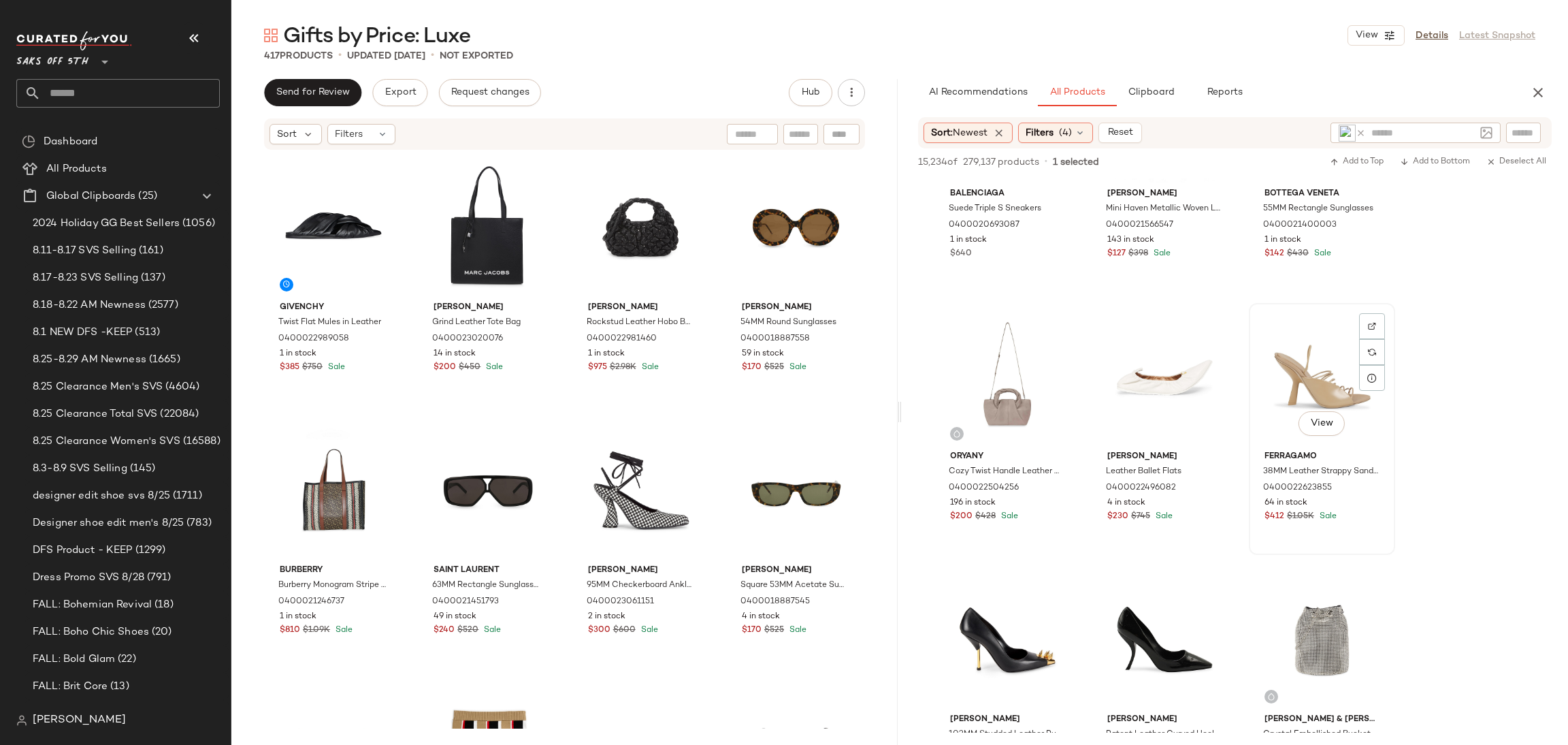
click at [1299, 388] on div "View" at bounding box center [1323, 376] width 137 height 138
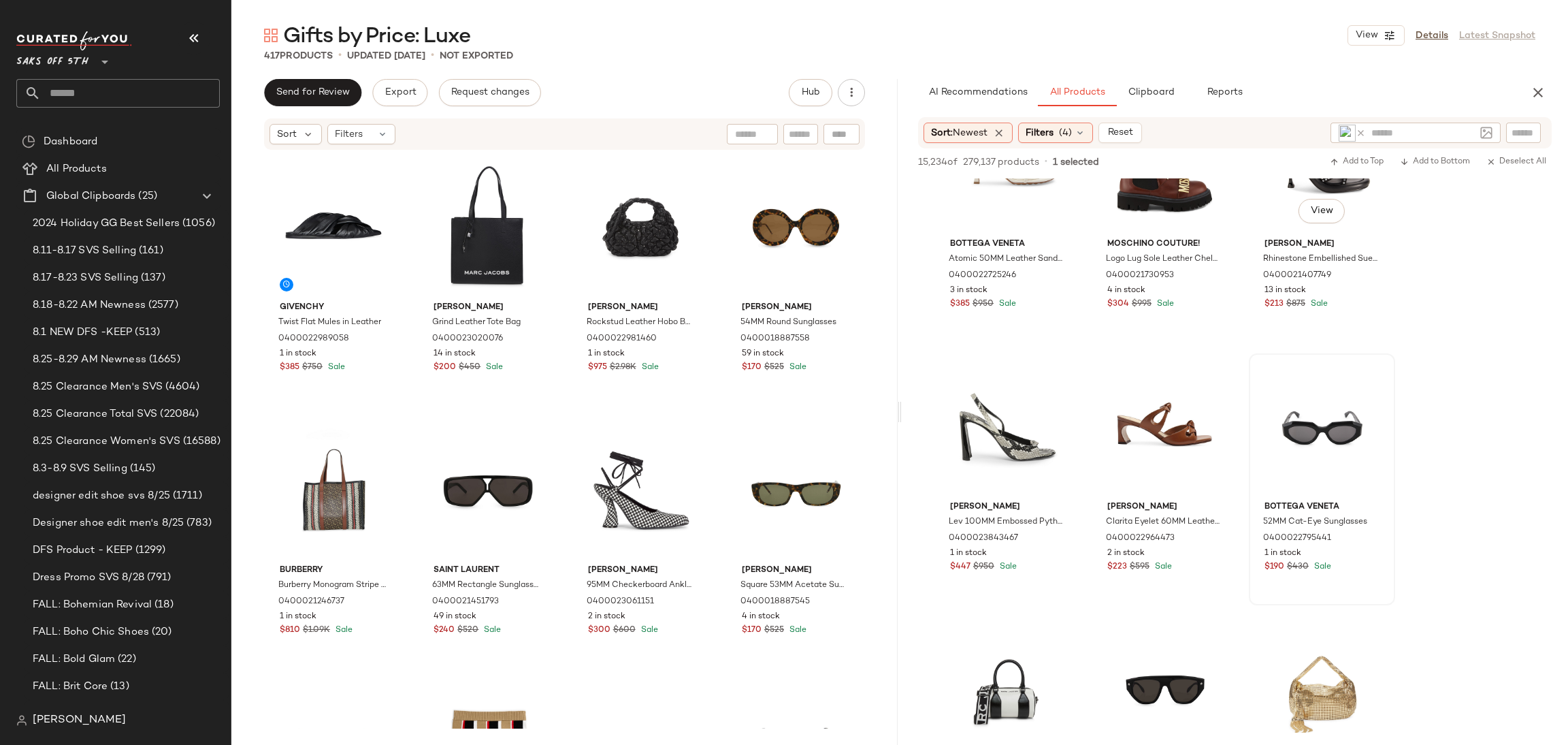
scroll to position [7452, 0]
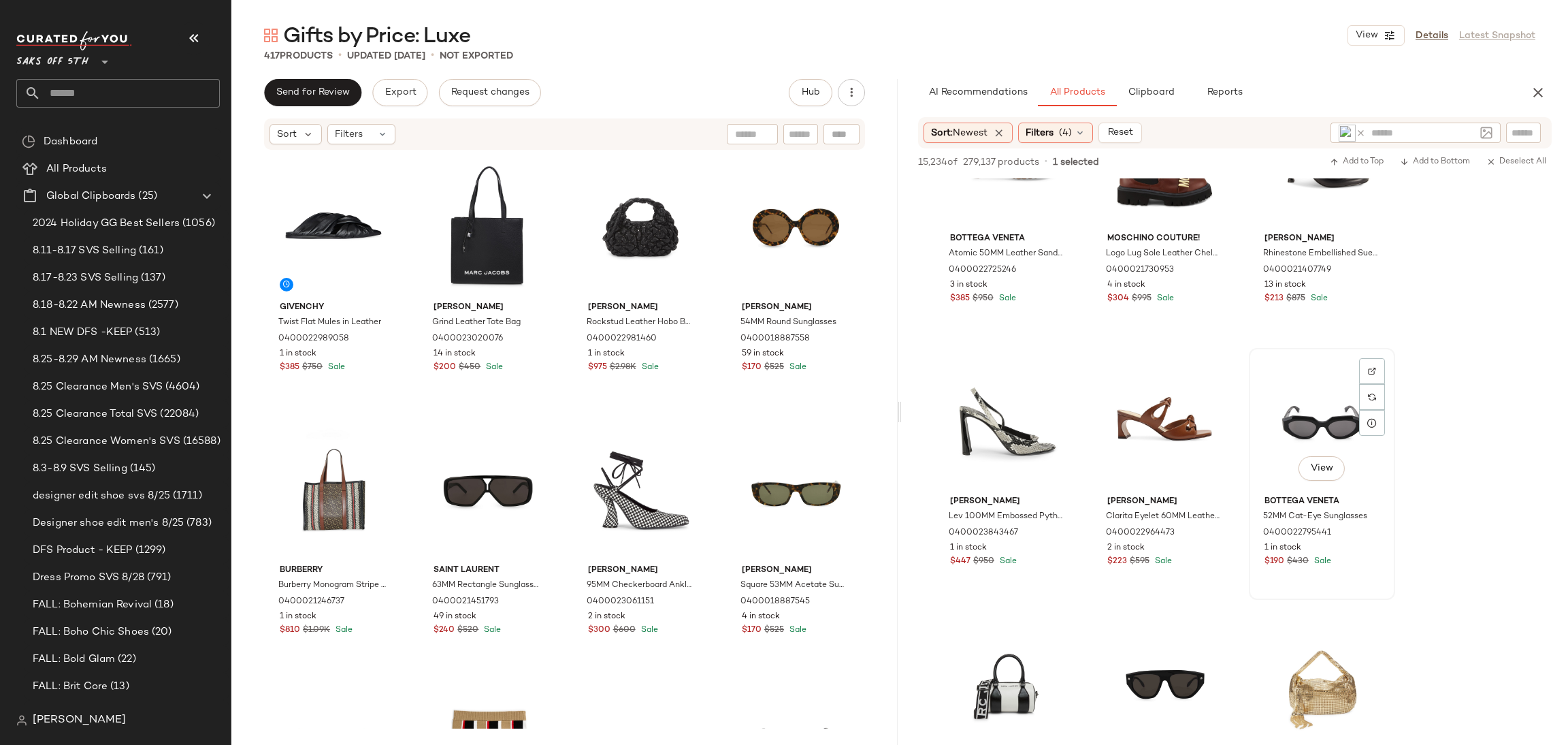
click at [1288, 409] on div "View" at bounding box center [1323, 421] width 137 height 138
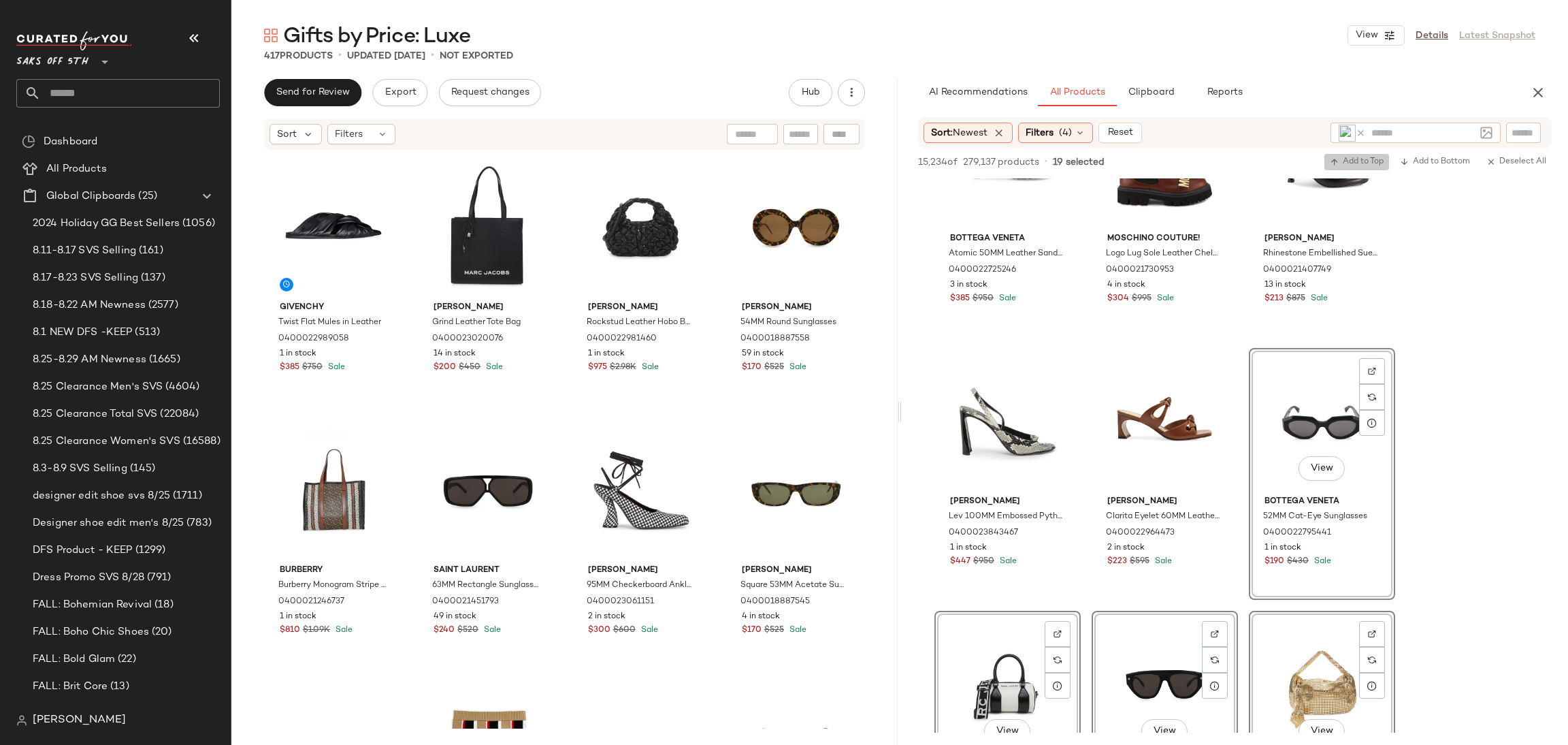
click at [1341, 162] on span "Add to Top" at bounding box center [1357, 162] width 54 height 10
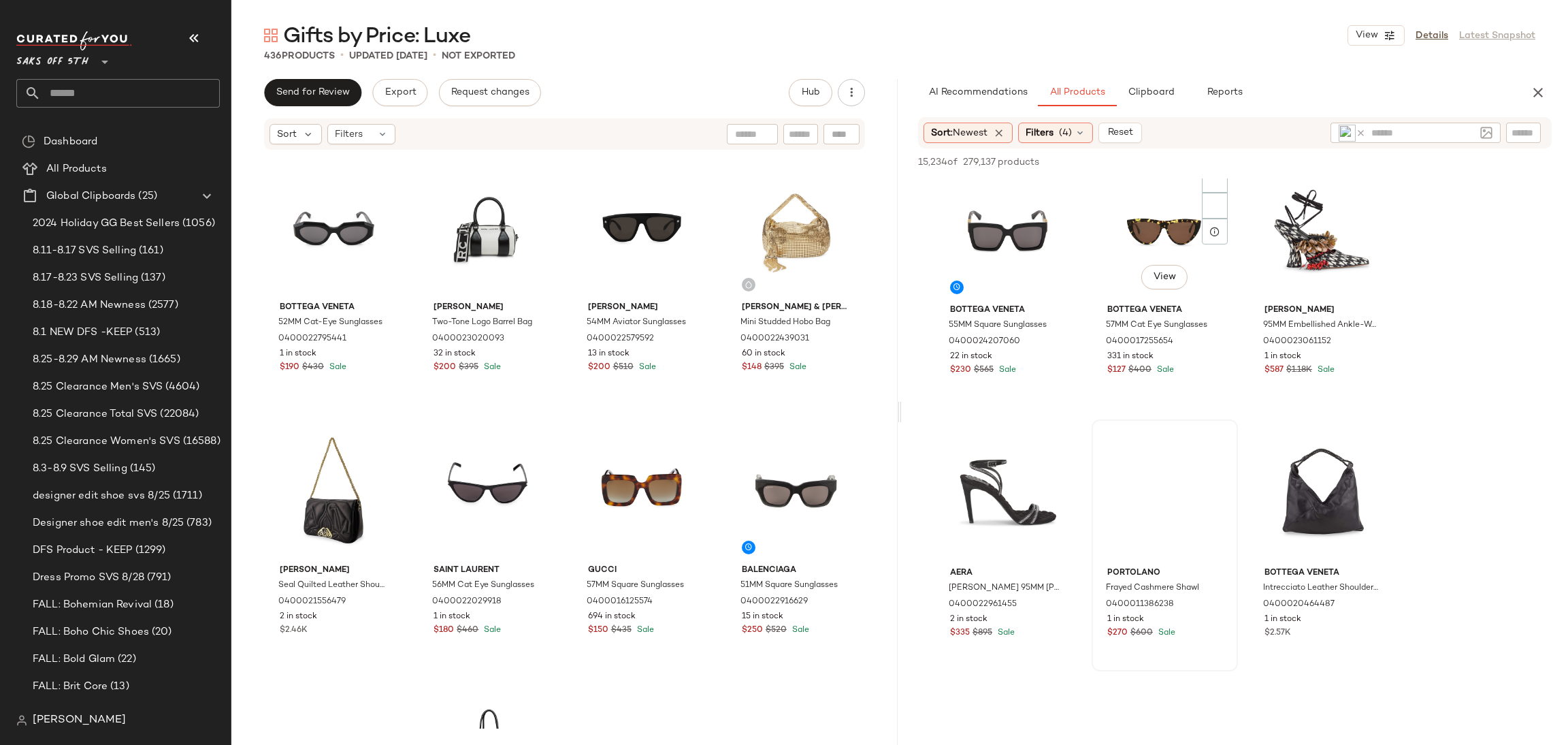
scroll to position [9747, 0]
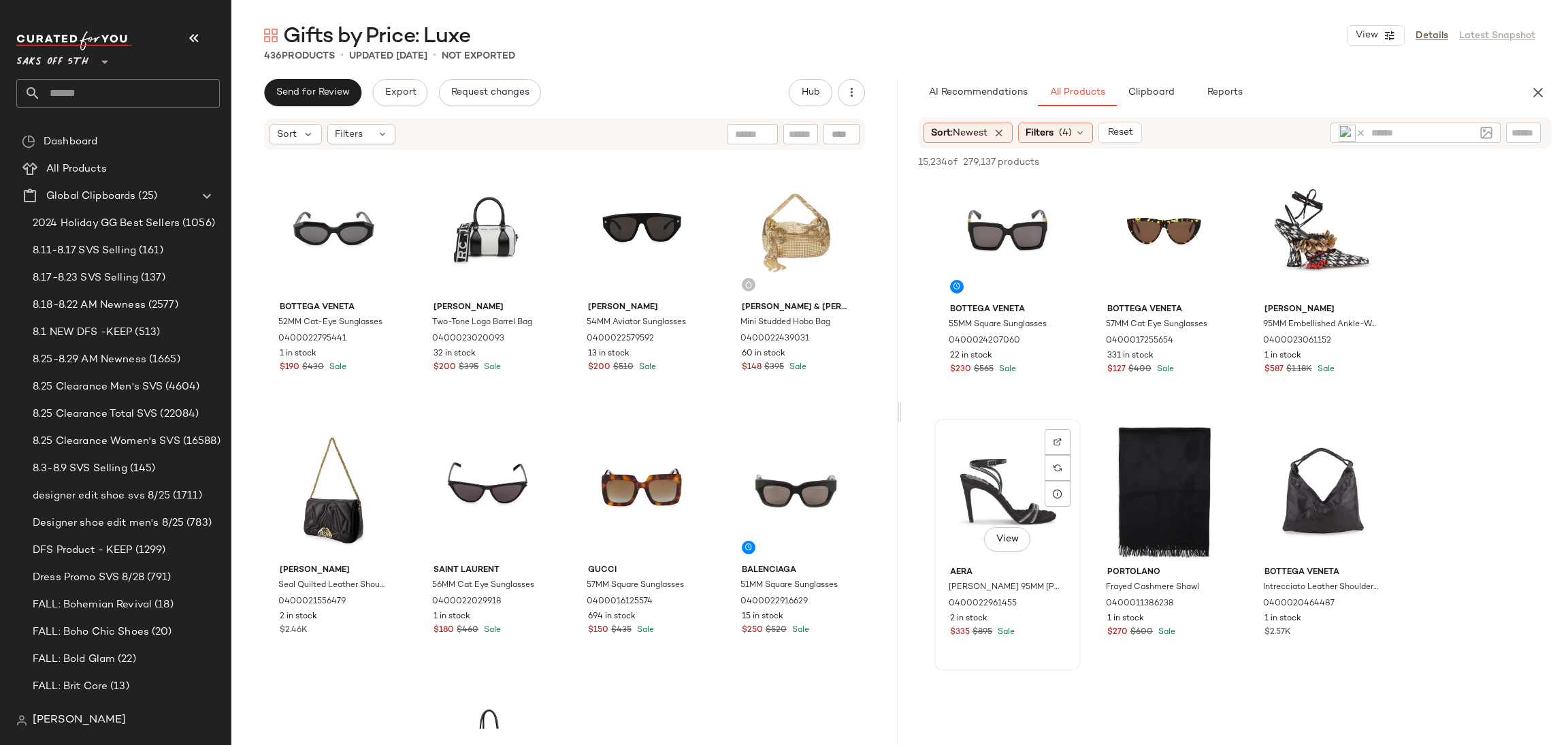
click at [987, 466] on div "View" at bounding box center [1008, 492] width 137 height 138
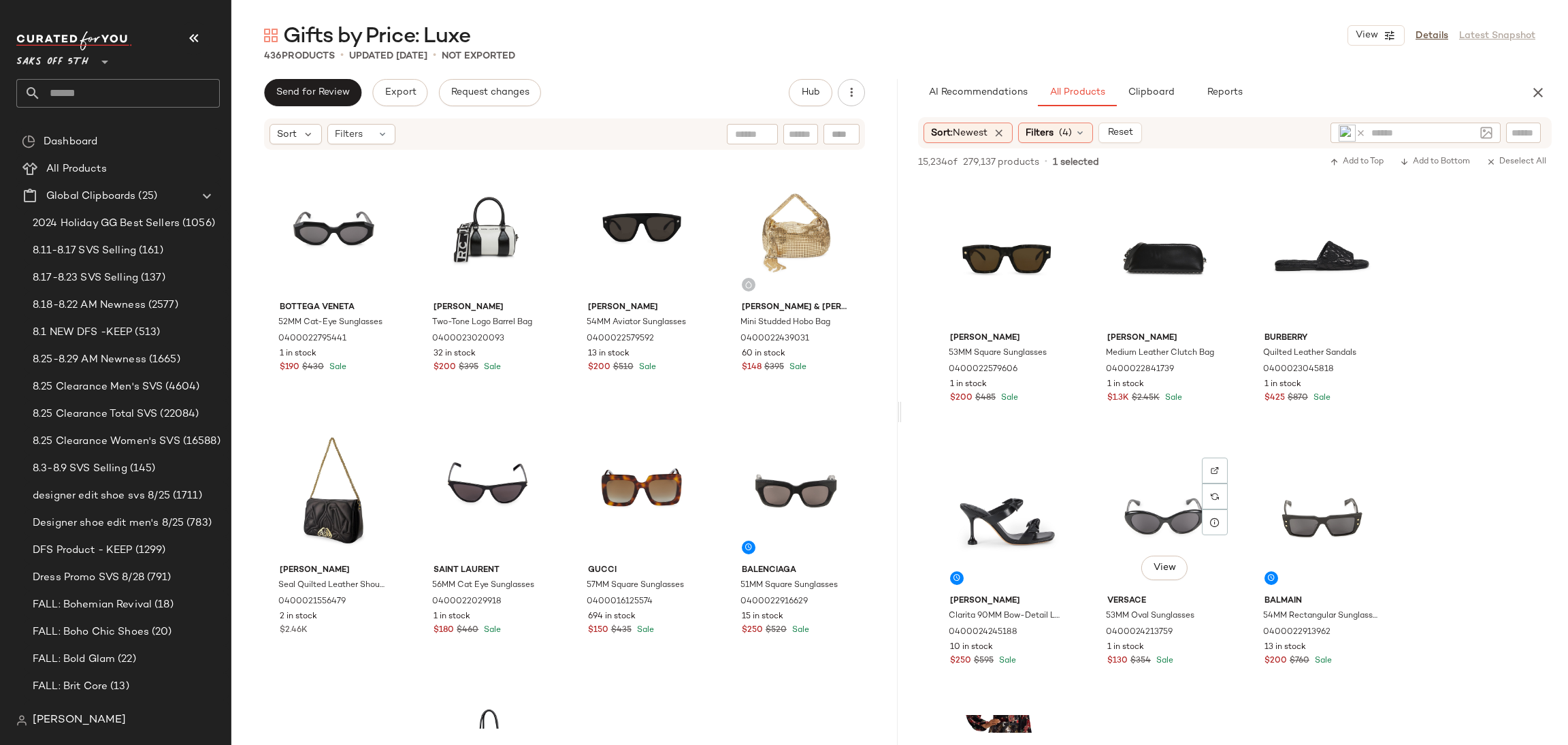
scroll to position [11584, 0]
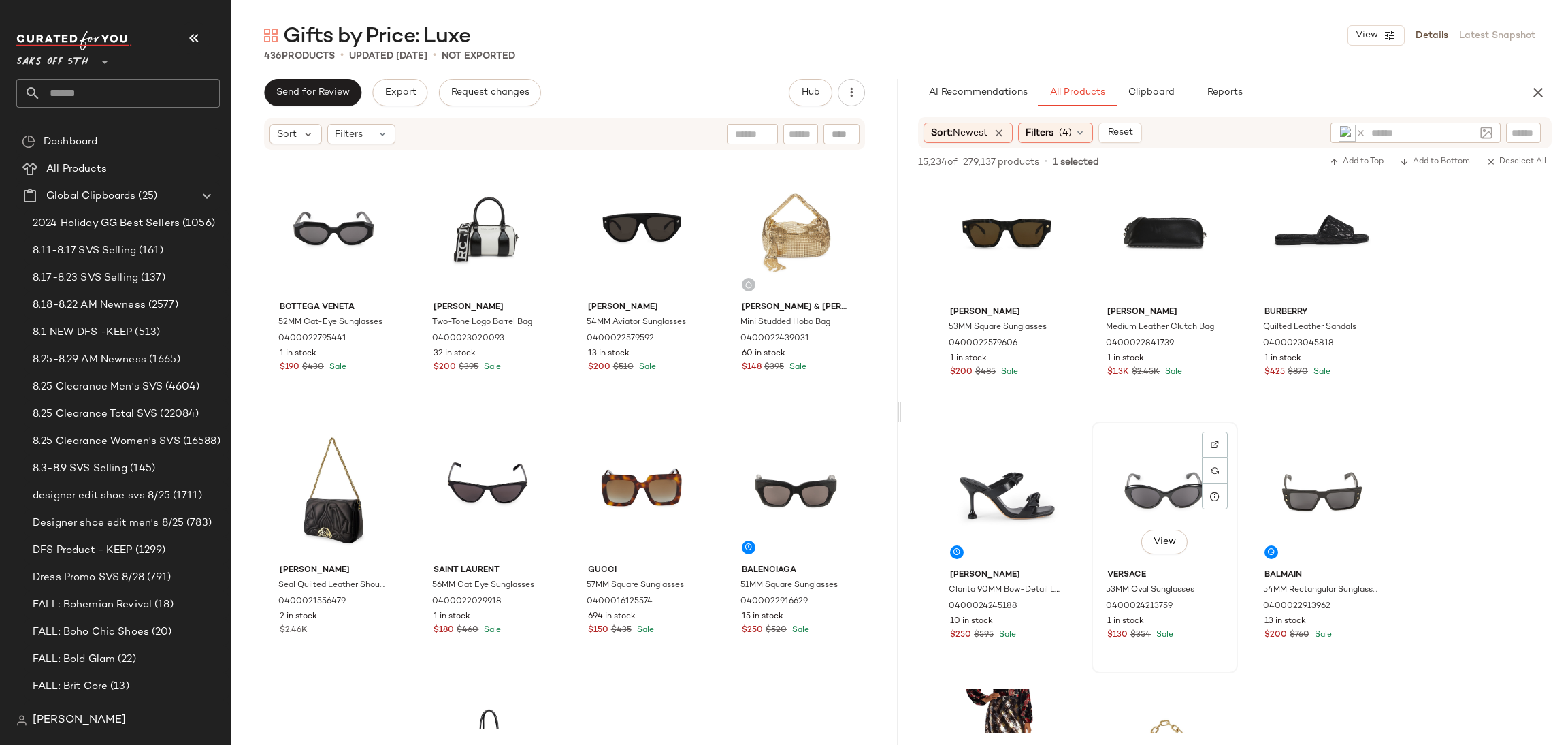
click at [1164, 495] on div "View" at bounding box center [1165, 495] width 137 height 138
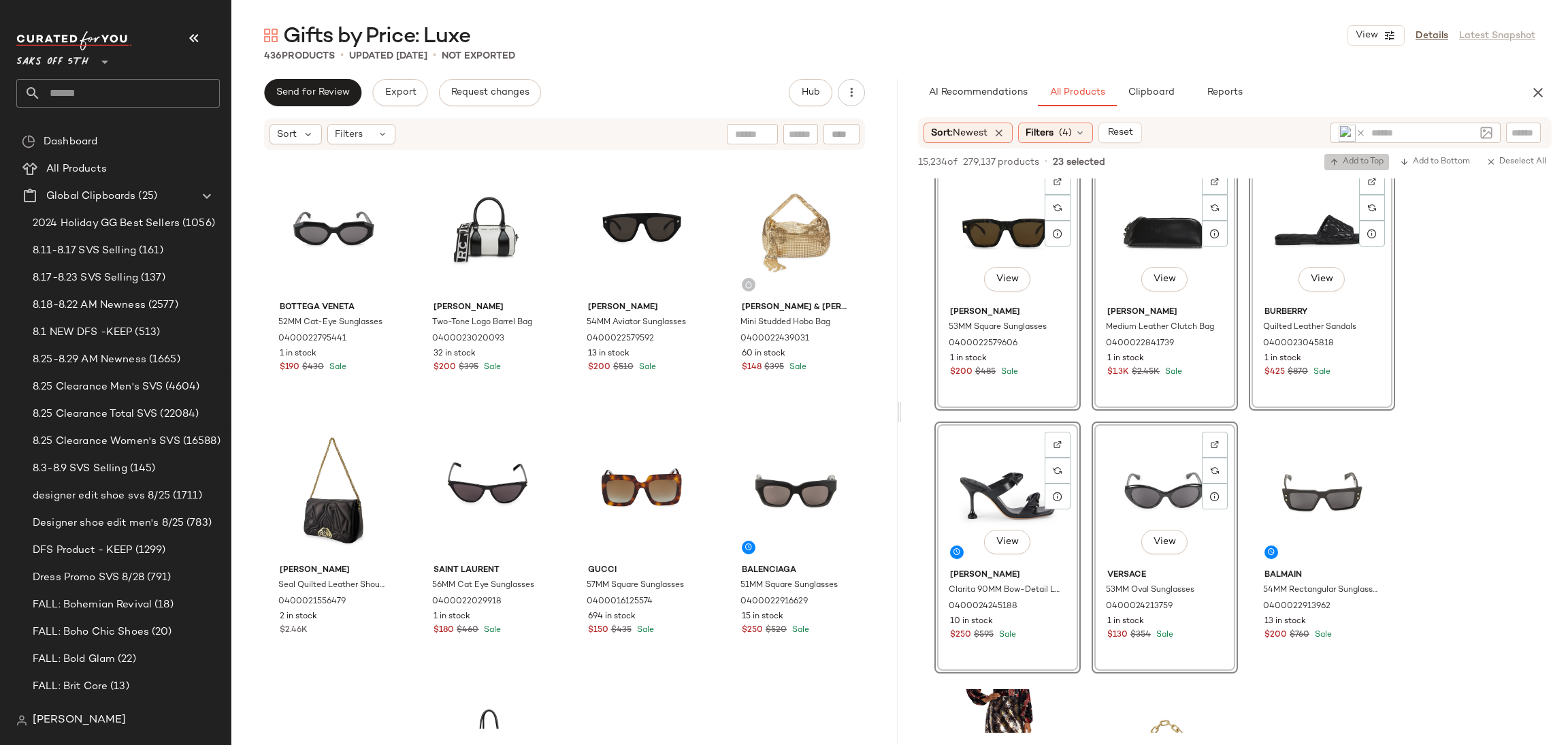
click at [1344, 155] on button "Add to Top" at bounding box center [1357, 162] width 64 height 16
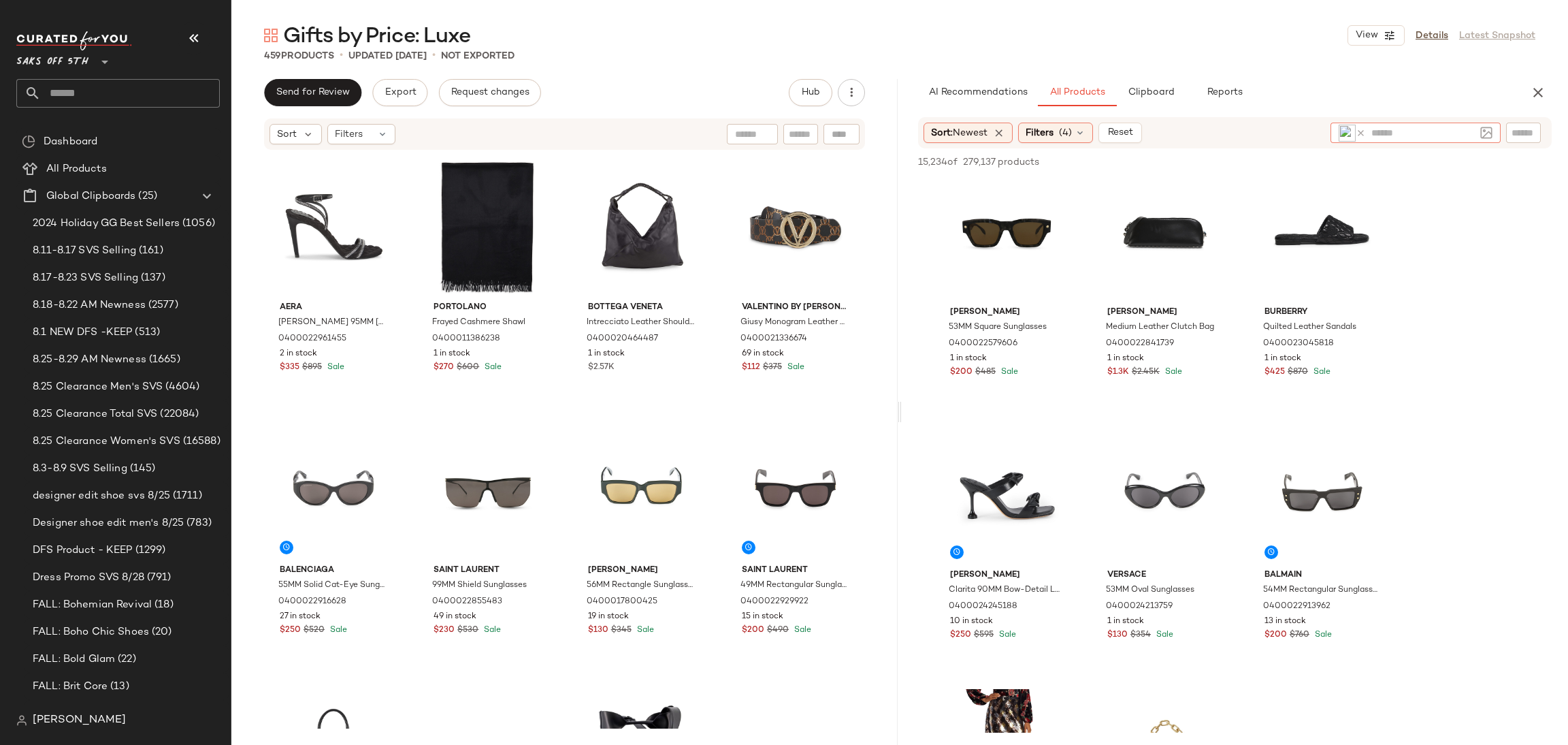
click at [1362, 132] on icon at bounding box center [1361, 133] width 10 height 10
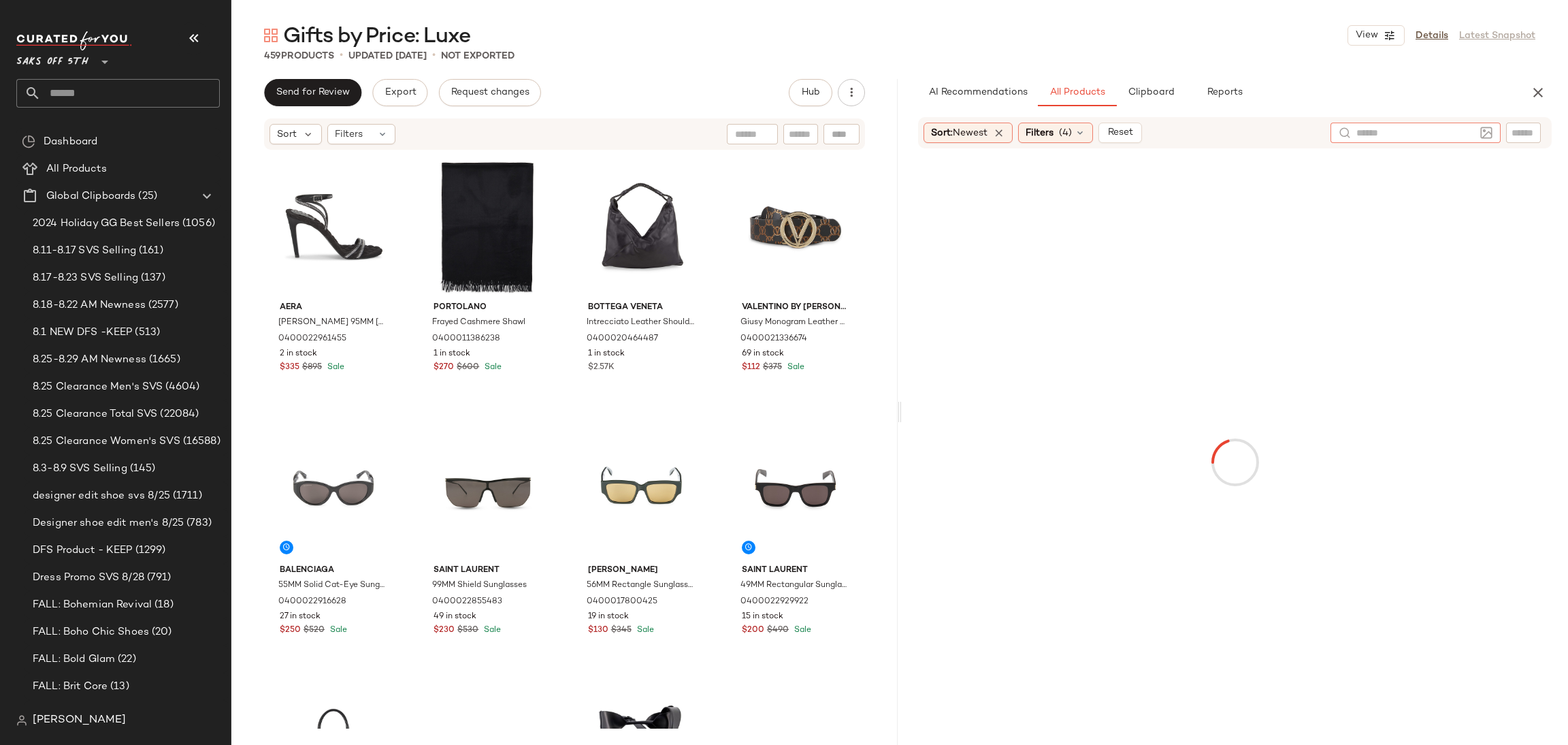
click at [1489, 136] on img at bounding box center [1487, 133] width 13 height 13
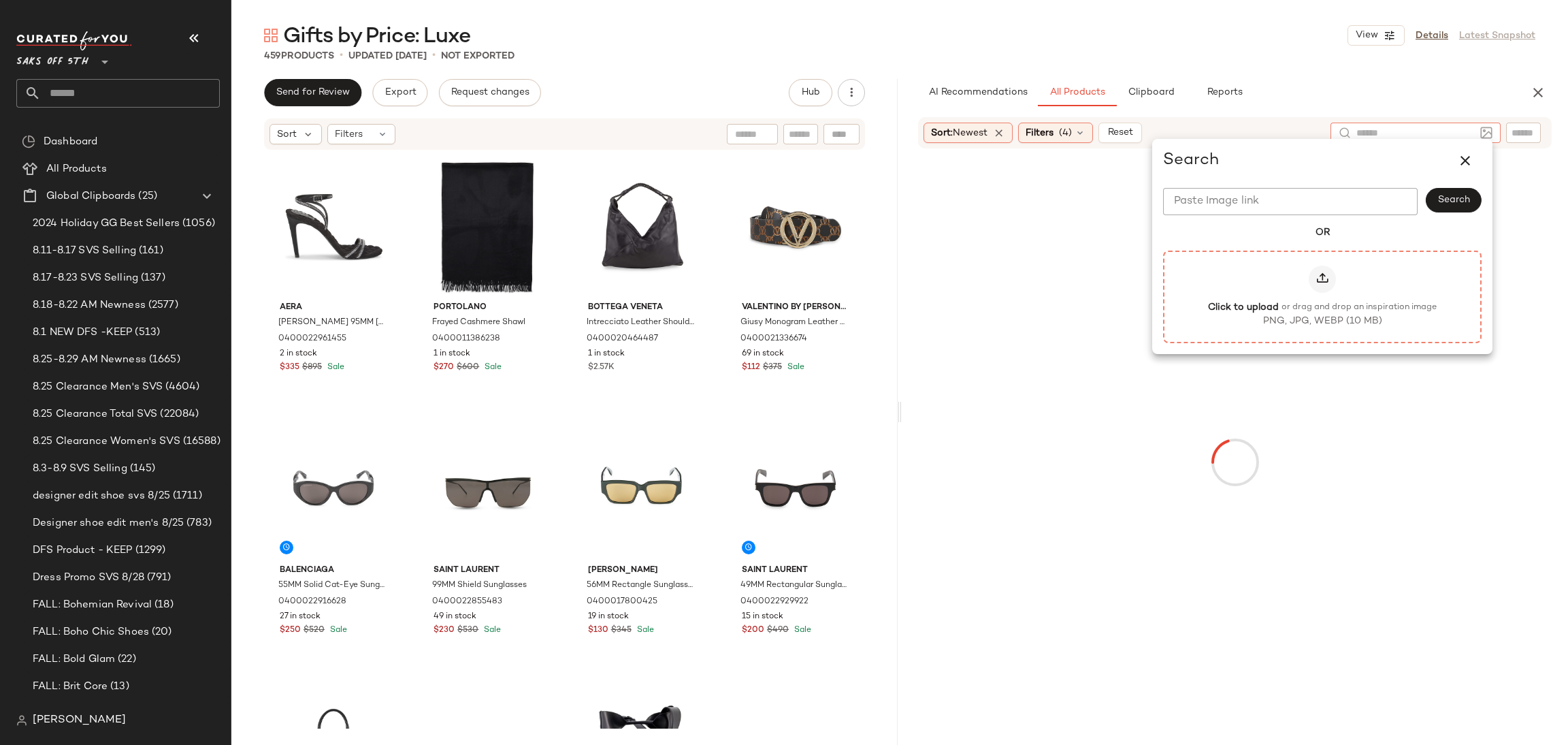
click at [1322, 278] on icon at bounding box center [1322, 278] width 13 height 13
click at [1323, 296] on input "Click to upload or drag and drop an inspiration image PNG, JPG, WEBP (10 MB)" at bounding box center [1323, 296] width 1 height 1
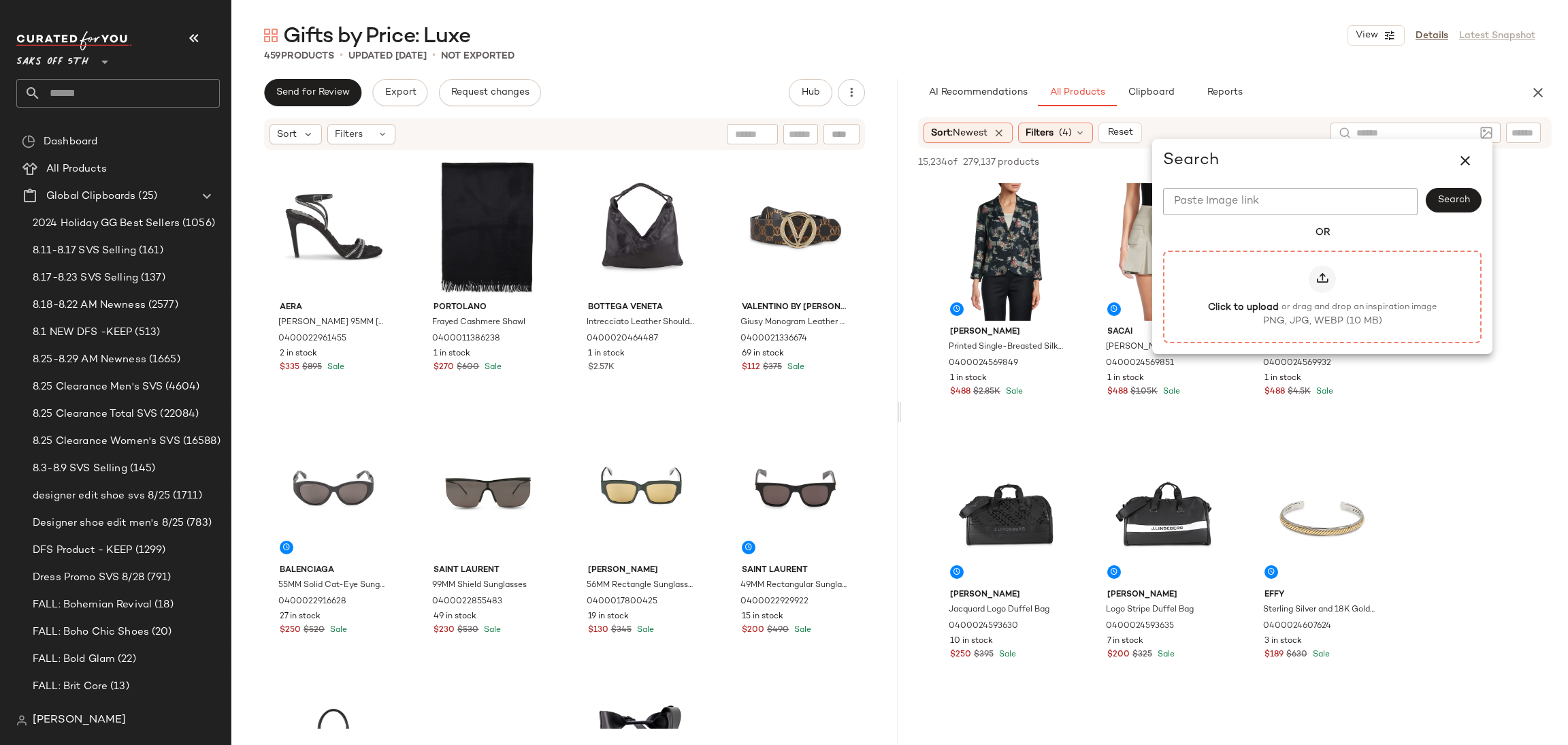
click at [1328, 278] on icon at bounding box center [1322, 278] width 13 height 13
click at [1323, 296] on input "Click to upload or drag and drop an inspiration image PNG, JPG, WEBP (10 MB)" at bounding box center [1323, 296] width 1 height 1
click at [1316, 272] on icon at bounding box center [1322, 278] width 13 height 13
click at [1323, 296] on input "Click to upload or drag and drop an inspiration image PNG, JPG, WEBP (10 MB)" at bounding box center [1323, 296] width 1 height 1
click at [1312, 276] on div at bounding box center [1323, 279] width 27 height 27
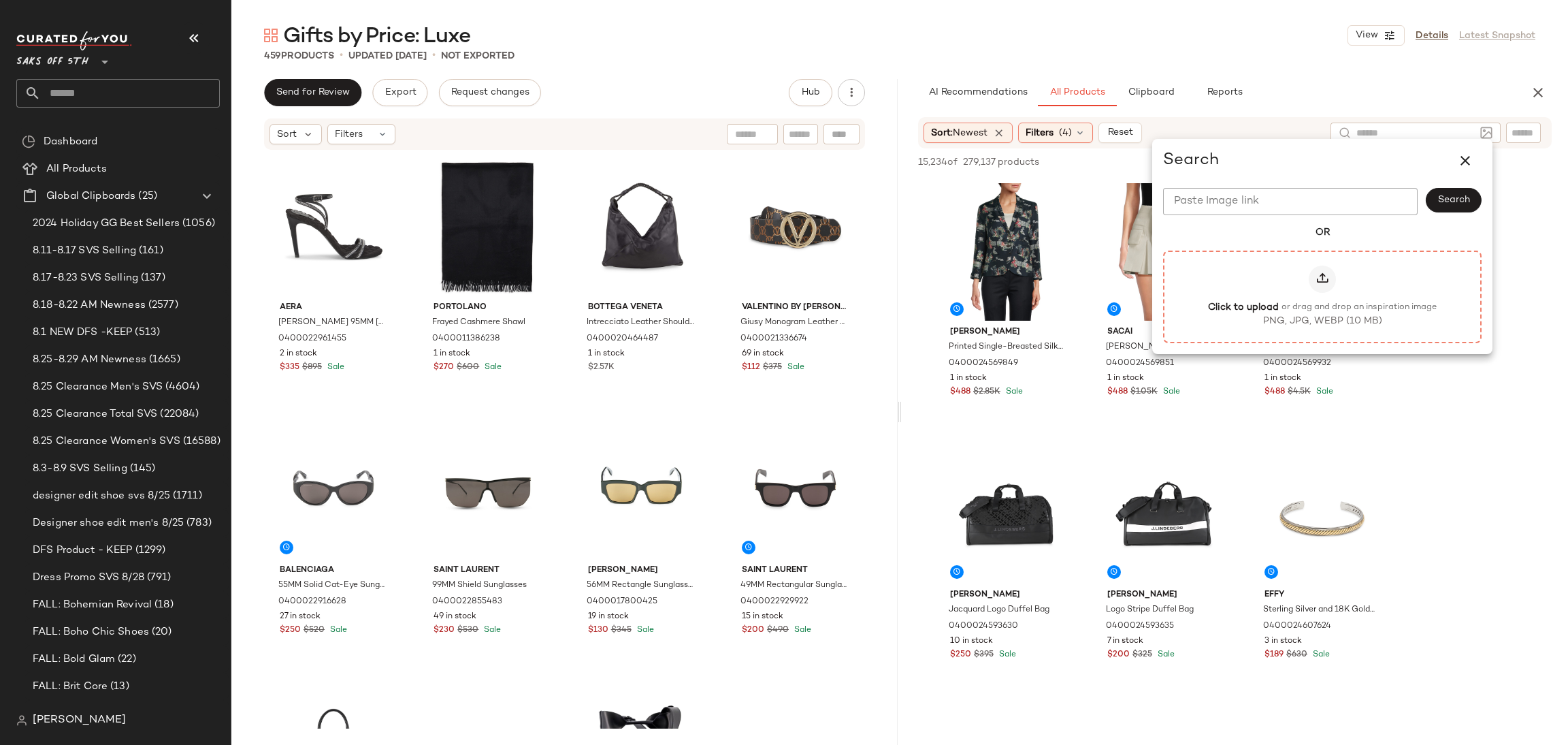
click at [1323, 296] on input "Click to upload or drag and drop an inspiration image PNG, JPG, WEBP (10 MB)" at bounding box center [1323, 296] width 1 height 1
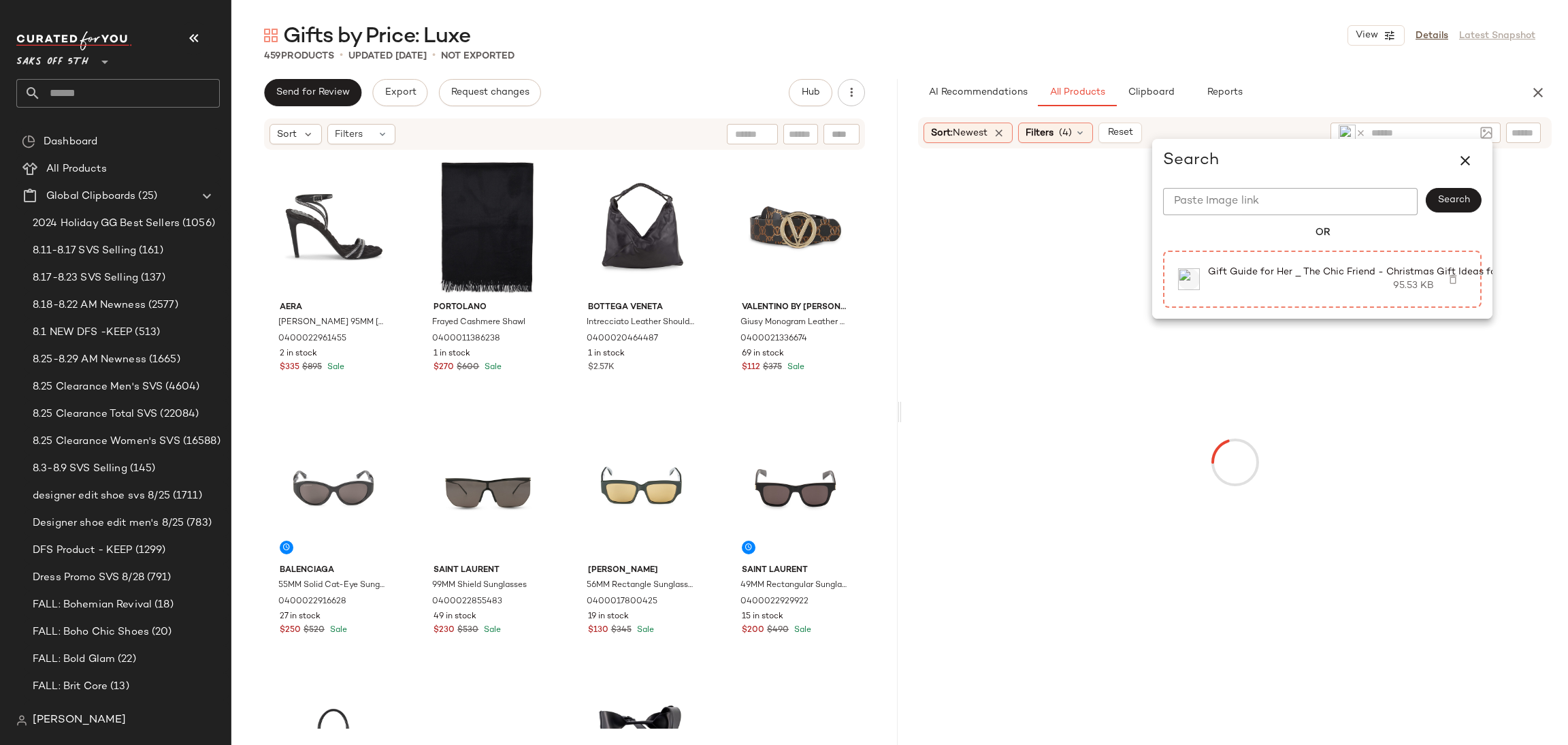
click at [1055, 16] on main "Gifts by Price: Luxe View Details Latest Snapshot 459 Products • updated [DATE]…" at bounding box center [784, 372] width 1568 height 745
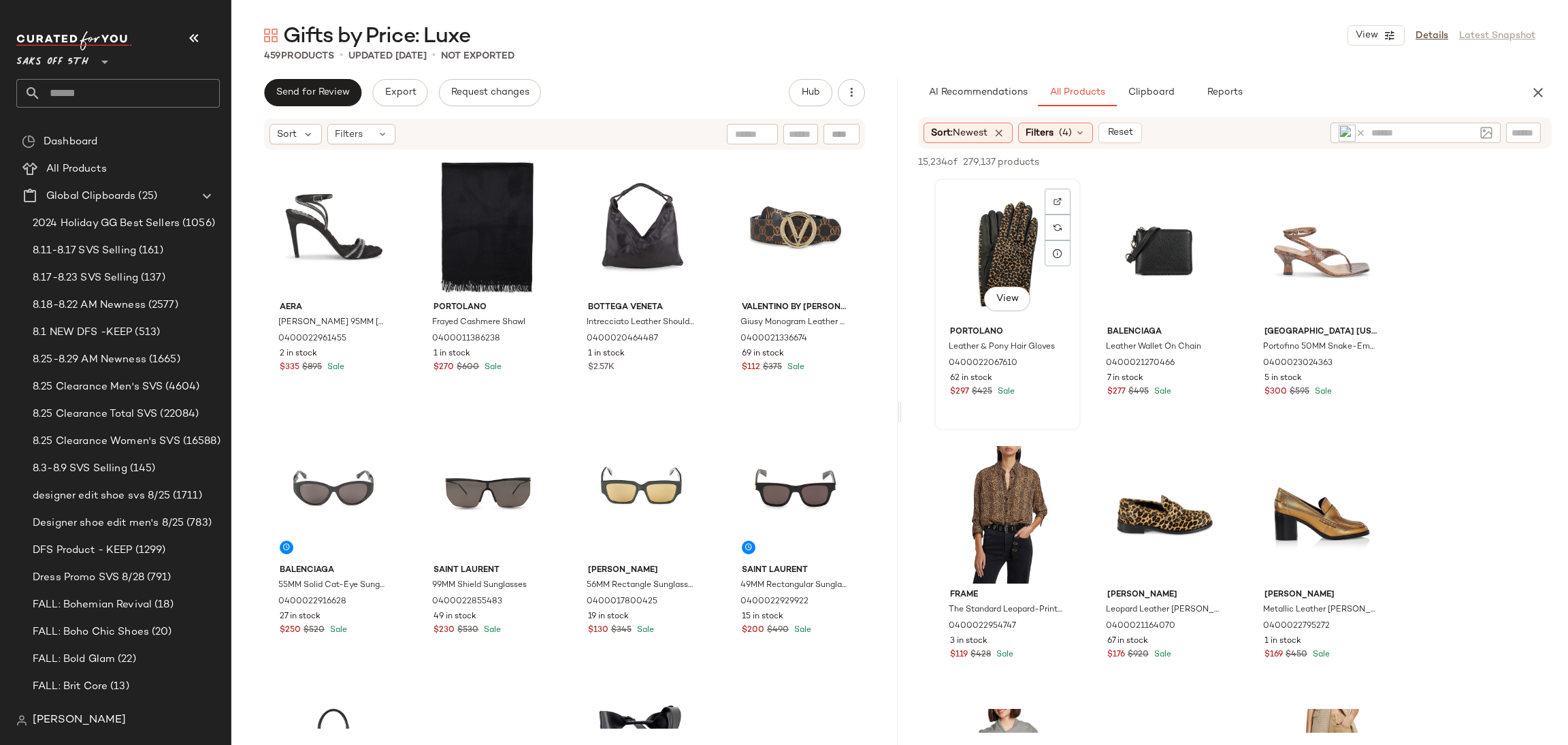
click at [983, 243] on div "View" at bounding box center [1008, 252] width 137 height 138
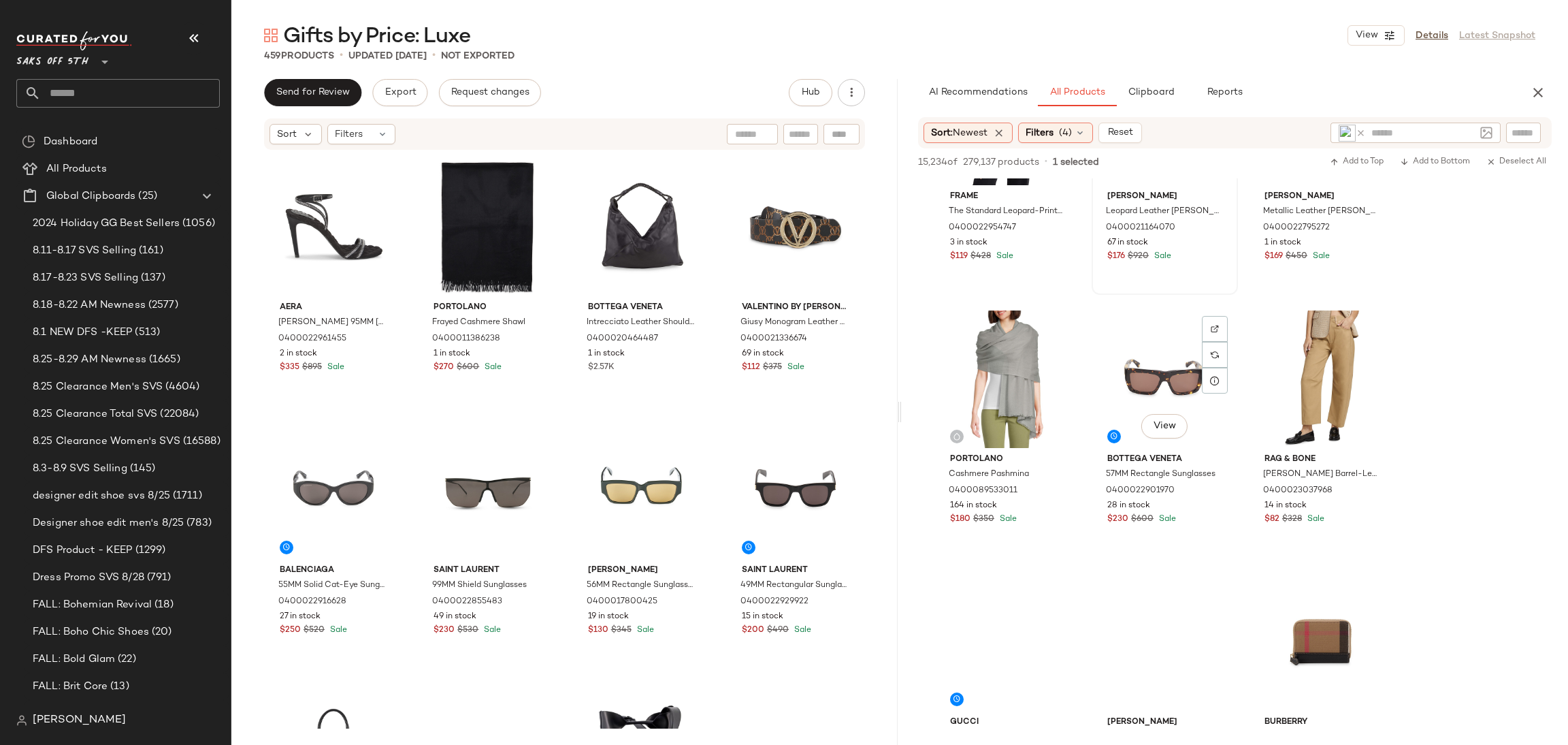
scroll to position [399, 0]
click at [1153, 369] on div "View" at bounding box center [1165, 378] width 137 height 138
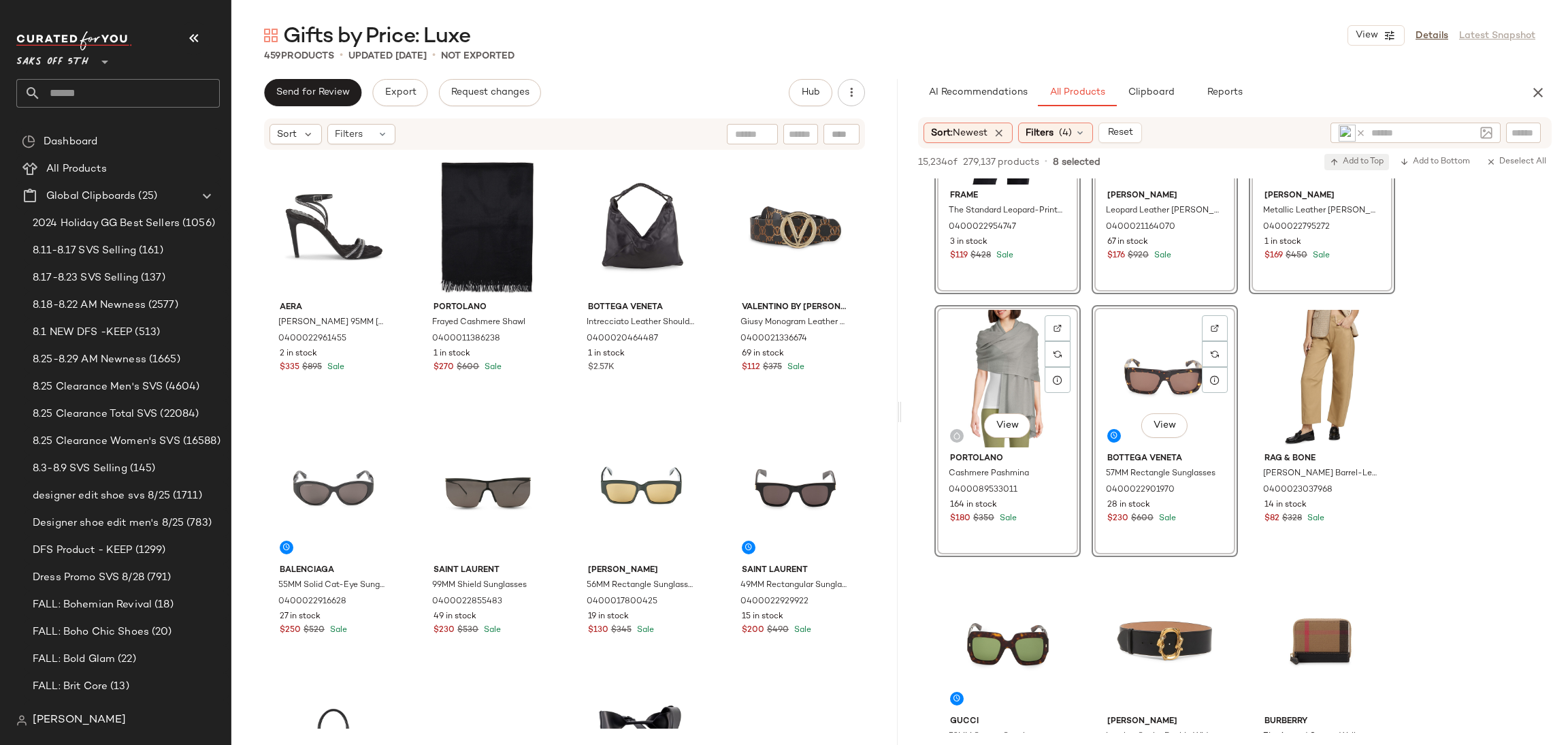
click at [1358, 160] on span "Add to Top" at bounding box center [1357, 162] width 54 height 10
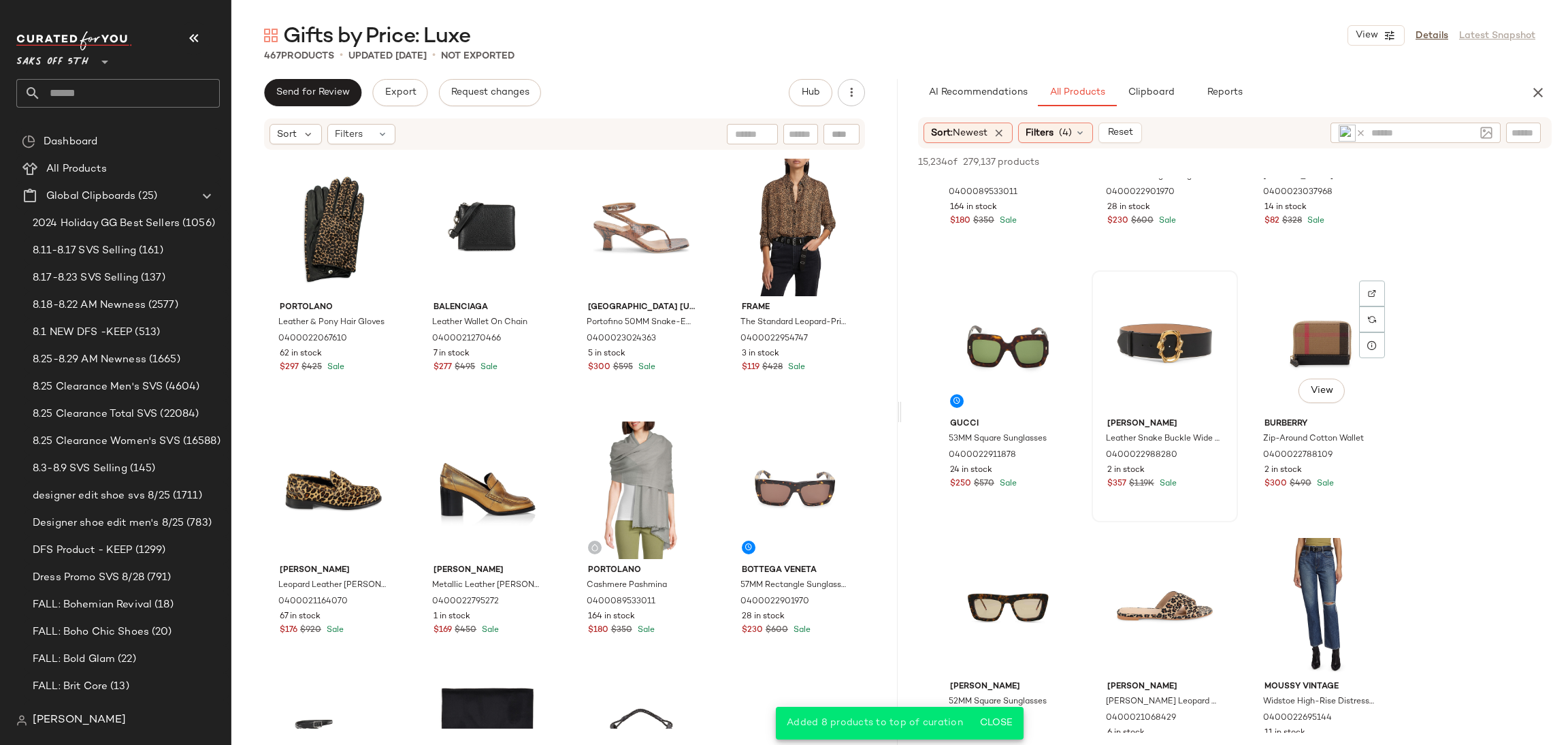
scroll to position [705, 0]
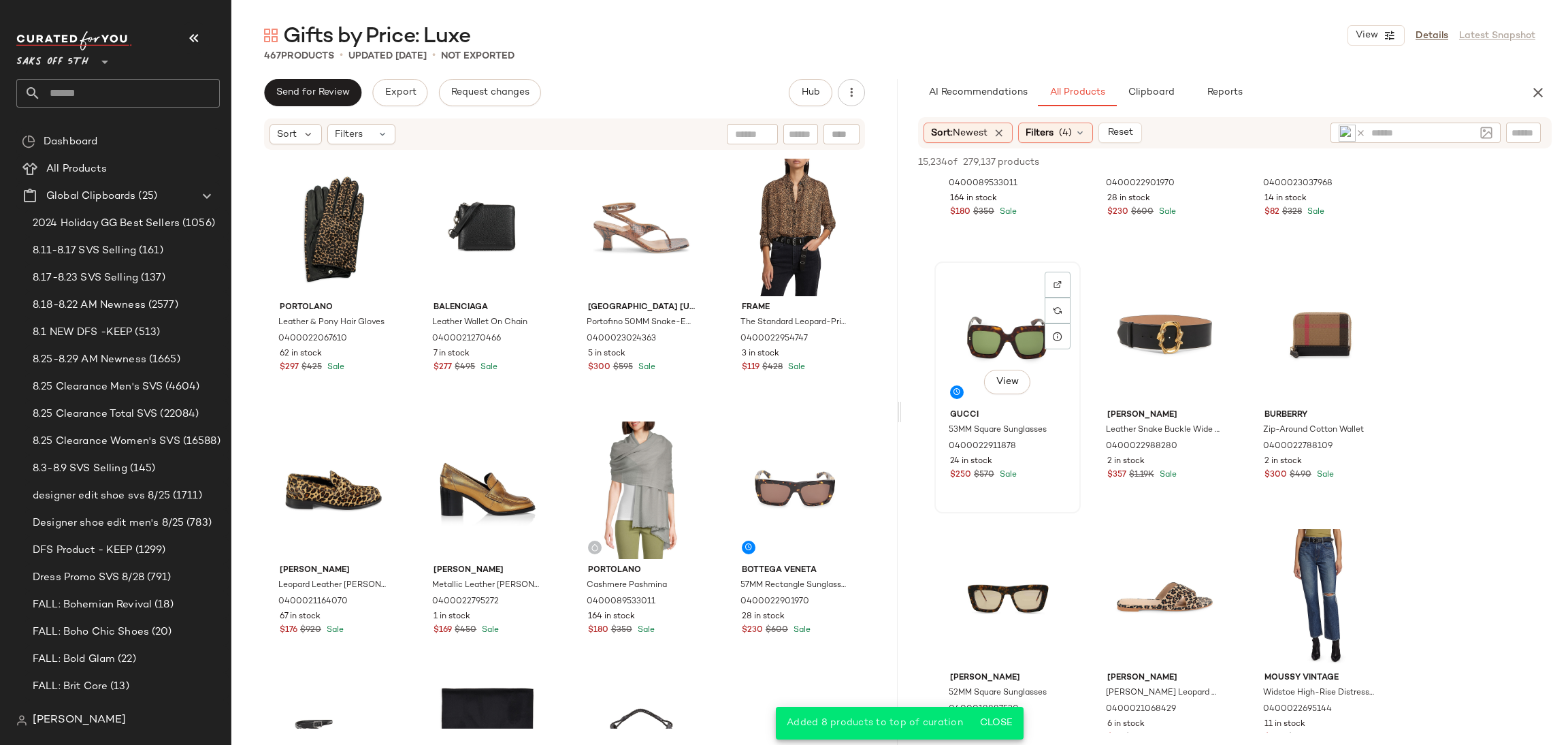
click at [1004, 332] on div "View" at bounding box center [1008, 335] width 137 height 138
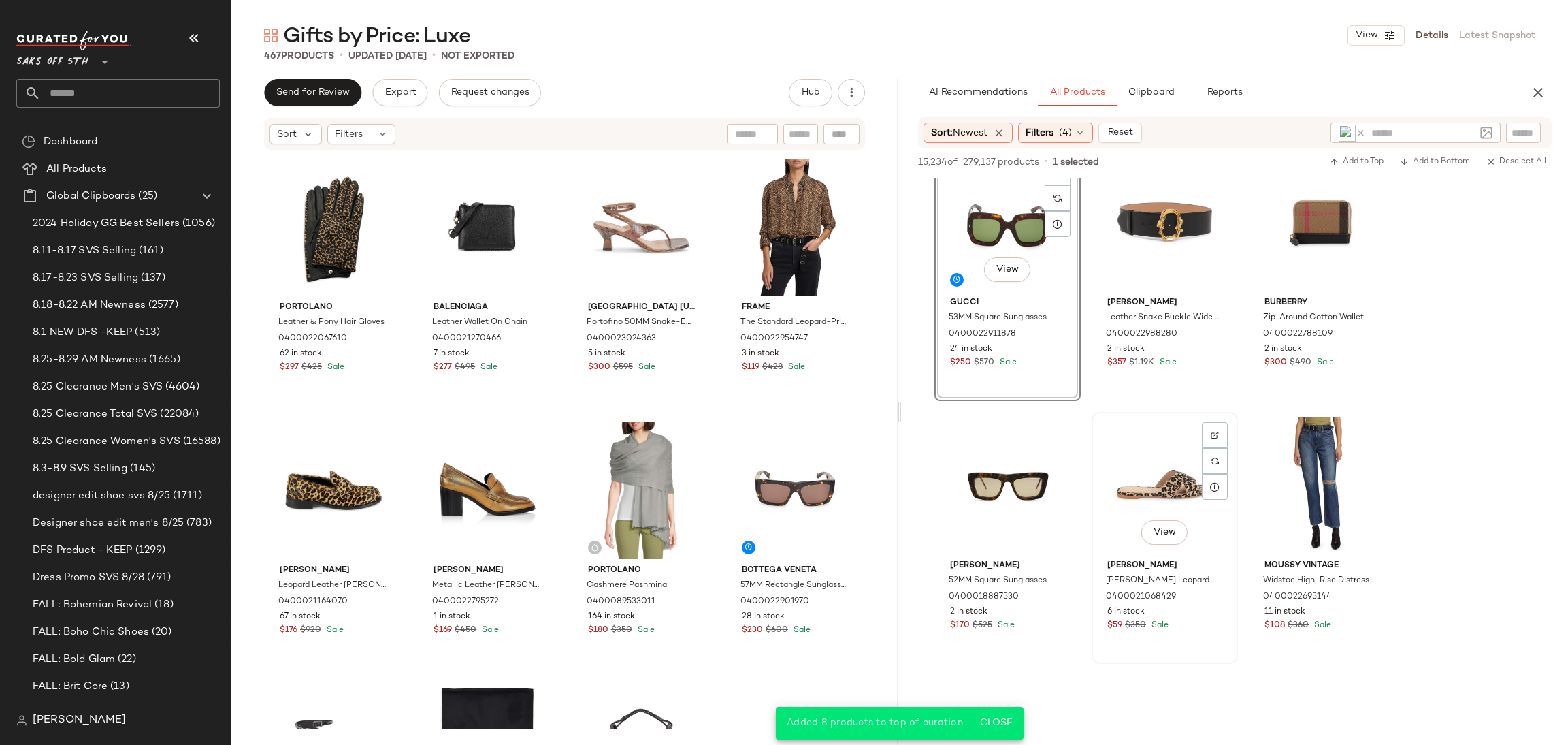
scroll to position [864, 0]
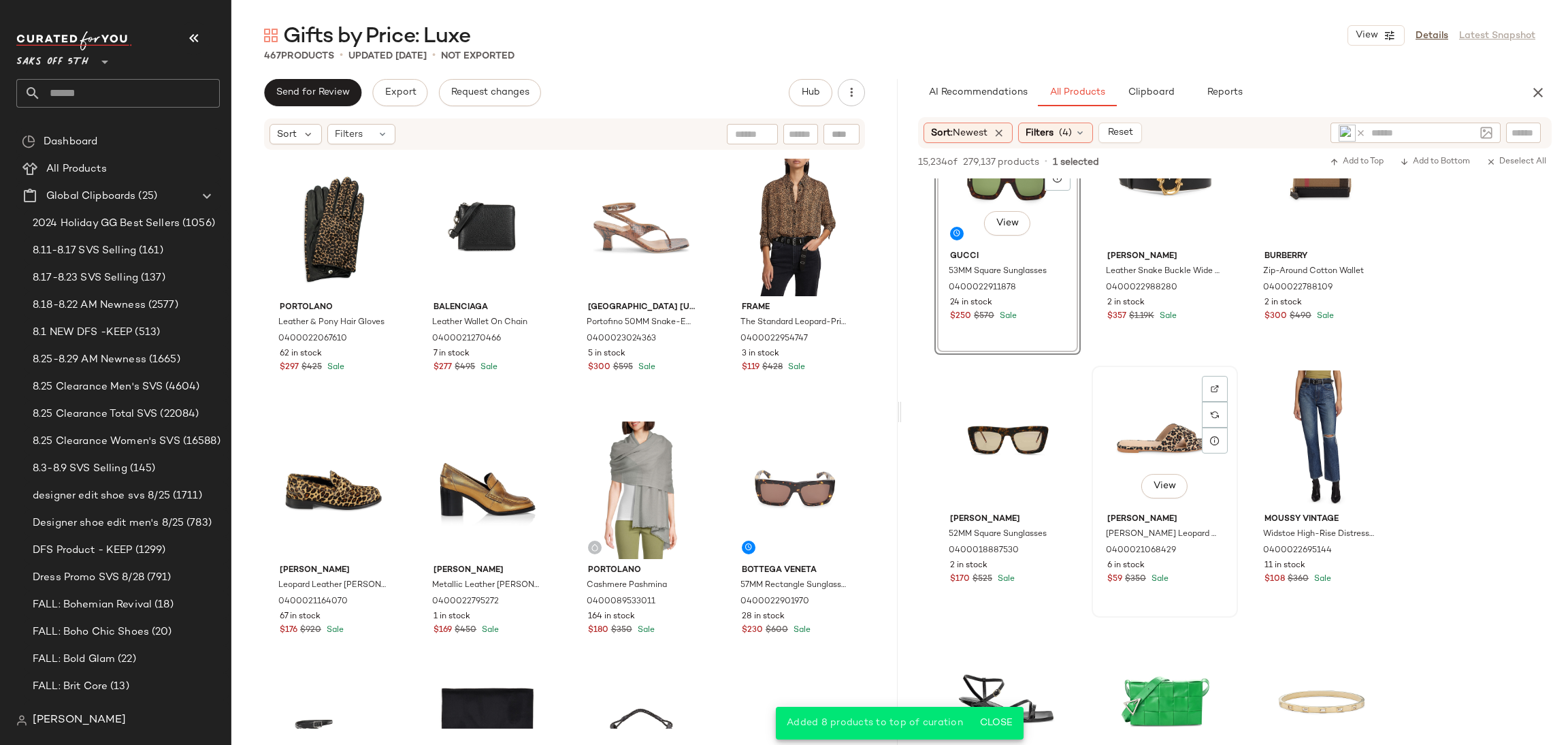
click at [1163, 420] on div "View" at bounding box center [1165, 439] width 137 height 138
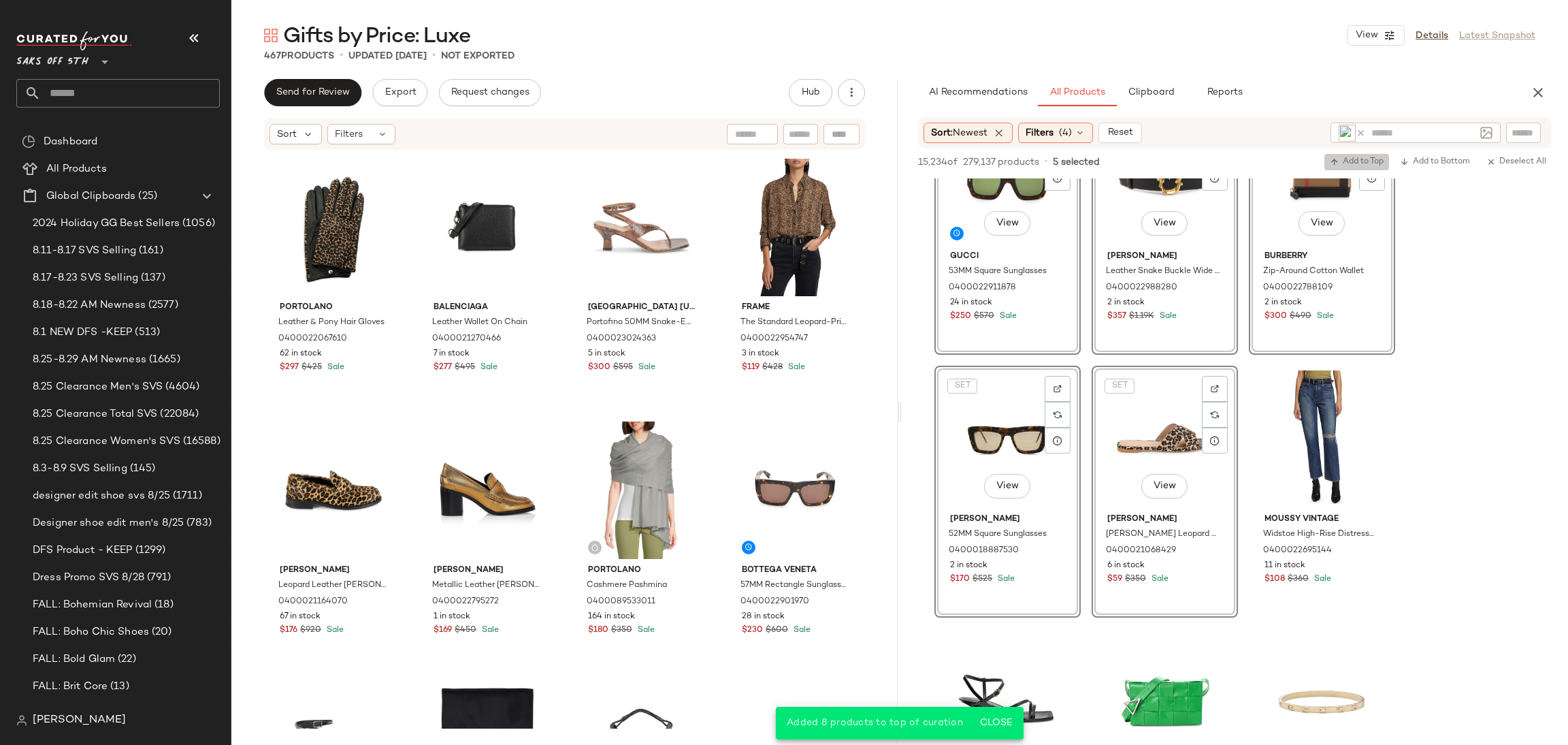
click at [1350, 157] on span "Add to Top" at bounding box center [1357, 162] width 54 height 10
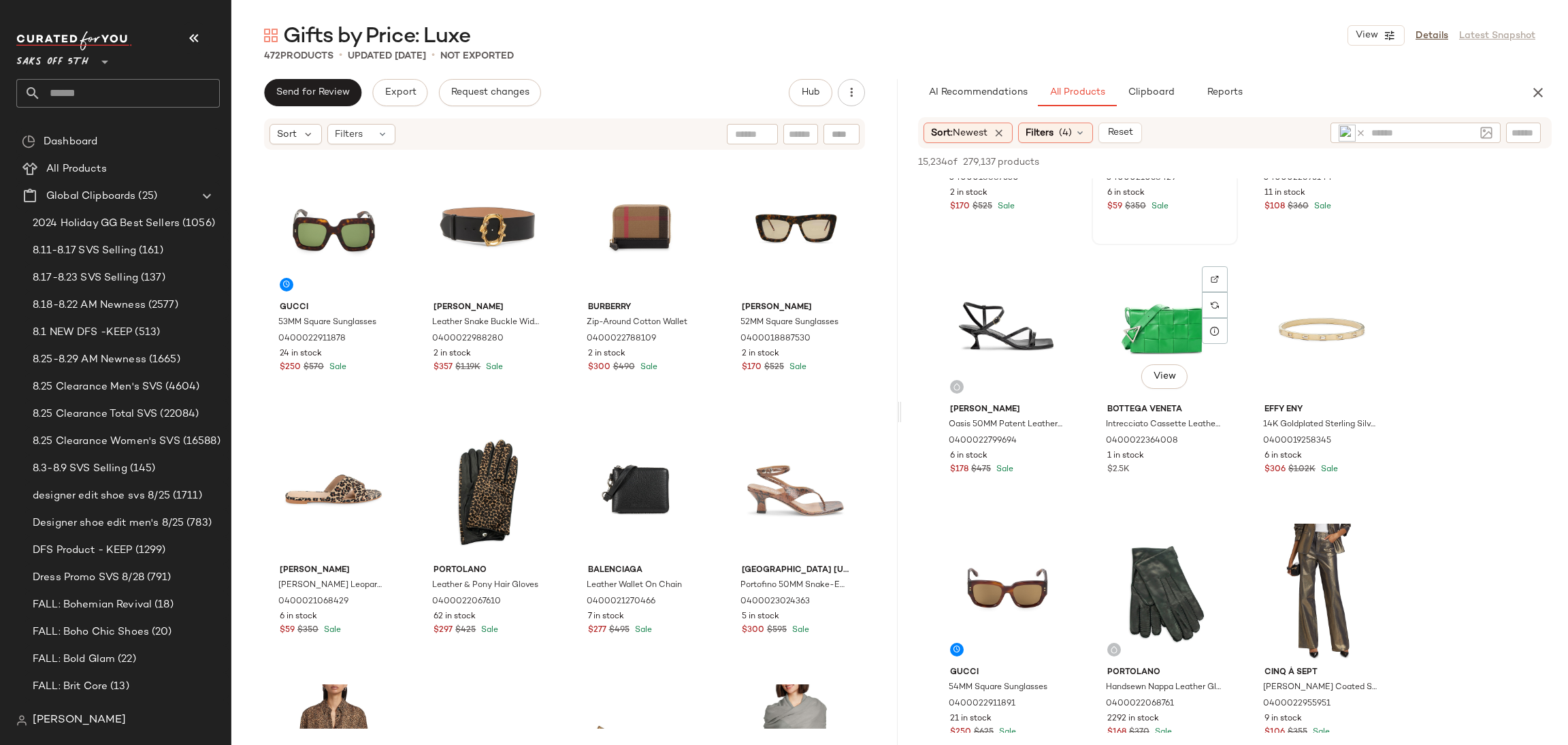
scroll to position [1240, 0]
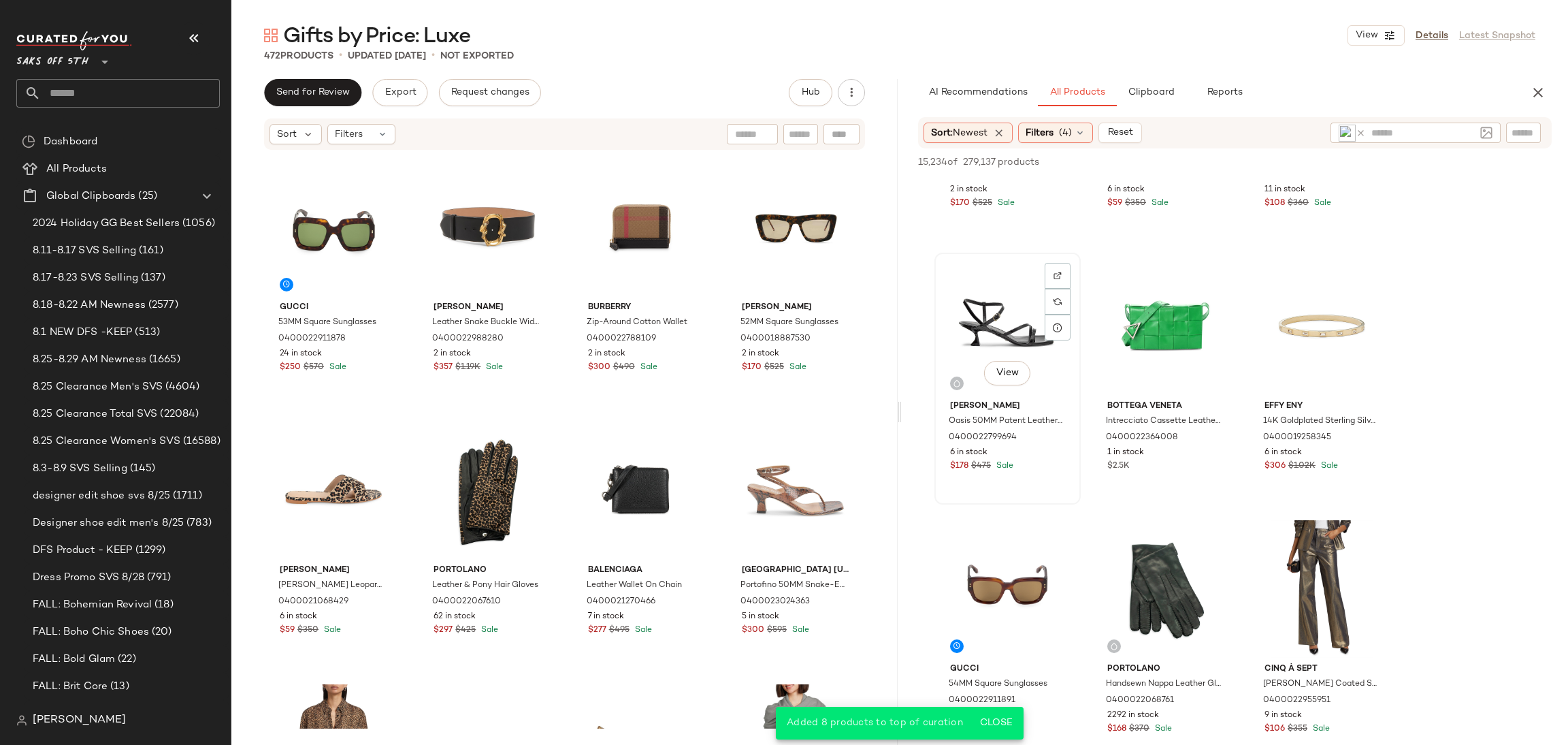
click at [1004, 288] on div "View" at bounding box center [1008, 326] width 137 height 138
click at [1170, 540] on div "View" at bounding box center [1165, 589] width 137 height 138
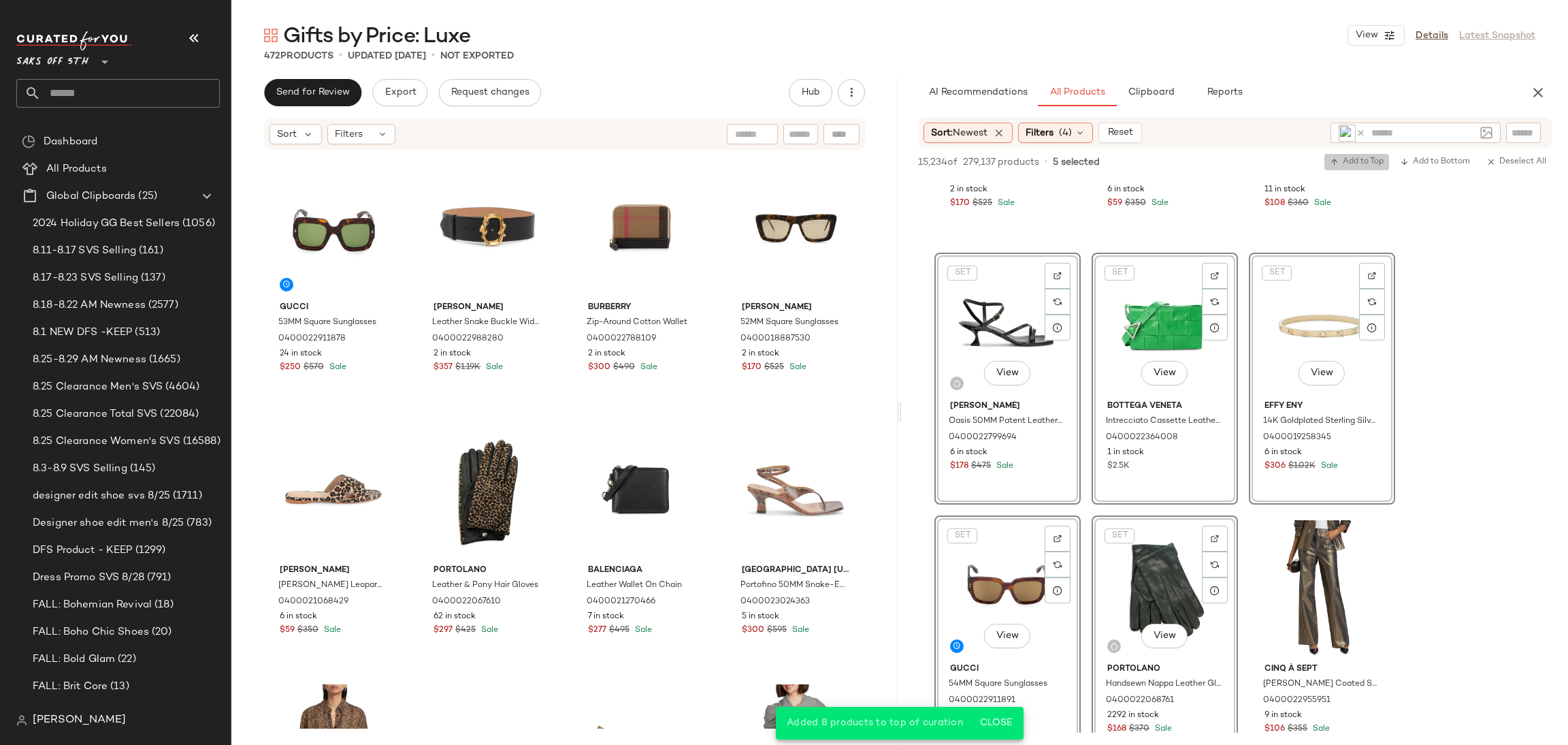
click at [1357, 166] on span "Add to Top" at bounding box center [1357, 162] width 54 height 10
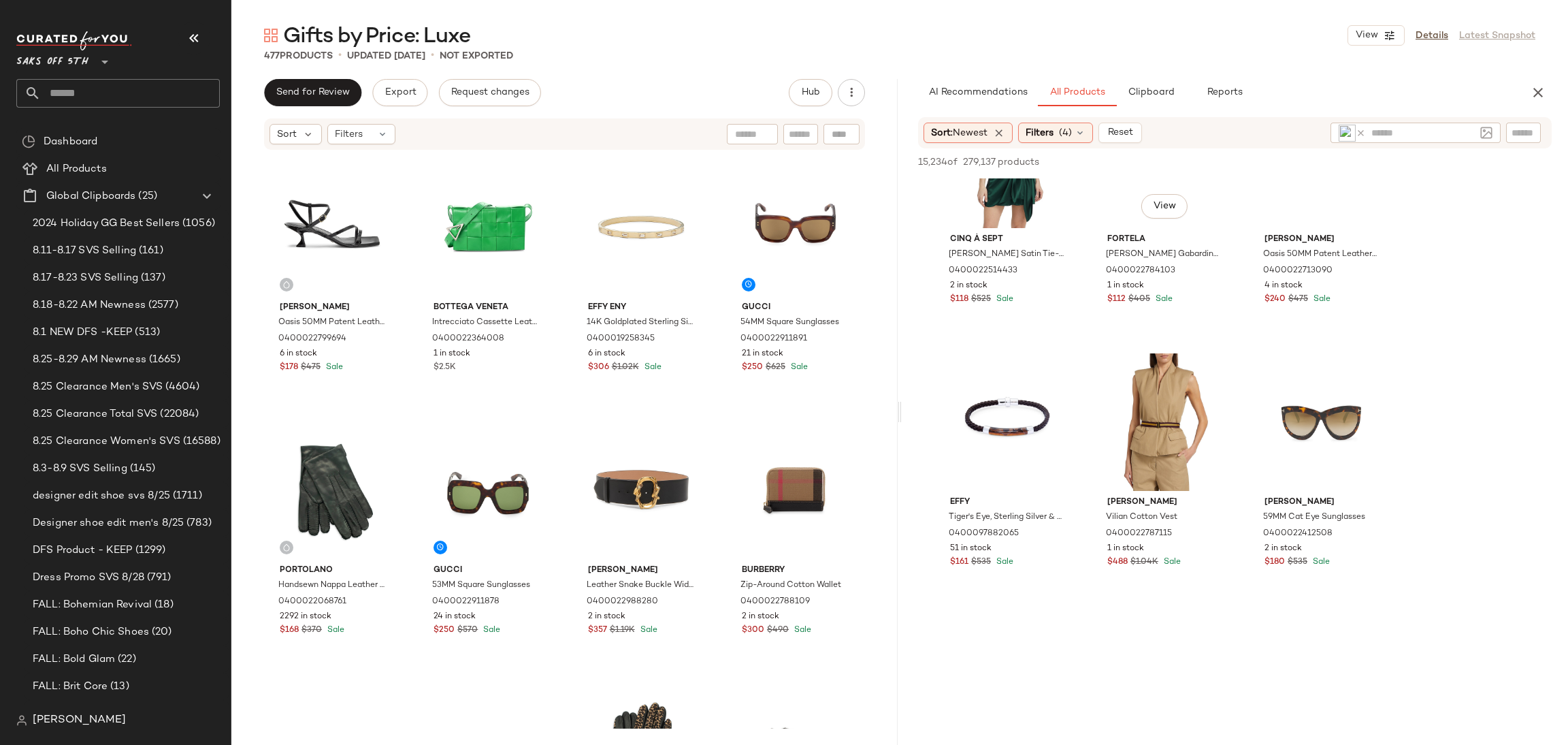
scroll to position [2547, 0]
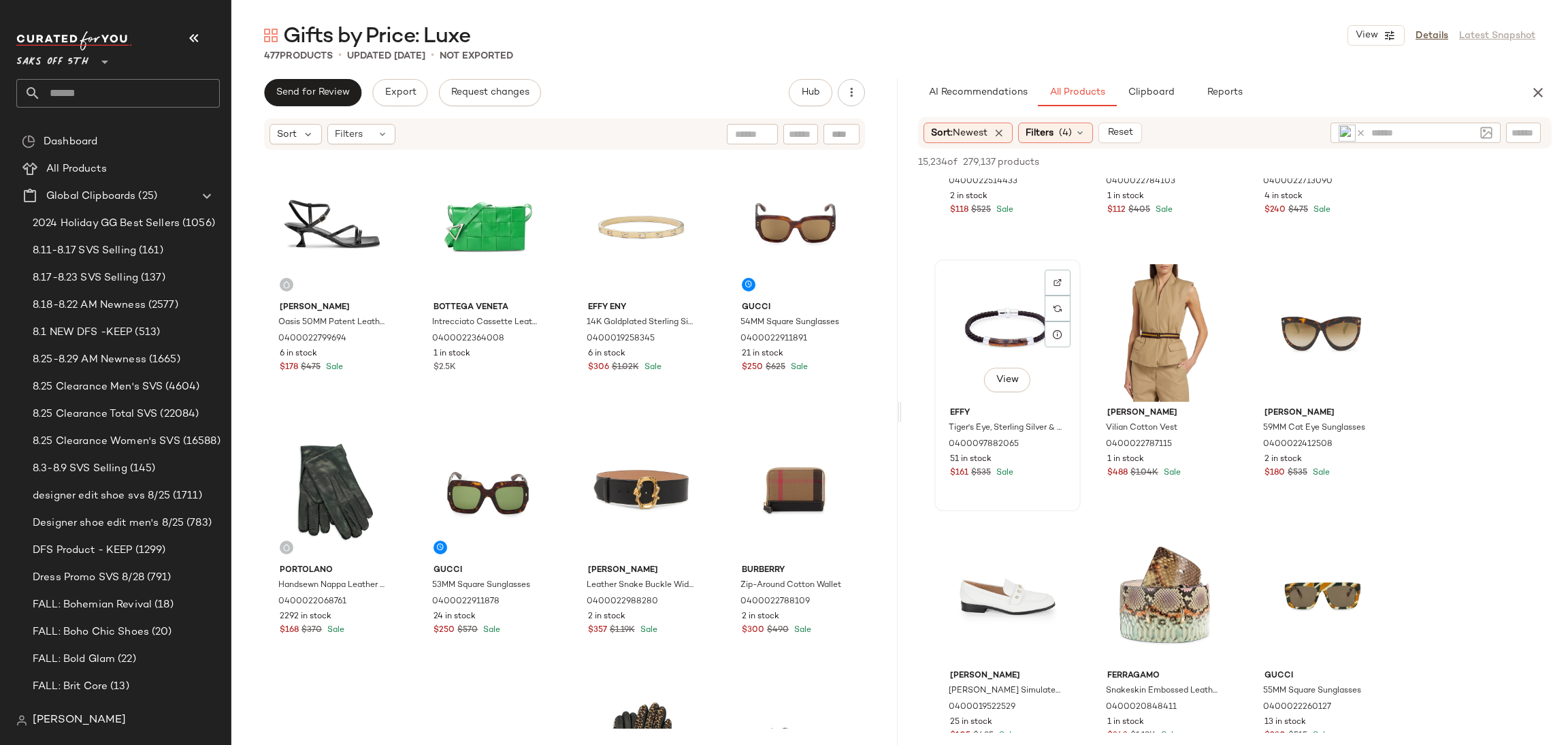
click at [1000, 317] on div "View" at bounding box center [1008, 333] width 137 height 138
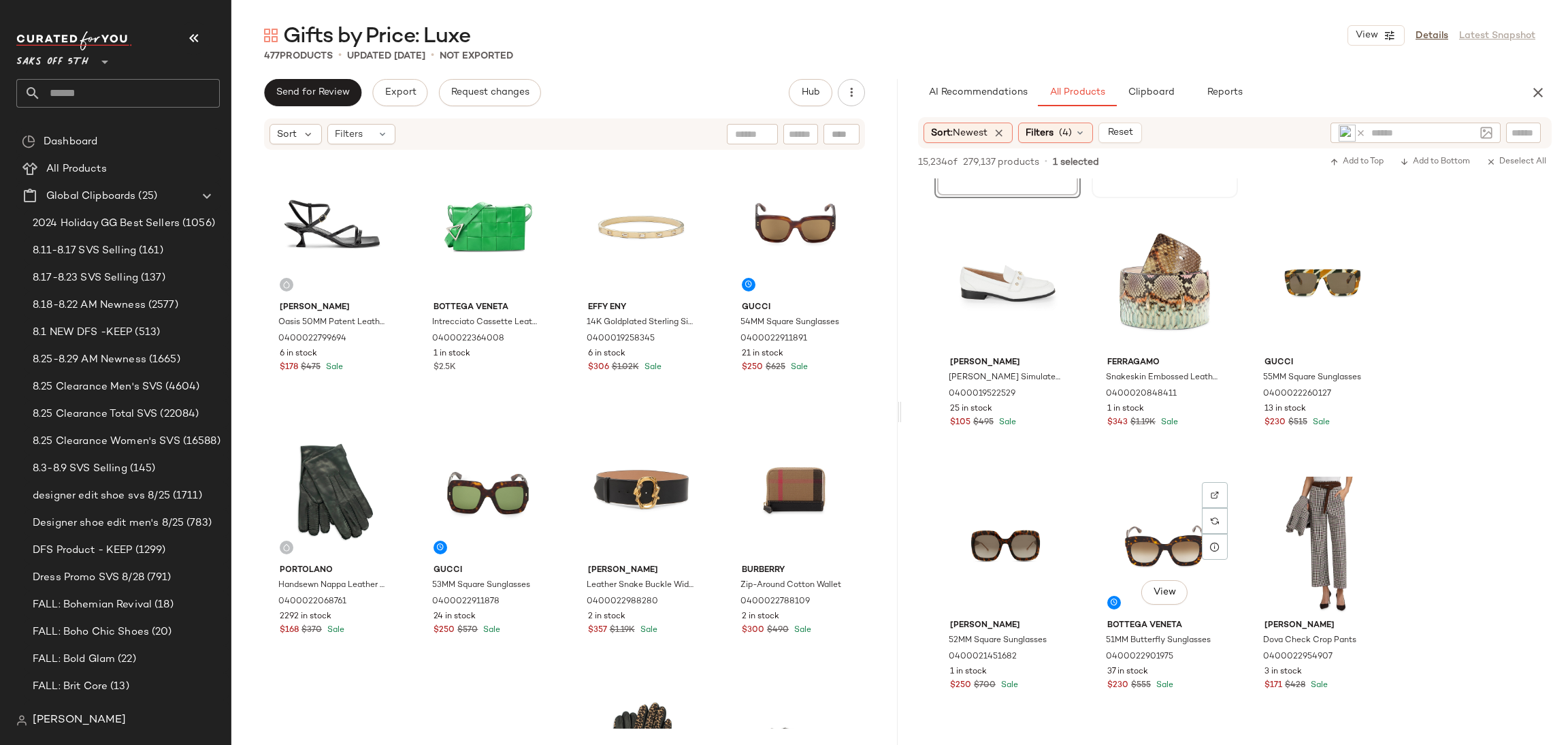
scroll to position [2884, 0]
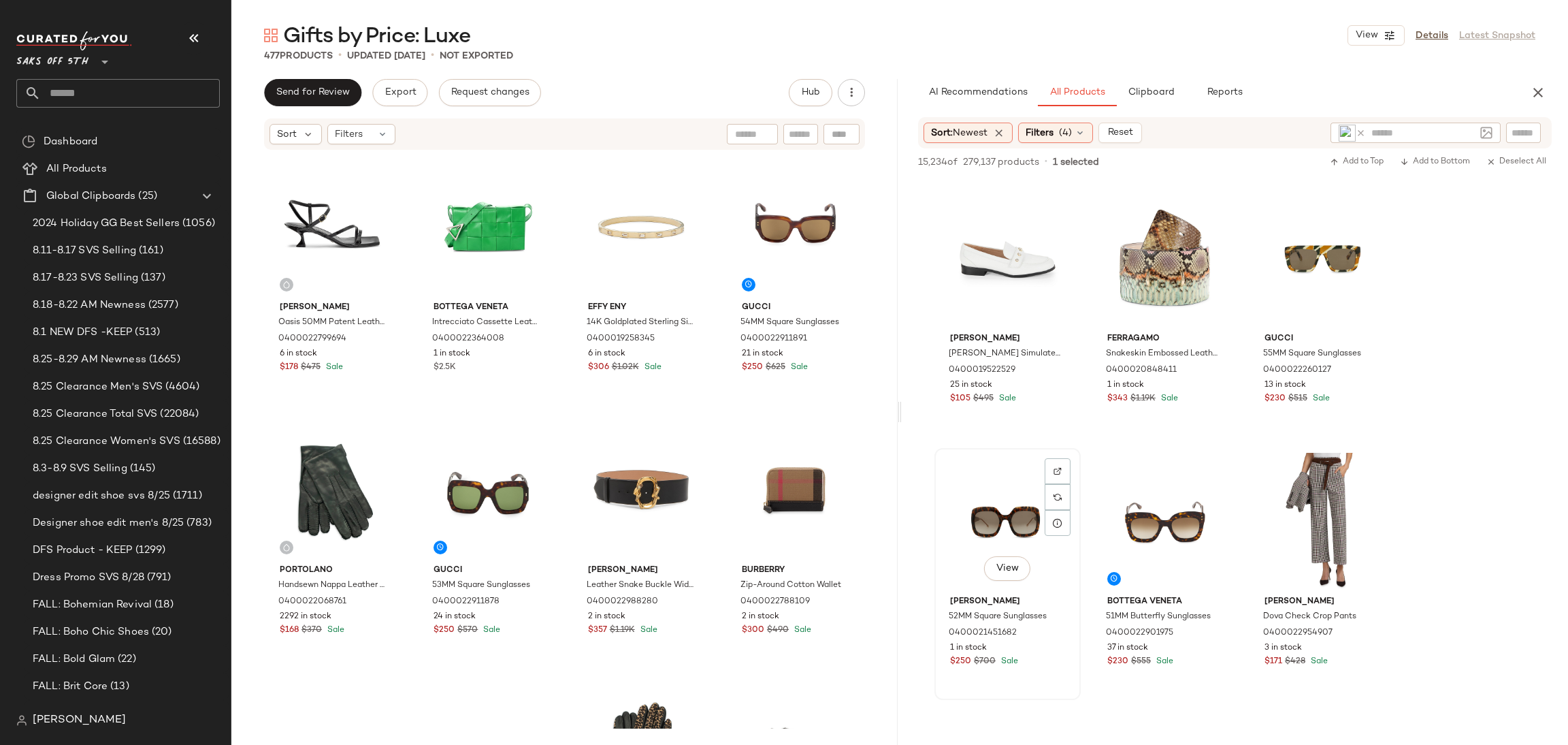
click at [1022, 525] on div "View" at bounding box center [1008, 521] width 137 height 138
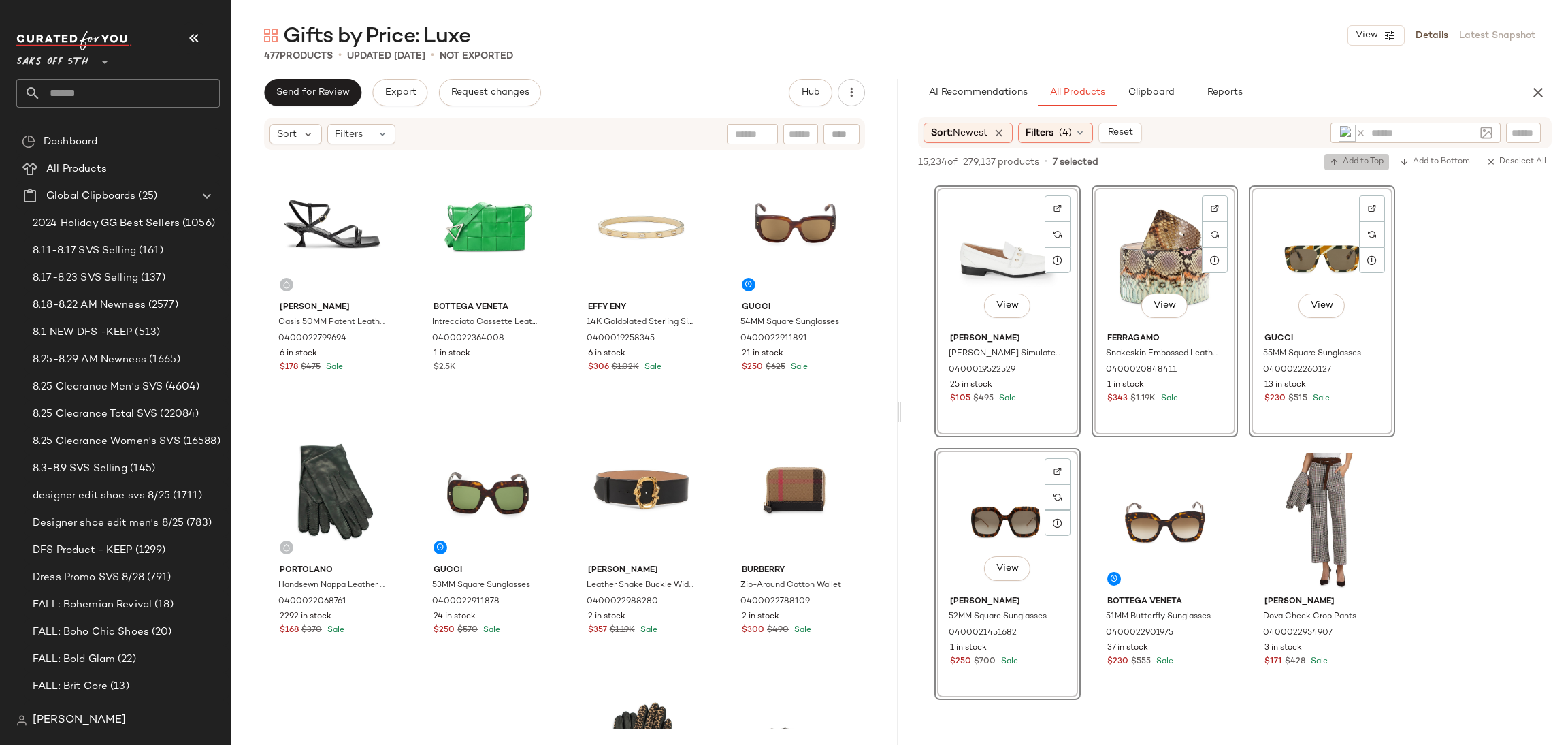
click at [1346, 165] on span "Add to Top" at bounding box center [1357, 162] width 54 height 10
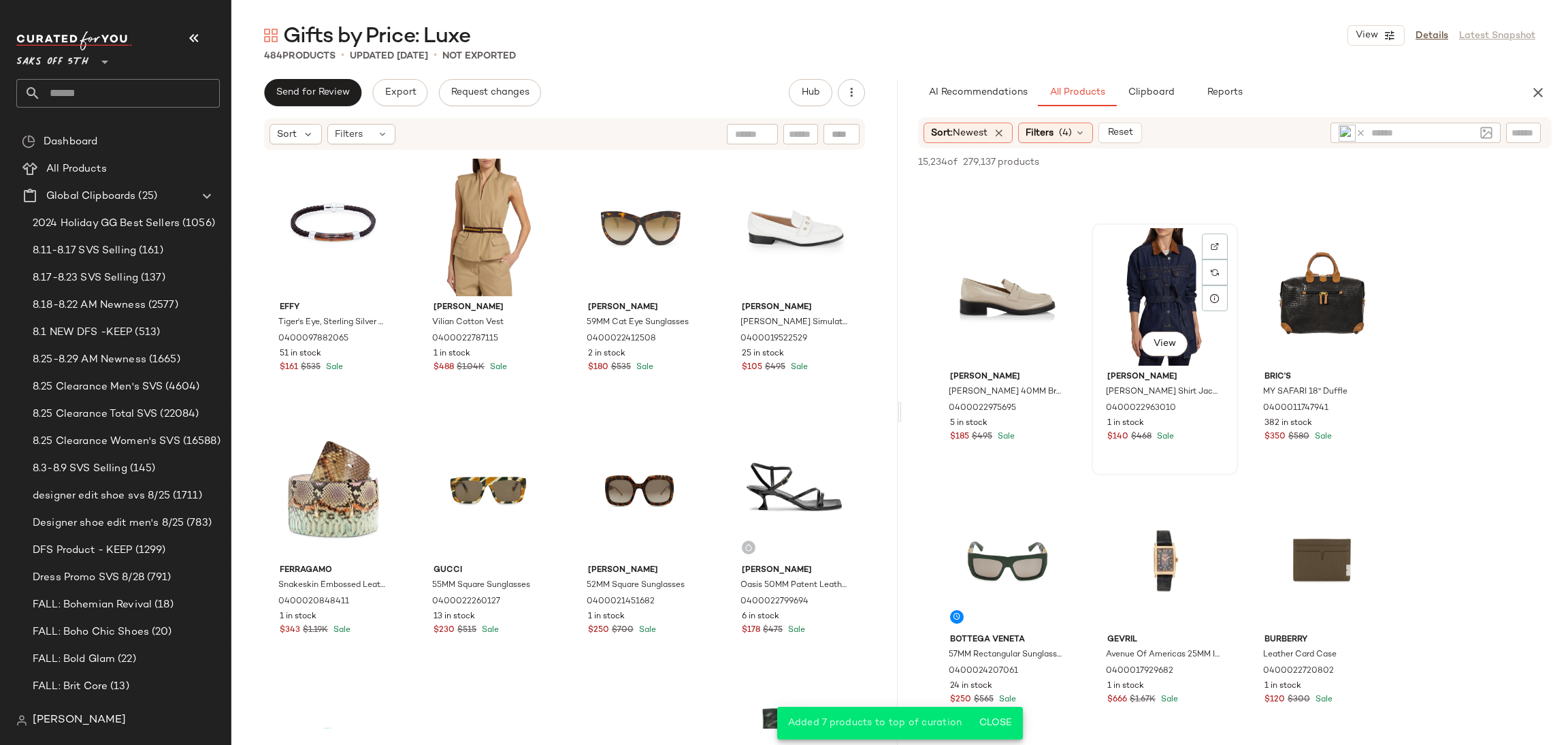
scroll to position [3635, 0]
click at [1011, 293] on div "View" at bounding box center [1008, 296] width 137 height 138
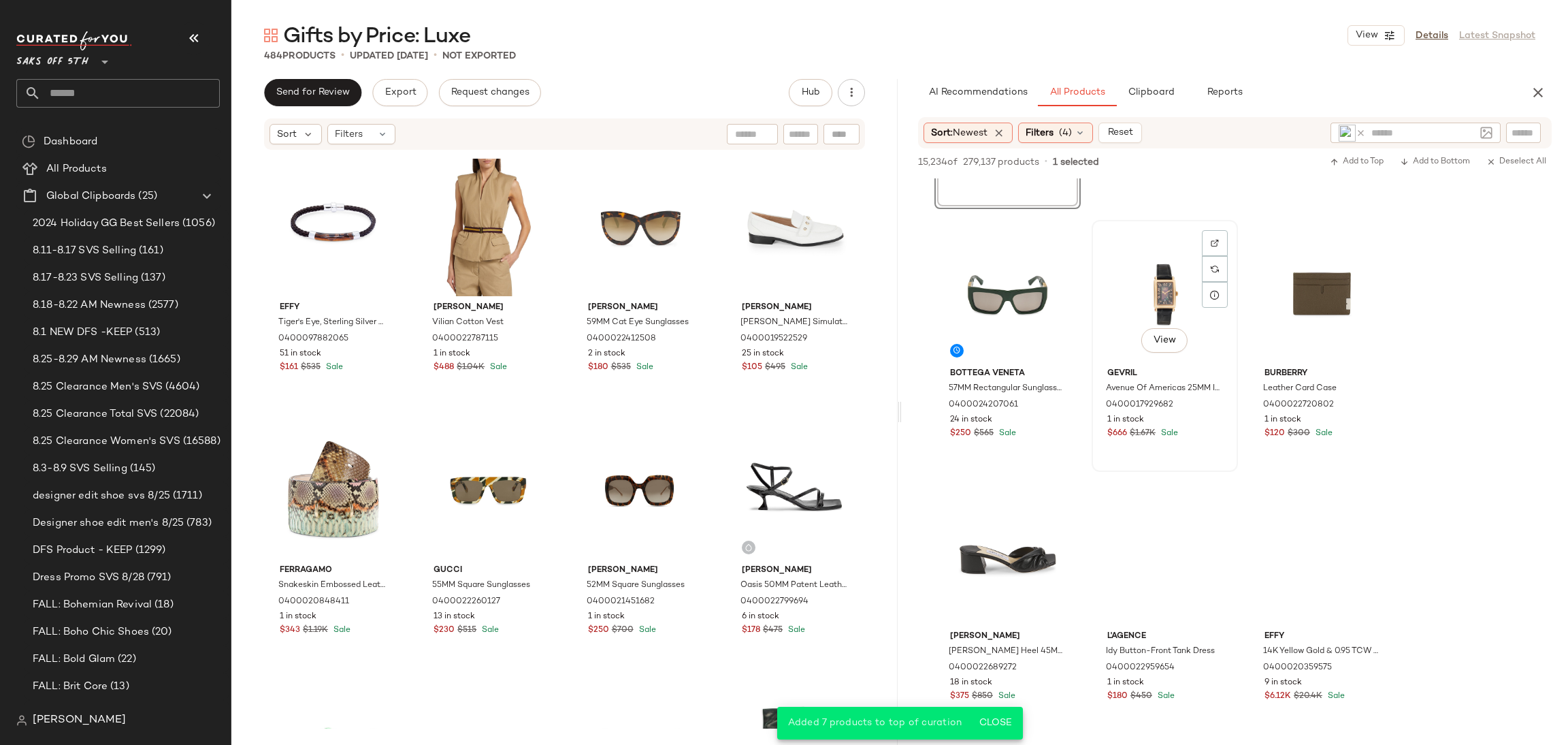
scroll to position [3902, 0]
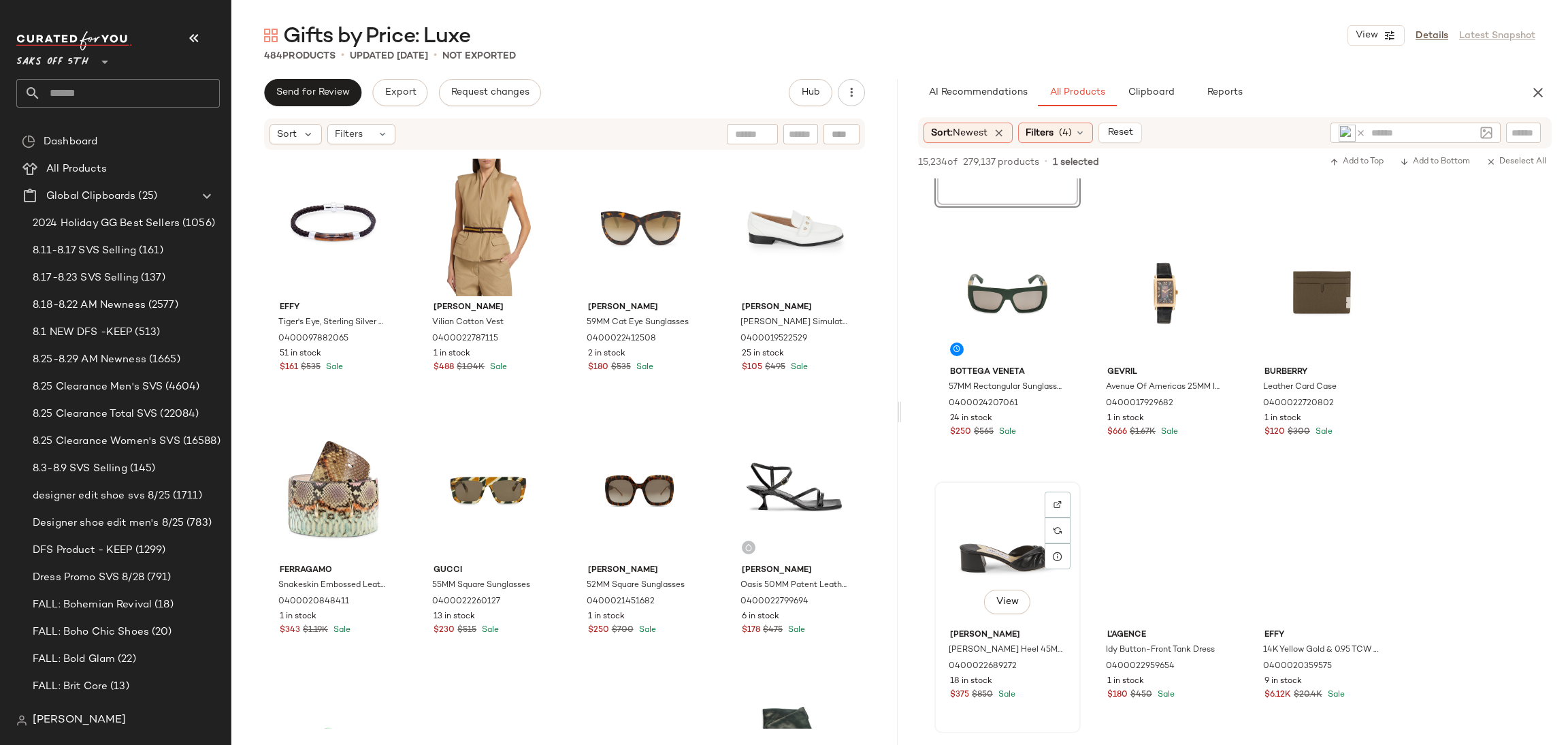
click at [1002, 504] on div "View" at bounding box center [1008, 555] width 137 height 138
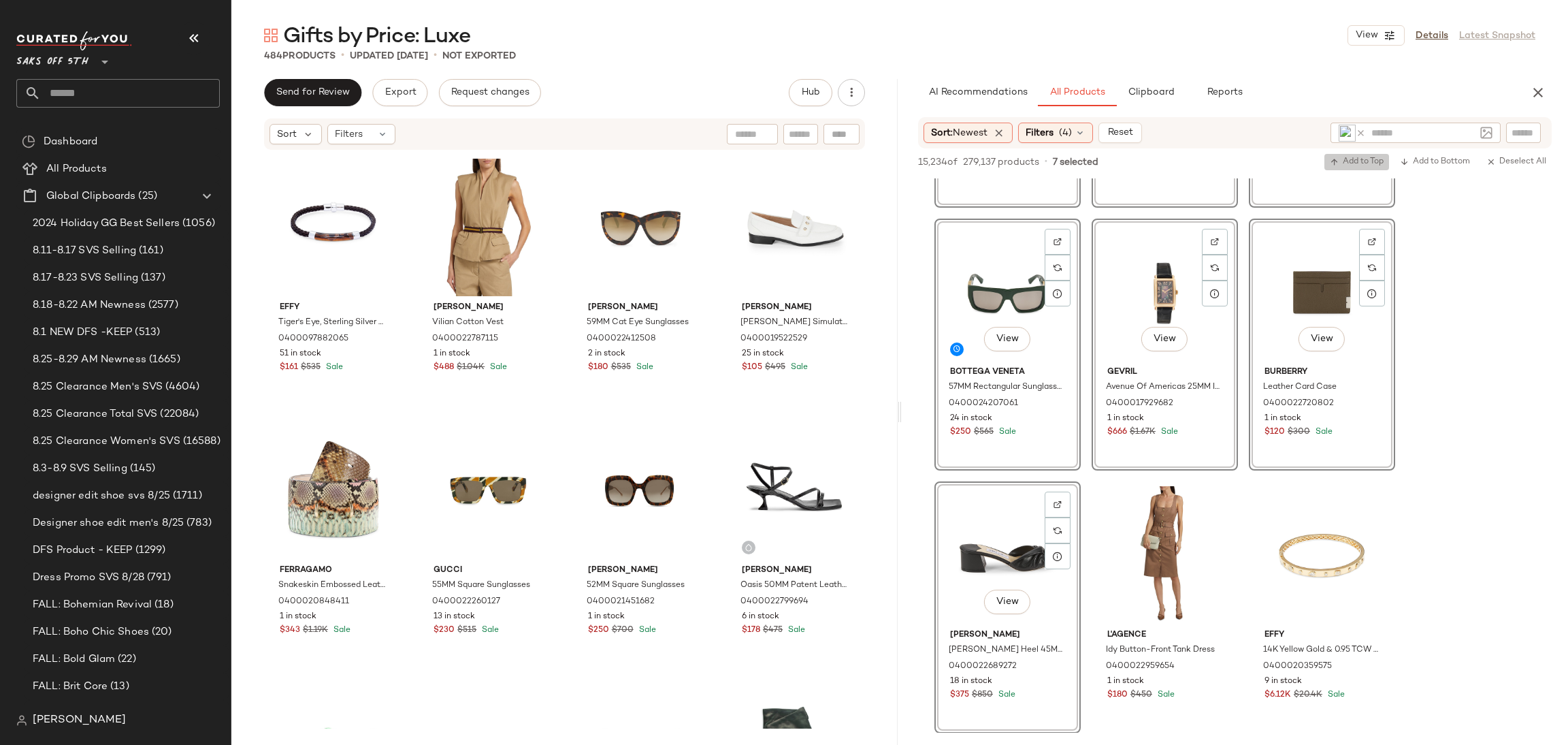
click at [1340, 159] on span "Add to Top" at bounding box center [1357, 162] width 54 height 10
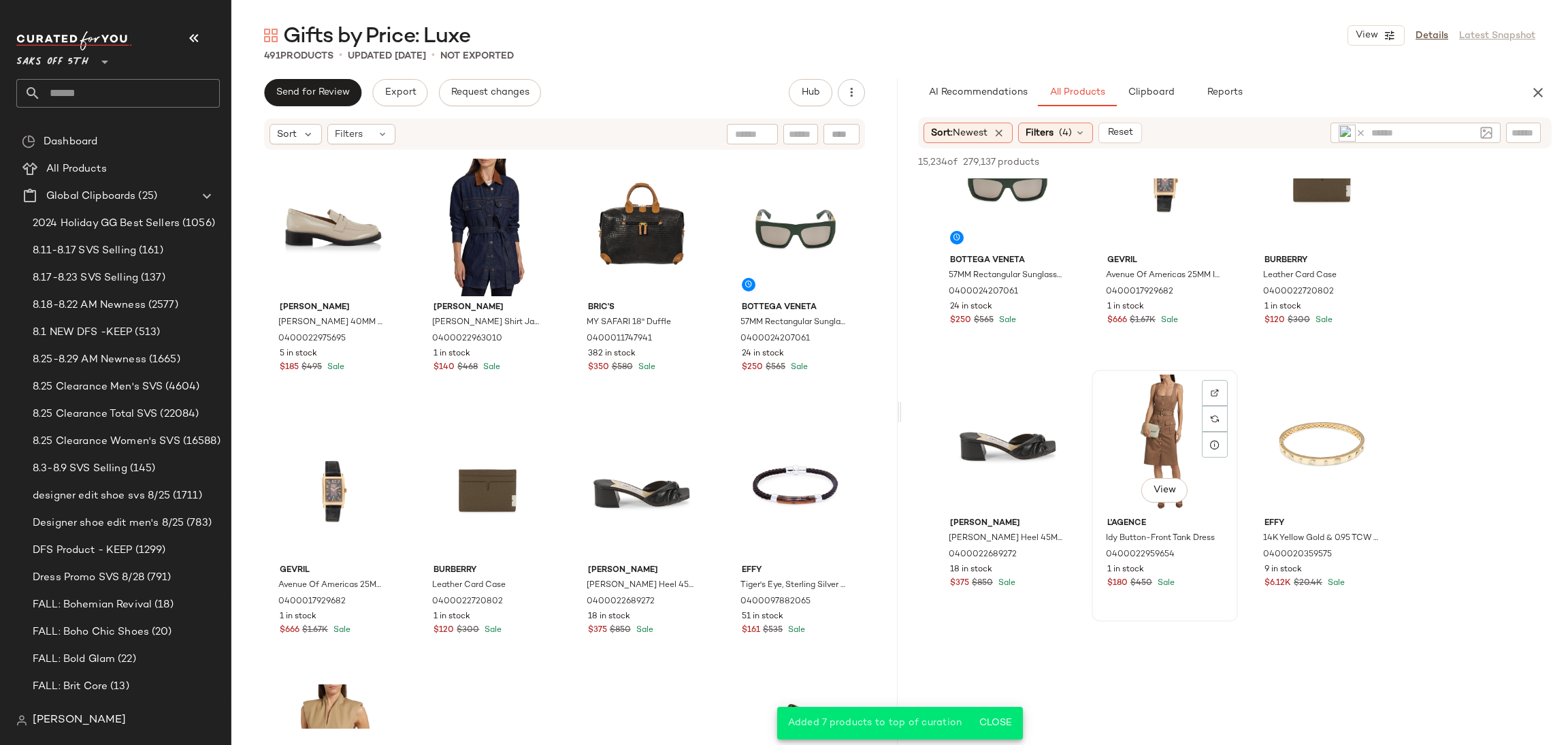
scroll to position [4075, 0]
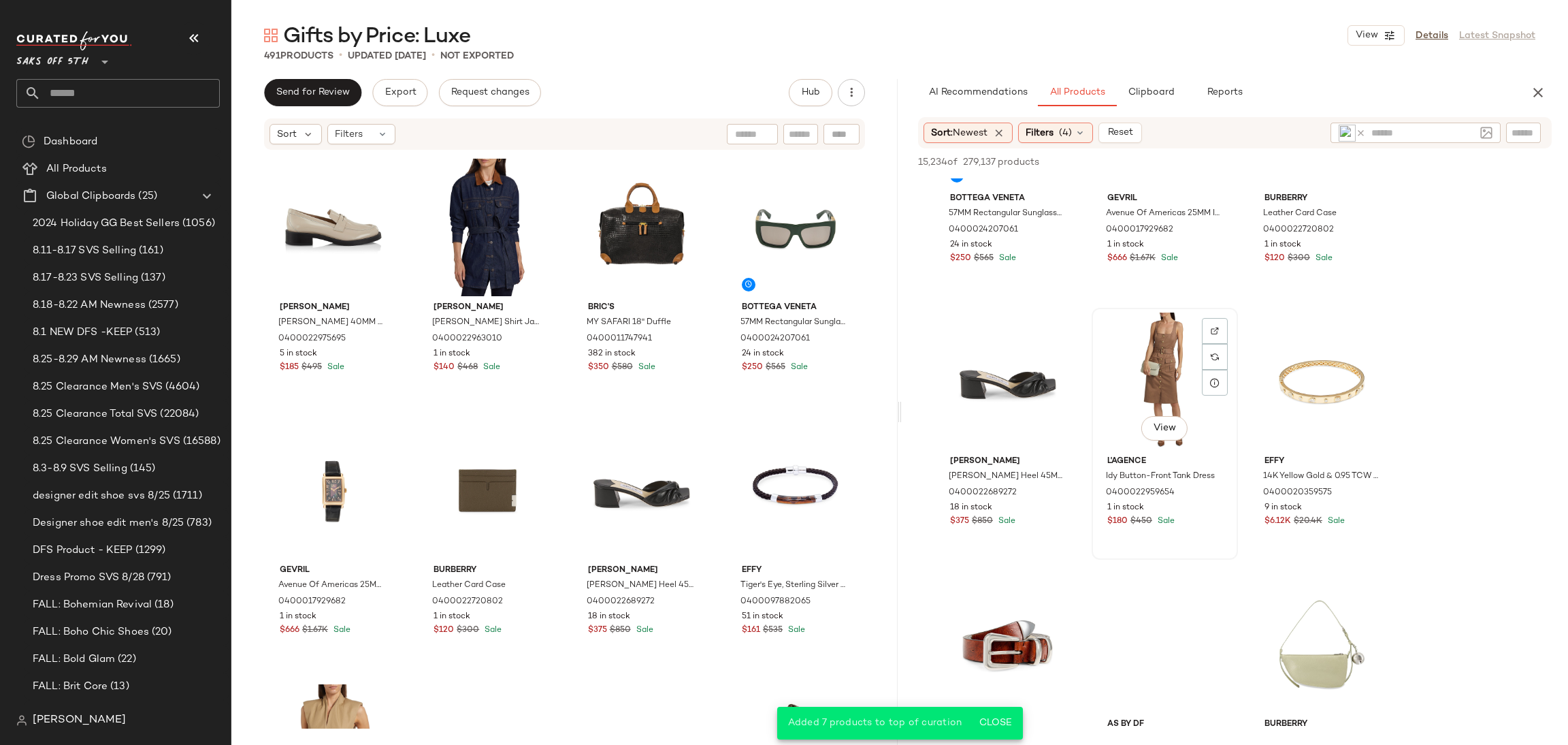
click at [1151, 361] on div "View" at bounding box center [1165, 381] width 137 height 138
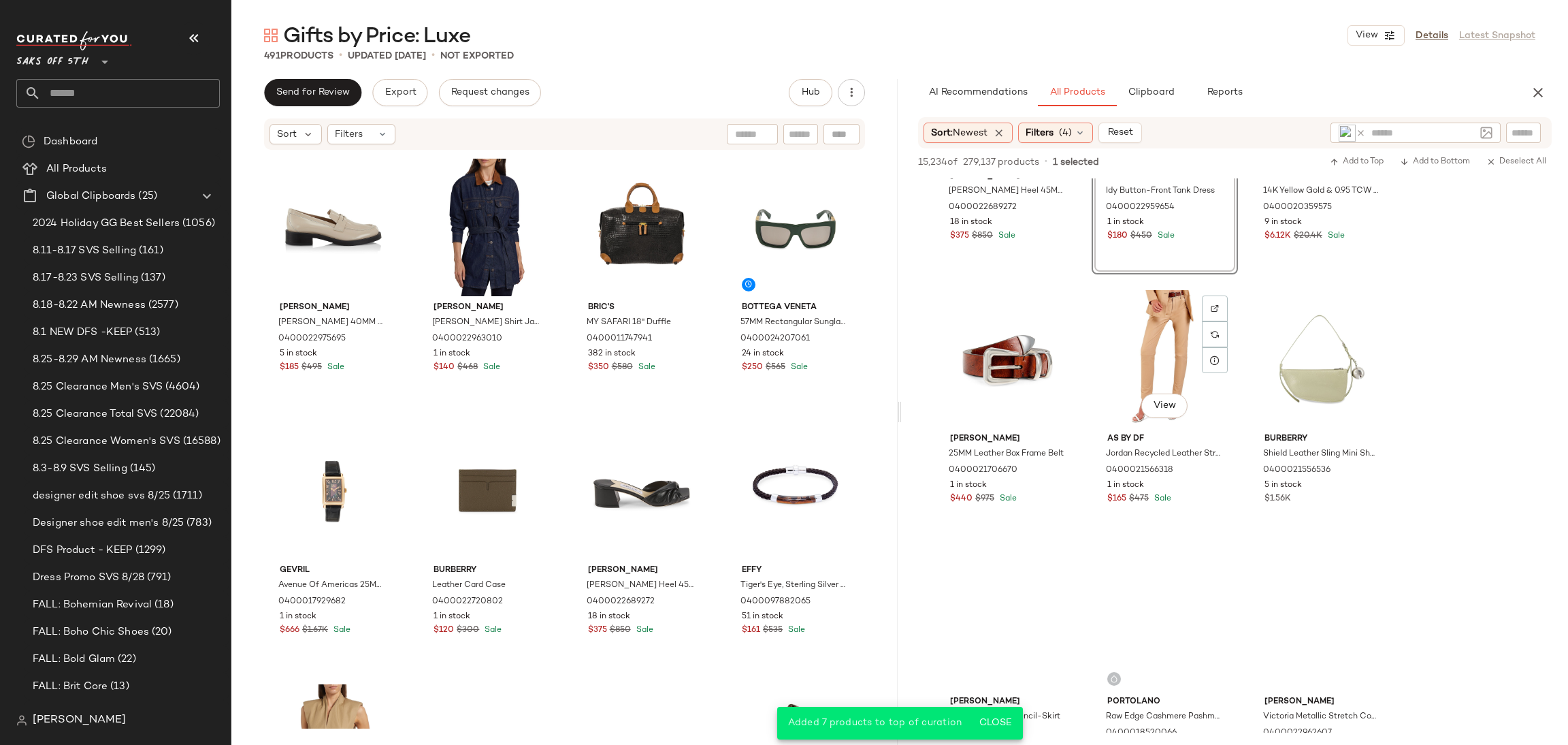
scroll to position [4364, 0]
click at [995, 337] on div "View" at bounding box center [1008, 356] width 137 height 138
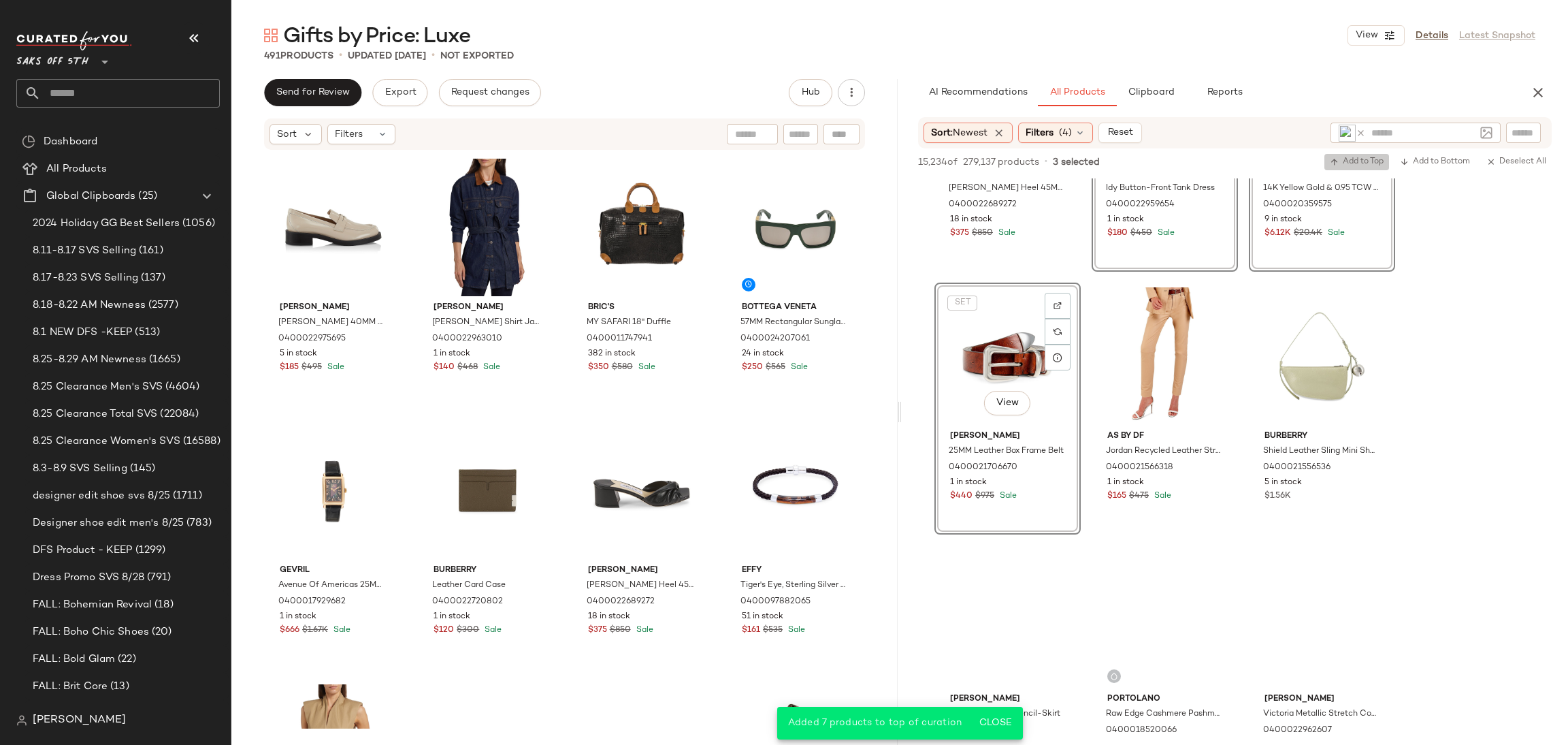
click at [1343, 155] on button "Add to Top" at bounding box center [1357, 162] width 64 height 16
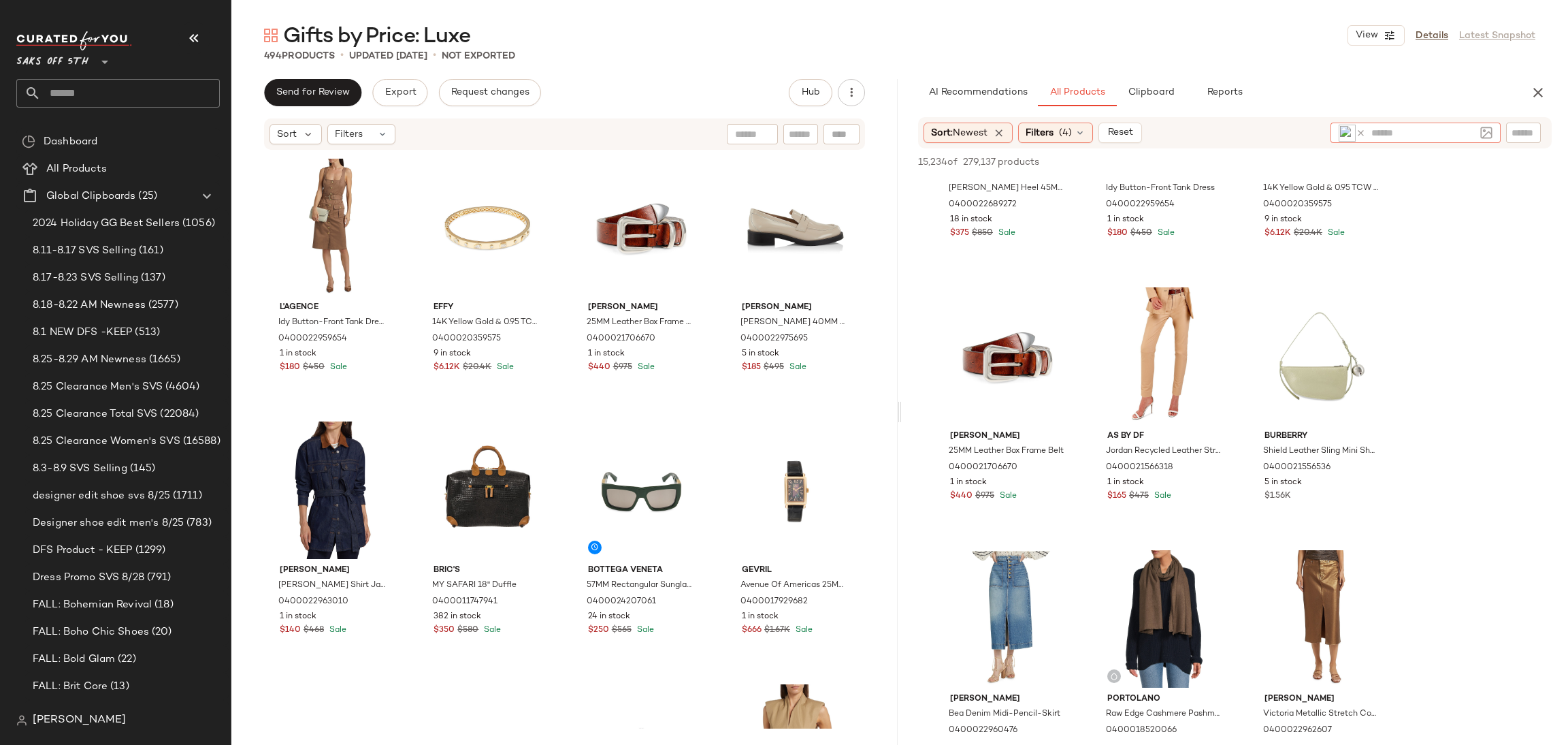
click at [1358, 130] on icon at bounding box center [1361, 133] width 10 height 10
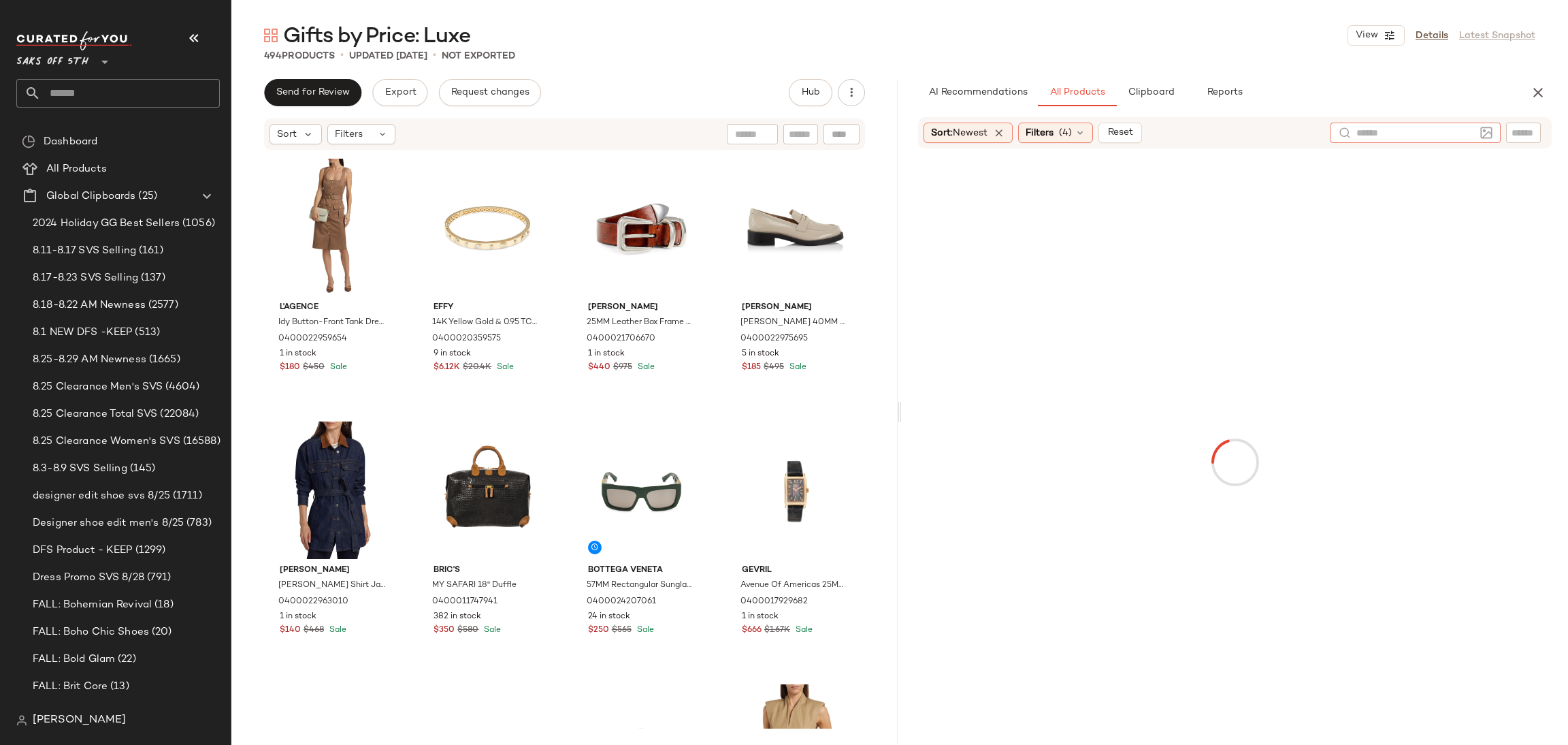
click at [1486, 132] on img at bounding box center [1487, 133] width 13 height 13
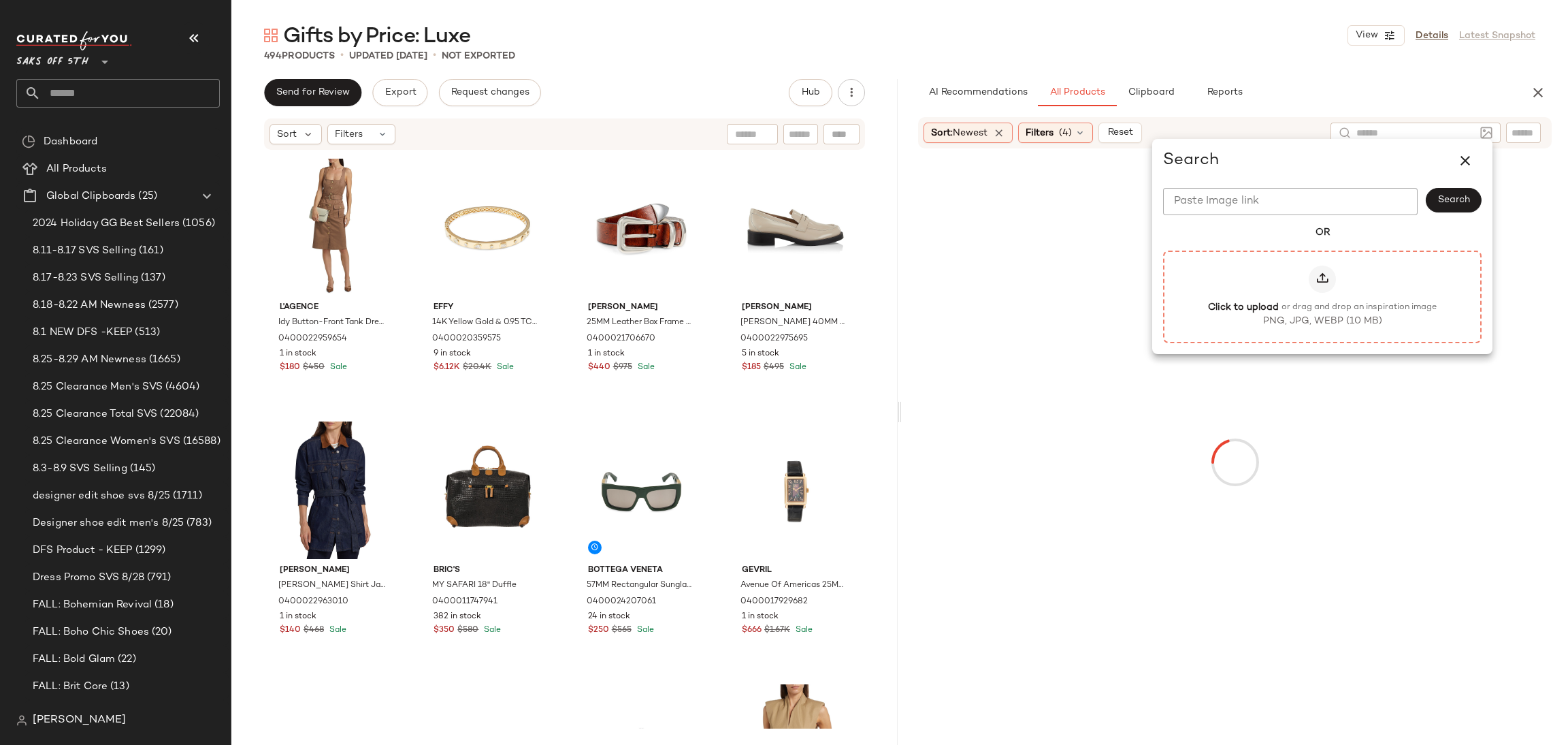
click at [1316, 278] on icon at bounding box center [1322, 278] width 13 height 13
click at [1323, 296] on input "Click to upload or drag and drop an inspiration image PNG, JPG, WEBP (10 MB)" at bounding box center [1323, 296] width 1 height 1
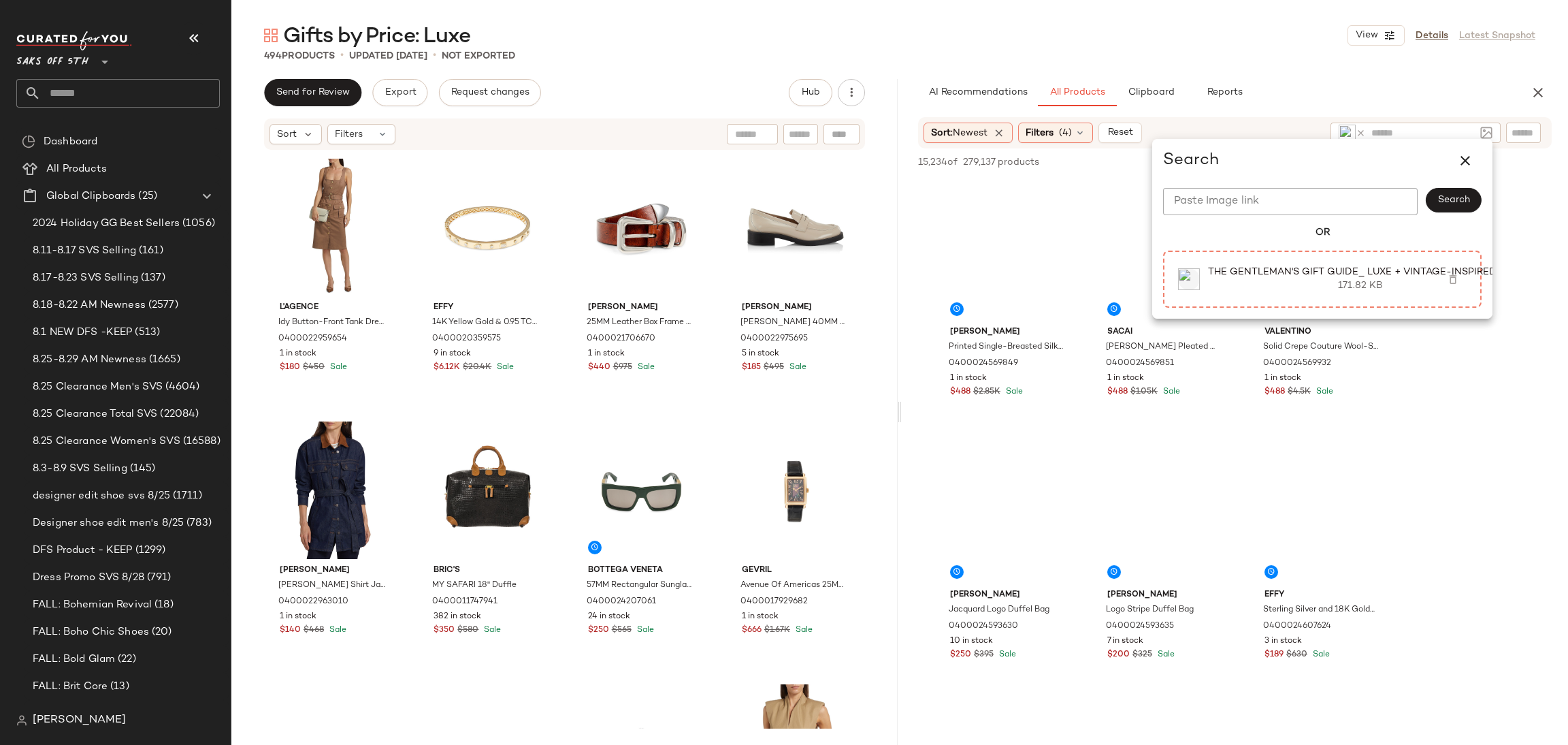
click at [1110, 26] on div "Gifts by Price: Luxe View Details Latest Snapshot" at bounding box center [900, 35] width 1337 height 27
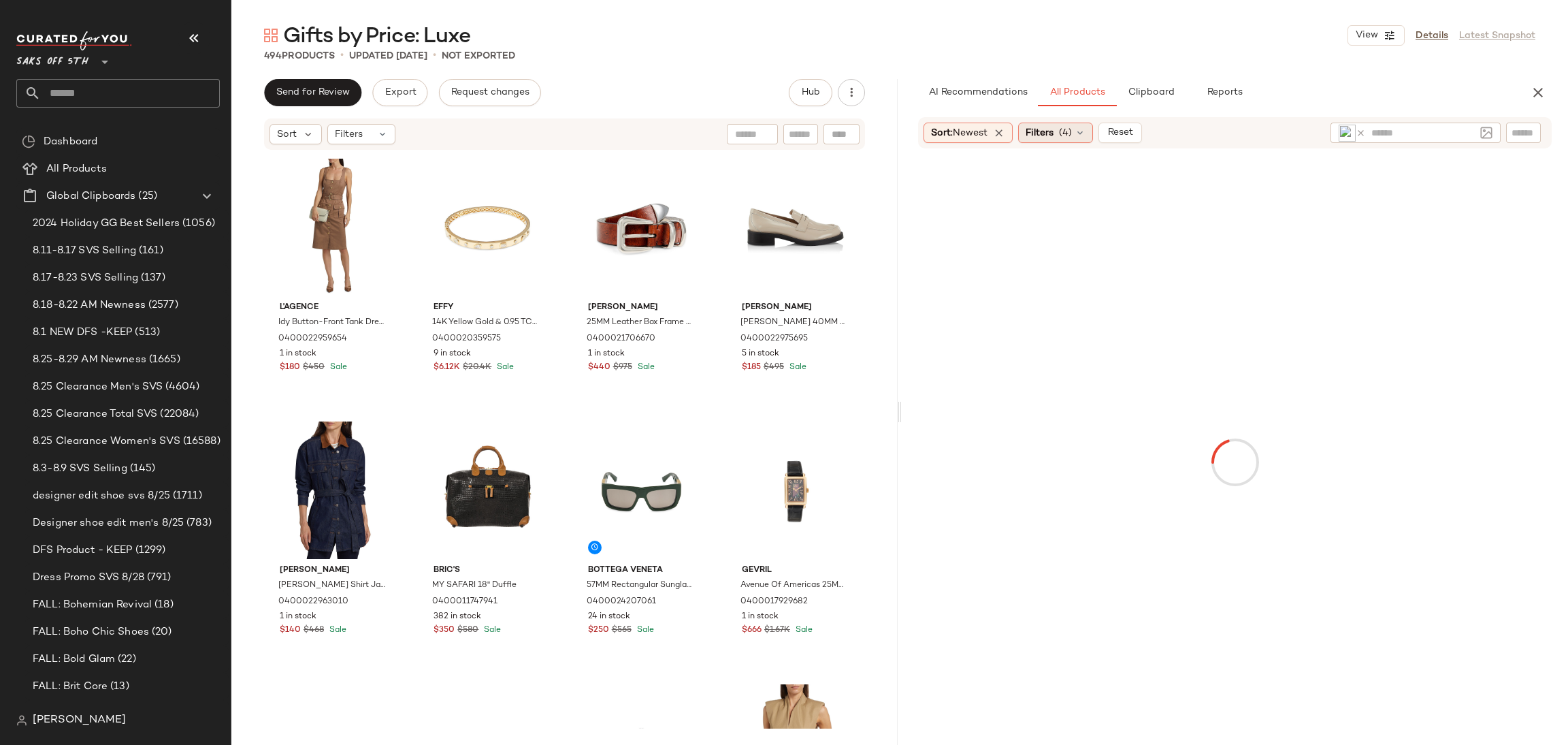
click at [1059, 136] on div "Filters (4)" at bounding box center [1055, 132] width 75 height 20
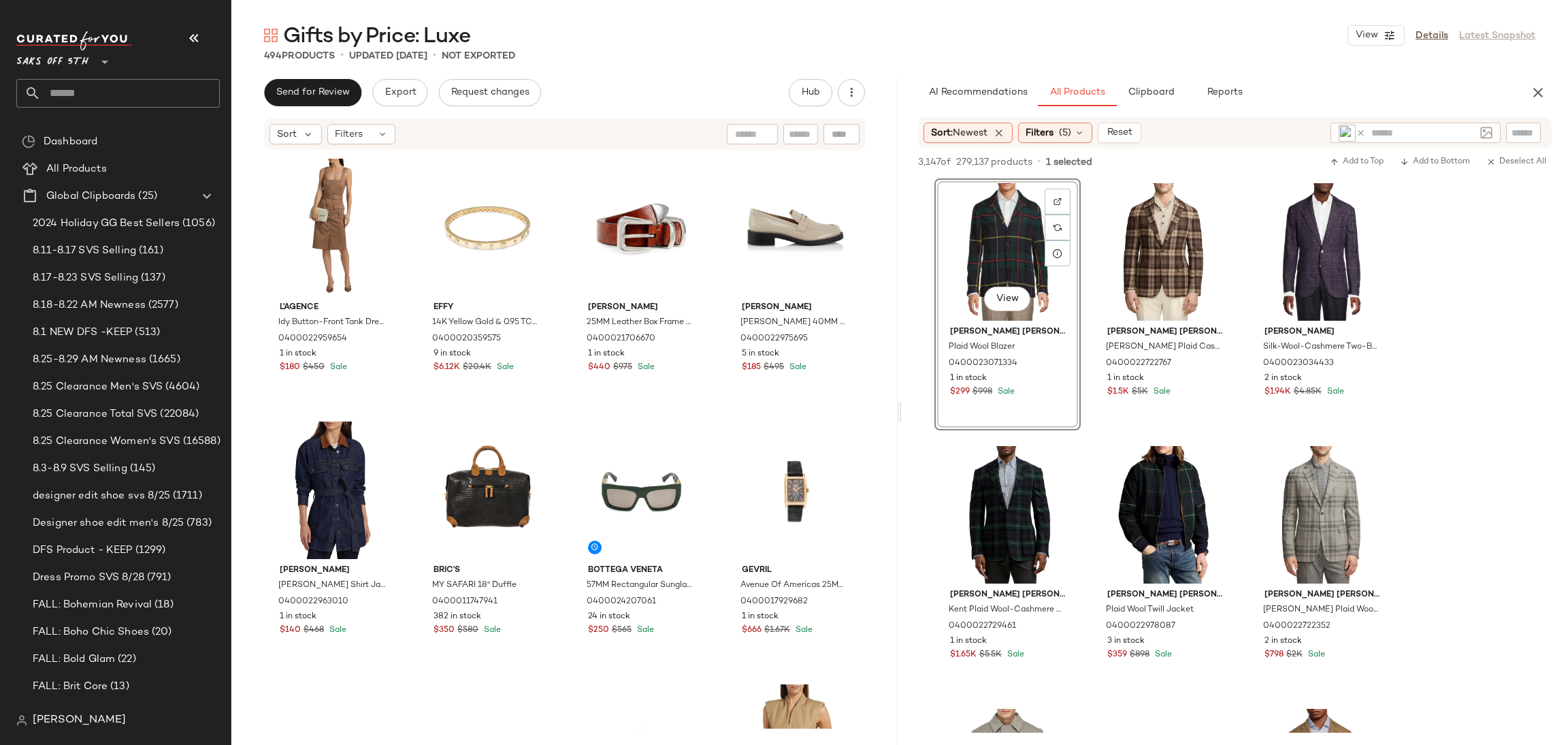
click at [1358, 132] on icon at bounding box center [1361, 133] width 10 height 10
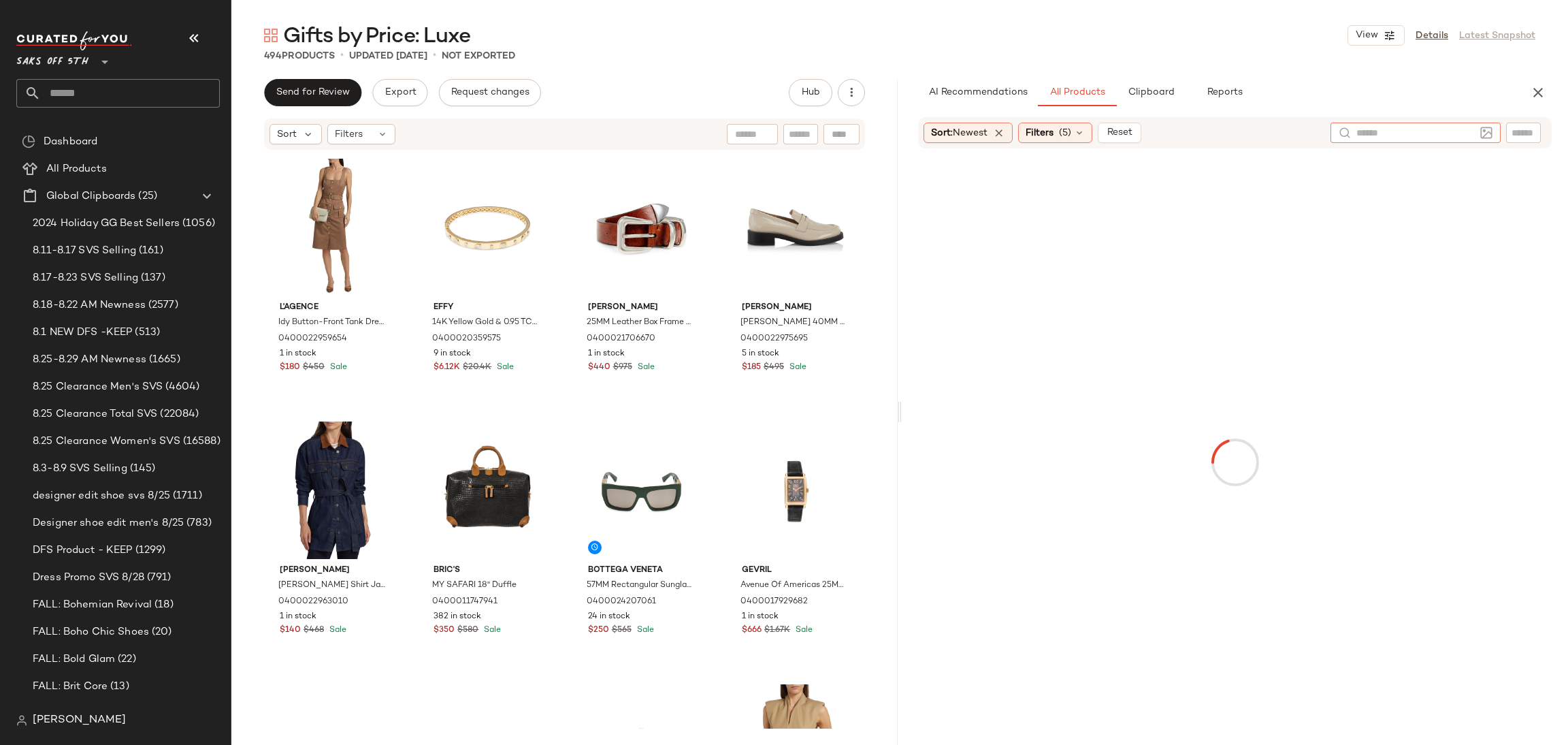
click at [1491, 127] on img at bounding box center [1487, 133] width 13 height 13
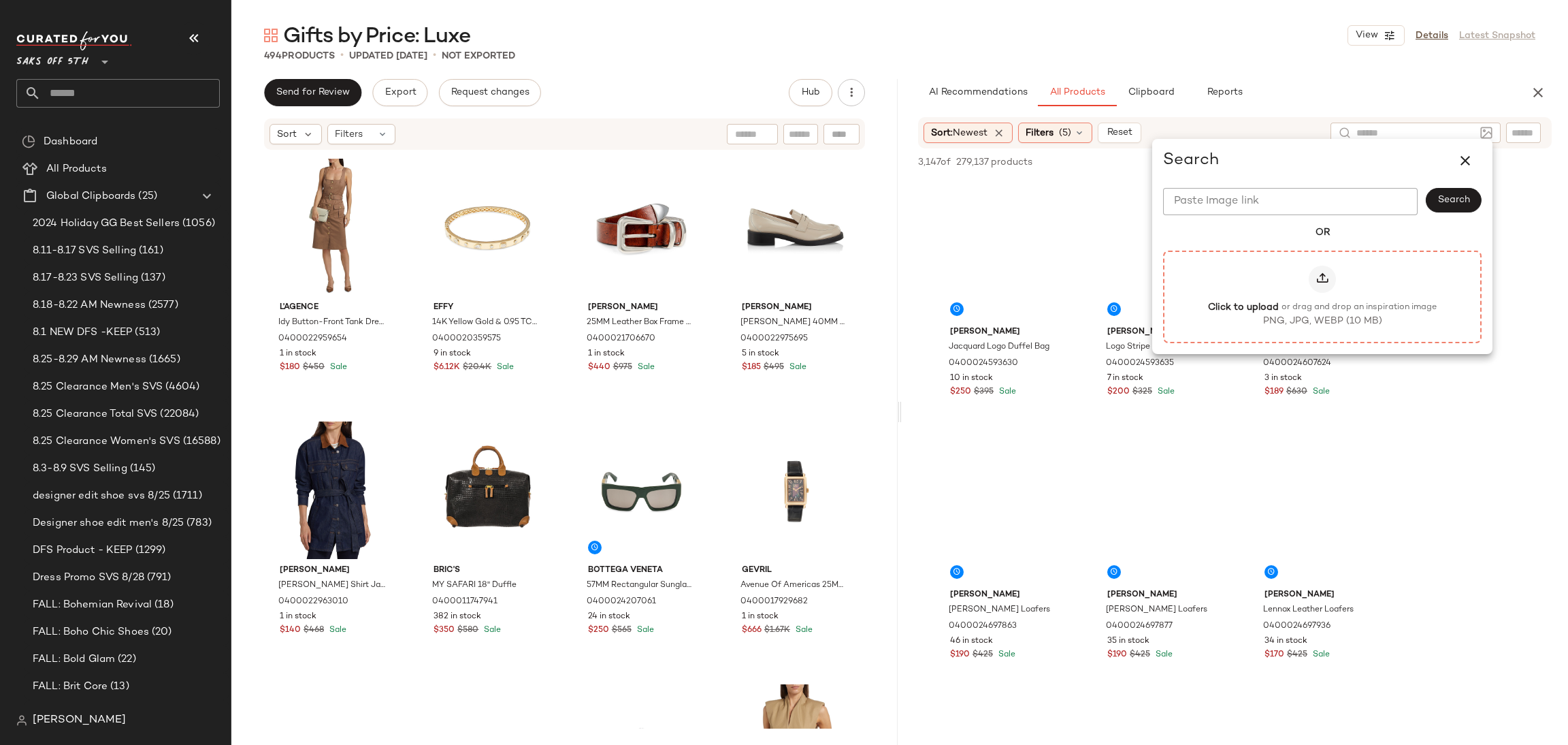
click at [1333, 276] on div at bounding box center [1323, 279] width 27 height 27
click at [1323, 296] on input "Click to upload or drag and drop an inspiration image PNG, JPG, WEBP (10 MB)" at bounding box center [1323, 296] width 1 height 1
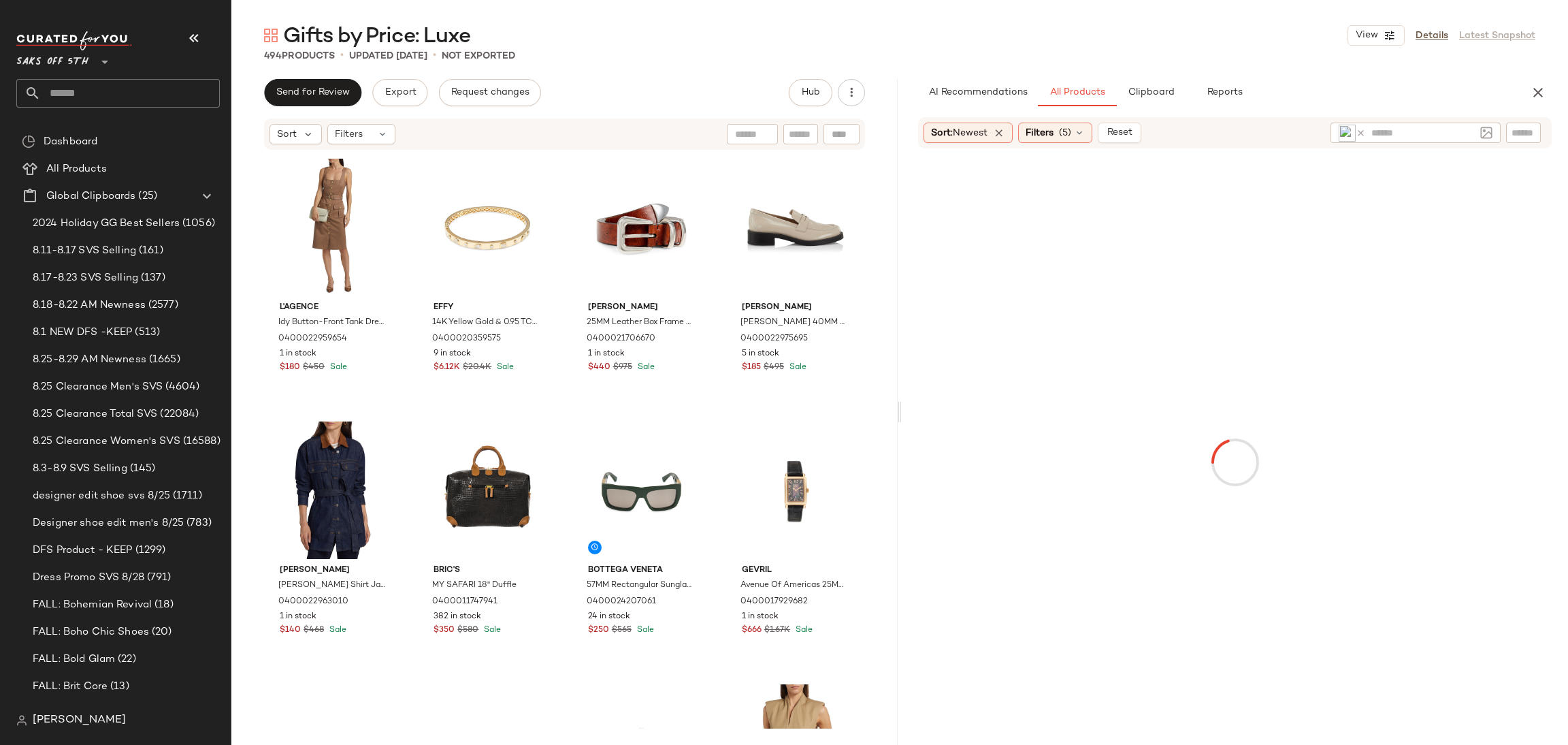
click at [1147, 37] on div "Gifts by Price: Luxe View Details Latest Snapshot" at bounding box center [900, 35] width 1337 height 27
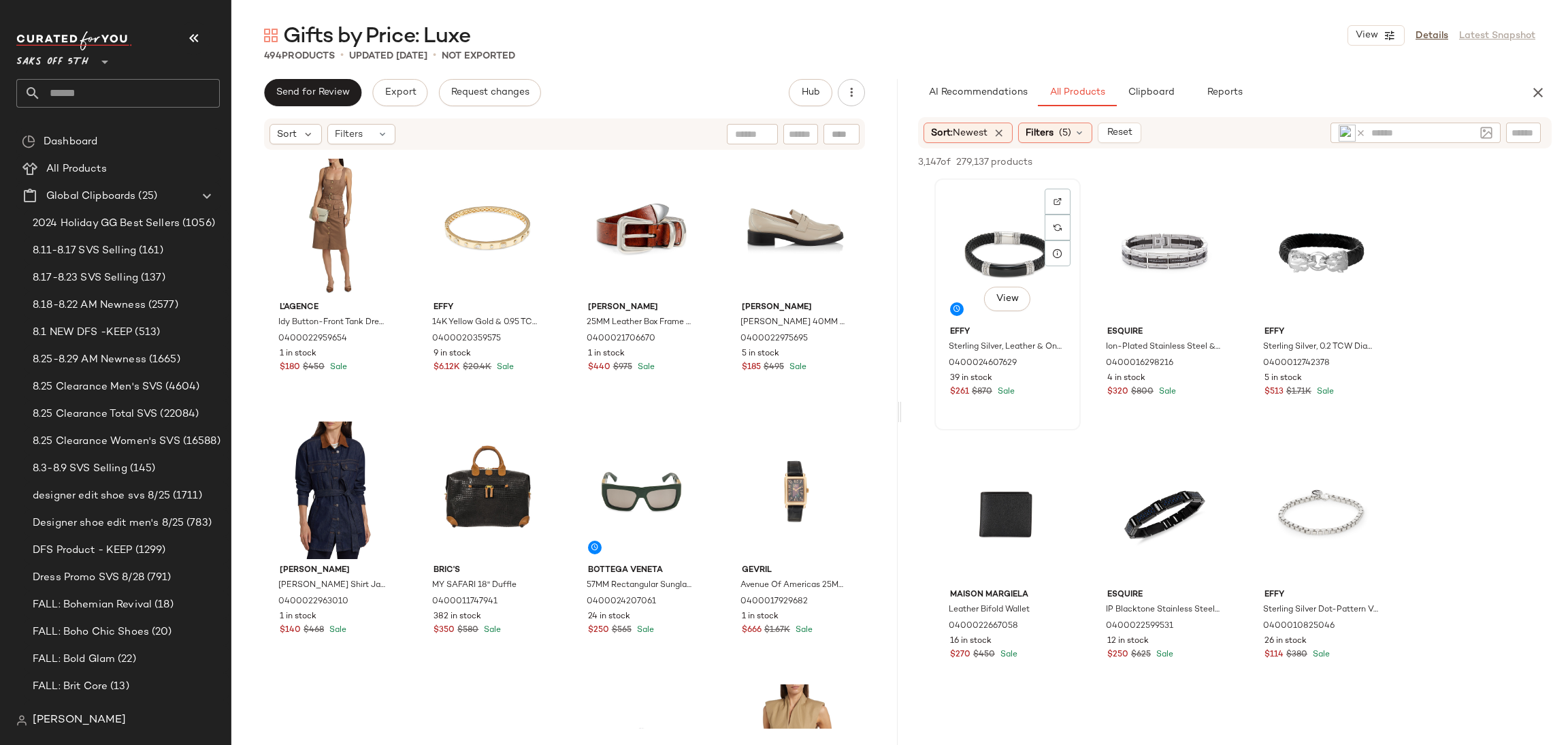
click at [991, 249] on div "View" at bounding box center [1008, 252] width 137 height 138
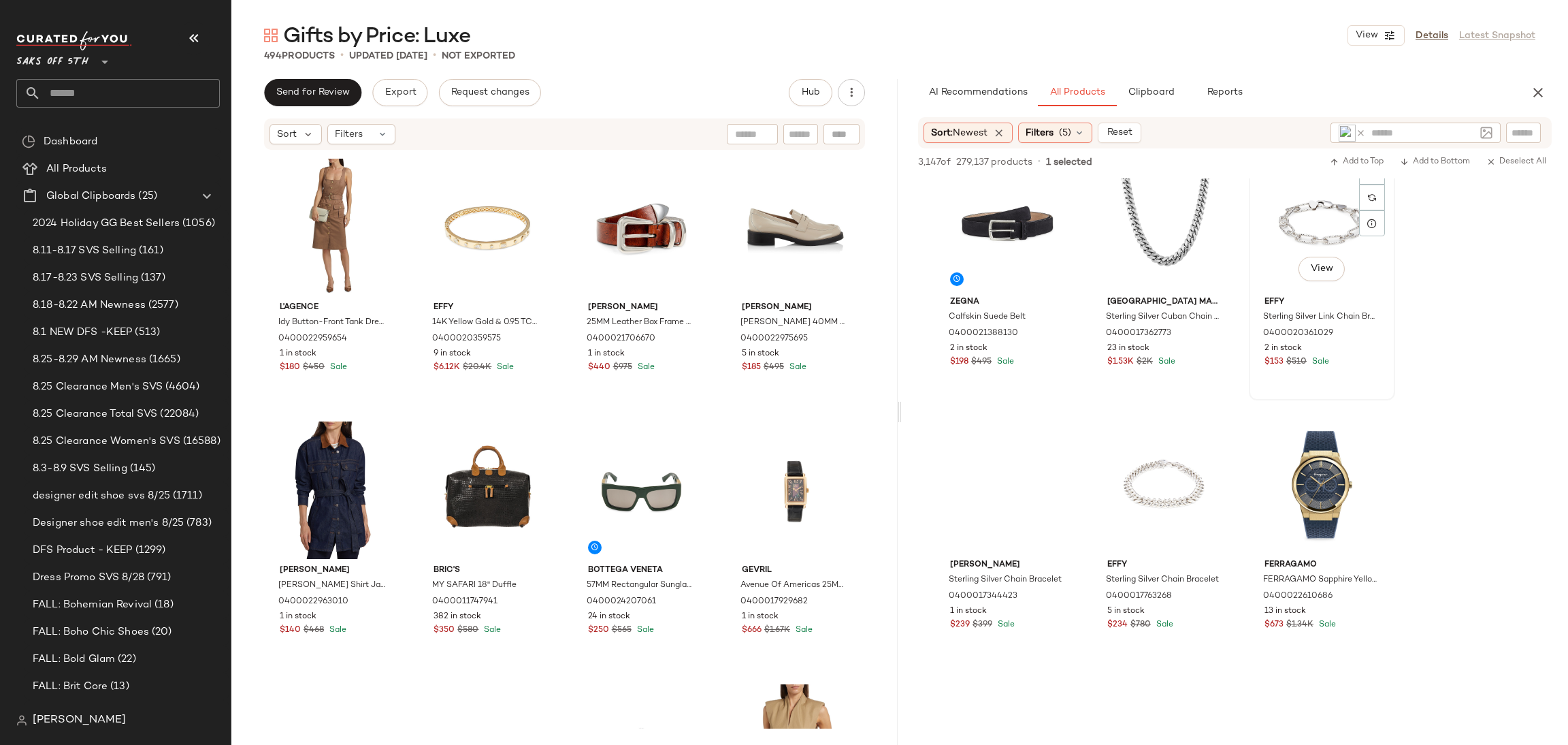
scroll to position [6869, 0]
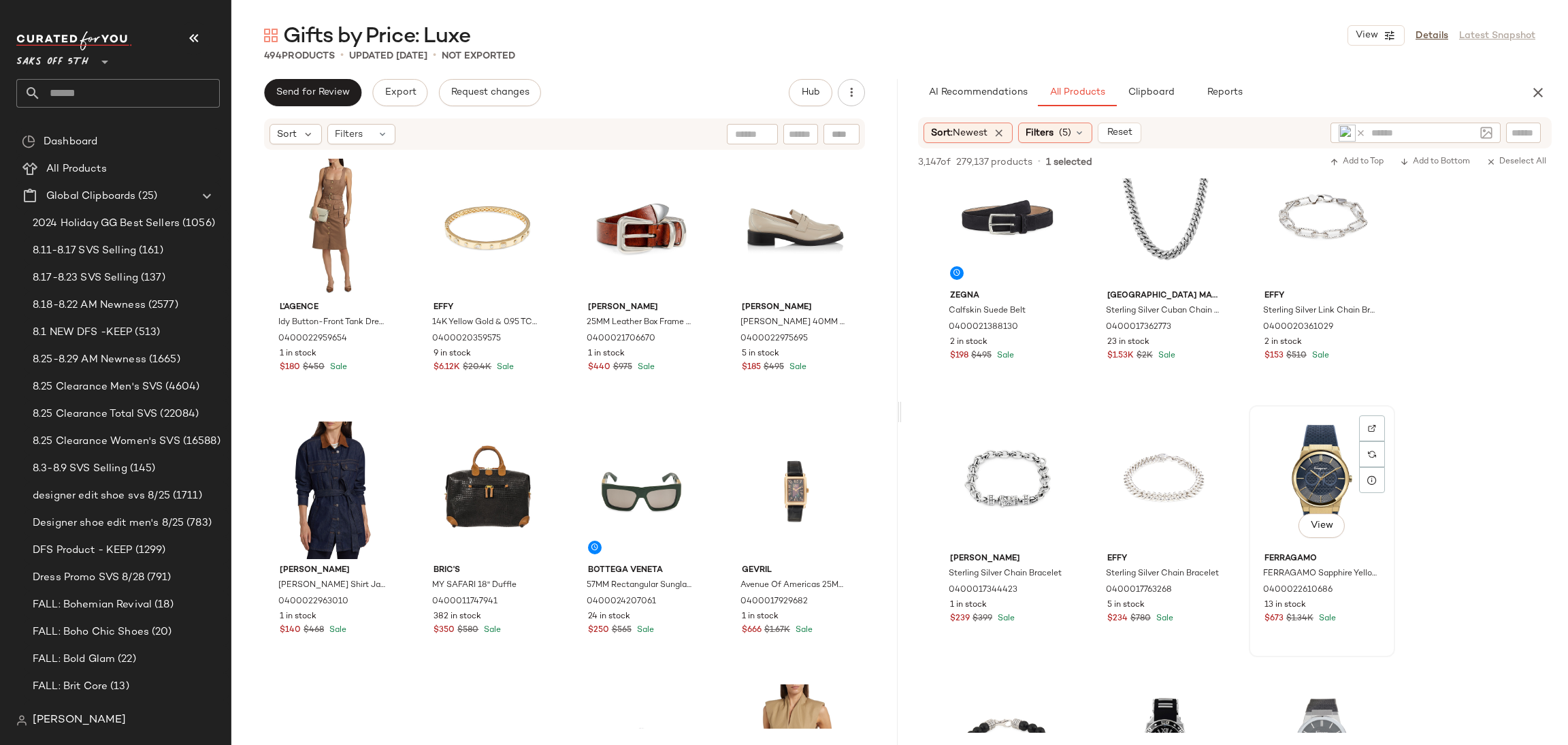
click at [1312, 450] on div "View" at bounding box center [1323, 478] width 137 height 138
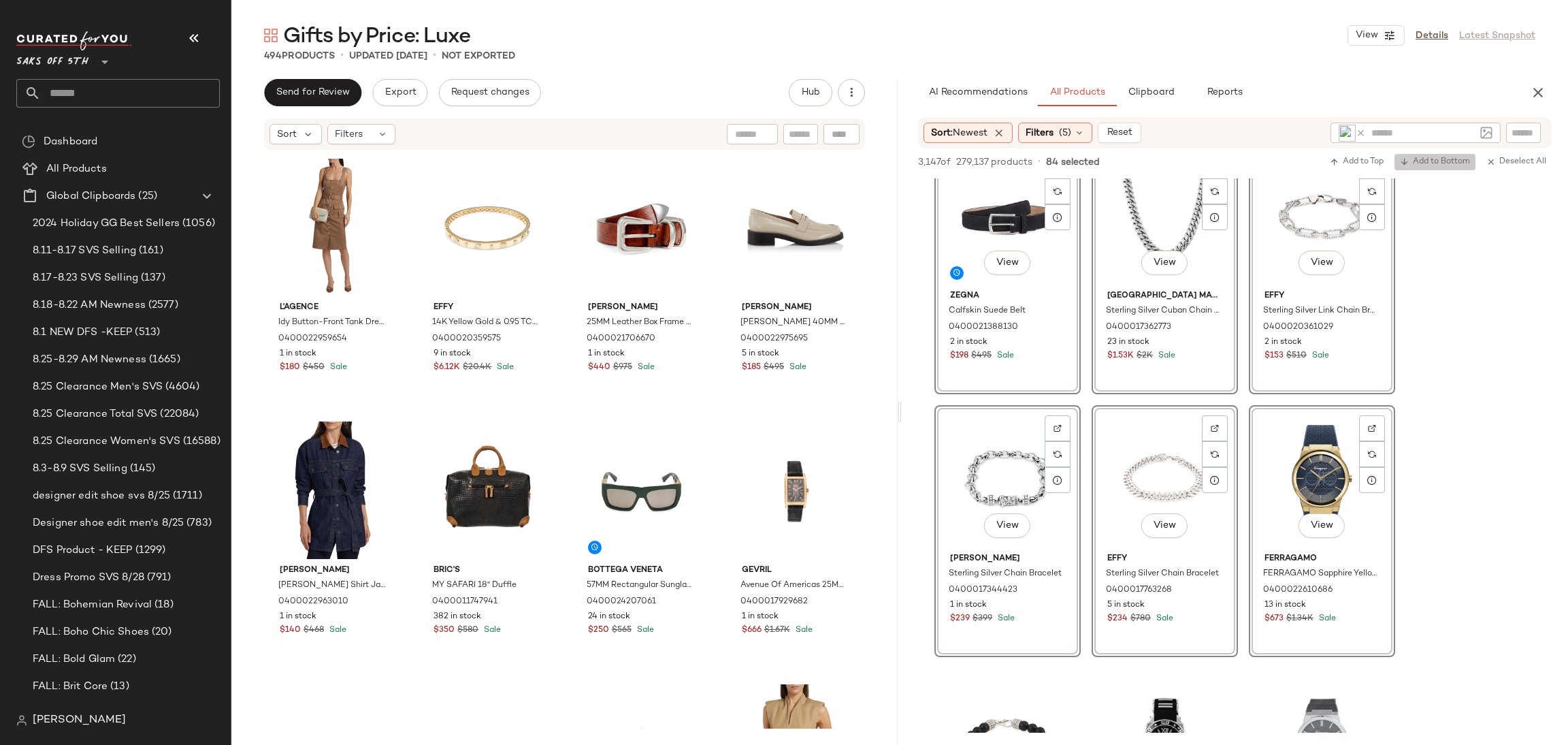
click at [1437, 161] on span "Add to Bottom" at bounding box center [1435, 162] width 70 height 10
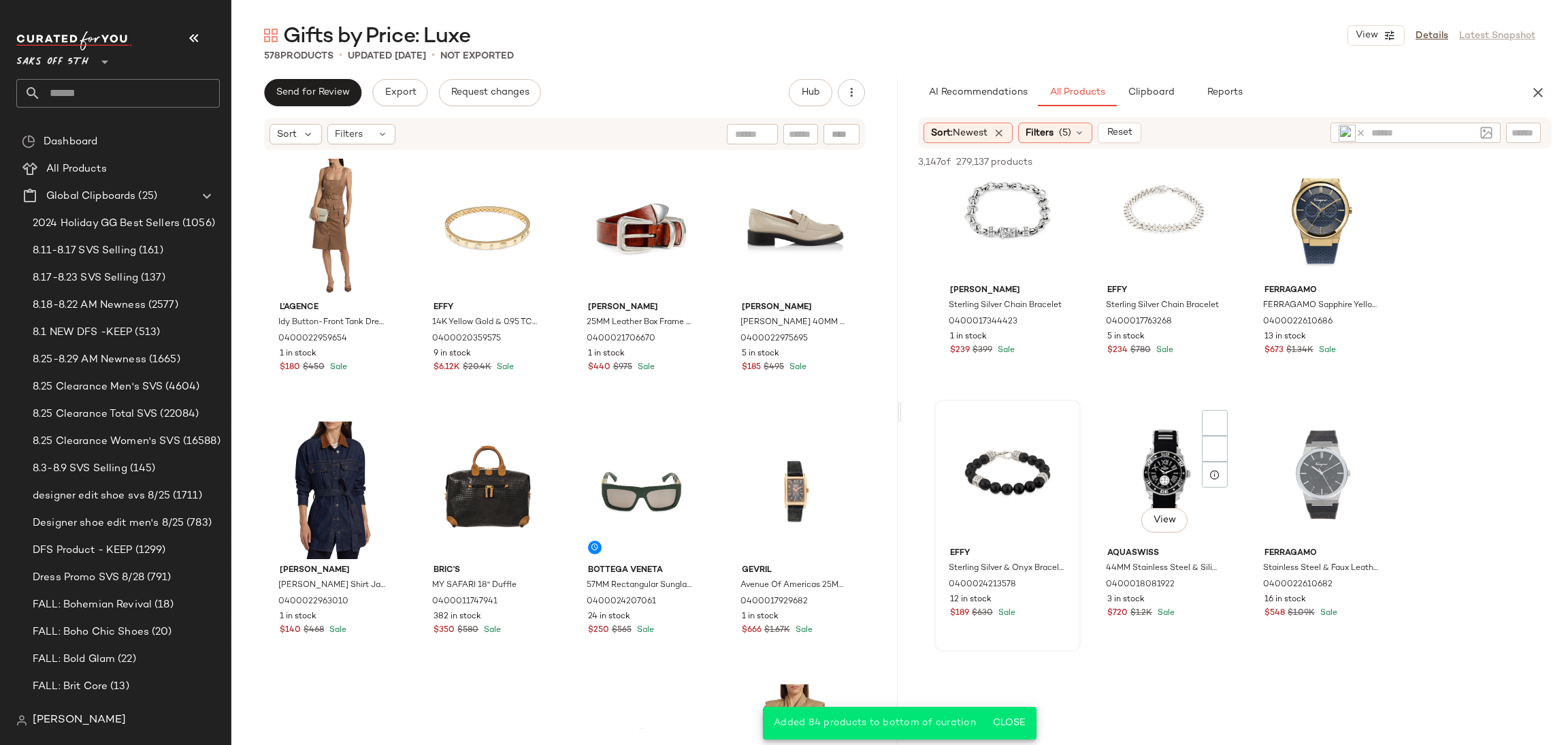
scroll to position [7139, 0]
click at [998, 455] on div "View" at bounding box center [1008, 471] width 137 height 138
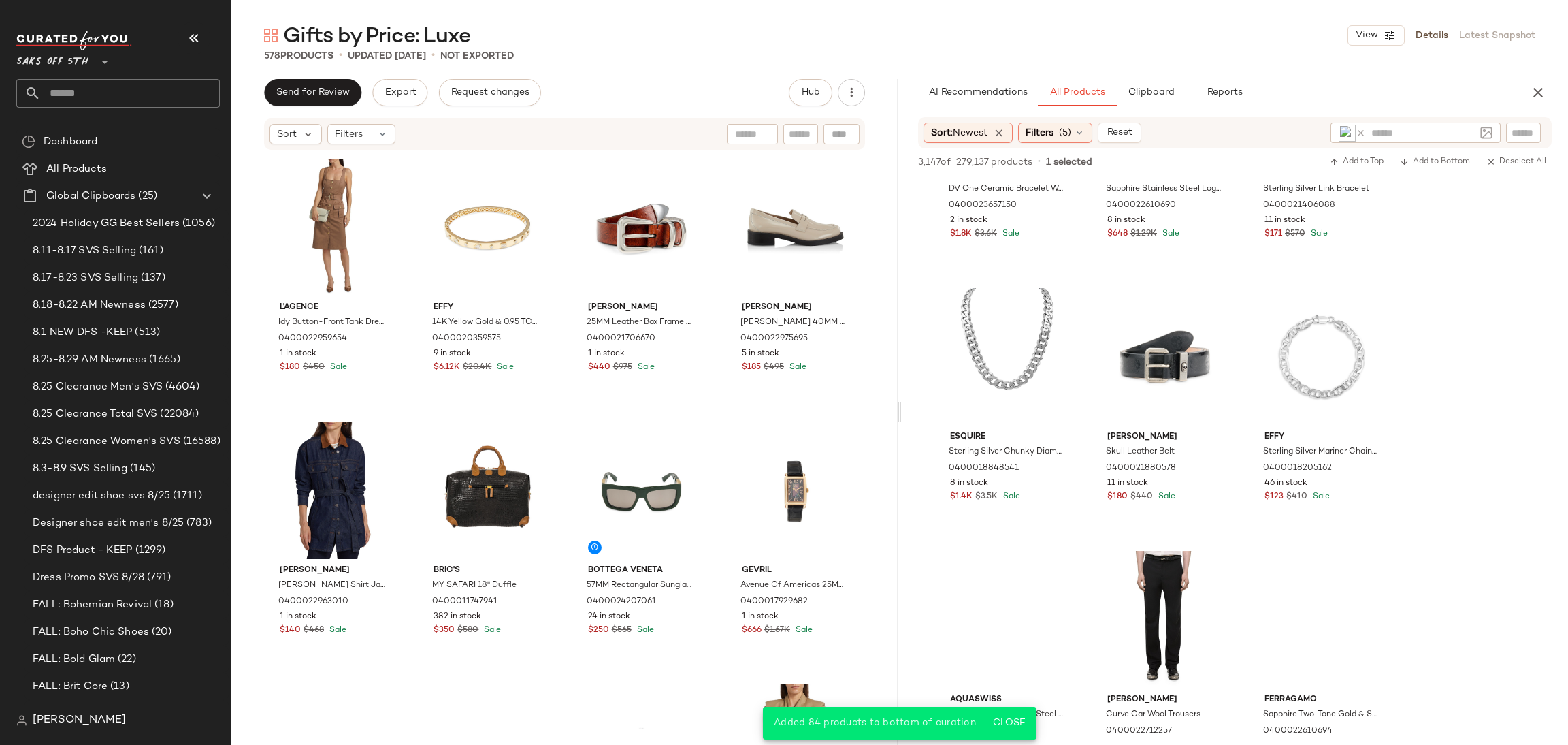
scroll to position [8855, 0]
